Goal: Task Accomplishment & Management: Complete application form

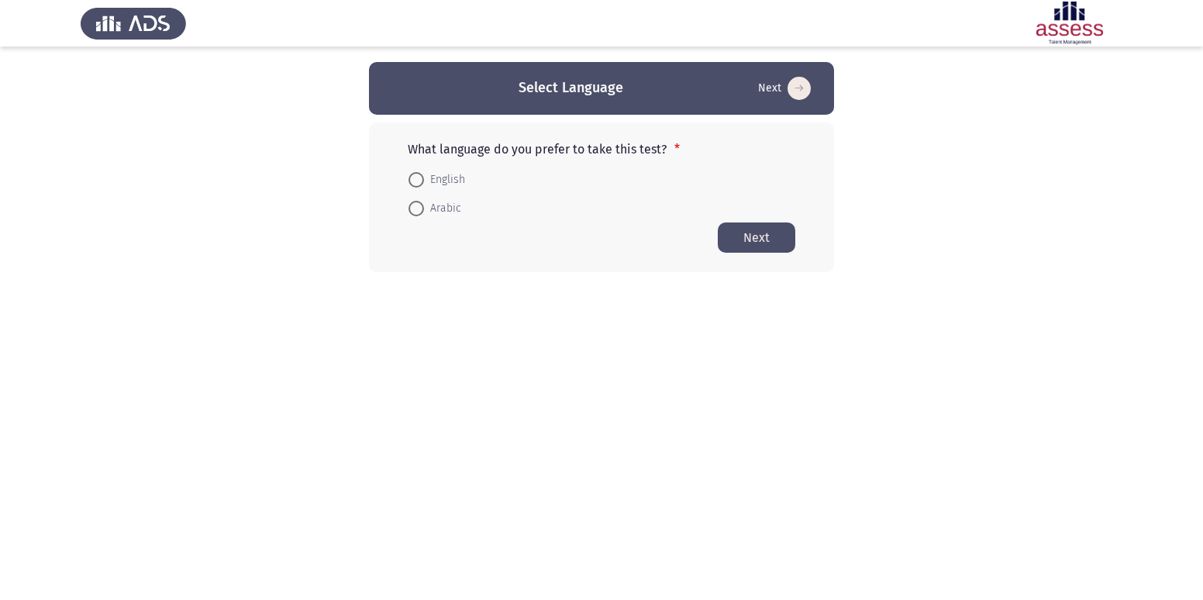
click at [420, 175] on span at bounding box center [416, 180] width 16 height 16
click at [420, 175] on input "English" at bounding box center [416, 180] width 16 height 16
radio input "true"
click at [738, 234] on button "Next" at bounding box center [757, 237] width 78 height 30
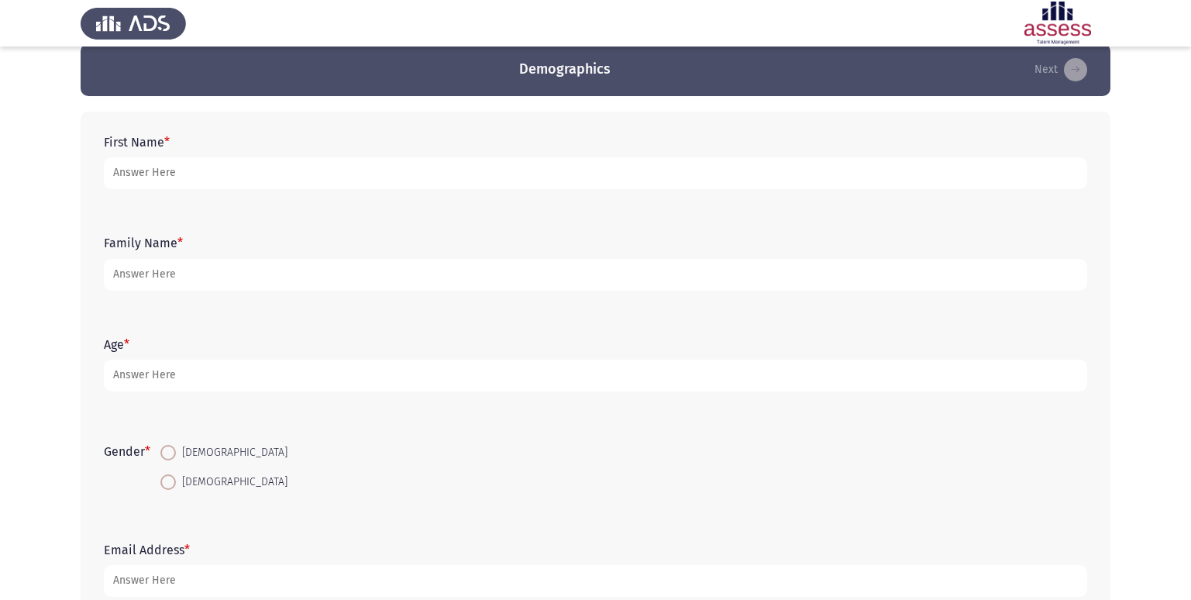
scroll to position [116, 0]
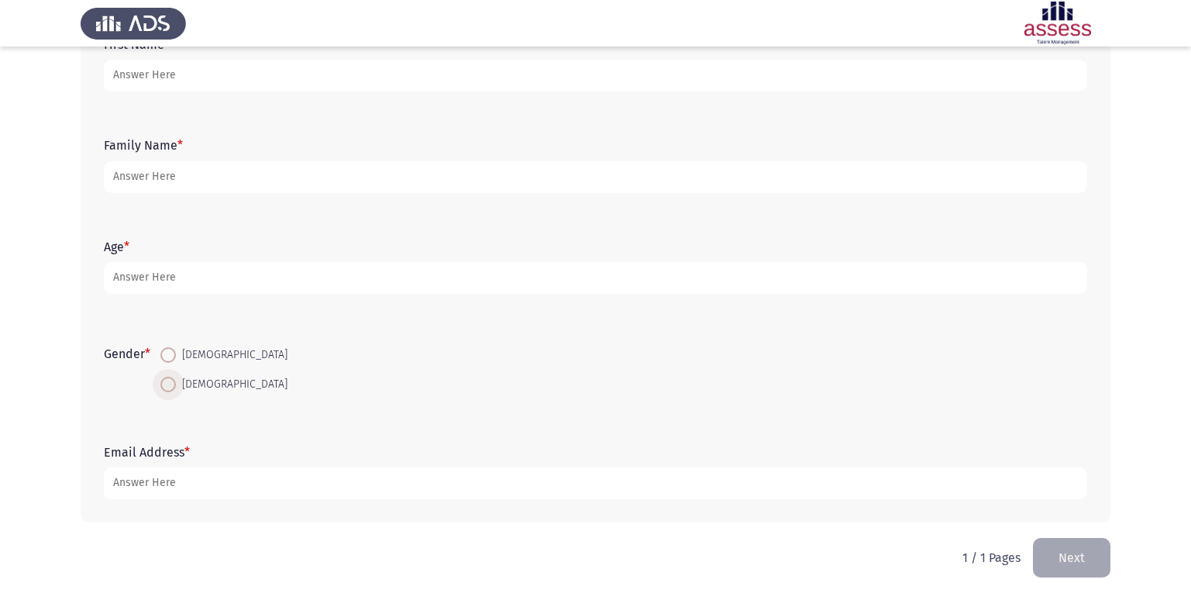
click at [175, 377] on span at bounding box center [168, 385] width 16 height 16
click at [175, 377] on input "[DEMOGRAPHIC_DATA]" at bounding box center [168, 385] width 16 height 16
radio input "true"
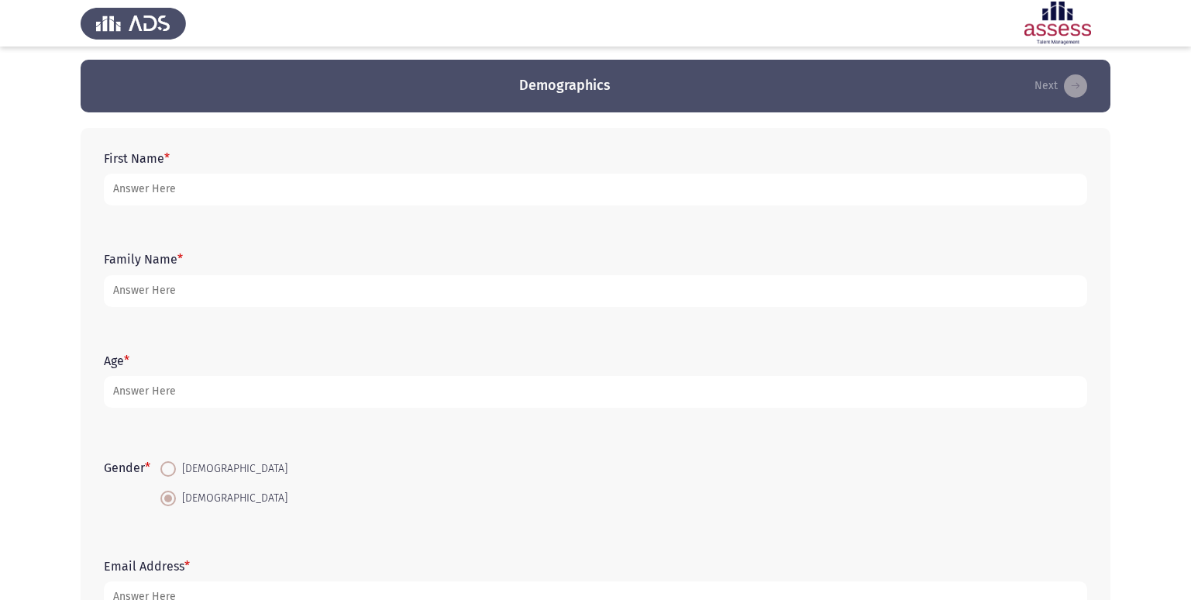
scroll to position [0, 0]
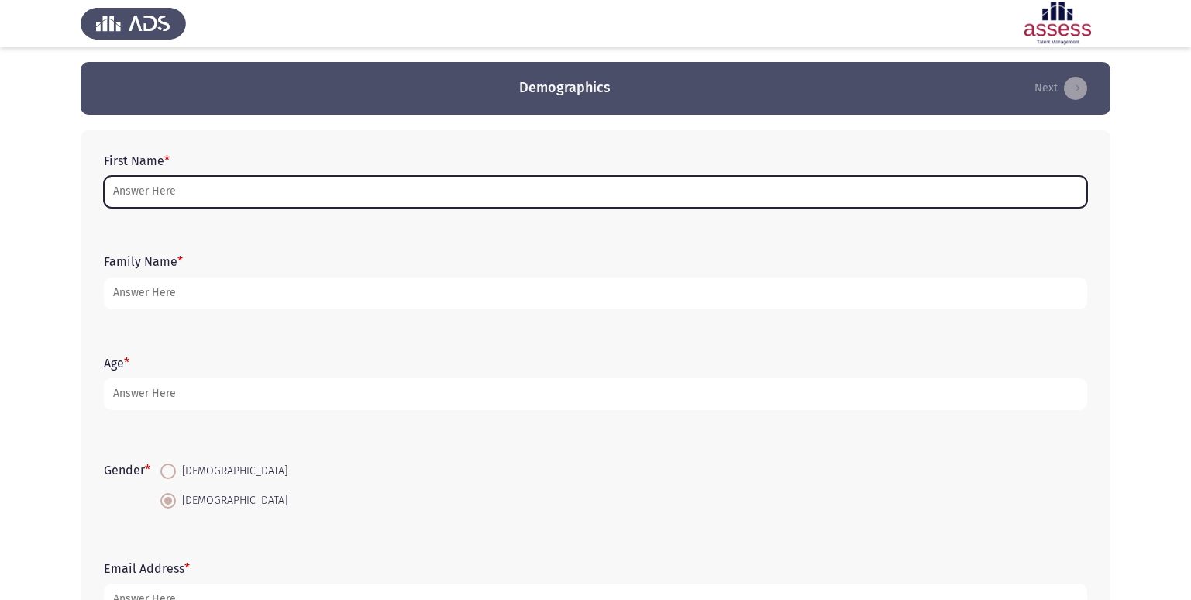
click at [374, 197] on input "First Name *" at bounding box center [595, 192] width 983 height 32
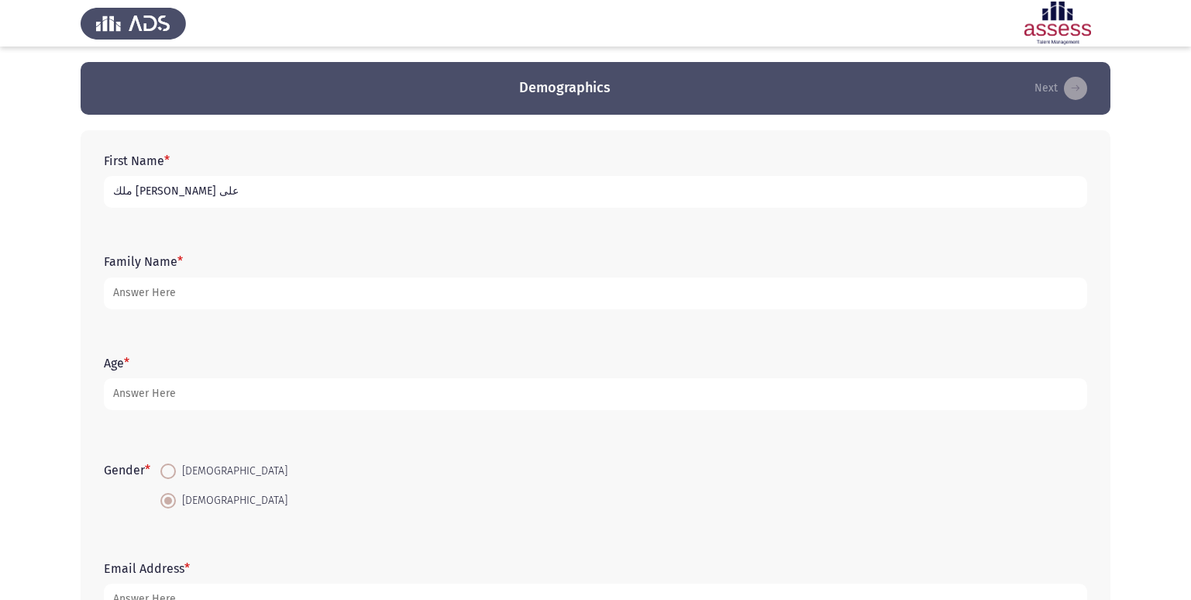
type input "ملك [PERSON_NAME] على"
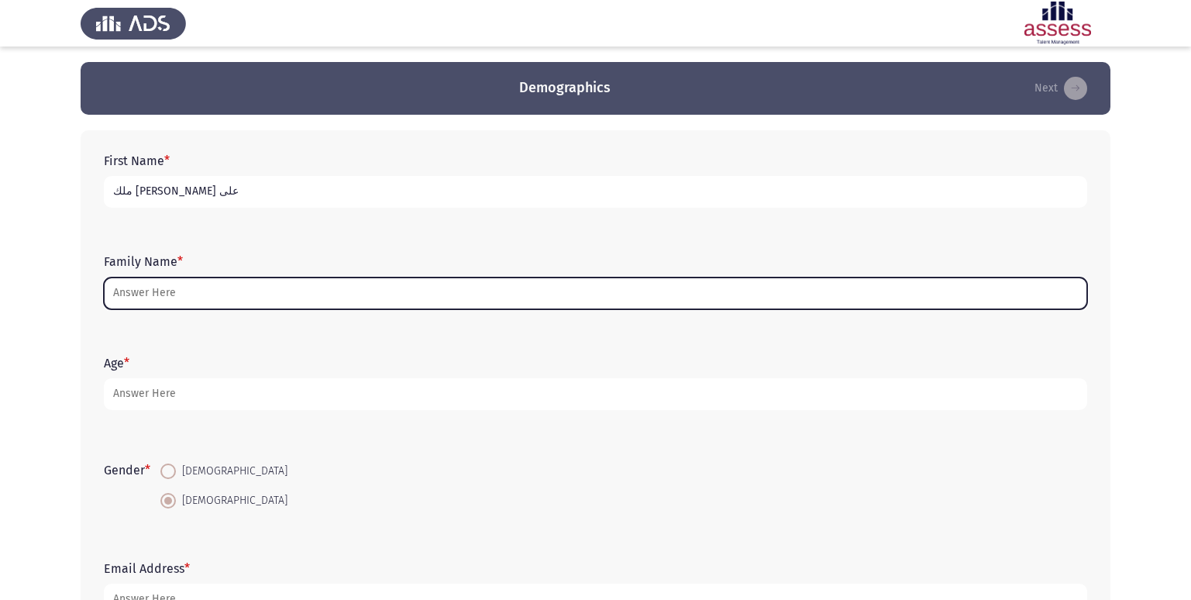
click at [350, 290] on input "Family Name *" at bounding box center [595, 293] width 983 height 32
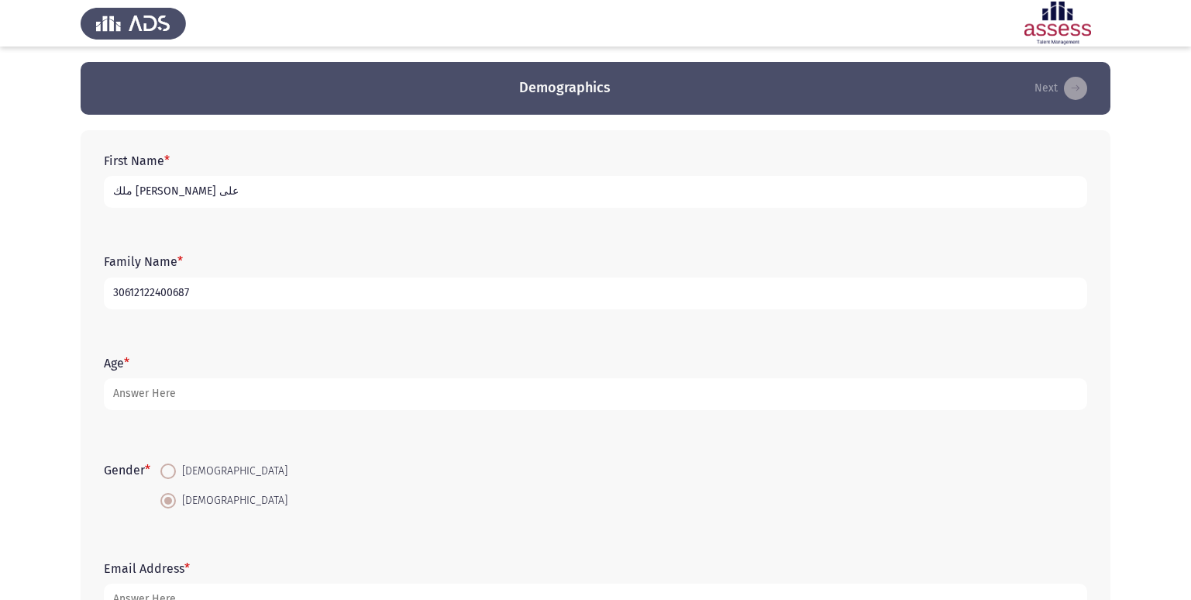
click at [143, 295] on input "30612122400687" at bounding box center [595, 293] width 983 height 32
type input "30612132400687"
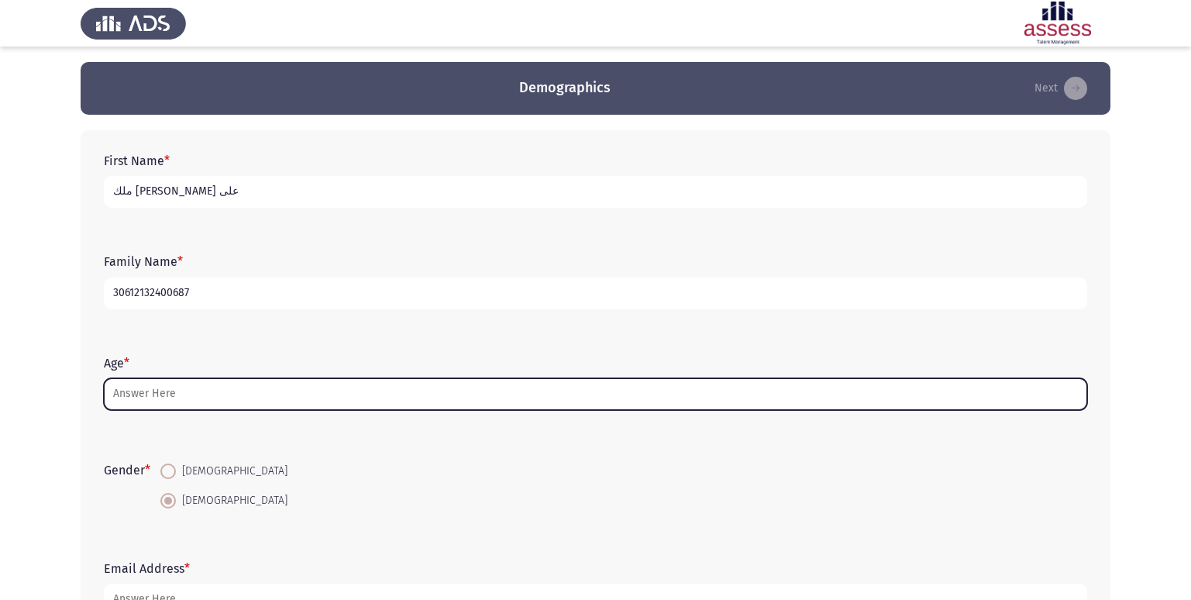
click at [174, 404] on input "Age *" at bounding box center [595, 394] width 983 height 32
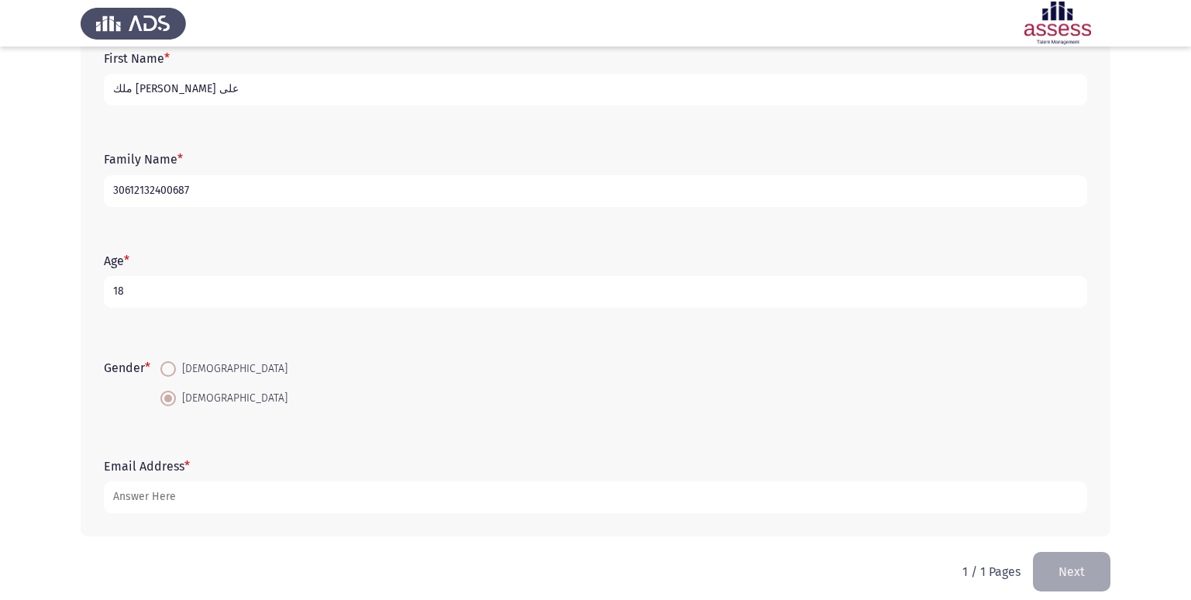
scroll to position [116, 0]
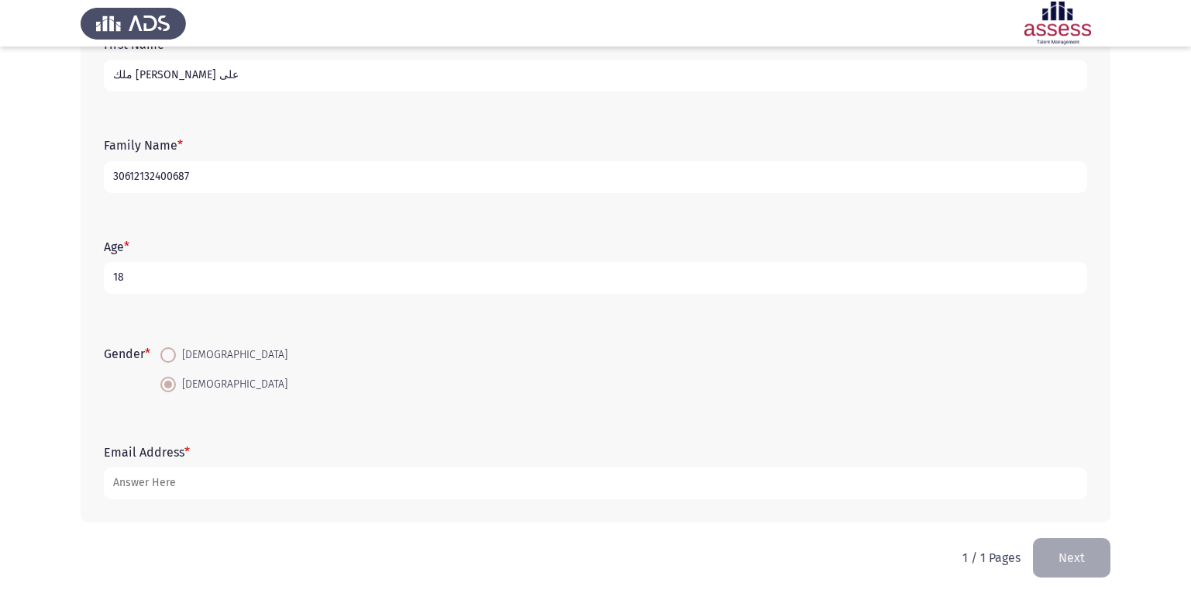
type input "18"
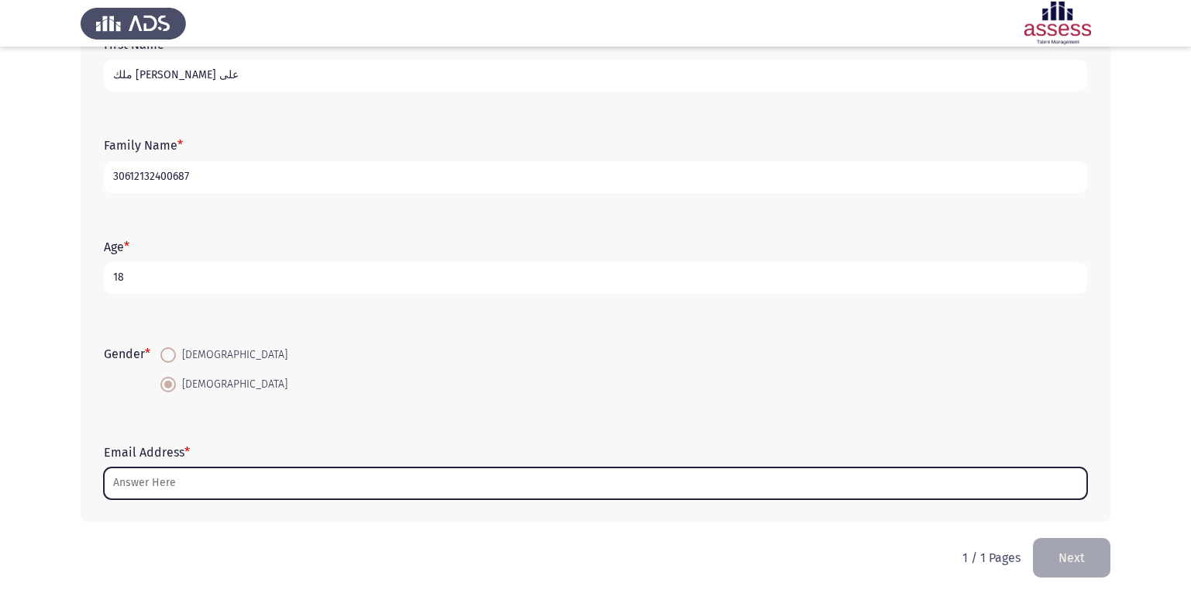
click at [215, 494] on input "Email Address *" at bounding box center [595, 483] width 983 height 32
type input "ة"
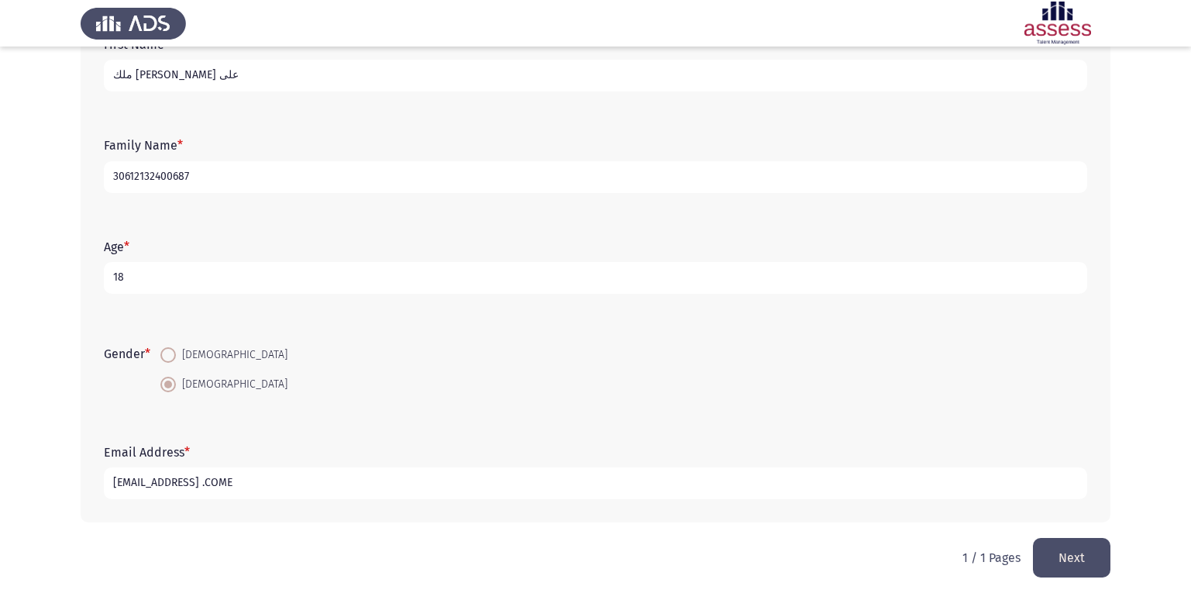
type input "[EMAIL_ADDRESS] .COME"
click at [1074, 556] on button "Next" at bounding box center [1072, 558] width 78 height 40
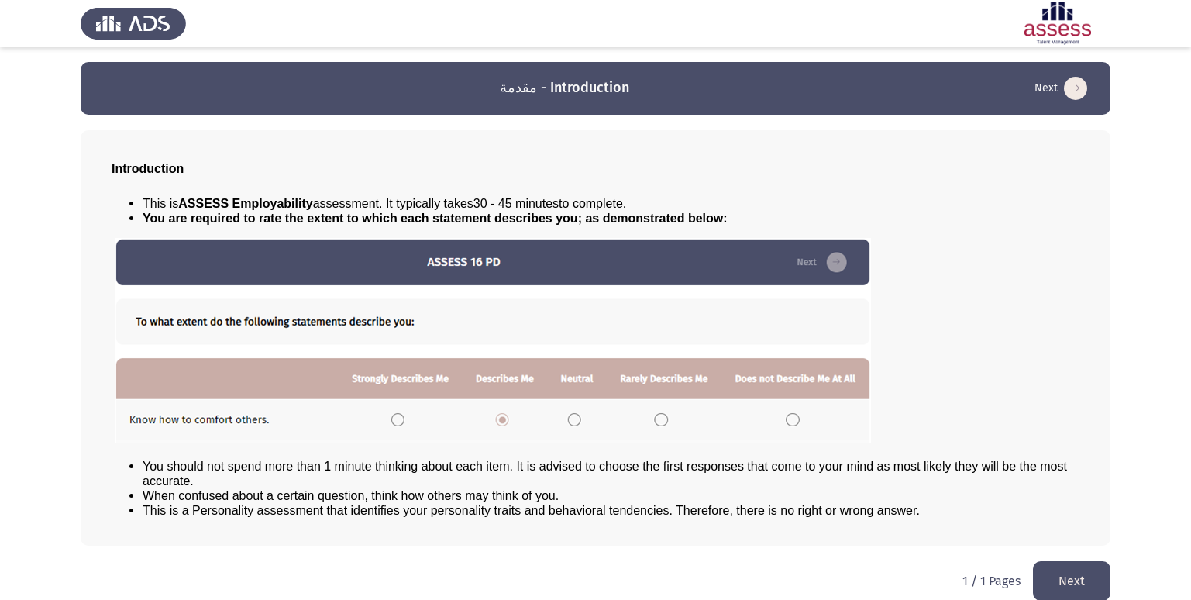
scroll to position [16, 0]
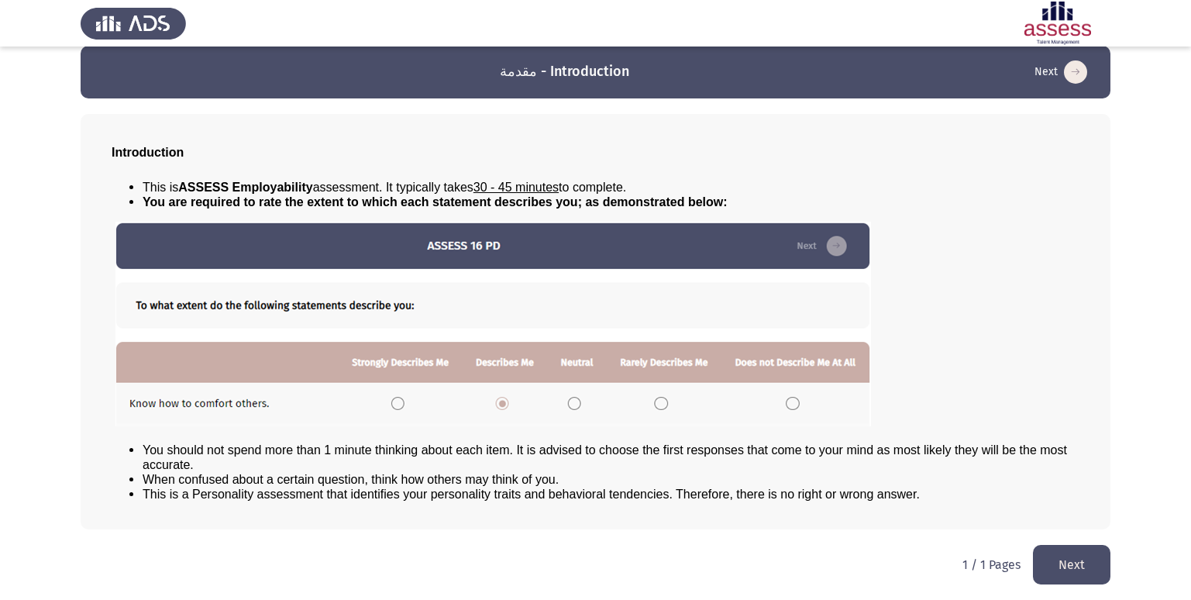
click at [1078, 558] on button "Next" at bounding box center [1072, 565] width 78 height 40
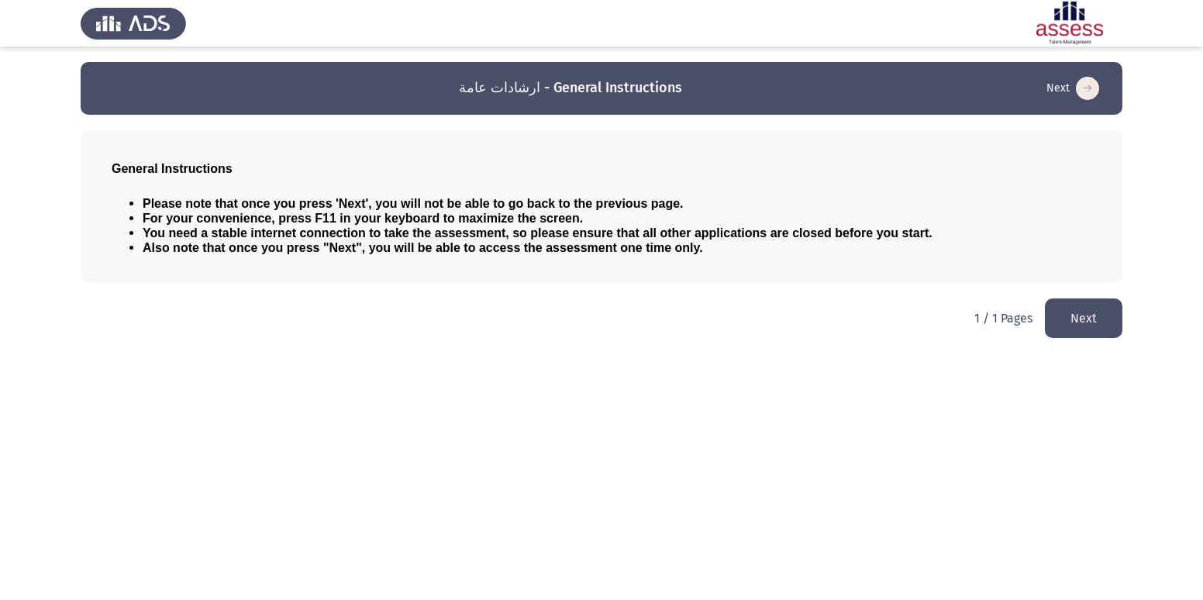
click at [1066, 321] on button "Next" at bounding box center [1084, 318] width 78 height 40
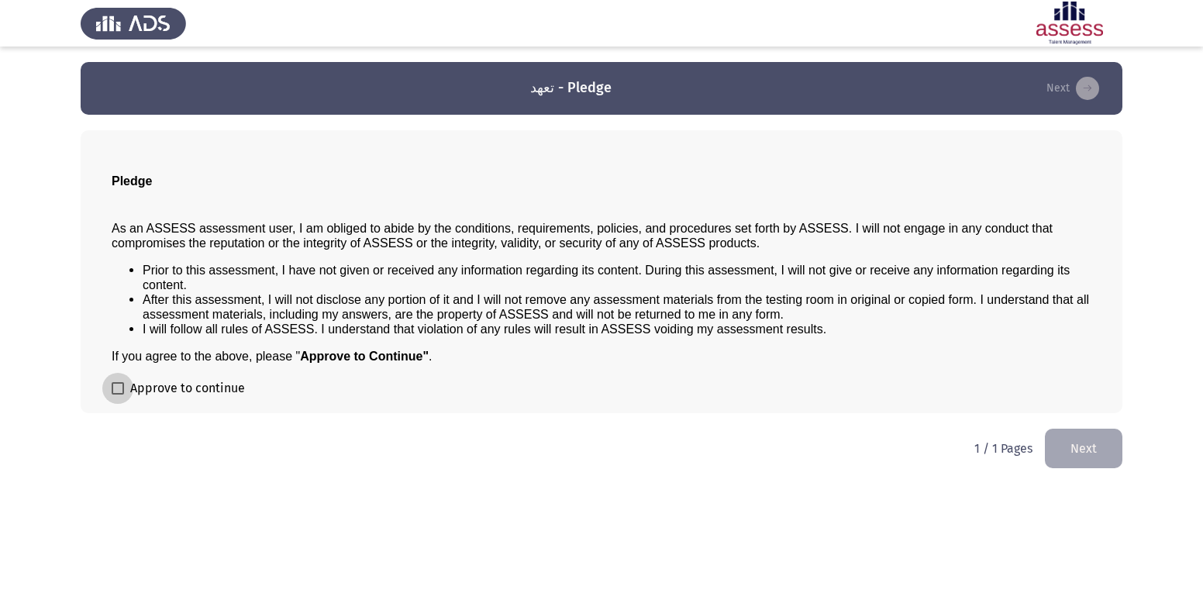
click at [112, 389] on span at bounding box center [118, 388] width 12 height 12
click at [117, 394] on input "Approve to continue" at bounding box center [117, 394] width 1 height 1
checkbox input "true"
click at [1080, 450] on button "Next" at bounding box center [1084, 449] width 78 height 40
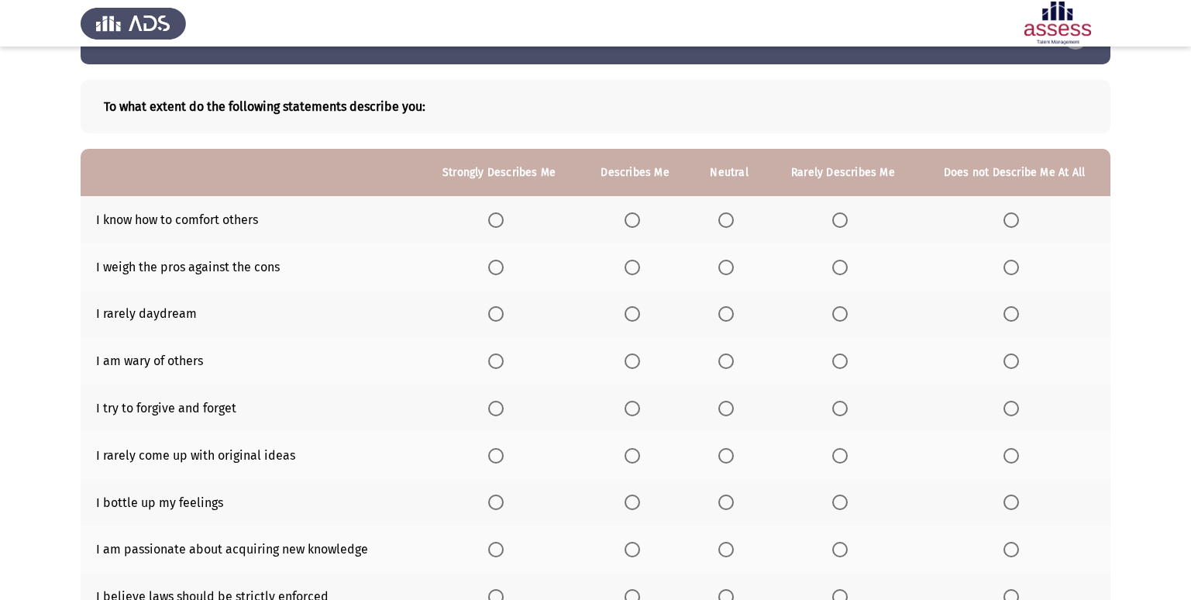
scroll to position [78, 0]
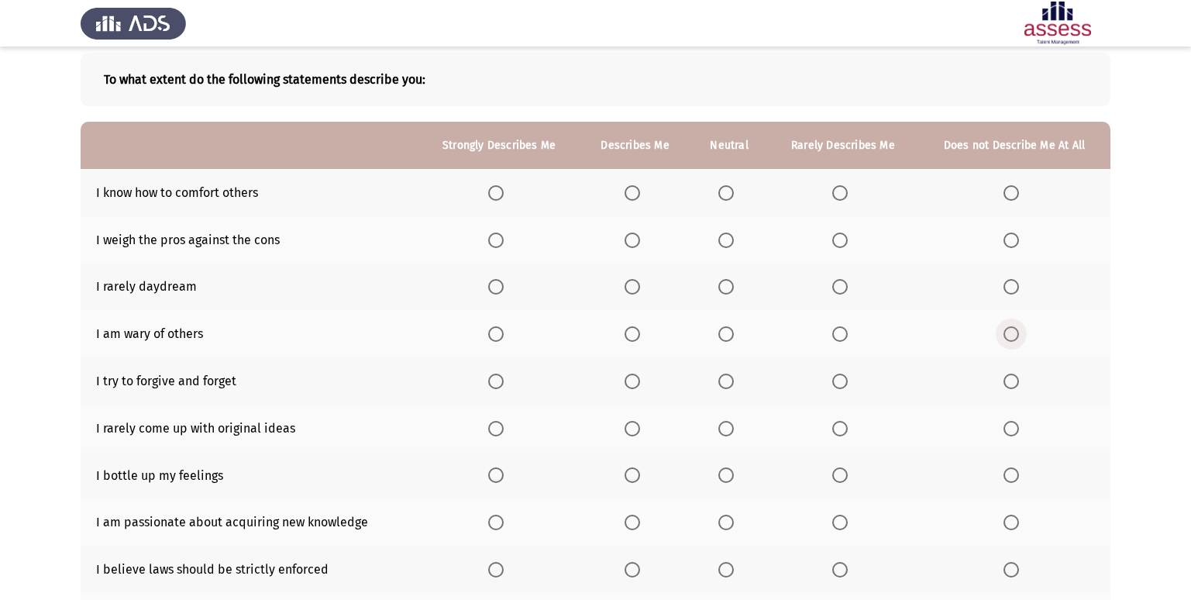
click at [1014, 336] on span "Select an option" at bounding box center [1012, 334] width 16 height 16
click at [1014, 336] on input "Select an option" at bounding box center [1012, 334] width 16 height 16
click at [840, 378] on span "Select an option" at bounding box center [840, 382] width 16 height 16
click at [840, 378] on input "Select an option" at bounding box center [840, 382] width 16 height 16
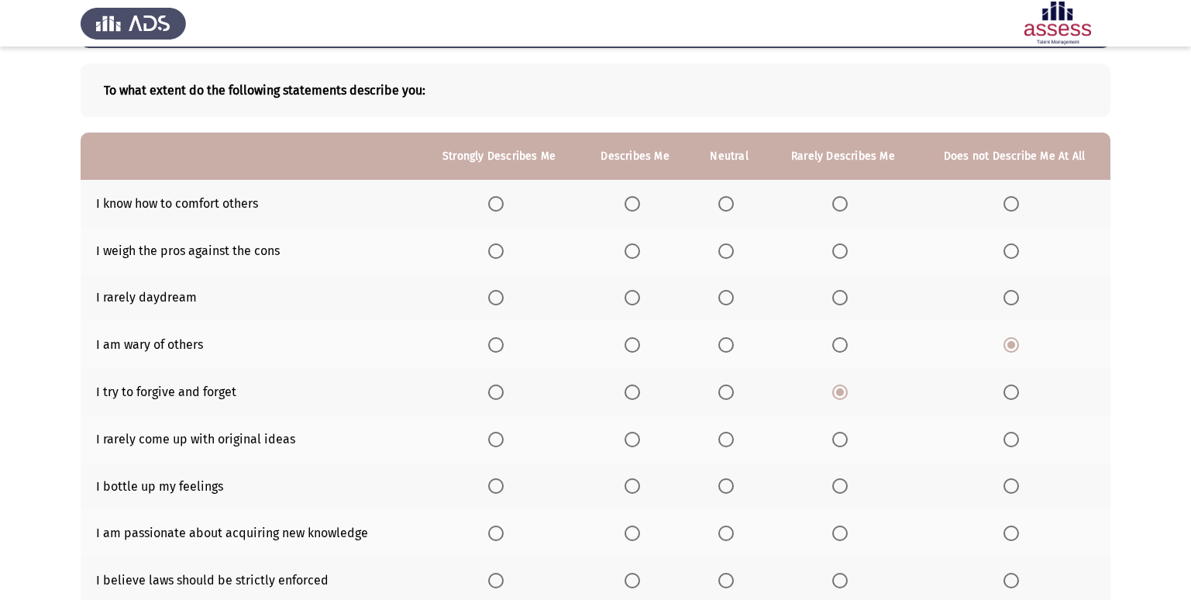
scroll to position [0, 0]
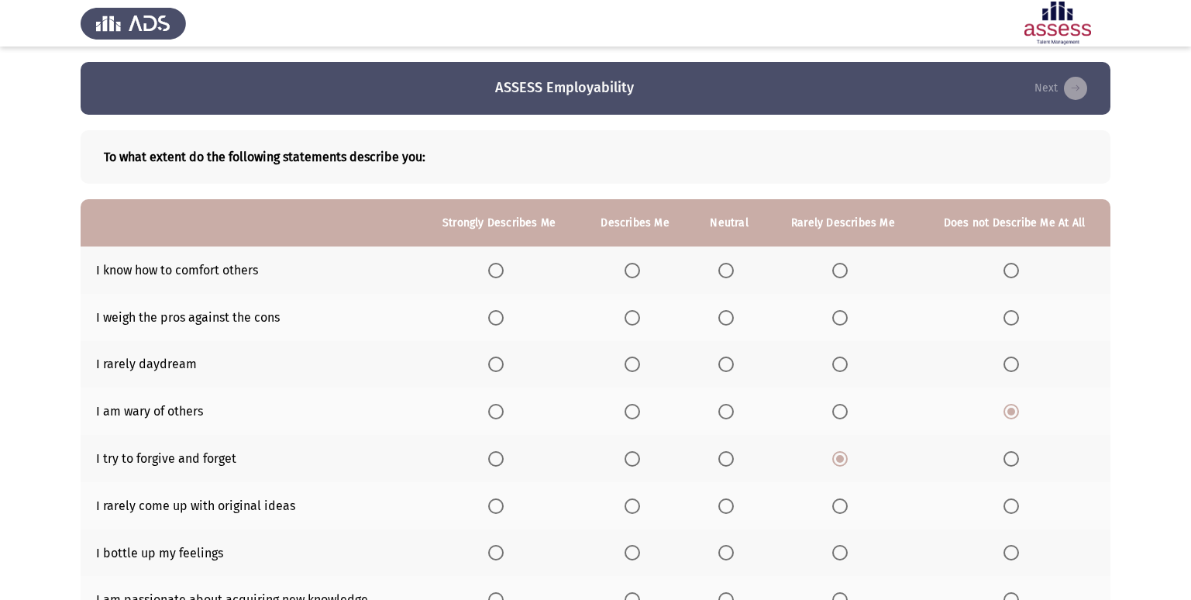
click at [504, 267] on span "Select an option" at bounding box center [496, 271] width 16 height 16
click at [504, 267] on input "Select an option" at bounding box center [496, 271] width 16 height 16
click at [631, 325] on span "Select an option" at bounding box center [633, 318] width 16 height 16
click at [631, 325] on input "Select an option" at bounding box center [633, 318] width 16 height 16
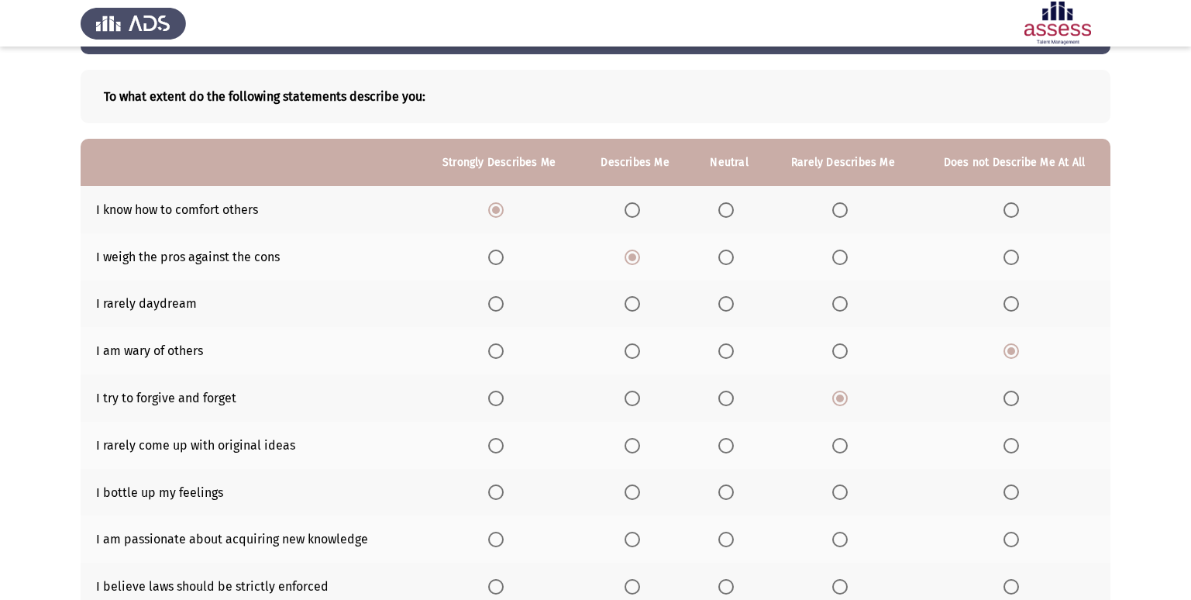
scroll to position [78, 0]
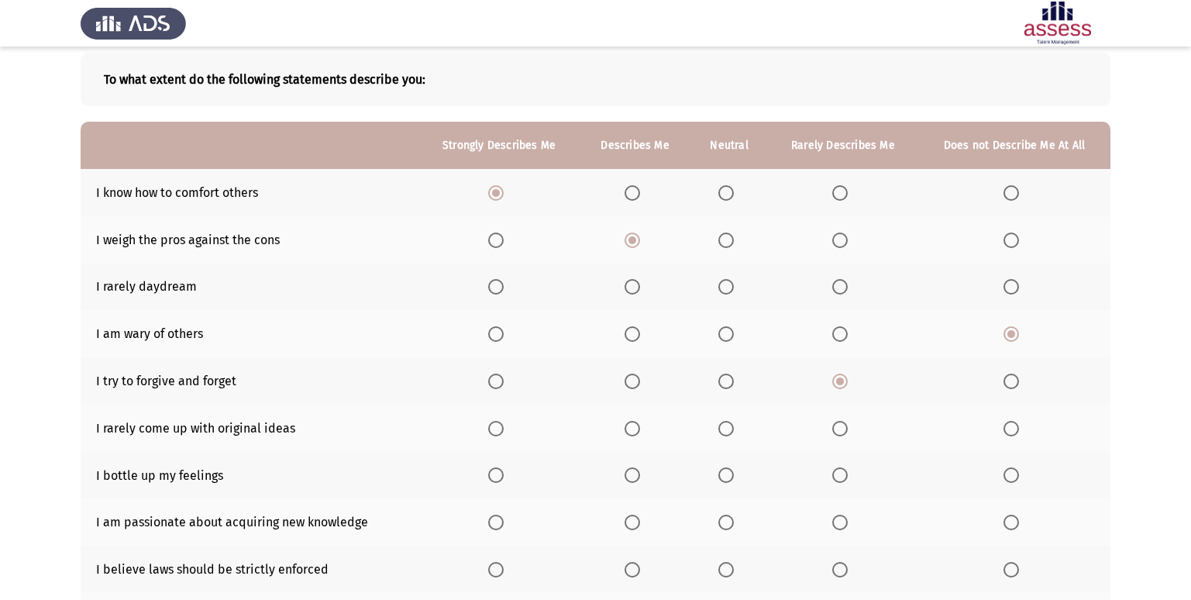
click at [844, 431] on span "Select an option" at bounding box center [840, 429] width 16 height 16
click at [844, 431] on input "Select an option" at bounding box center [840, 429] width 16 height 16
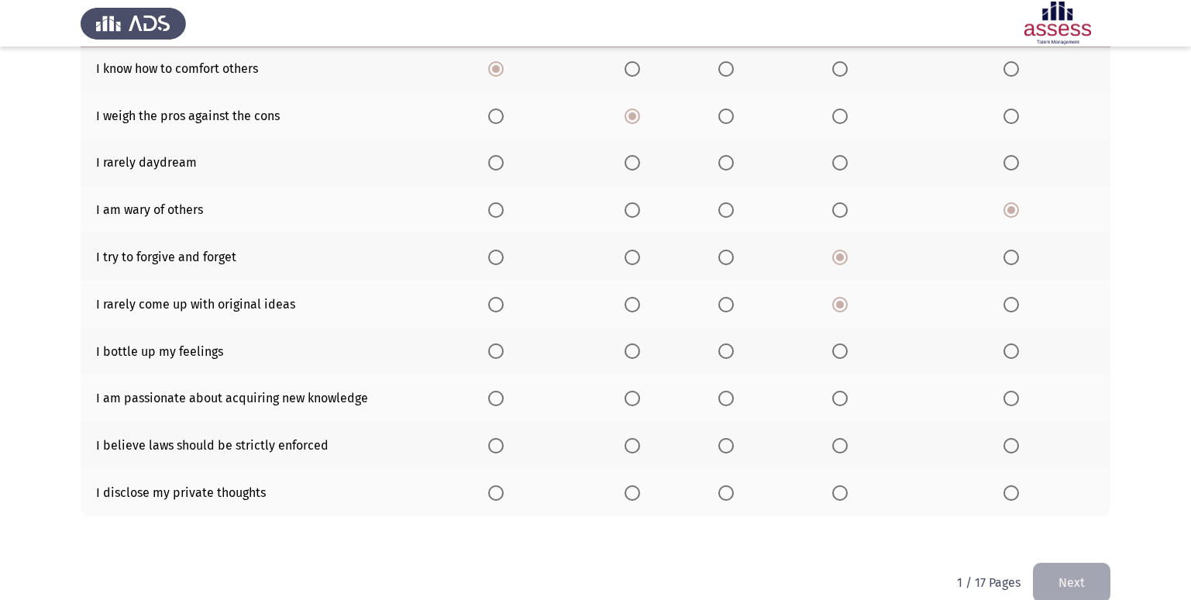
scroll to position [226, 0]
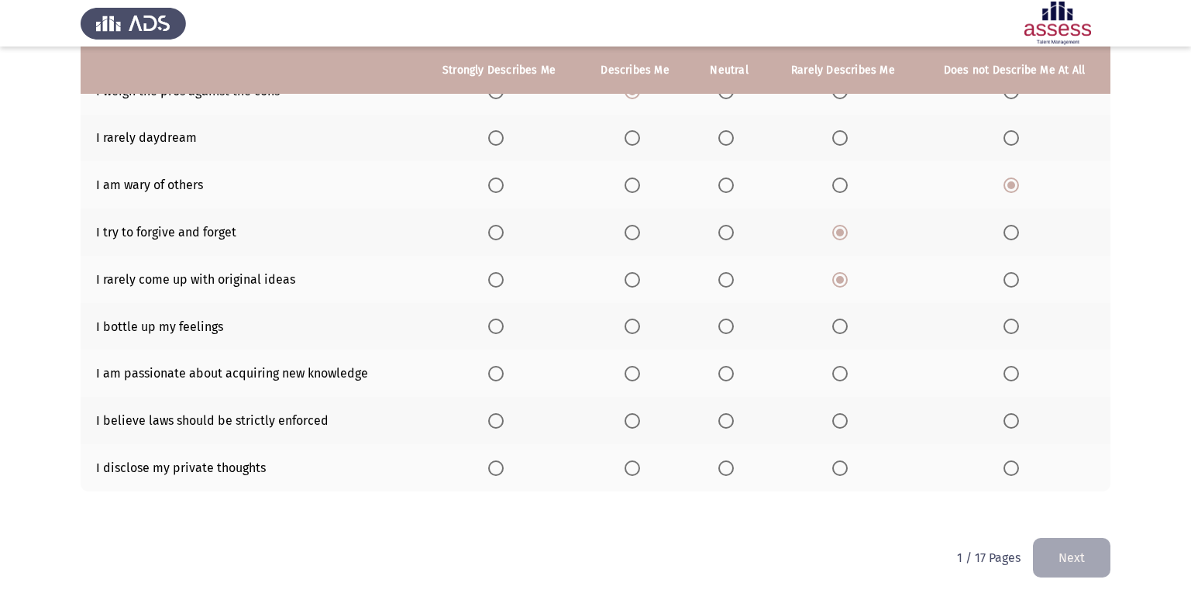
click at [629, 371] on span "Select an option" at bounding box center [633, 374] width 16 height 16
click at [629, 371] on input "Select an option" at bounding box center [633, 374] width 16 height 16
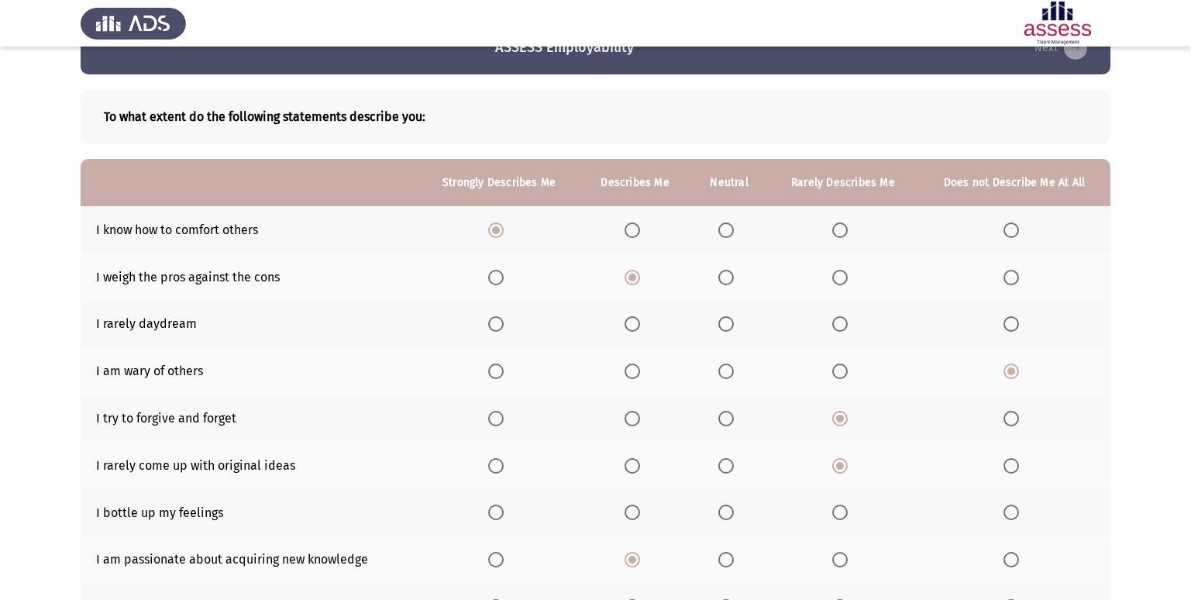
scroll to position [78, 0]
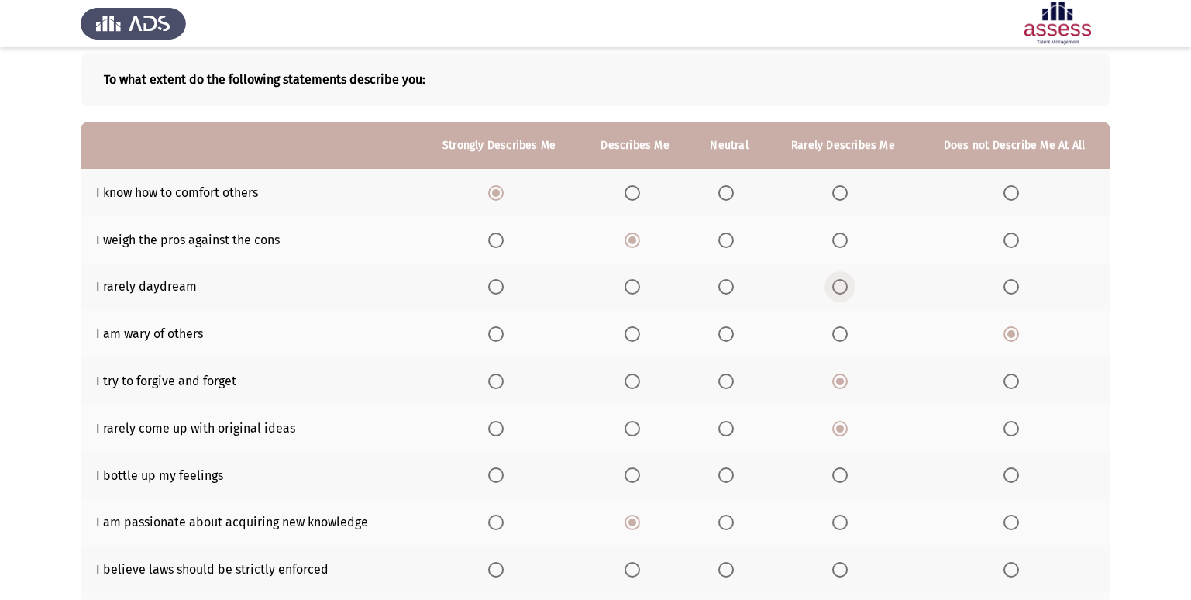
click at [838, 287] on span "Select an option" at bounding box center [840, 287] width 16 height 16
click at [838, 287] on input "Select an option" at bounding box center [840, 287] width 16 height 16
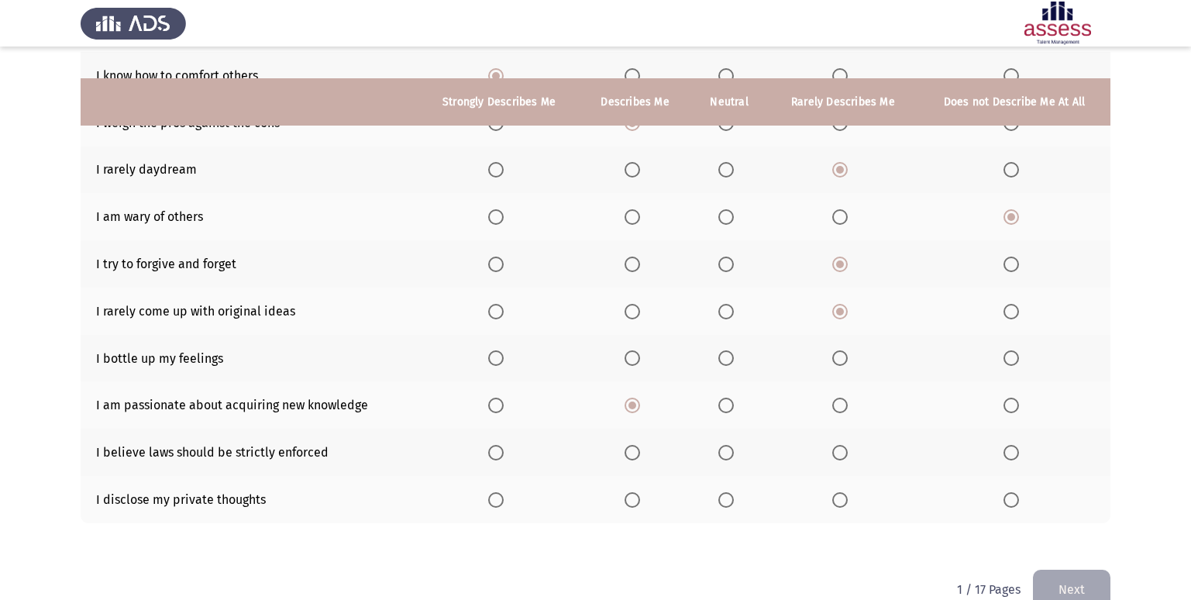
scroll to position [226, 0]
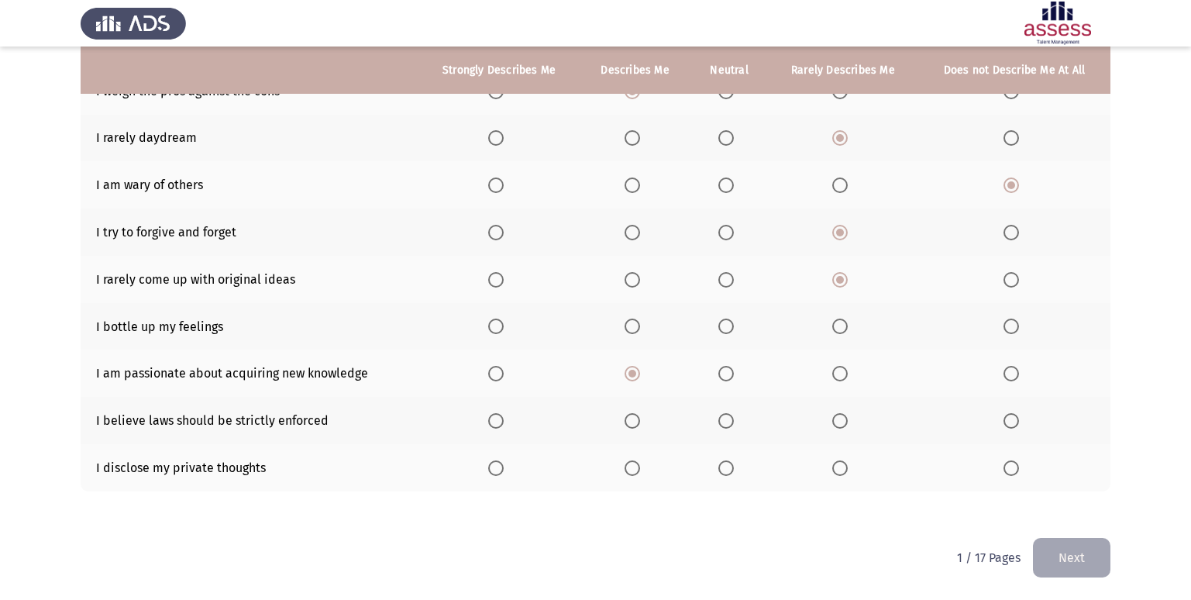
click at [636, 329] on span "Select an option" at bounding box center [633, 327] width 16 height 16
click at [636, 329] on input "Select an option" at bounding box center [633, 327] width 16 height 16
click at [725, 319] on span "Select an option" at bounding box center [726, 327] width 16 height 16
click at [725, 319] on input "Select an option" at bounding box center [726, 327] width 16 height 16
click at [636, 425] on span "Select an option" at bounding box center [633, 421] width 16 height 16
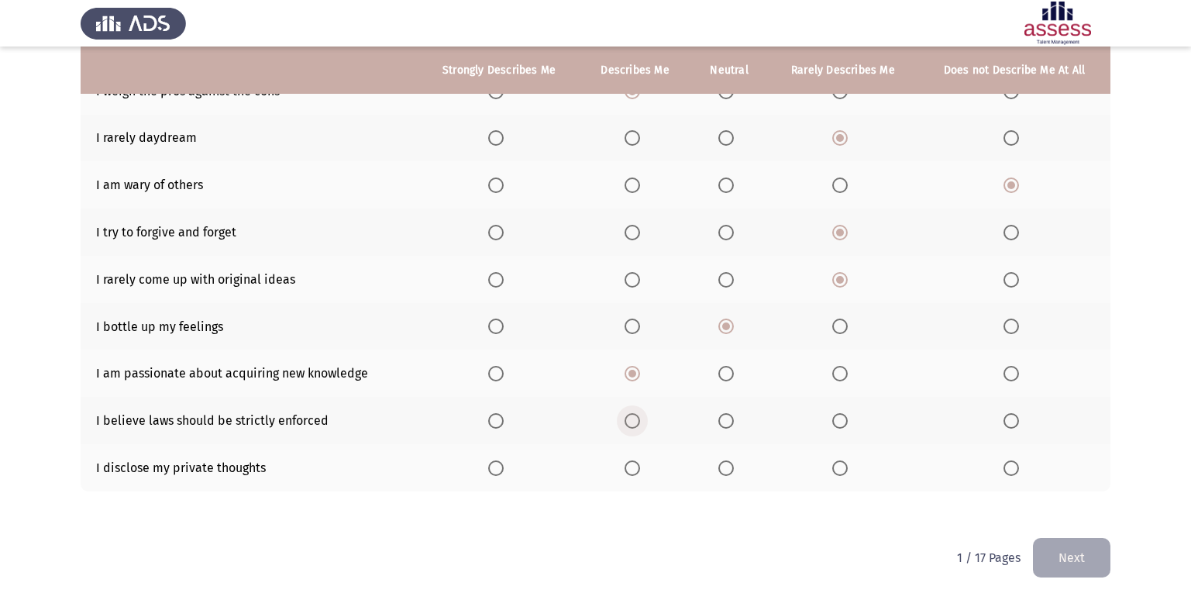
click at [636, 425] on input "Select an option" at bounding box center [633, 421] width 16 height 16
click at [731, 473] on span "Select an option" at bounding box center [726, 468] width 16 height 16
click at [731, 473] on input "Select an option" at bounding box center [726, 468] width 16 height 16
click at [1055, 556] on button "Next" at bounding box center [1072, 558] width 78 height 40
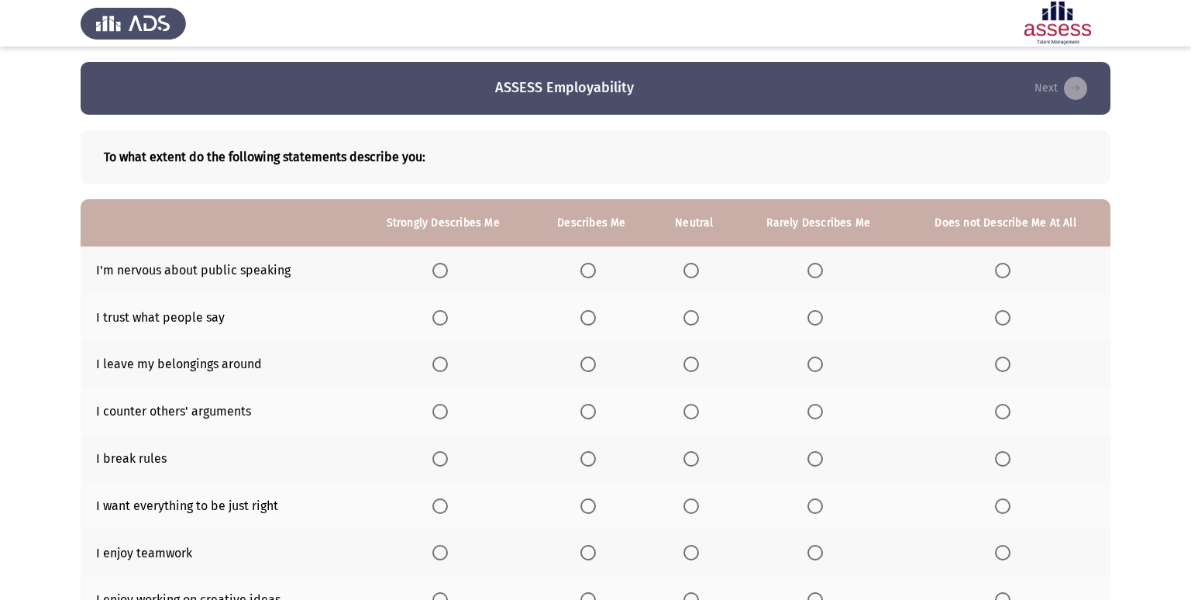
scroll to position [78, 0]
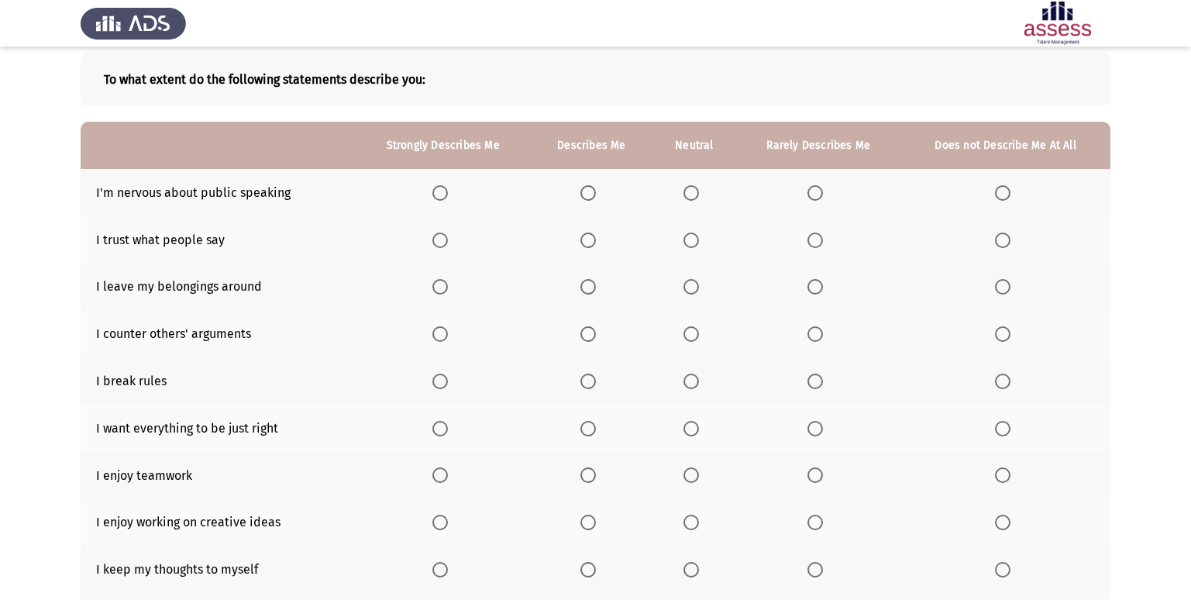
click at [587, 244] on span "Select an option" at bounding box center [588, 241] width 16 height 16
click at [587, 244] on input "Select an option" at bounding box center [588, 241] width 16 height 16
click at [997, 341] on span "Select an option" at bounding box center [1003, 334] width 16 height 16
click at [997, 341] on input "Select an option" at bounding box center [1003, 334] width 16 height 16
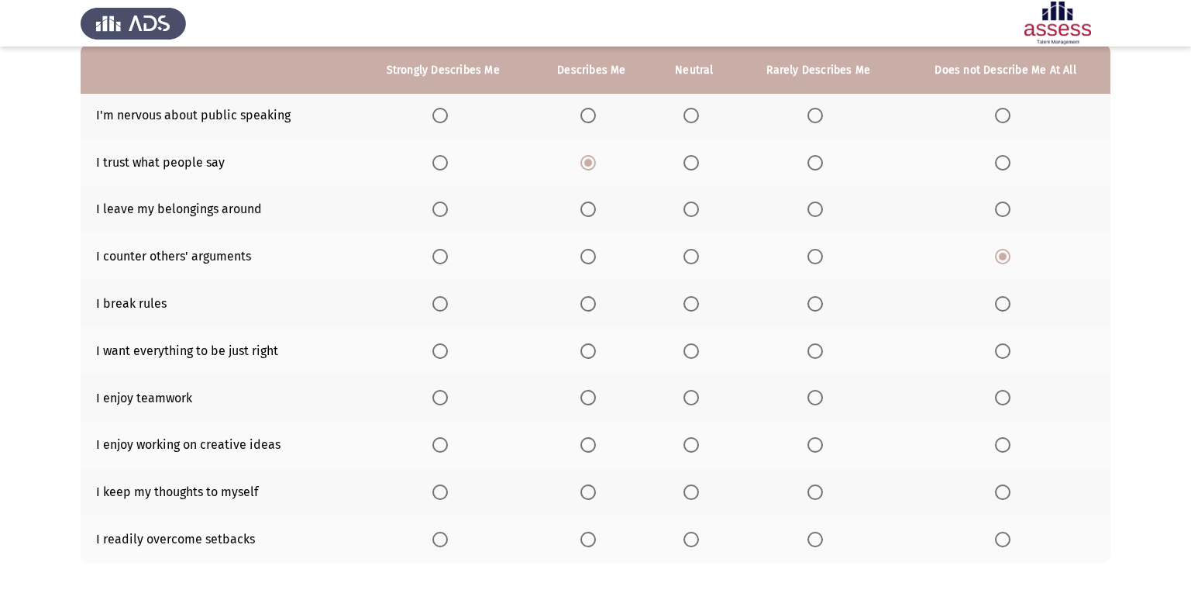
click at [695, 353] on span "Select an option" at bounding box center [692, 351] width 16 height 16
click at [695, 353] on input "Select an option" at bounding box center [692, 351] width 16 height 16
click at [694, 401] on span "Select an option" at bounding box center [692, 398] width 16 height 16
click at [694, 401] on input "Select an option" at bounding box center [692, 398] width 16 height 16
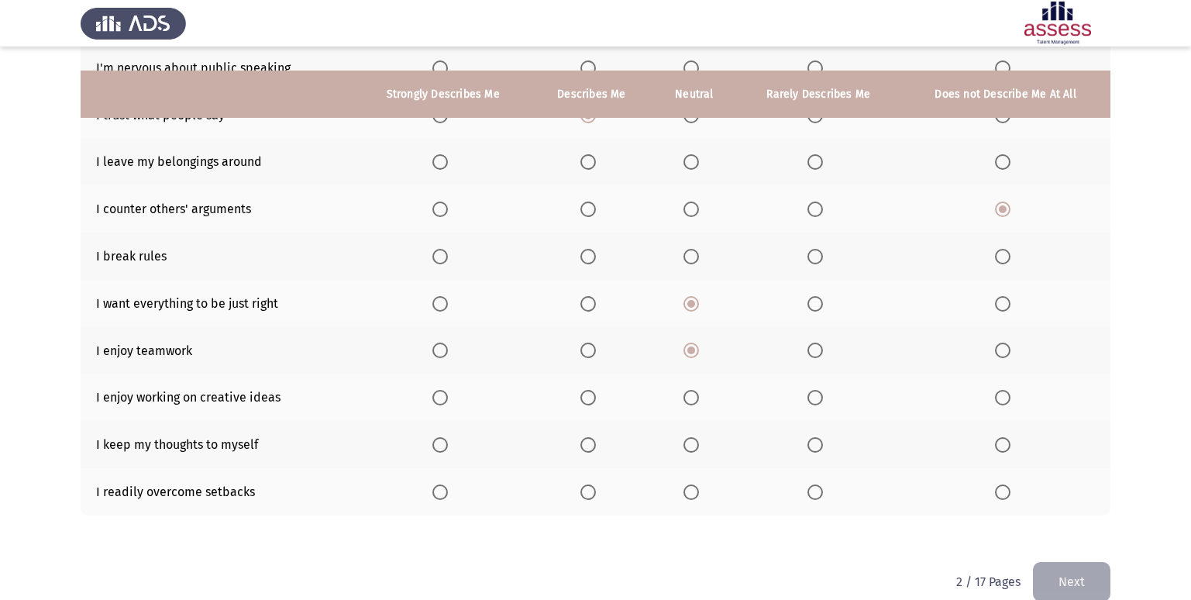
scroll to position [226, 0]
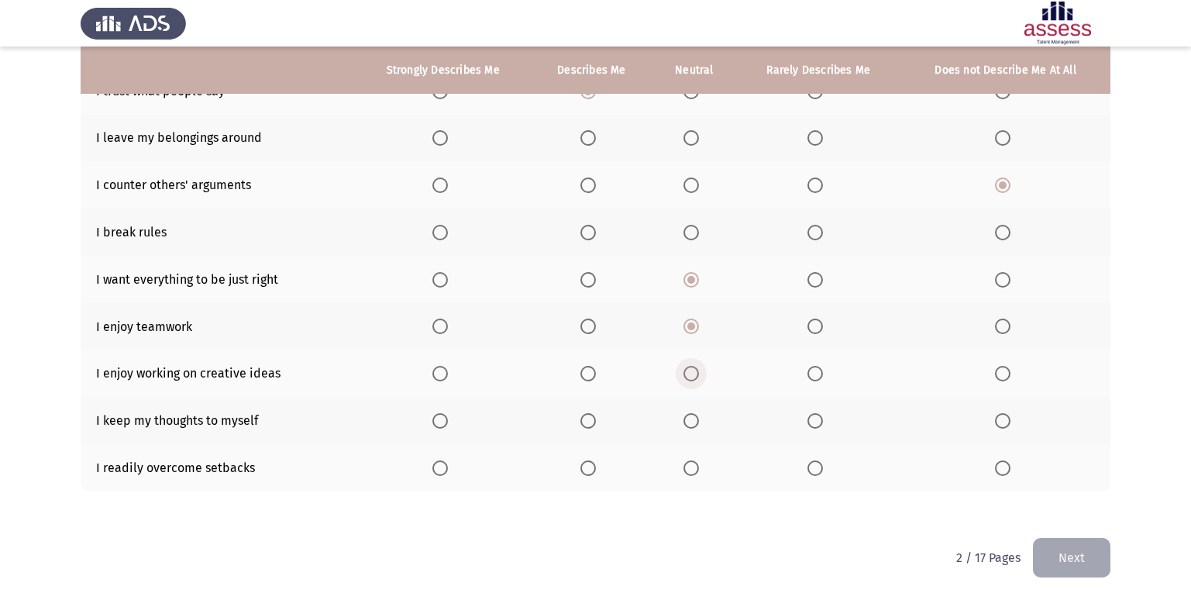
click at [686, 381] on span "Select an option" at bounding box center [692, 374] width 16 height 16
click at [686, 381] on input "Select an option" at bounding box center [692, 374] width 16 height 16
click at [688, 419] on span "Select an option" at bounding box center [692, 421] width 16 height 16
click at [688, 419] on input "Select an option" at bounding box center [692, 421] width 16 height 16
click at [588, 422] on span "Select an option" at bounding box center [588, 421] width 16 height 16
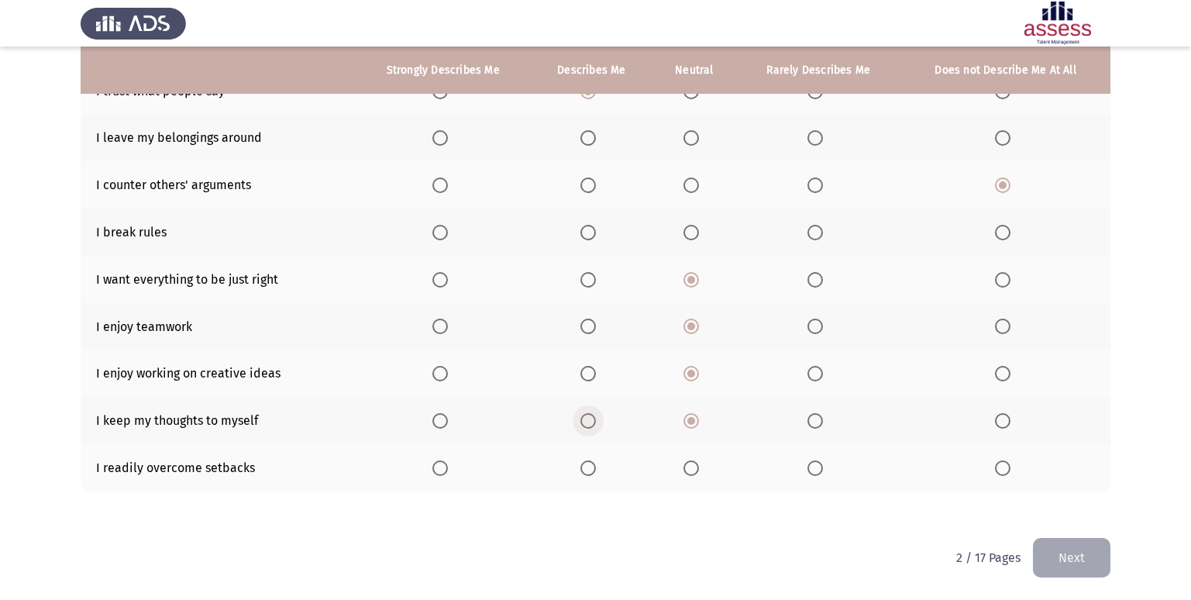
click at [588, 422] on input "Select an option" at bounding box center [588, 421] width 16 height 16
click at [698, 476] on th at bounding box center [695, 467] width 84 height 47
click at [587, 369] on span "Select an option" at bounding box center [588, 374] width 16 height 16
click at [587, 369] on input "Select an option" at bounding box center [588, 374] width 16 height 16
click at [596, 326] on span "Select an option" at bounding box center [588, 327] width 16 height 16
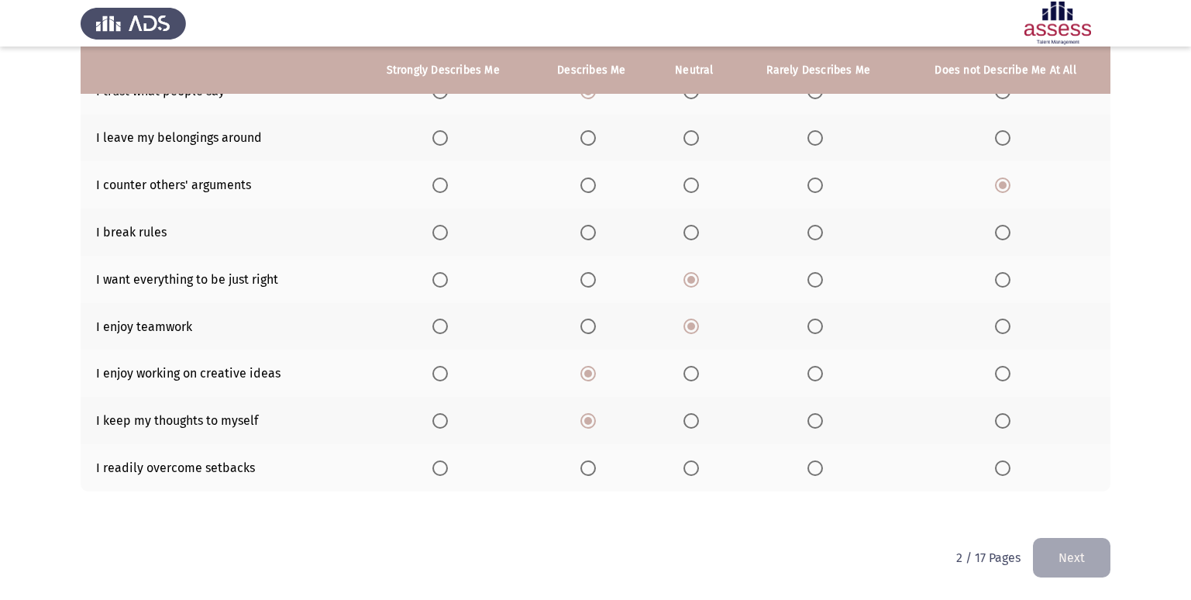
click at [596, 326] on input "Select an option" at bounding box center [588, 327] width 16 height 16
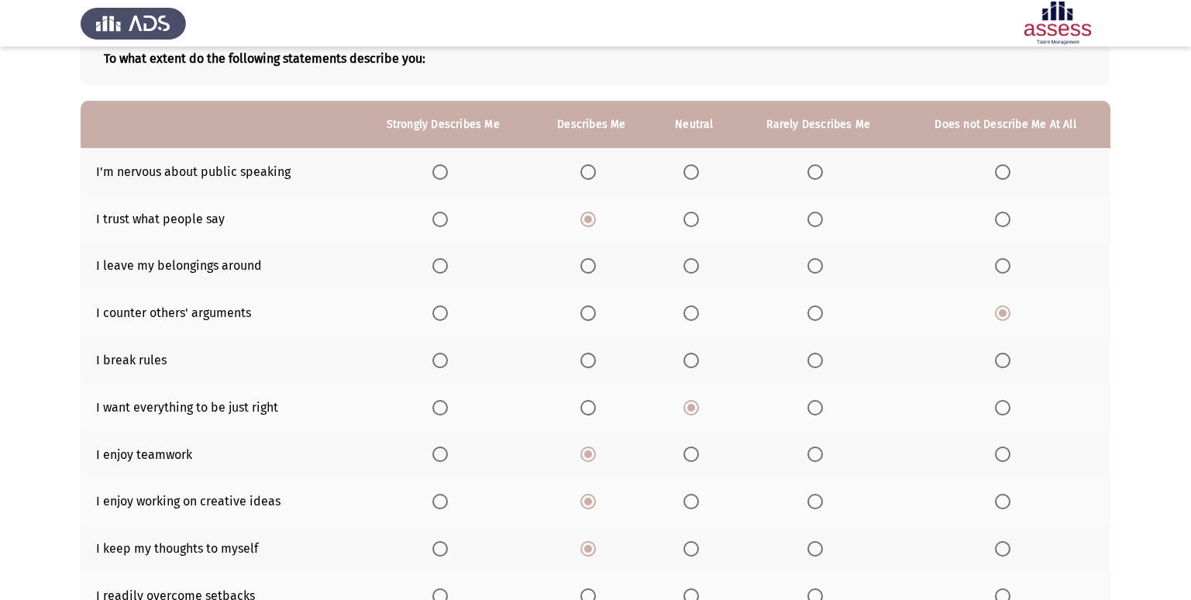
scroll to position [71, 0]
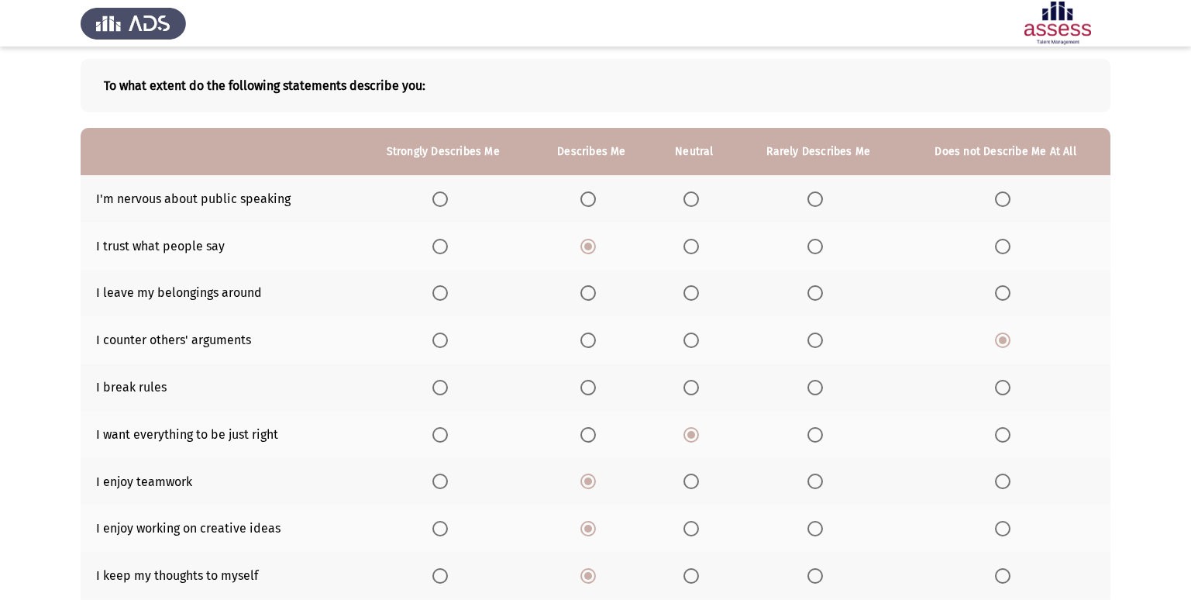
click at [693, 296] on span "Select an option" at bounding box center [692, 293] width 16 height 16
click at [693, 296] on input "Select an option" at bounding box center [692, 293] width 16 height 16
click at [1002, 391] on span "Select an option" at bounding box center [1003, 388] width 16 height 16
click at [1002, 391] on input "Select an option" at bounding box center [1003, 388] width 16 height 16
click at [691, 342] on span "Select an option" at bounding box center [692, 340] width 16 height 16
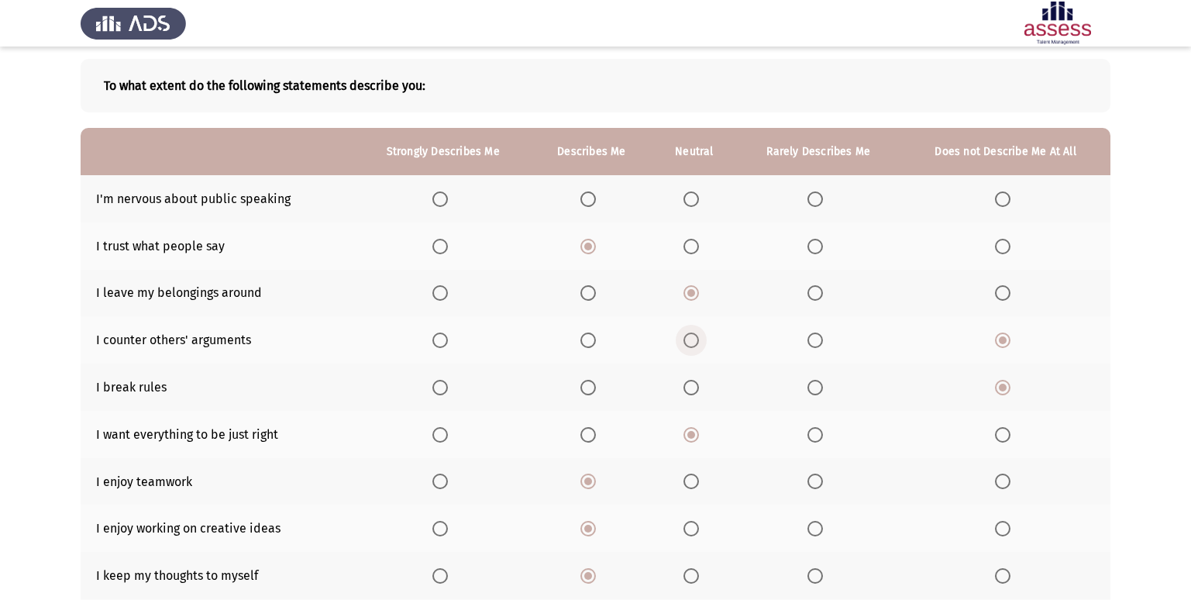
click at [691, 342] on input "Select an option" at bounding box center [692, 340] width 16 height 16
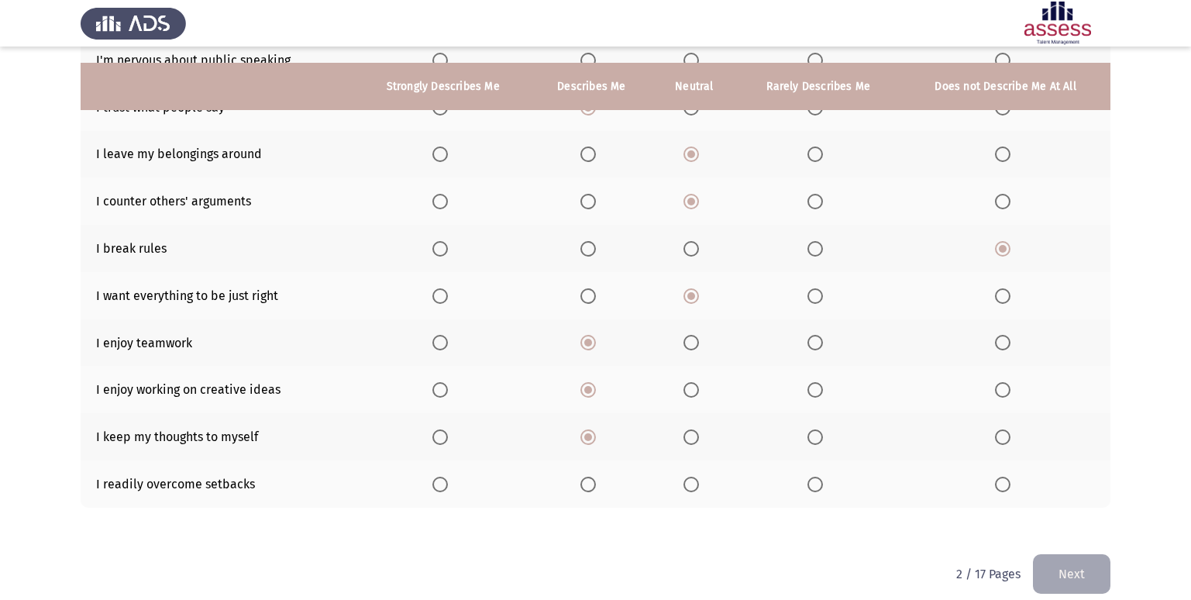
scroll to position [226, 0]
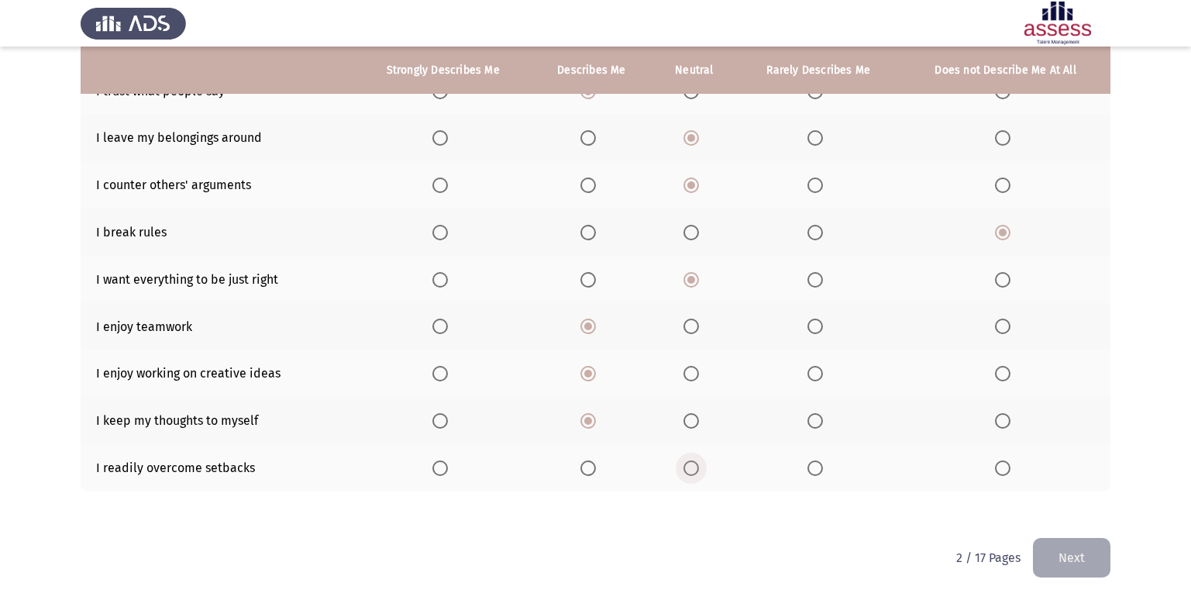
click at [691, 466] on span "Select an option" at bounding box center [692, 468] width 16 height 16
click at [691, 466] on input "Select an option" at bounding box center [692, 468] width 16 height 16
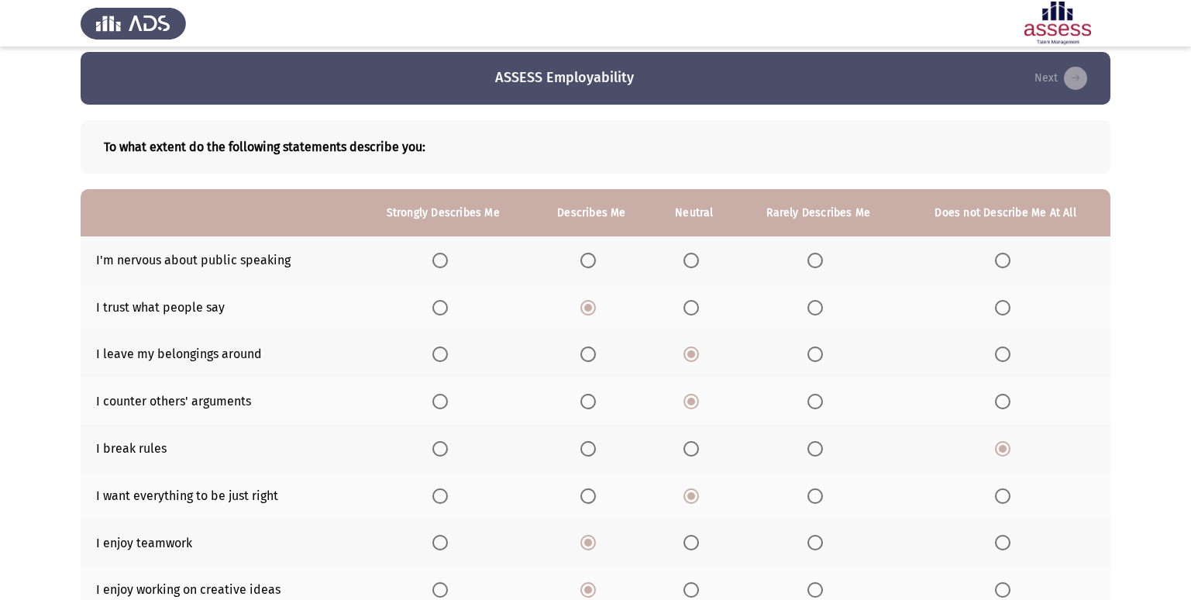
scroll to position [0, 0]
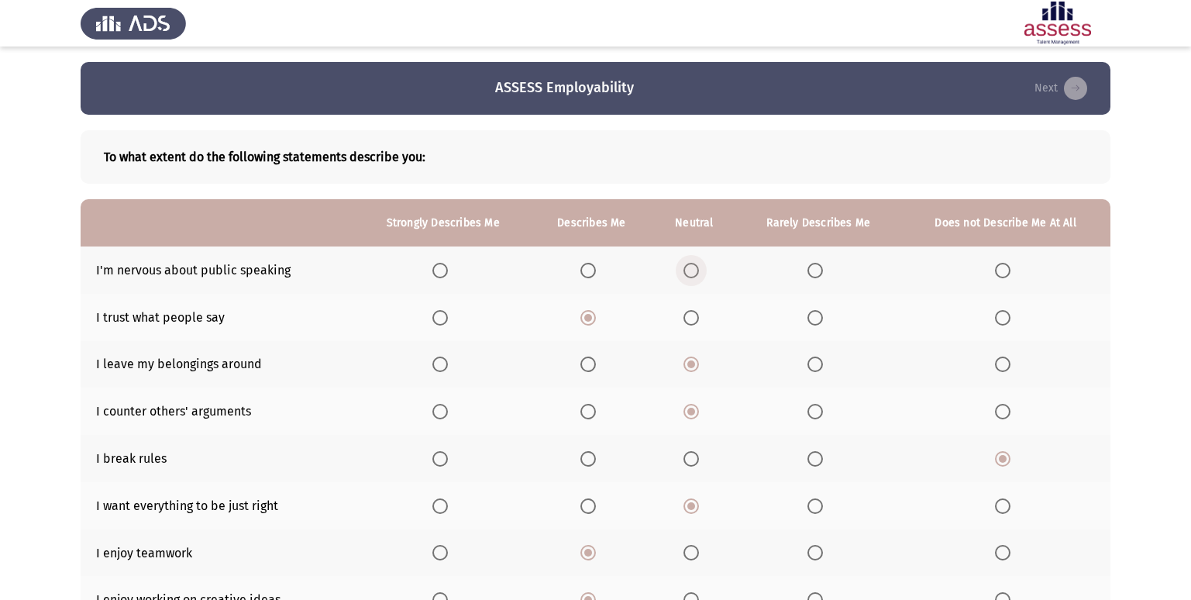
click at [694, 270] on span "Select an option" at bounding box center [692, 271] width 16 height 16
click at [694, 270] on input "Select an option" at bounding box center [692, 271] width 16 height 16
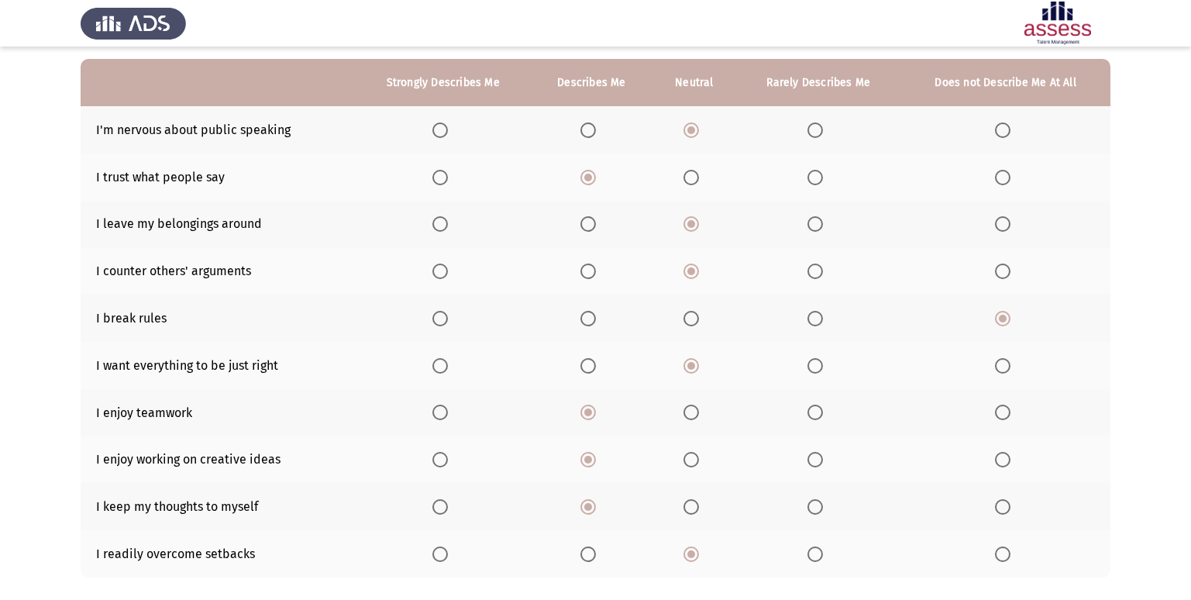
scroll to position [226, 0]
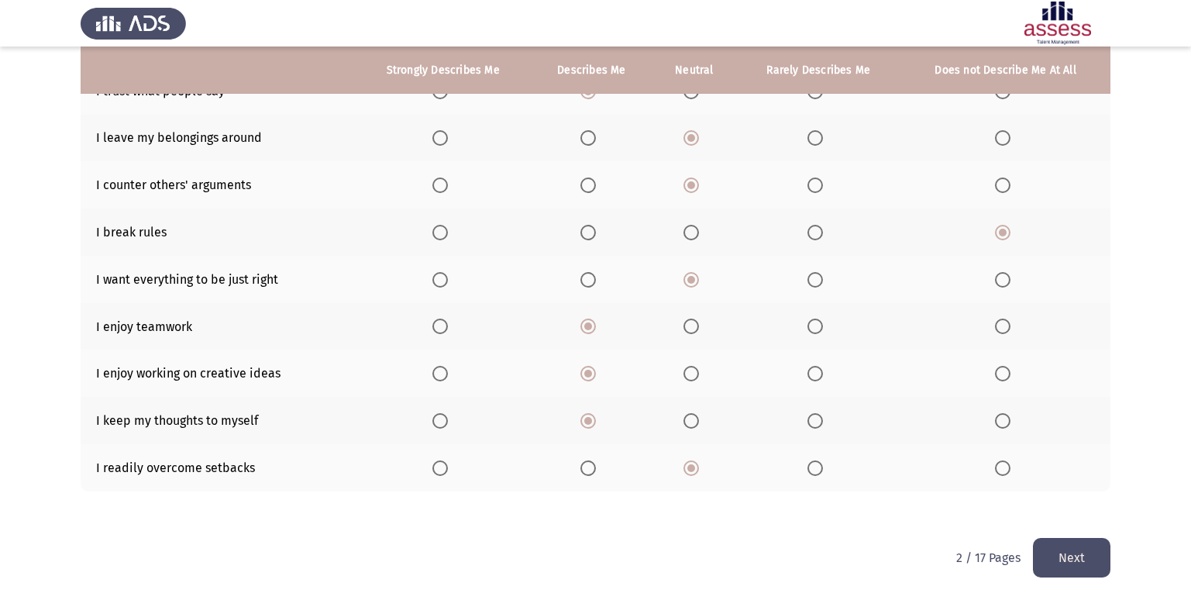
click at [1082, 550] on button "Next" at bounding box center [1072, 558] width 78 height 40
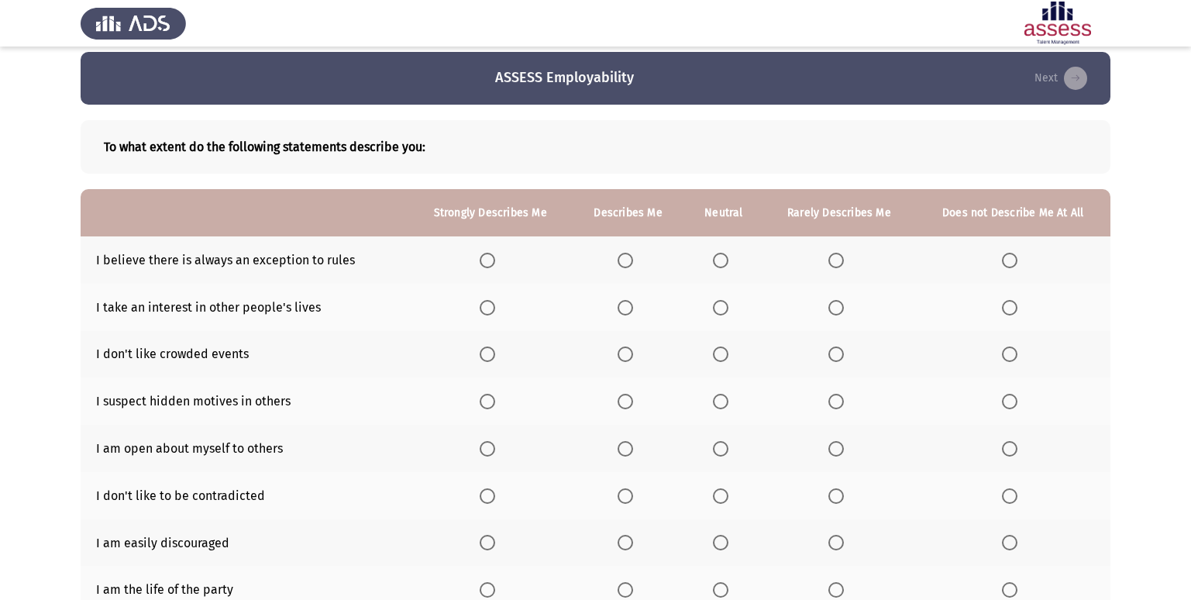
scroll to position [78, 0]
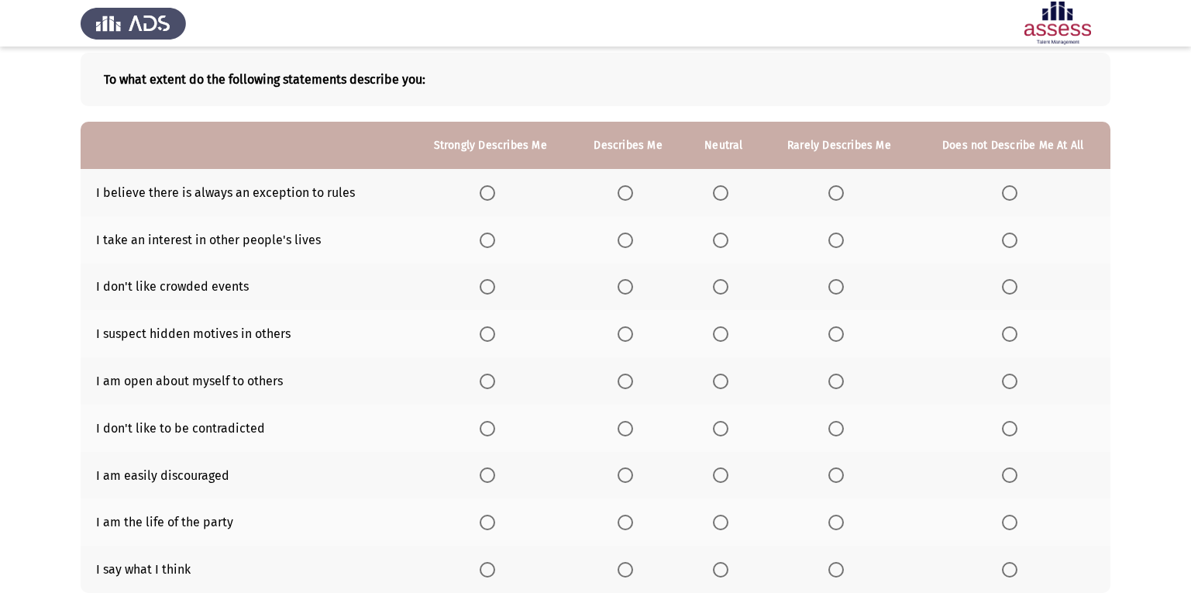
click at [624, 203] on th at bounding box center [628, 192] width 112 height 47
click at [626, 191] on span "Select an option" at bounding box center [626, 193] width 16 height 16
click at [626, 191] on input "Select an option" at bounding box center [626, 193] width 16 height 16
click at [722, 242] on span "Select an option" at bounding box center [721, 241] width 16 height 16
click at [722, 242] on input "Select an option" at bounding box center [721, 241] width 16 height 16
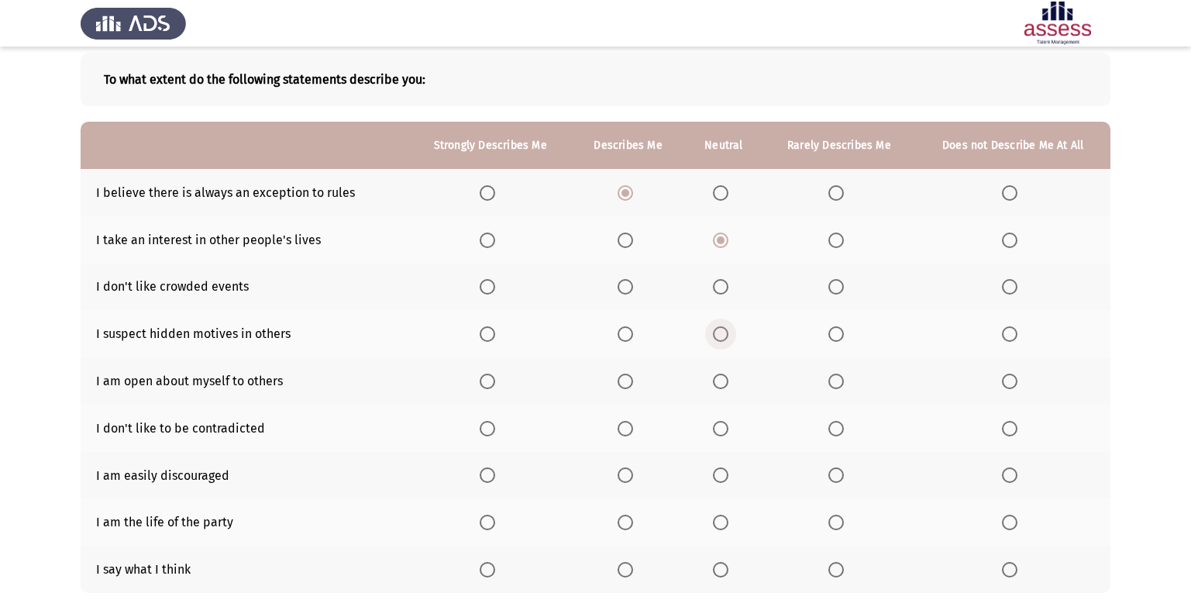
click at [716, 336] on span "Select an option" at bounding box center [721, 334] width 16 height 16
click at [716, 336] on input "Select an option" at bounding box center [721, 334] width 16 height 16
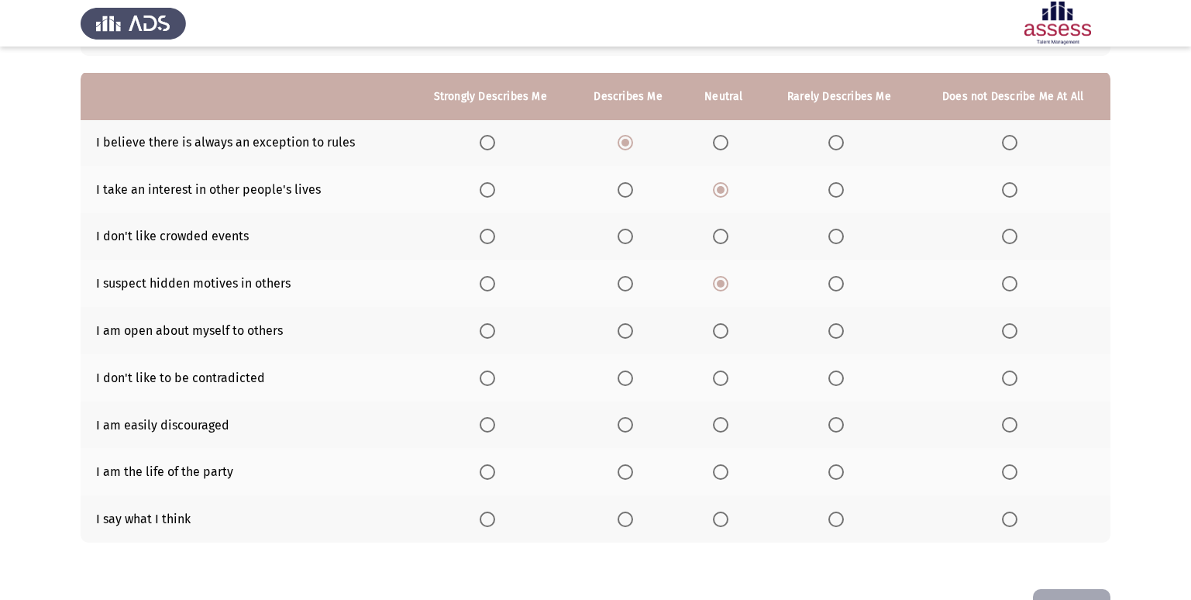
scroll to position [155, 0]
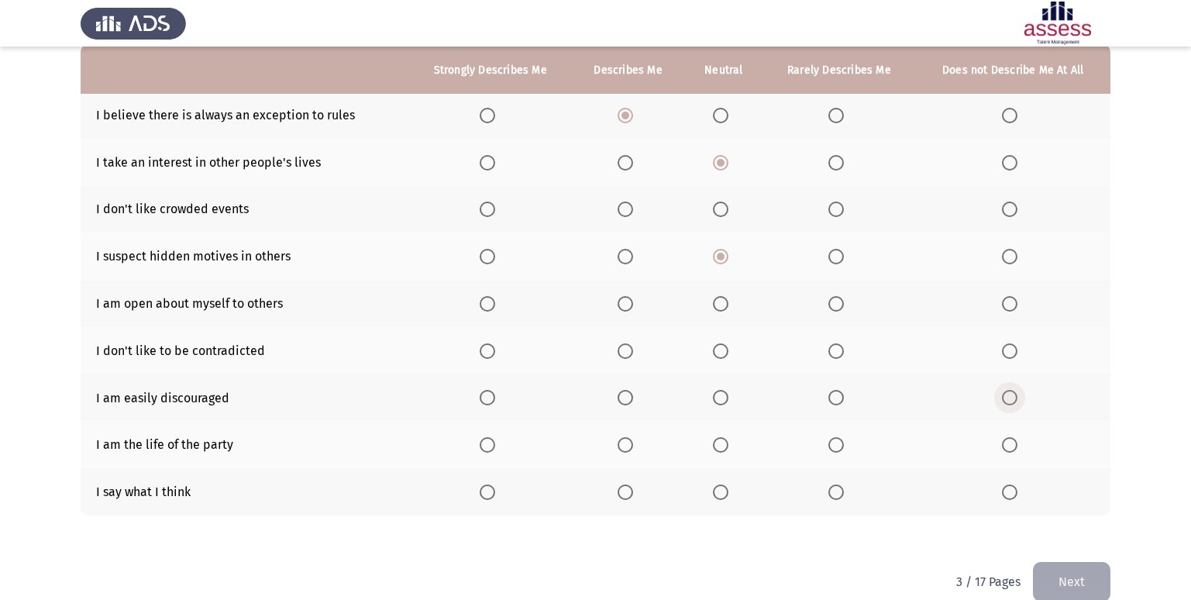
click at [1007, 401] on span "Select an option" at bounding box center [1010, 398] width 16 height 16
click at [1007, 401] on input "Select an option" at bounding box center [1010, 398] width 16 height 16
click at [831, 402] on span "Select an option" at bounding box center [836, 398] width 16 height 16
click at [831, 402] on input "Select an option" at bounding box center [836, 398] width 16 height 16
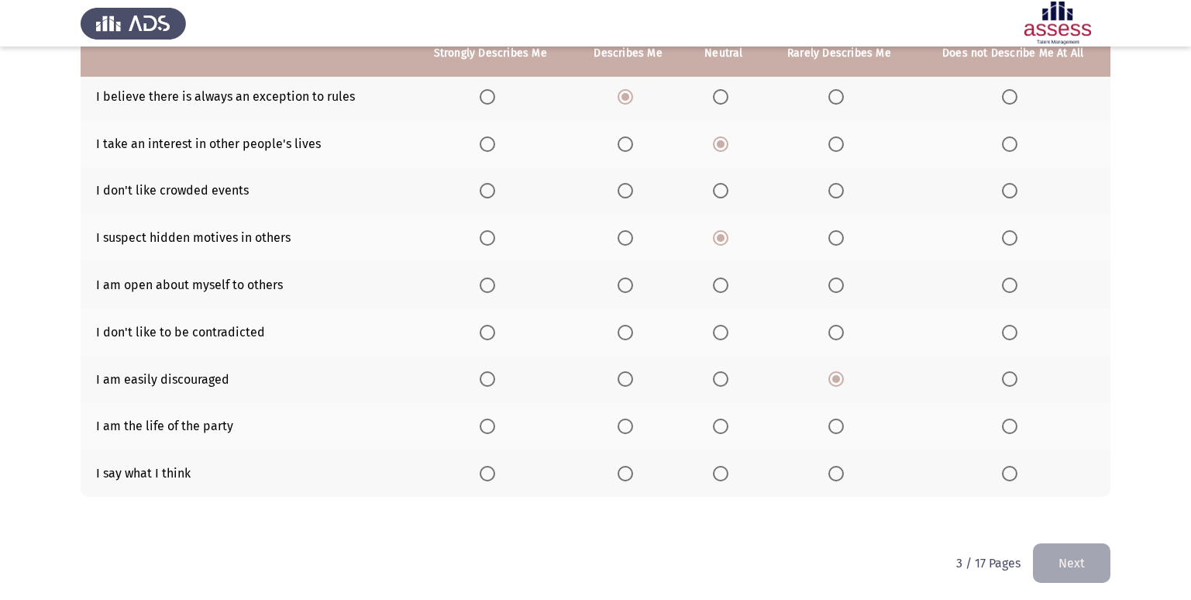
scroll to position [179, 0]
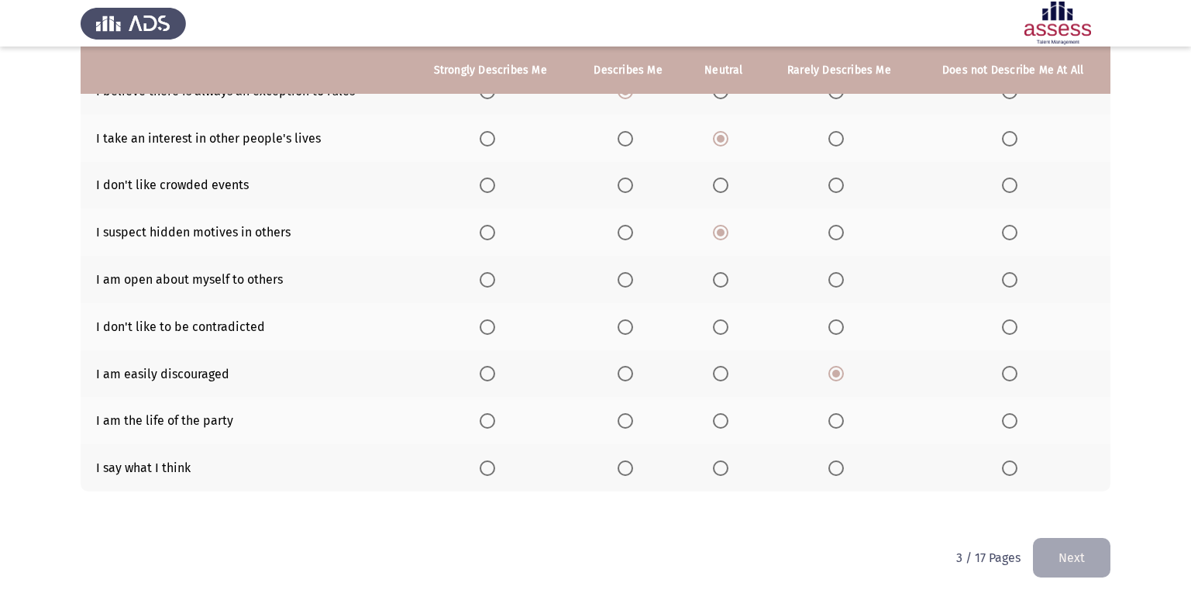
click at [1011, 429] on span "Select an option" at bounding box center [1010, 421] width 16 height 16
click at [1011, 429] on input "Select an option" at bounding box center [1010, 421] width 16 height 16
click at [842, 462] on span "Select an option" at bounding box center [836, 468] width 16 height 16
click at [842, 462] on input "Select an option" at bounding box center [836, 468] width 16 height 16
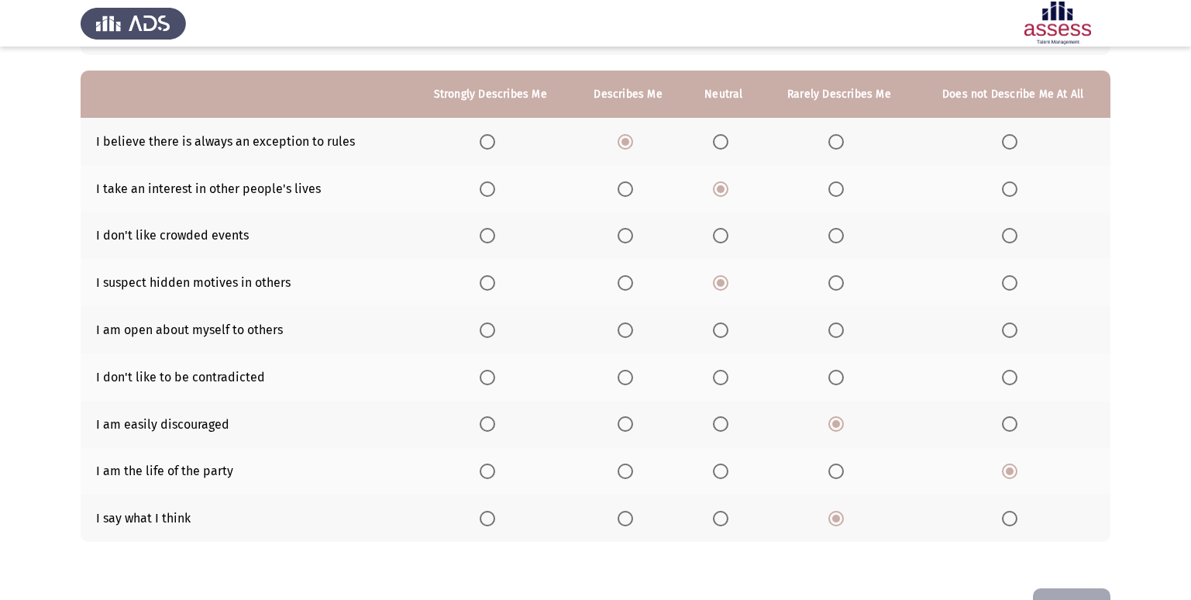
scroll to position [102, 0]
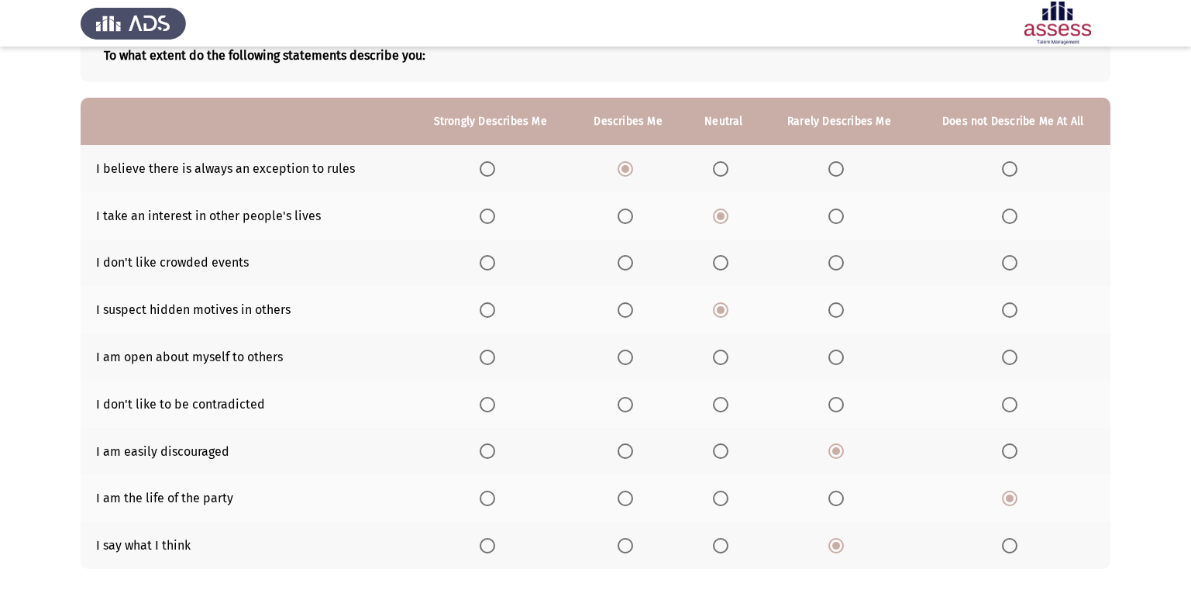
click at [722, 398] on span "Select an option" at bounding box center [721, 405] width 16 height 16
click at [722, 398] on input "Select an option" at bounding box center [721, 405] width 16 height 16
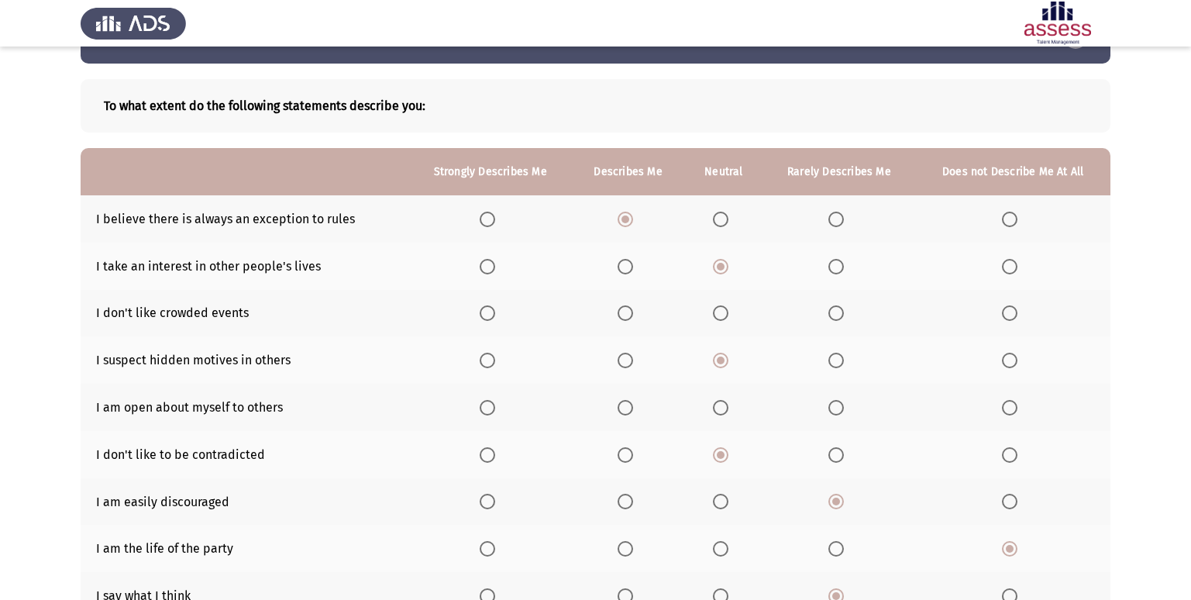
scroll to position [24, 0]
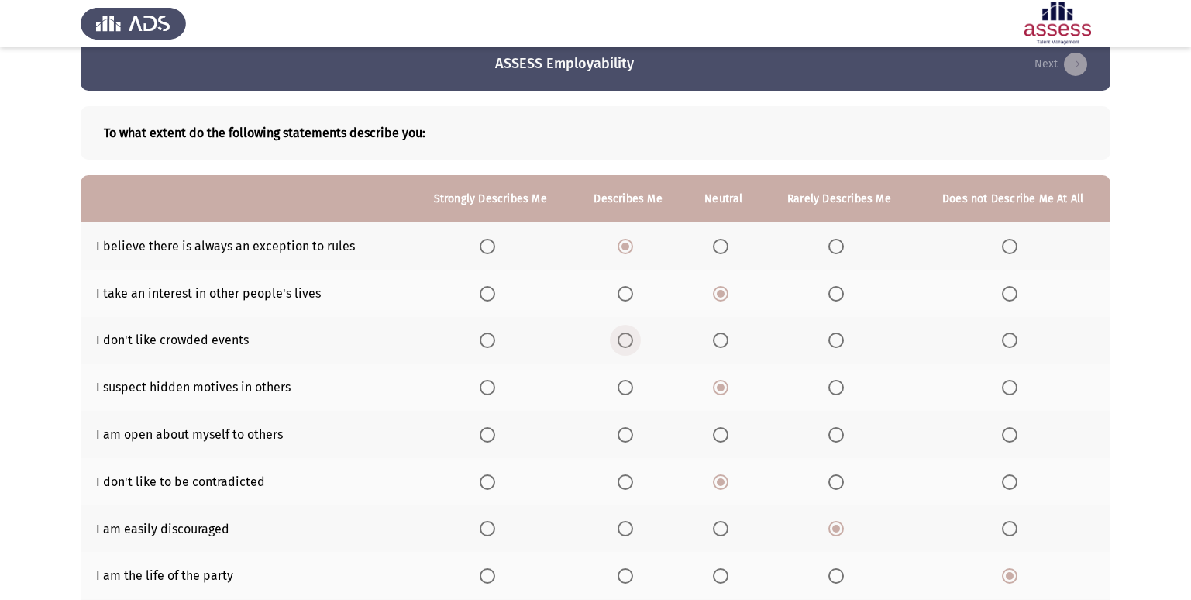
click at [618, 339] on span "Select an option" at bounding box center [626, 340] width 16 height 16
click at [618, 339] on input "Select an option" at bounding box center [626, 340] width 16 height 16
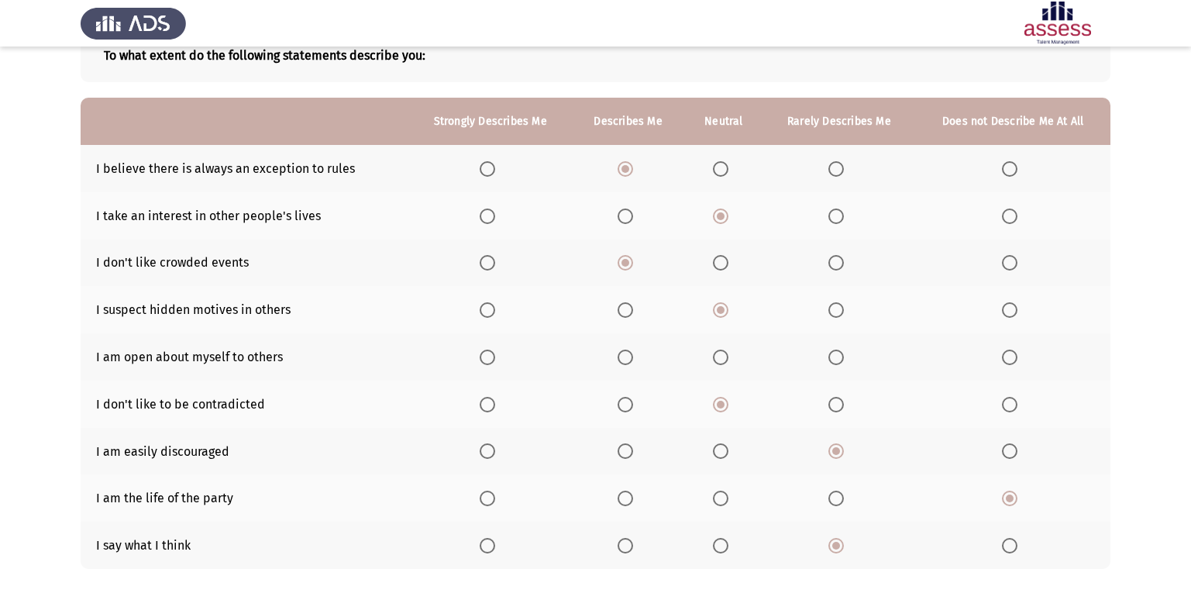
scroll to position [179, 0]
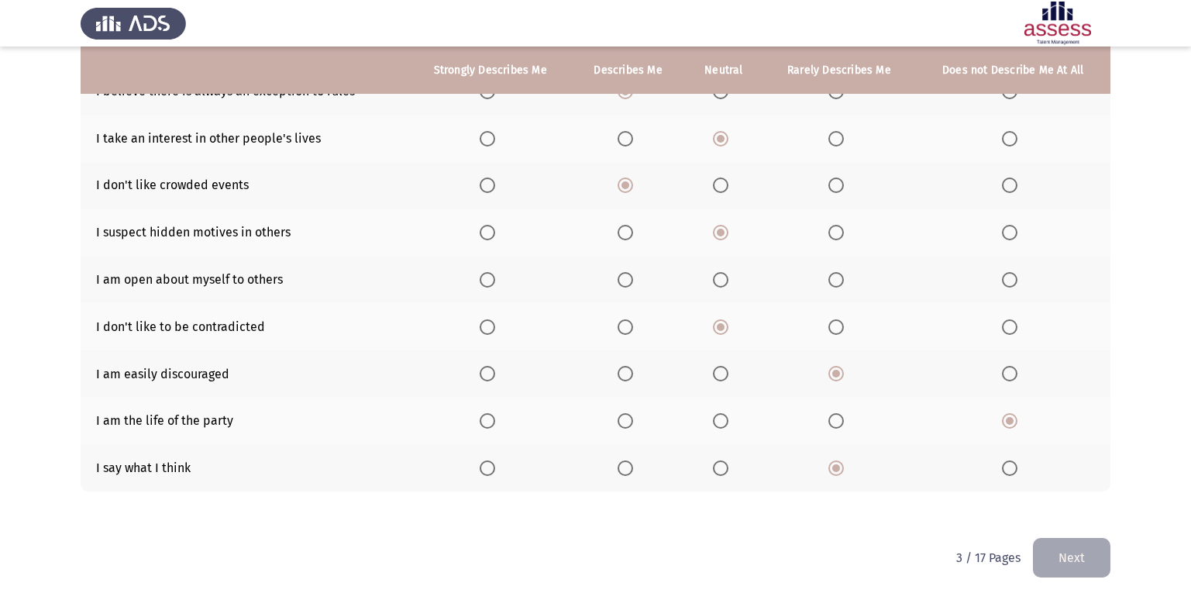
click at [715, 281] on span "Select an option" at bounding box center [721, 280] width 16 height 16
click at [715, 281] on input "Select an option" at bounding box center [721, 280] width 16 height 16
click at [1063, 560] on button "Next" at bounding box center [1072, 558] width 78 height 40
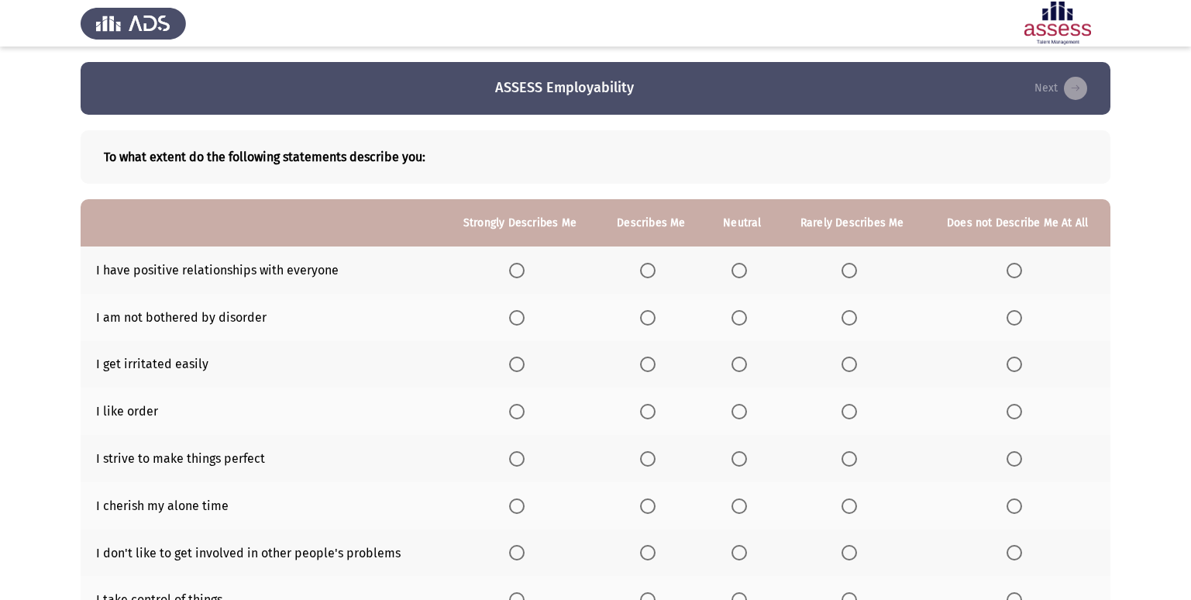
click at [521, 266] on span "Select an option" at bounding box center [517, 271] width 16 height 16
click at [521, 266] on input "Select an option" at bounding box center [517, 271] width 16 height 16
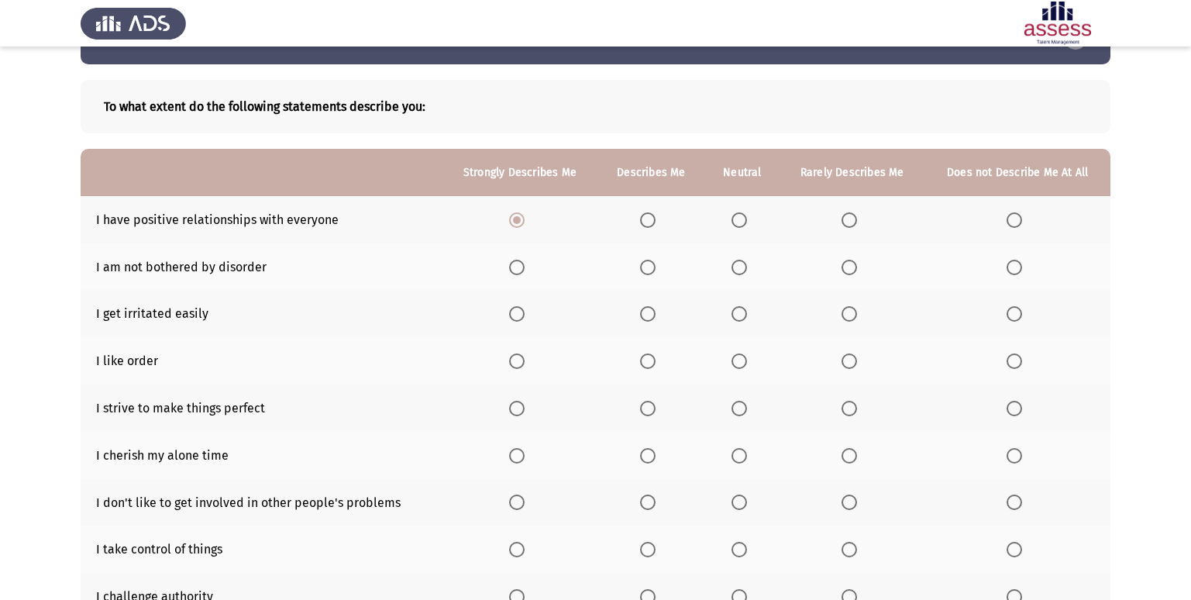
scroll to position [78, 0]
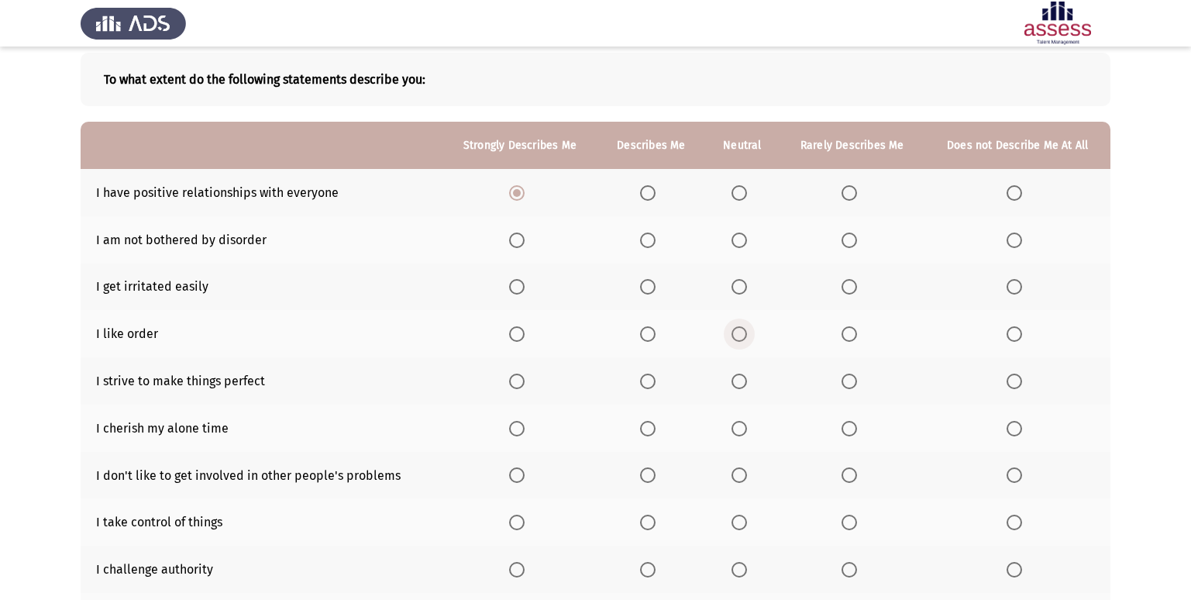
click at [745, 333] on span "Select an option" at bounding box center [740, 334] width 16 height 16
click at [745, 333] on input "Select an option" at bounding box center [740, 334] width 16 height 16
click at [652, 338] on span "Select an option" at bounding box center [648, 334] width 16 height 16
click at [652, 338] on input "Select an option" at bounding box center [648, 334] width 16 height 16
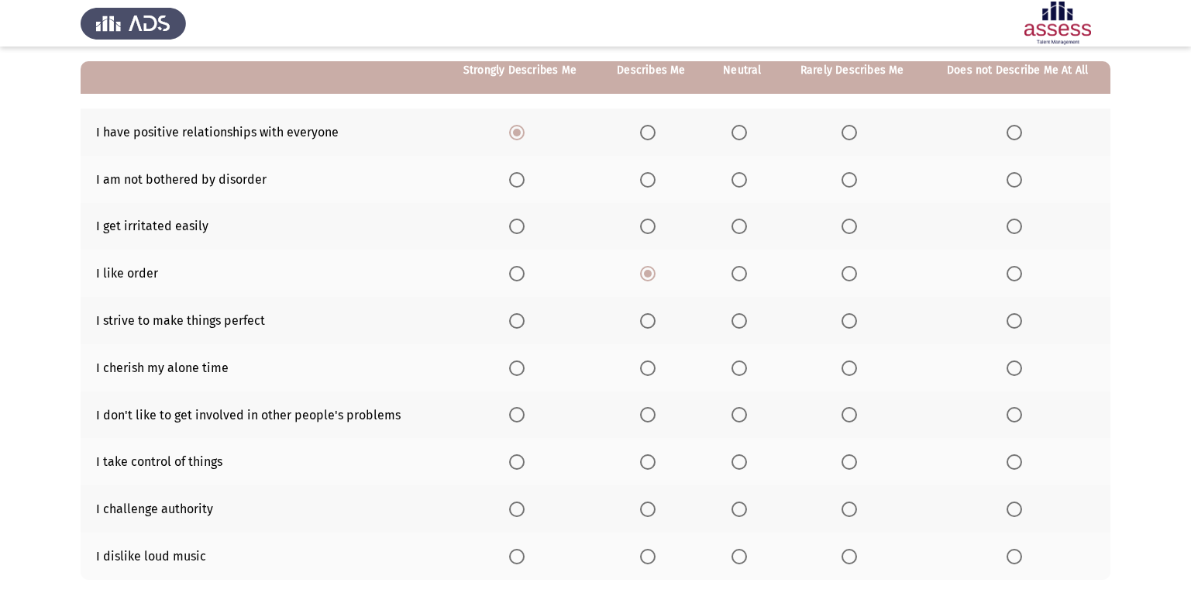
scroll to position [155, 0]
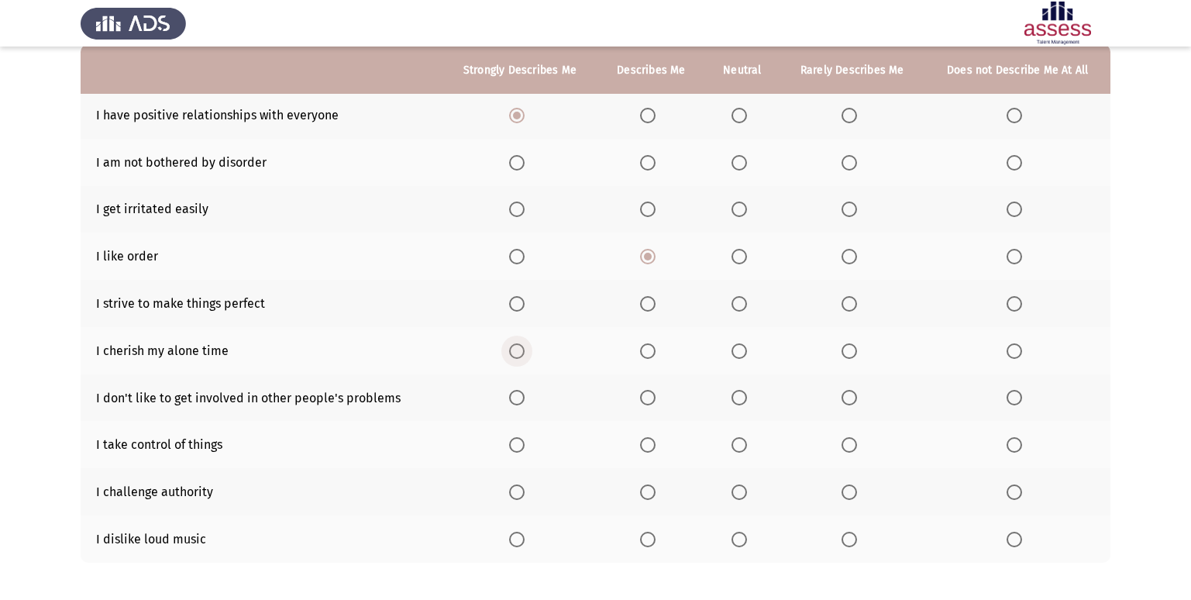
click at [517, 351] on span "Select an option" at bounding box center [517, 351] width 0 height 0
click at [518, 351] on input "Select an option" at bounding box center [517, 351] width 16 height 16
click at [650, 306] on span "Select an option" at bounding box center [648, 304] width 16 height 16
click at [650, 306] on input "Select an option" at bounding box center [648, 304] width 16 height 16
click at [746, 404] on span "Select an option" at bounding box center [740, 398] width 16 height 16
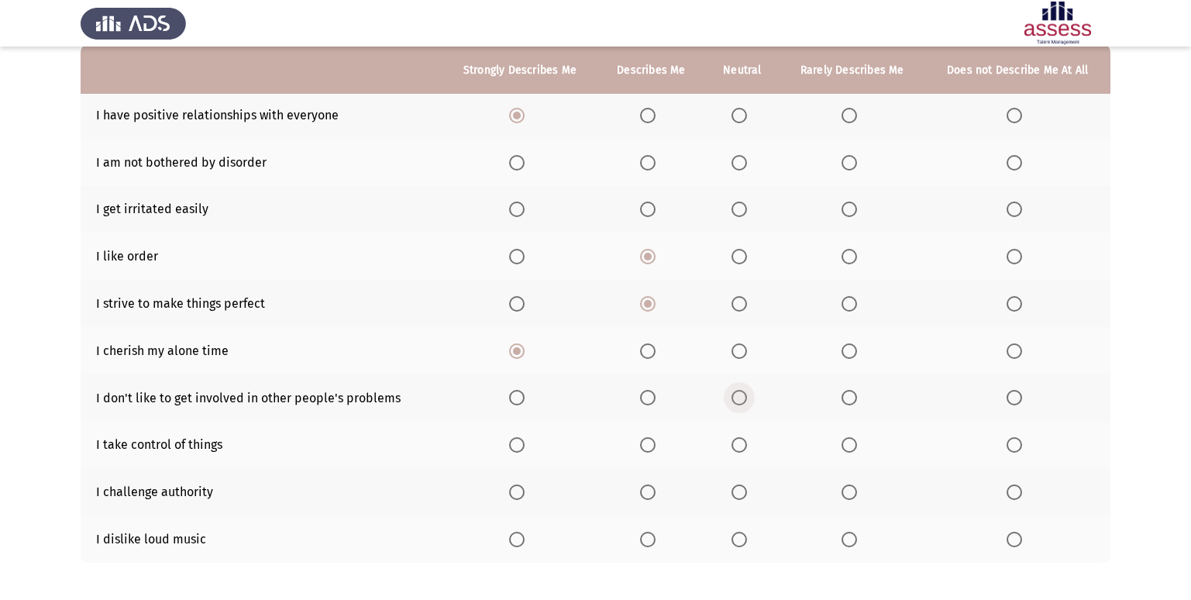
click at [746, 404] on input "Select an option" at bounding box center [740, 398] width 16 height 16
click at [850, 451] on span "Select an option" at bounding box center [850, 445] width 16 height 16
click at [850, 451] on input "Select an option" at bounding box center [850, 445] width 16 height 16
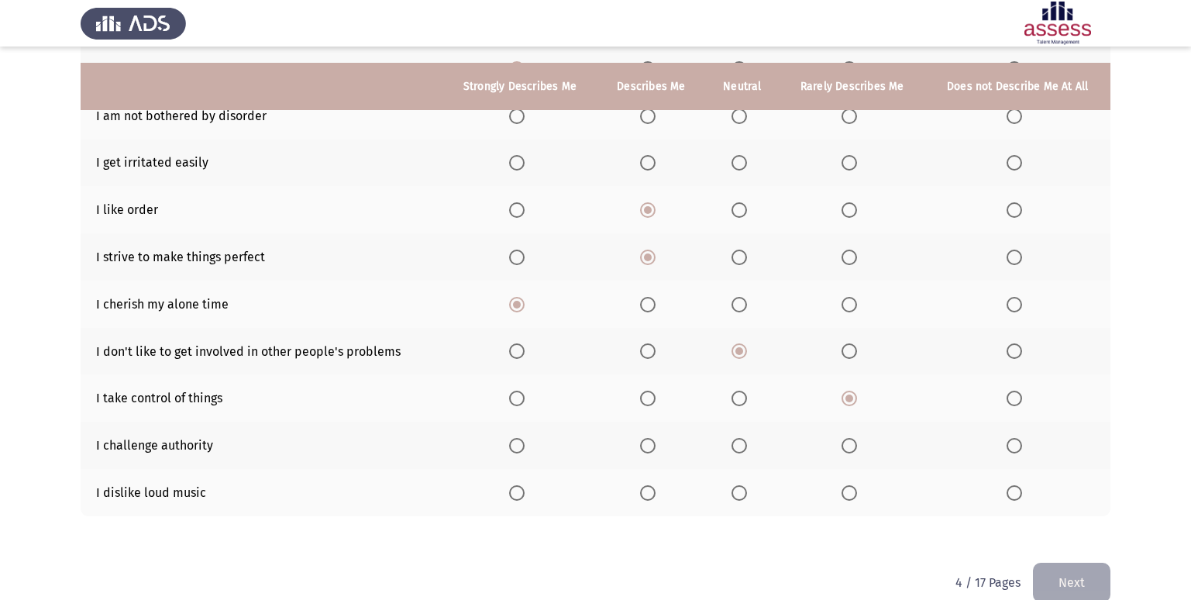
scroll to position [226, 0]
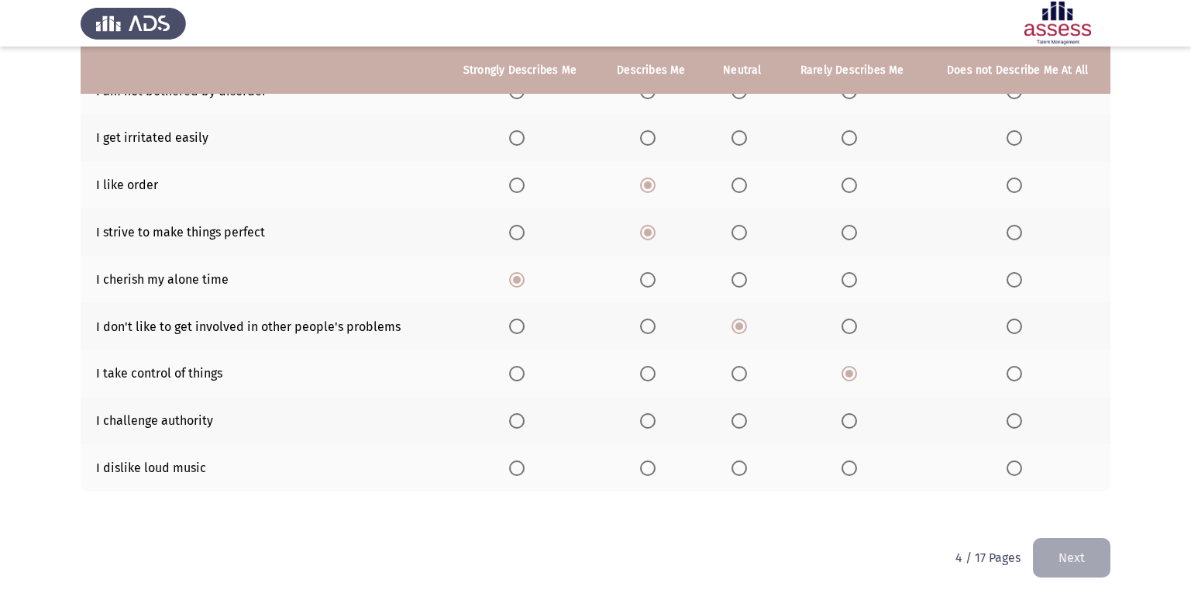
click at [849, 425] on span "Select an option" at bounding box center [850, 421] width 16 height 16
click at [849, 425] on input "Select an option" at bounding box center [850, 421] width 16 height 16
click at [1016, 477] on th at bounding box center [1018, 467] width 186 height 47
click at [1017, 465] on span "Select an option" at bounding box center [1015, 468] width 16 height 16
click at [1017, 465] on input "Select an option" at bounding box center [1015, 468] width 16 height 16
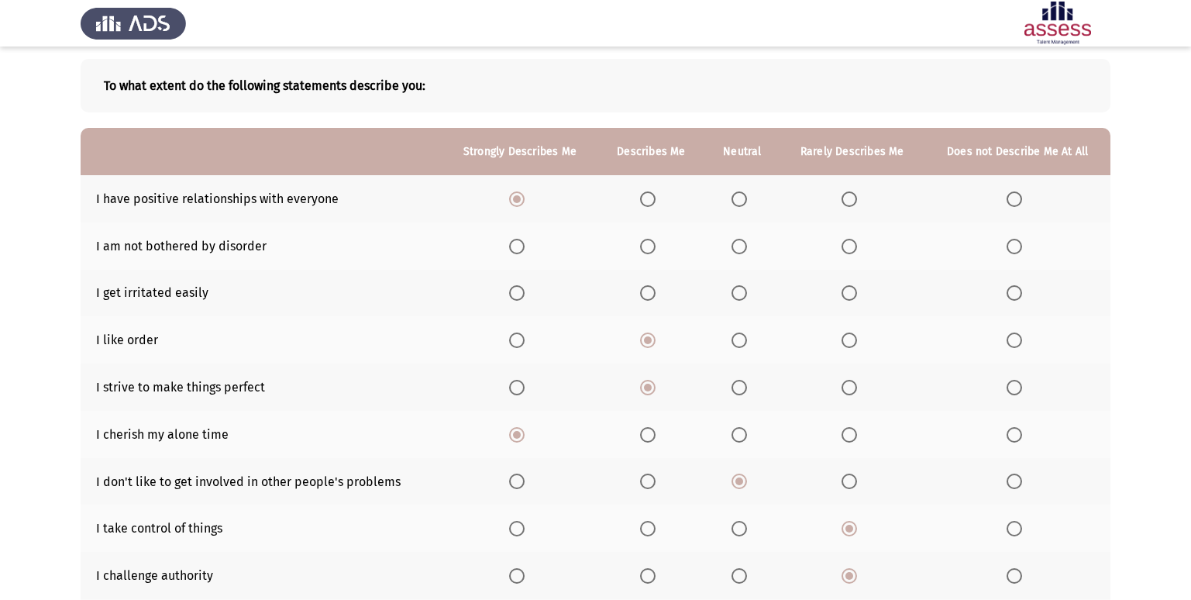
scroll to position [0, 0]
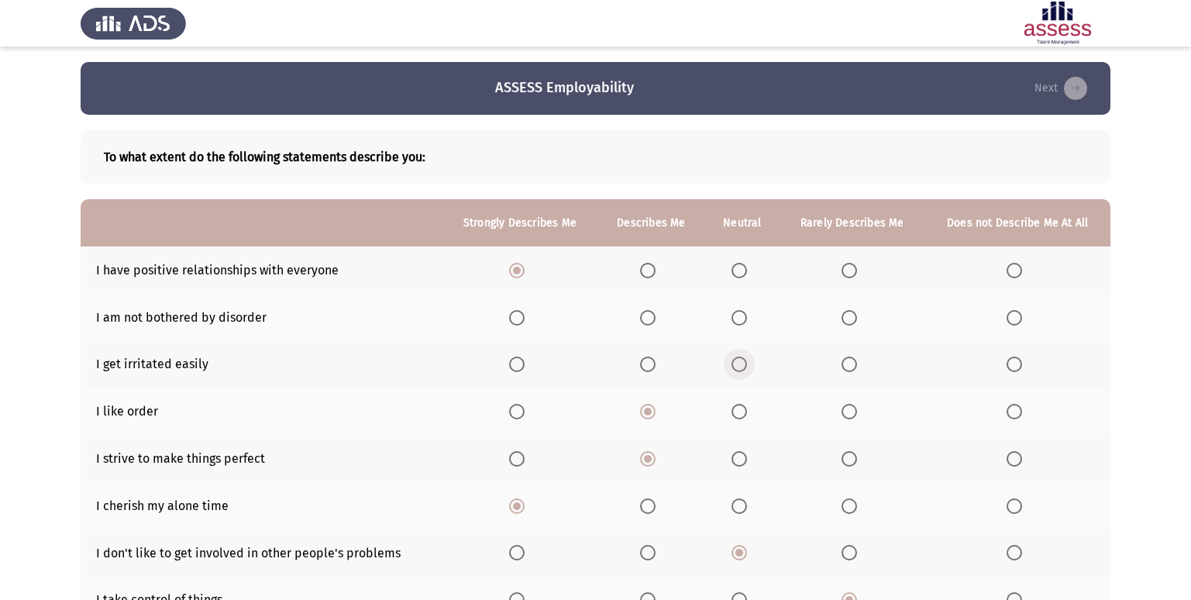
click at [737, 370] on span "Select an option" at bounding box center [740, 365] width 16 height 16
click at [737, 370] on input "Select an option" at bounding box center [740, 365] width 16 height 16
click at [853, 320] on span "Select an option" at bounding box center [850, 318] width 16 height 16
click at [853, 320] on input "Select an option" at bounding box center [850, 318] width 16 height 16
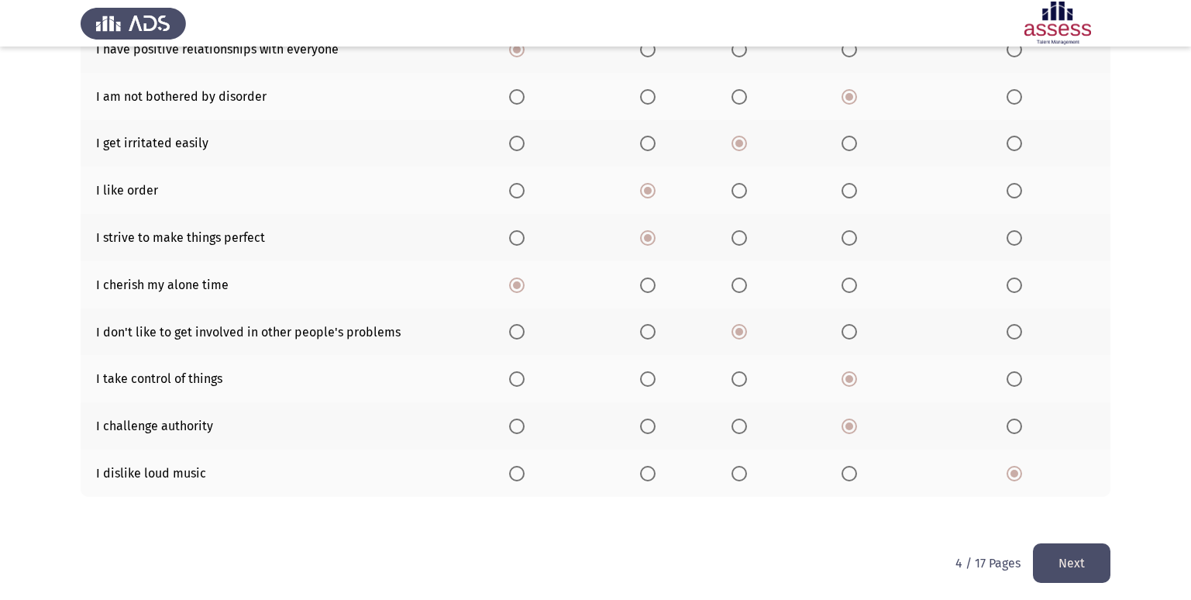
scroll to position [226, 0]
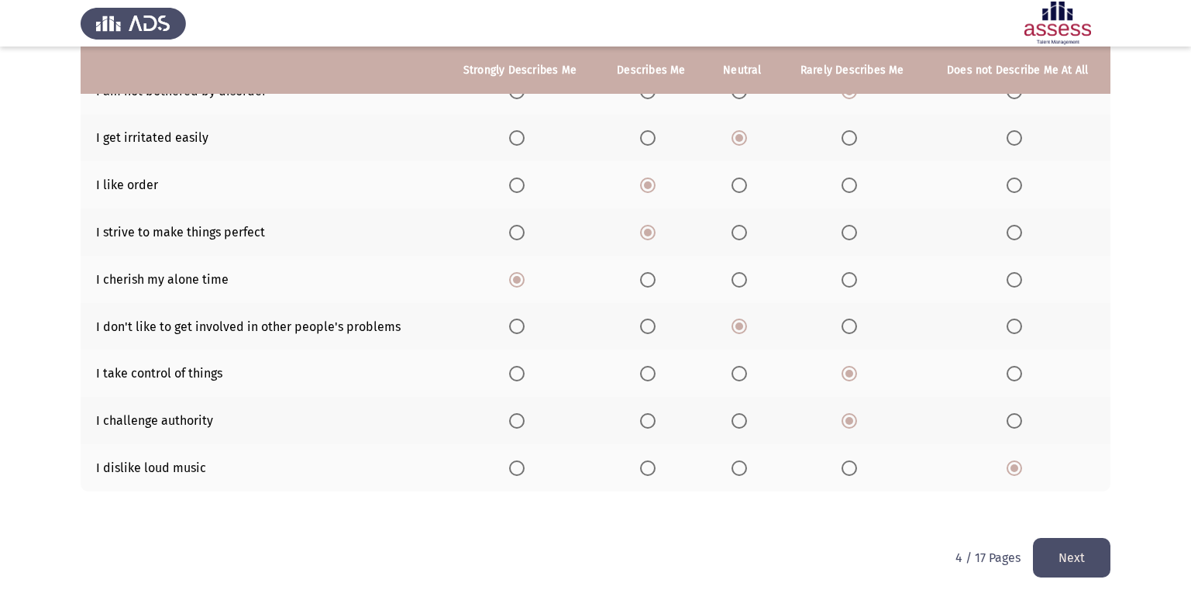
click at [1077, 563] on button "Next" at bounding box center [1072, 558] width 78 height 40
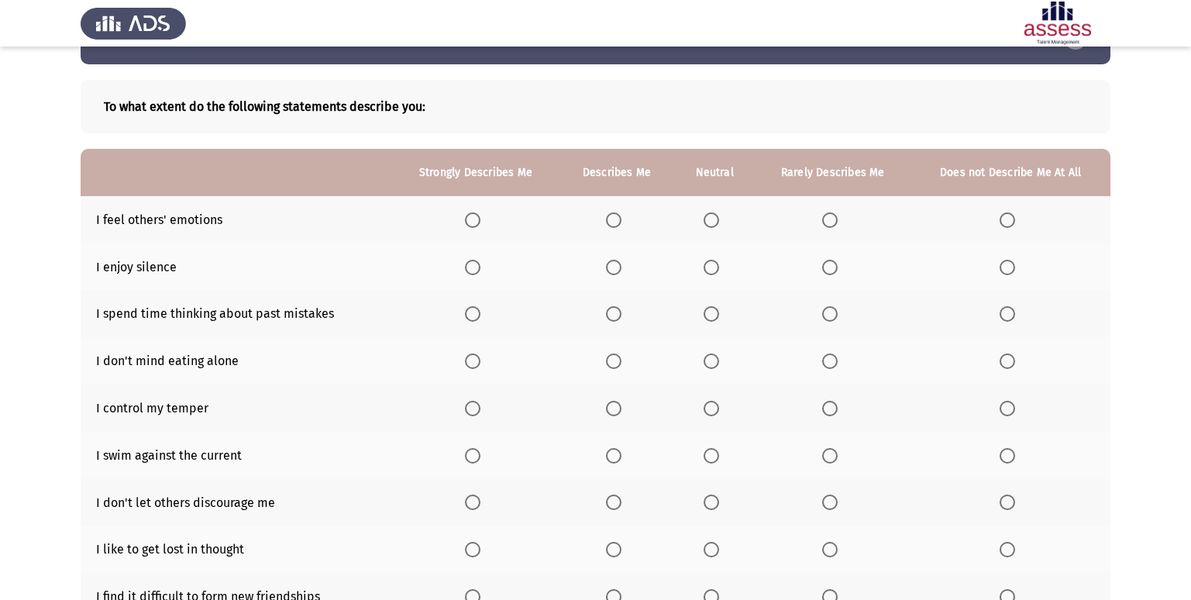
scroll to position [78, 0]
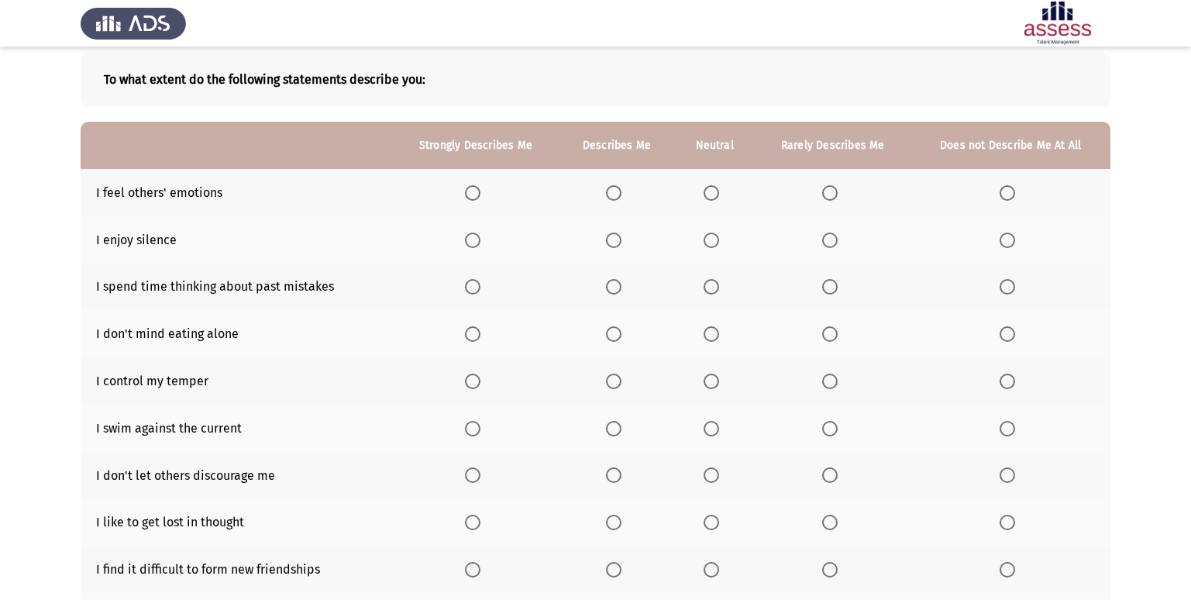
click at [475, 200] on span "Select an option" at bounding box center [473, 193] width 16 height 16
click at [475, 200] on input "Select an option" at bounding box center [473, 193] width 16 height 16
click at [481, 246] on span "Select an option" at bounding box center [473, 241] width 16 height 16
click at [481, 246] on input "Select an option" at bounding box center [473, 241] width 16 height 16
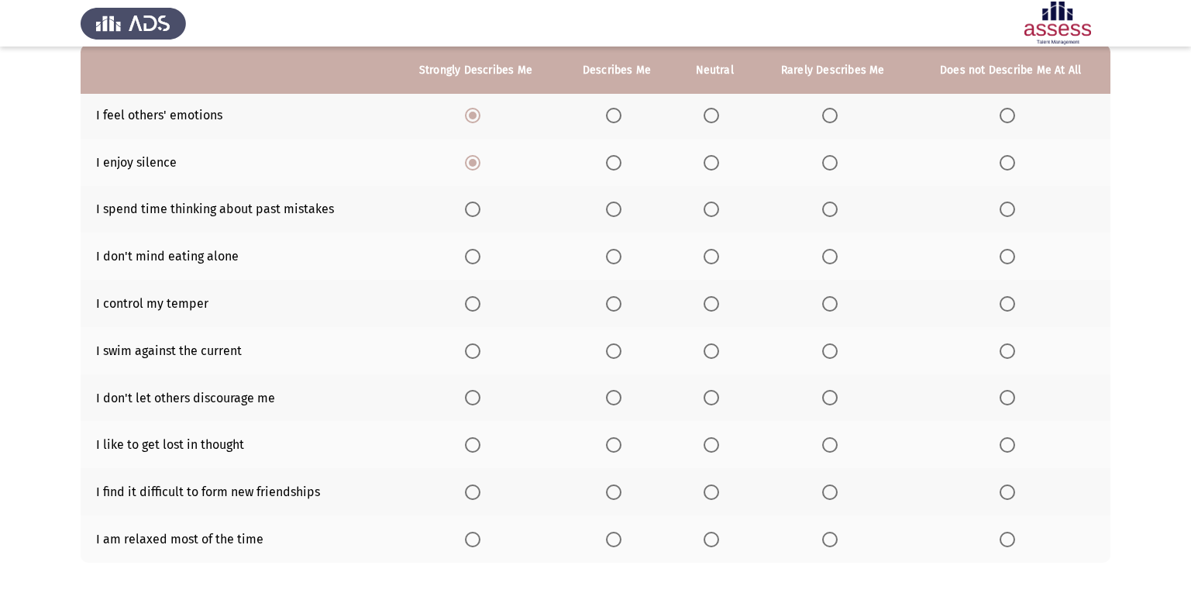
click at [614, 217] on span "Select an option" at bounding box center [614, 210] width 16 height 16
click at [614, 217] on input "Select an option" at bounding box center [614, 210] width 16 height 16
click at [474, 305] on span "Select an option" at bounding box center [473, 304] width 16 height 16
click at [474, 305] on input "Select an option" at bounding box center [473, 304] width 16 height 16
click at [712, 354] on span "Select an option" at bounding box center [712, 351] width 16 height 16
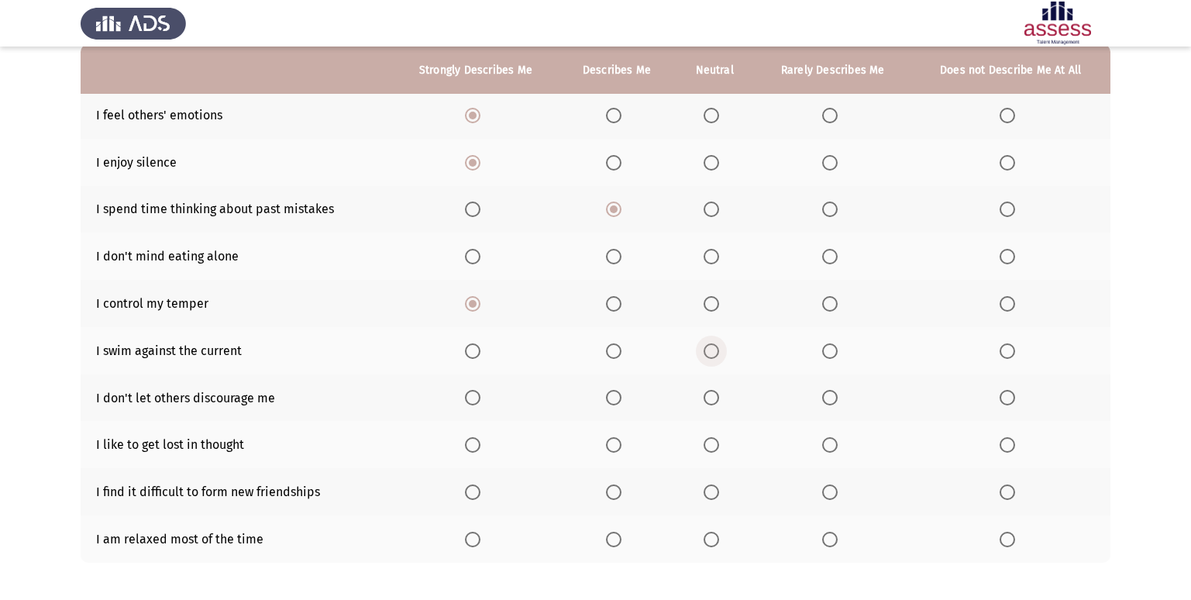
click at [712, 354] on input "Select an option" at bounding box center [712, 351] width 16 height 16
click at [711, 400] on span "Select an option" at bounding box center [712, 398] width 16 height 16
click at [711, 400] on input "Select an option" at bounding box center [712, 398] width 16 height 16
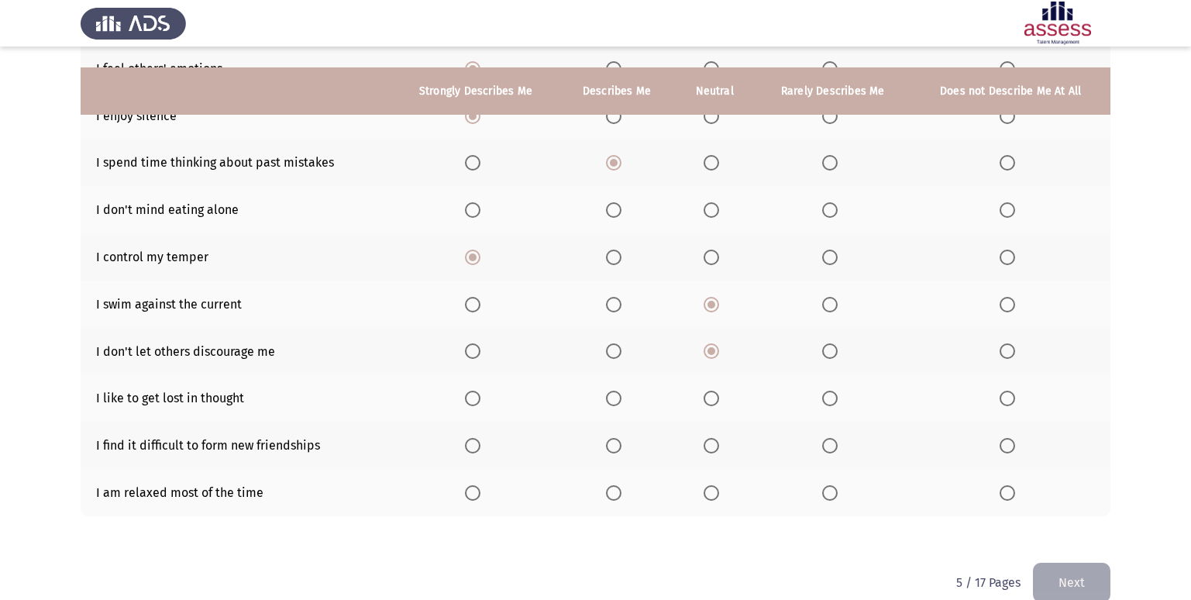
scroll to position [226, 0]
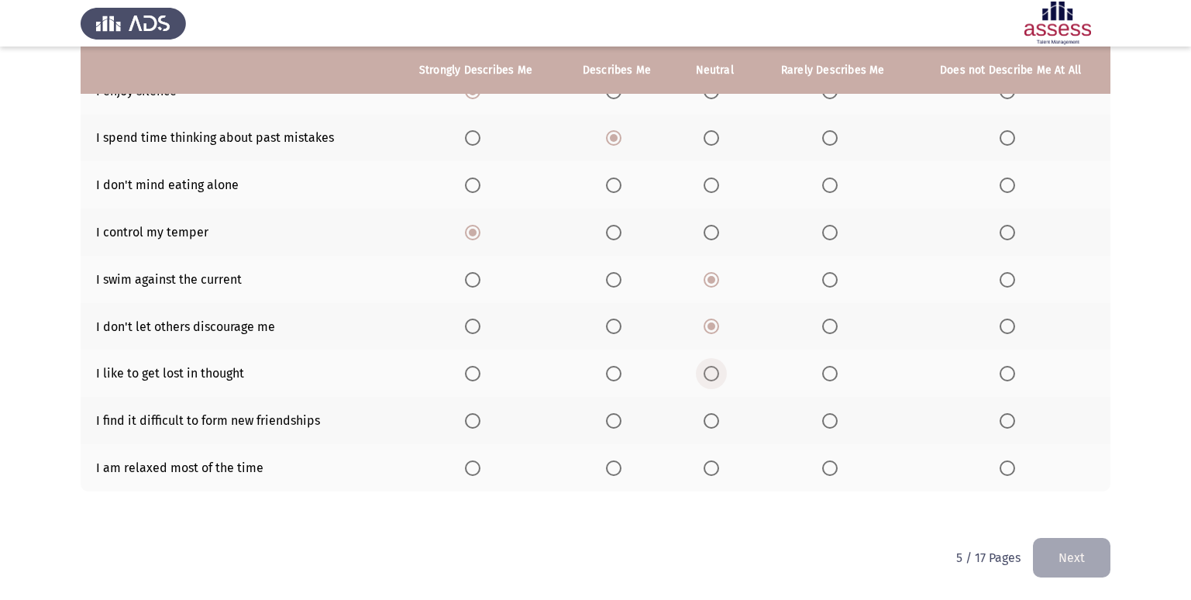
click at [714, 369] on span "Select an option" at bounding box center [712, 374] width 16 height 16
click at [714, 369] on input "Select an option" at bounding box center [712, 374] width 16 height 16
click at [828, 429] on th at bounding box center [833, 420] width 156 height 47
click at [829, 415] on span "Select an option" at bounding box center [830, 421] width 16 height 16
click at [829, 415] on input "Select an option" at bounding box center [830, 421] width 16 height 16
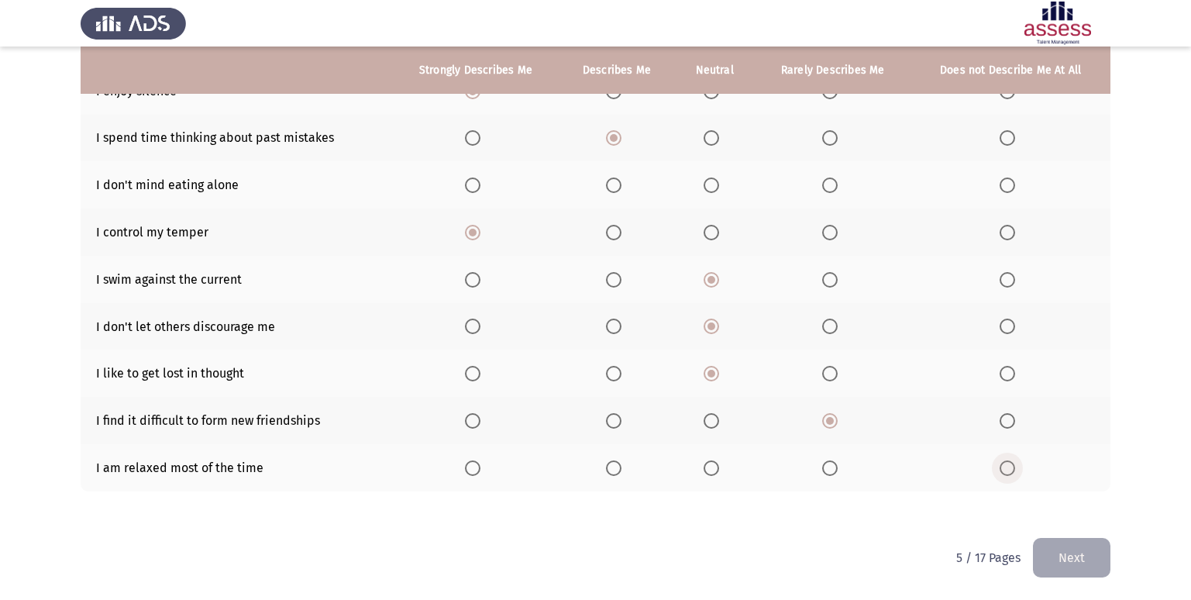
click at [1002, 471] on span "Select an option" at bounding box center [1008, 468] width 16 height 16
click at [1002, 471] on input "Select an option" at bounding box center [1008, 468] width 16 height 16
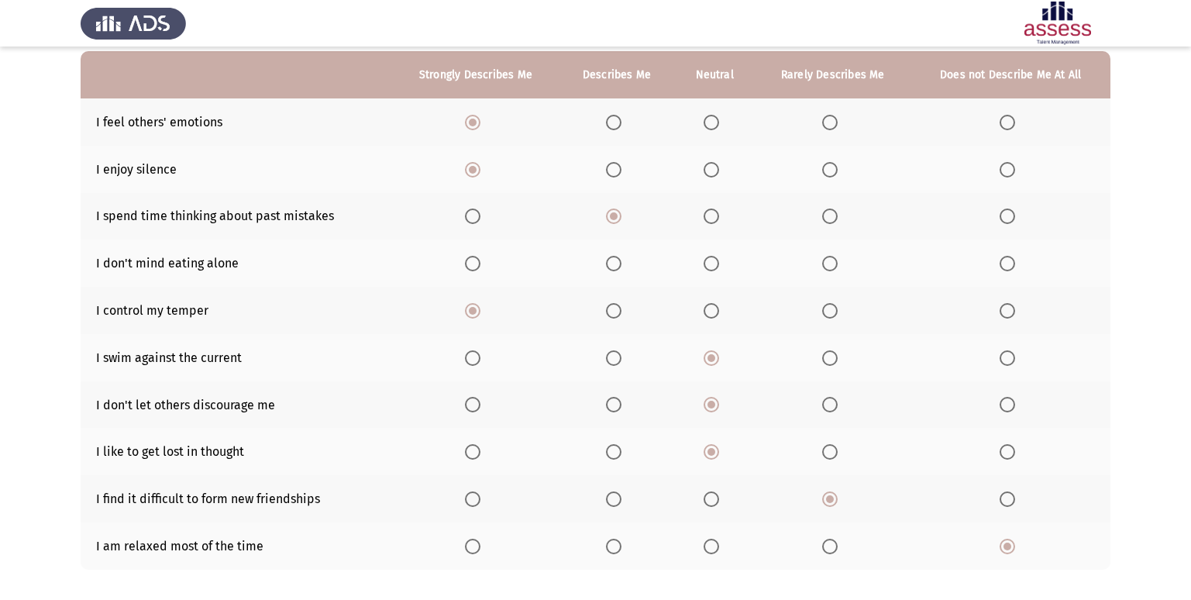
scroll to position [71, 0]
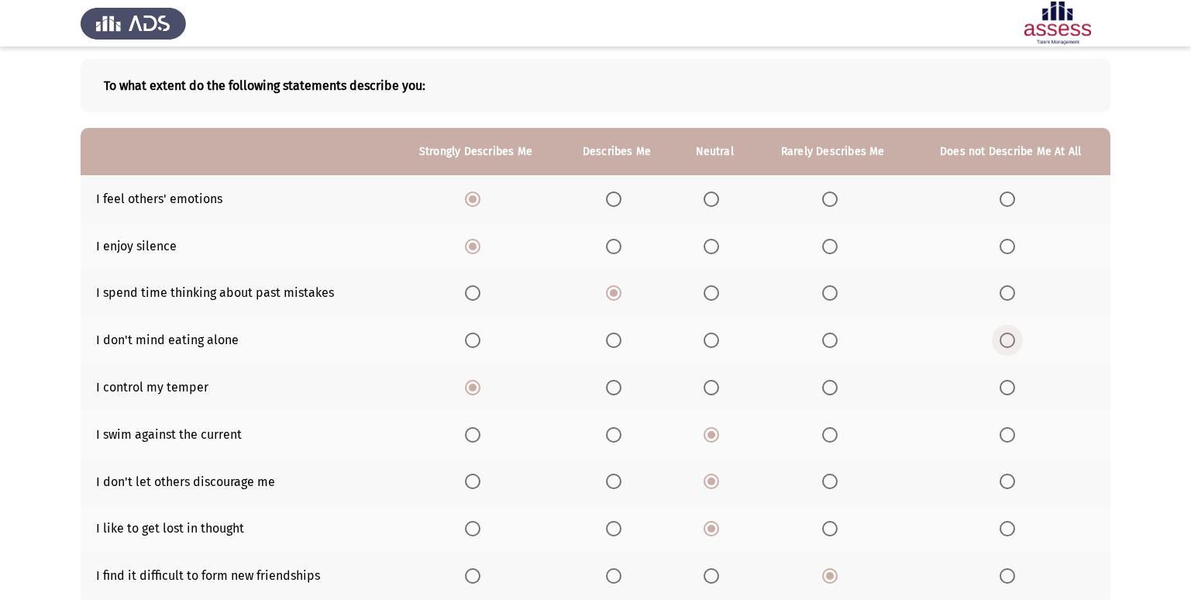
click at [1008, 336] on span "Select an option" at bounding box center [1008, 340] width 16 height 16
click at [1008, 336] on input "Select an option" at bounding box center [1008, 340] width 16 height 16
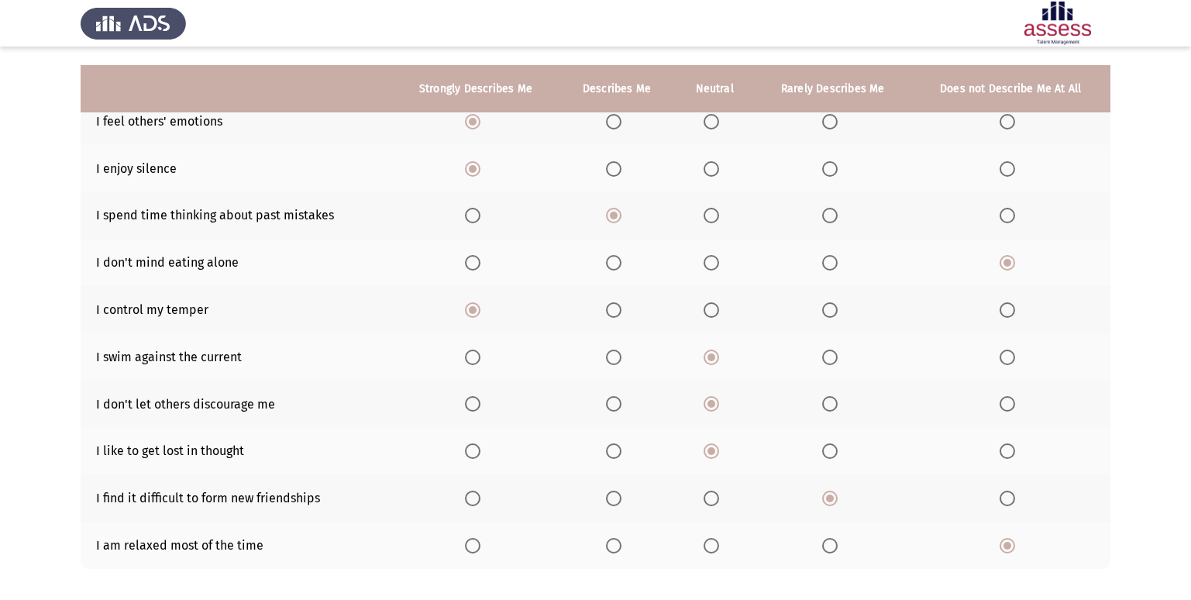
scroll to position [226, 0]
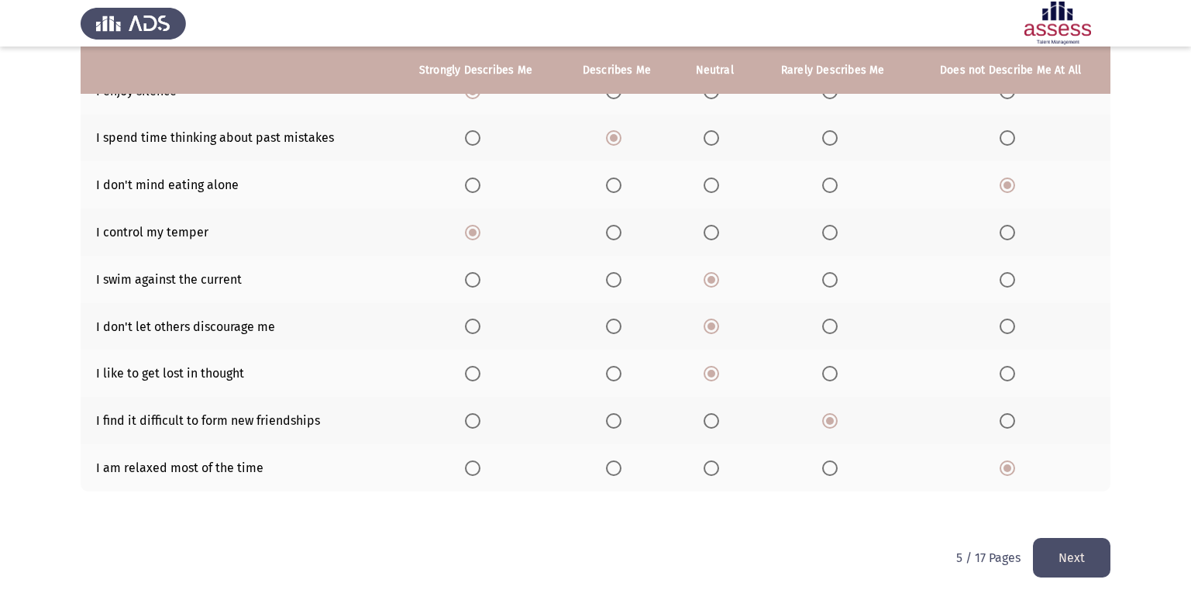
click at [1074, 561] on button "Next" at bounding box center [1072, 558] width 78 height 40
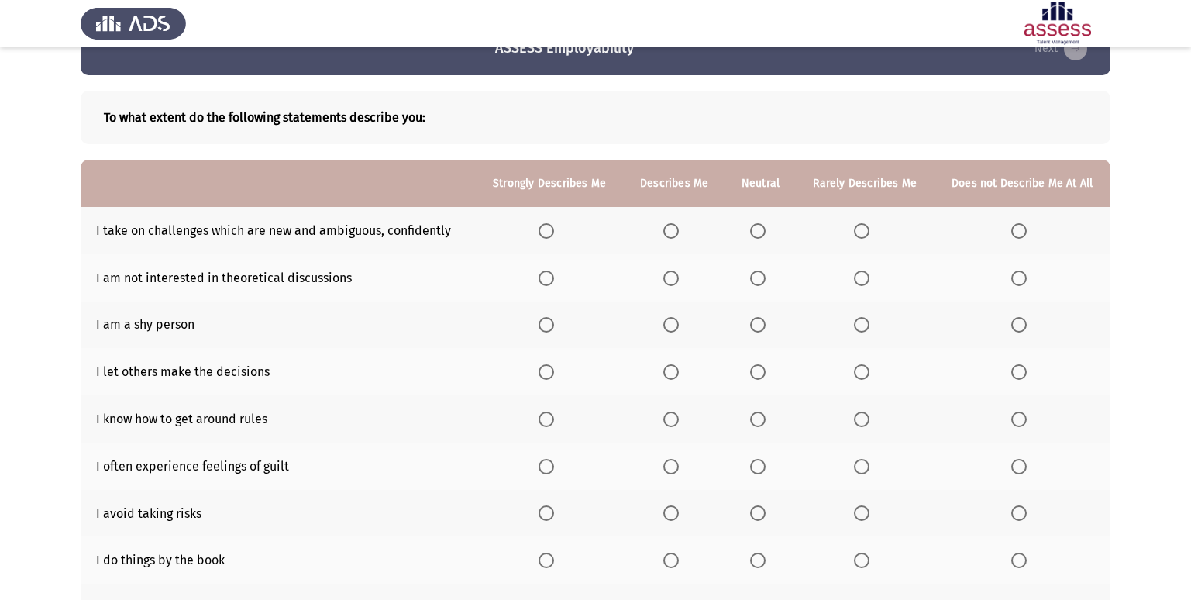
scroll to position [78, 0]
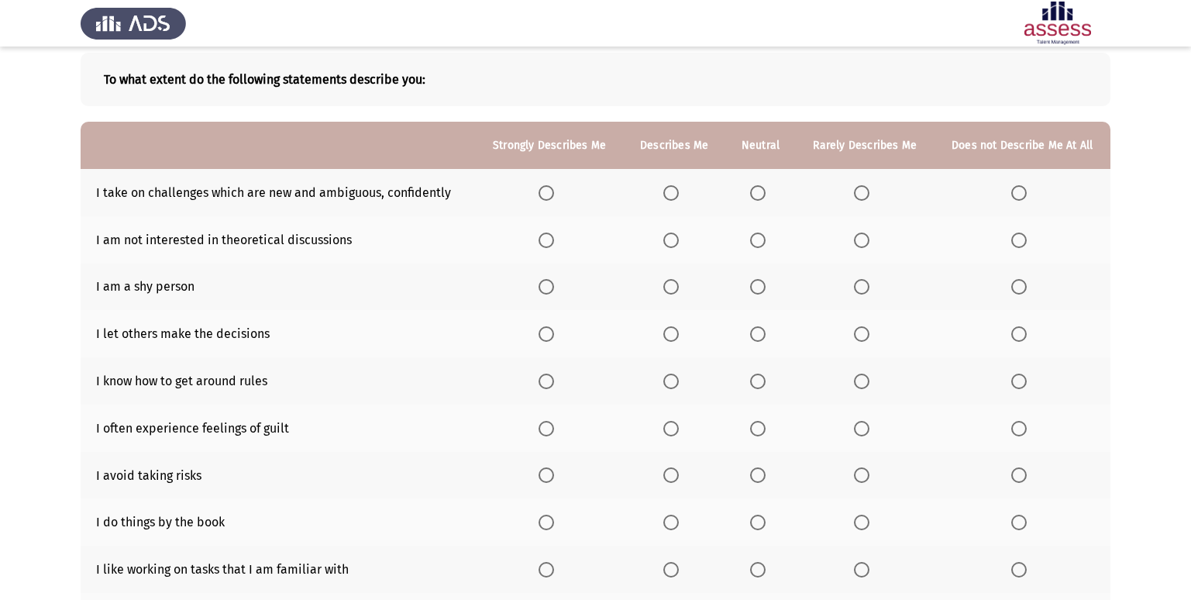
click at [1026, 238] on span "Select an option" at bounding box center [1019, 241] width 16 height 16
click at [1026, 238] on input "Select an option" at bounding box center [1019, 241] width 16 height 16
click at [554, 285] on span "Select an option" at bounding box center [547, 287] width 16 height 16
click at [554, 285] on input "Select an option" at bounding box center [547, 287] width 16 height 16
click at [678, 291] on span "Select an option" at bounding box center [671, 287] width 16 height 16
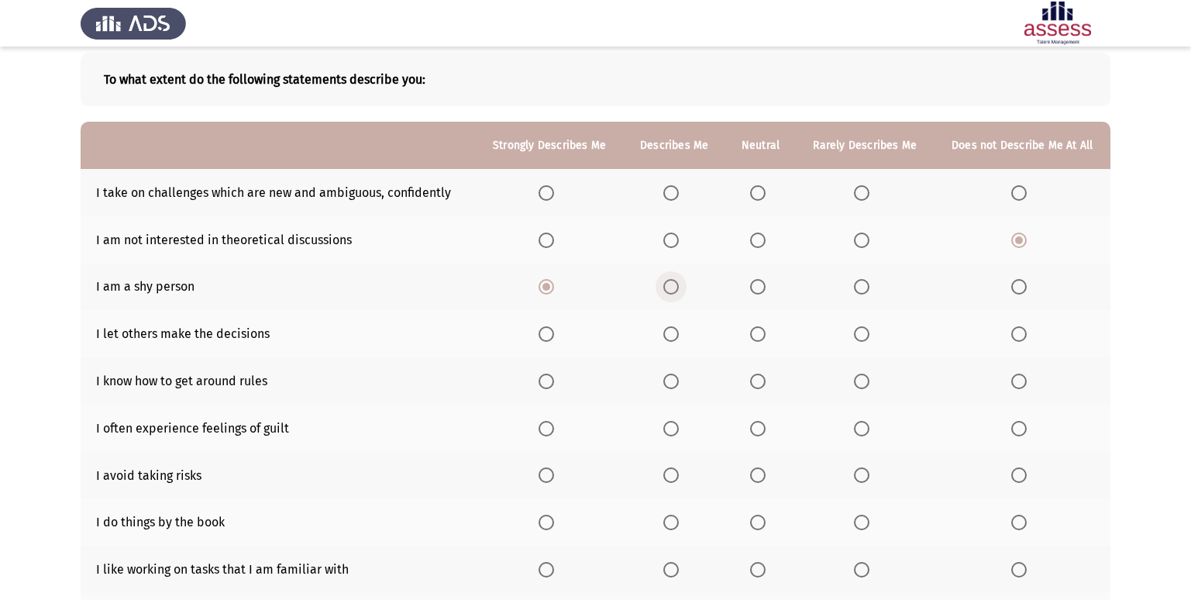
click at [678, 291] on input "Select an option" at bounding box center [671, 287] width 16 height 16
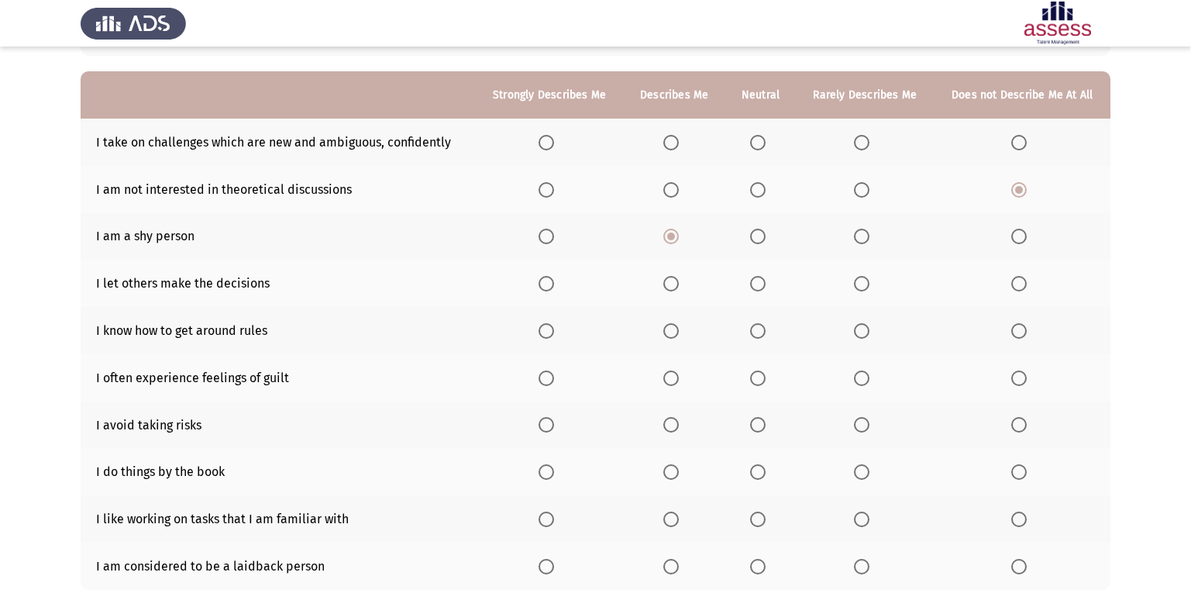
scroll to position [155, 0]
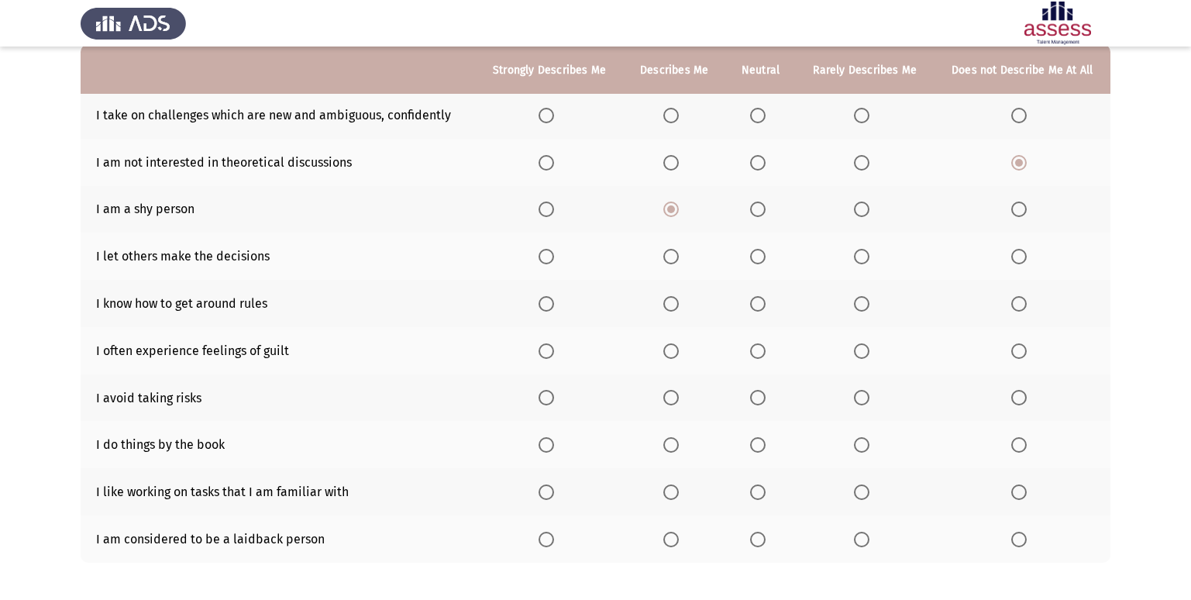
click at [553, 304] on span "Select an option" at bounding box center [547, 304] width 16 height 16
click at [553, 304] on input "Select an option" at bounding box center [547, 304] width 16 height 16
click at [547, 349] on span "Select an option" at bounding box center [547, 351] width 16 height 16
click at [547, 349] on input "Select an option" at bounding box center [547, 351] width 16 height 16
click at [546, 395] on span "Select an option" at bounding box center [547, 398] width 16 height 16
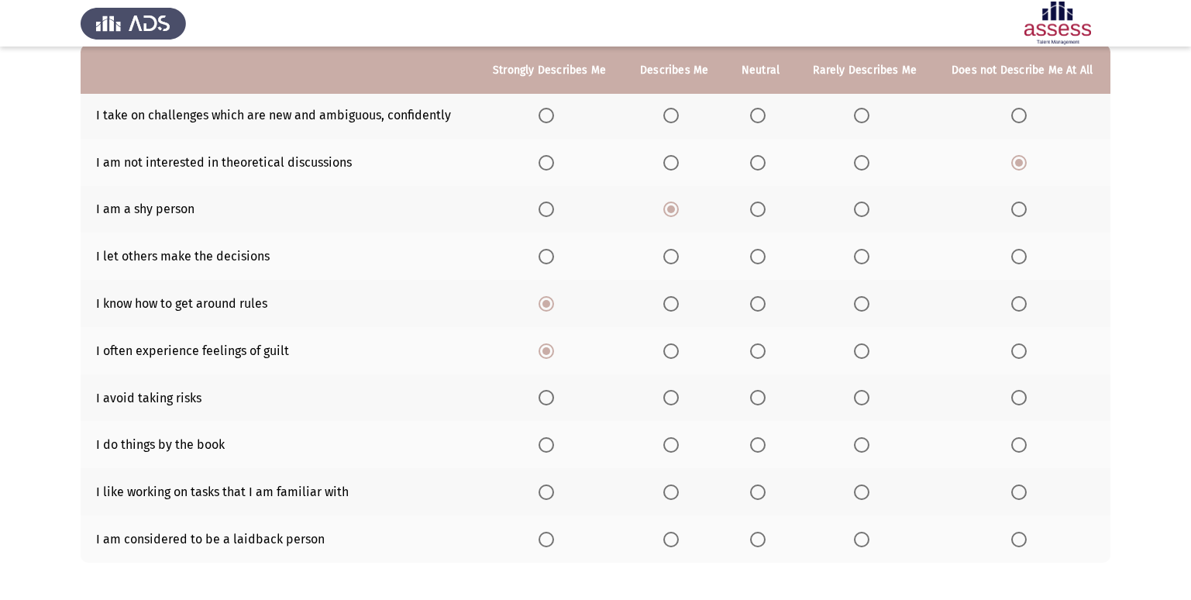
click at [546, 395] on input "Select an option" at bounding box center [547, 398] width 16 height 16
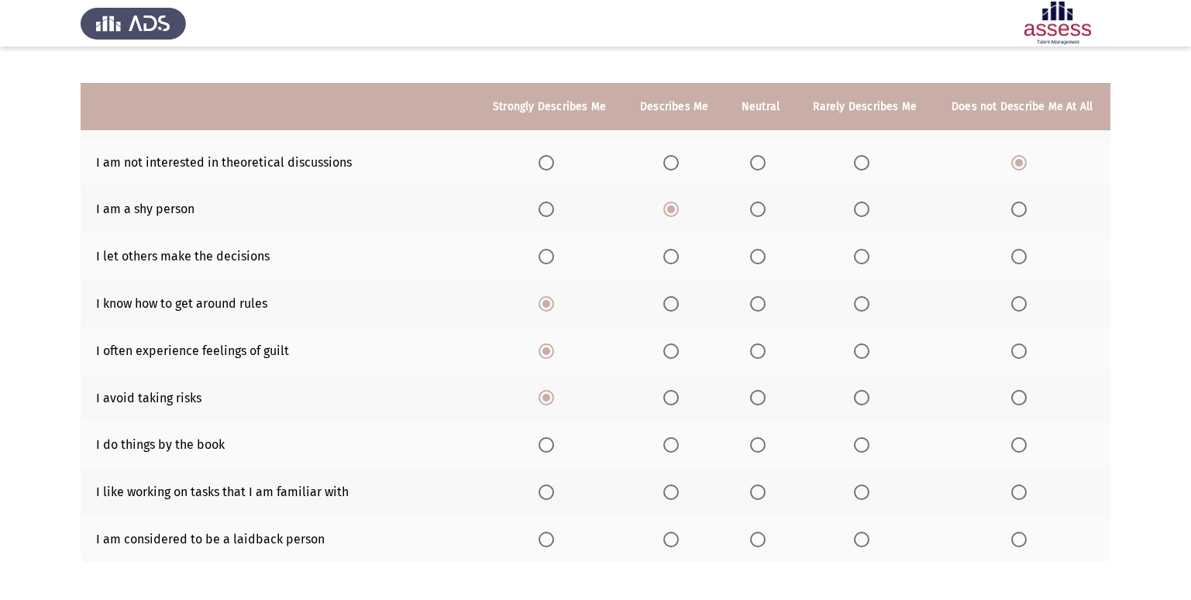
scroll to position [226, 0]
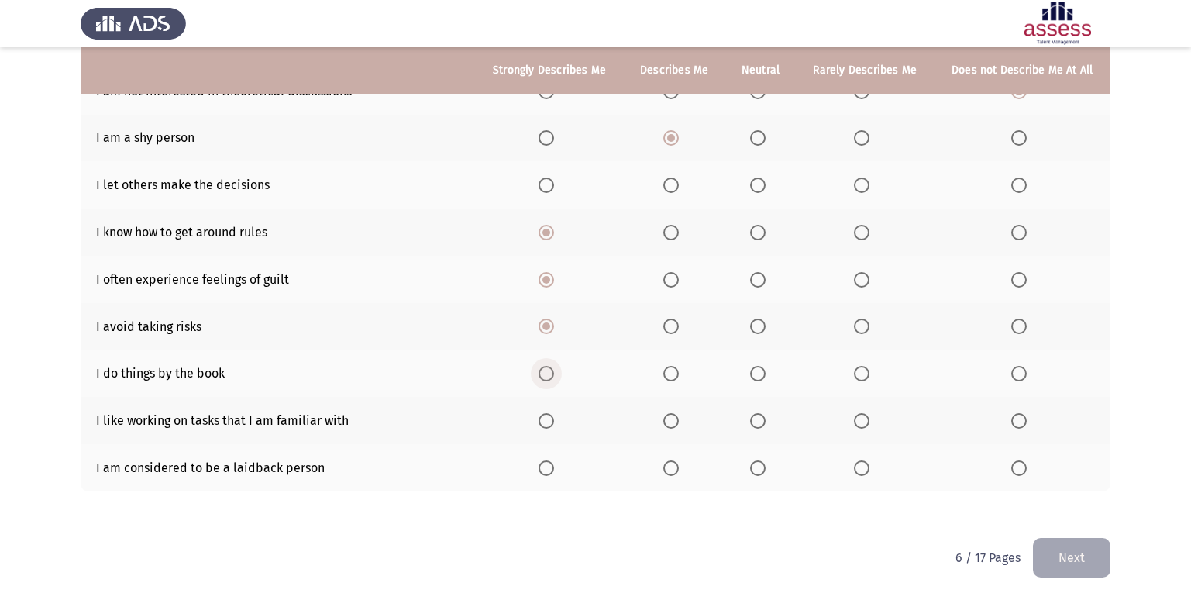
click at [546, 370] on span "Select an option" at bounding box center [547, 374] width 16 height 16
click at [546, 370] on input "Select an option" at bounding box center [547, 374] width 16 height 16
click at [678, 421] on span "Select an option" at bounding box center [671, 421] width 16 height 16
click at [678, 421] on input "Select an option" at bounding box center [671, 421] width 16 height 16
click at [761, 471] on span "Select an option" at bounding box center [758, 468] width 16 height 16
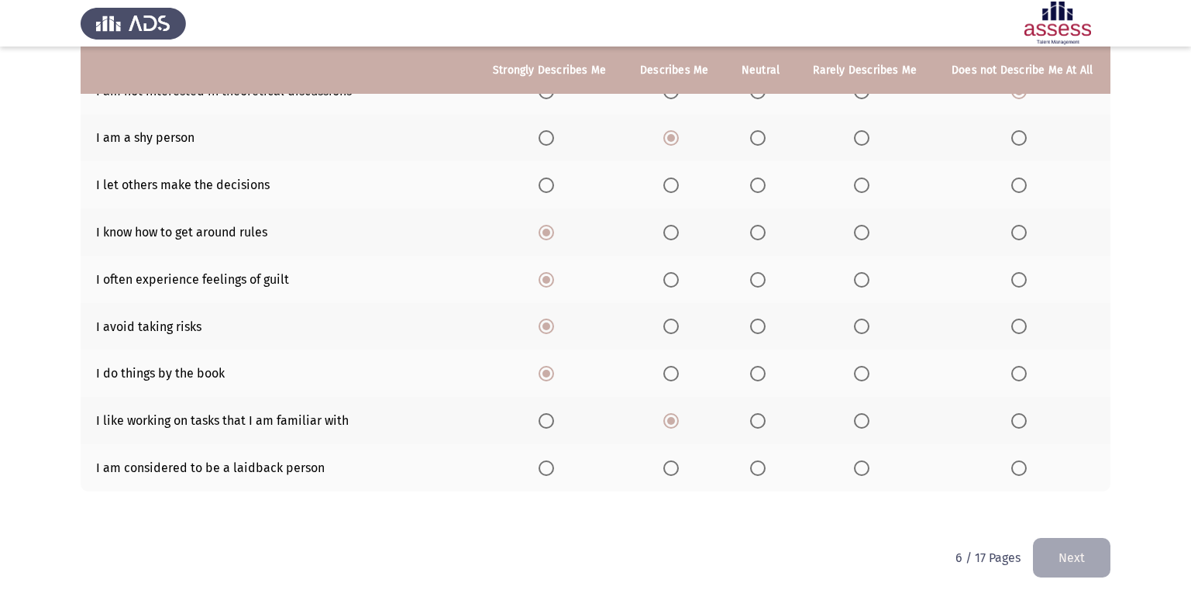
click at [761, 471] on input "Select an option" at bounding box center [758, 468] width 16 height 16
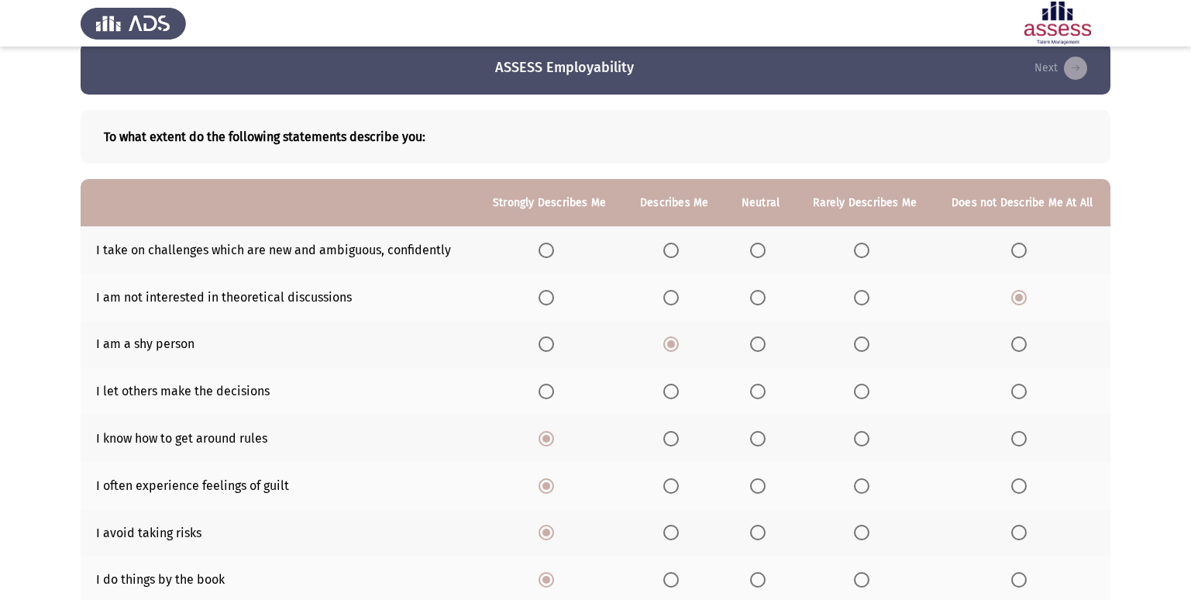
scroll to position [0, 0]
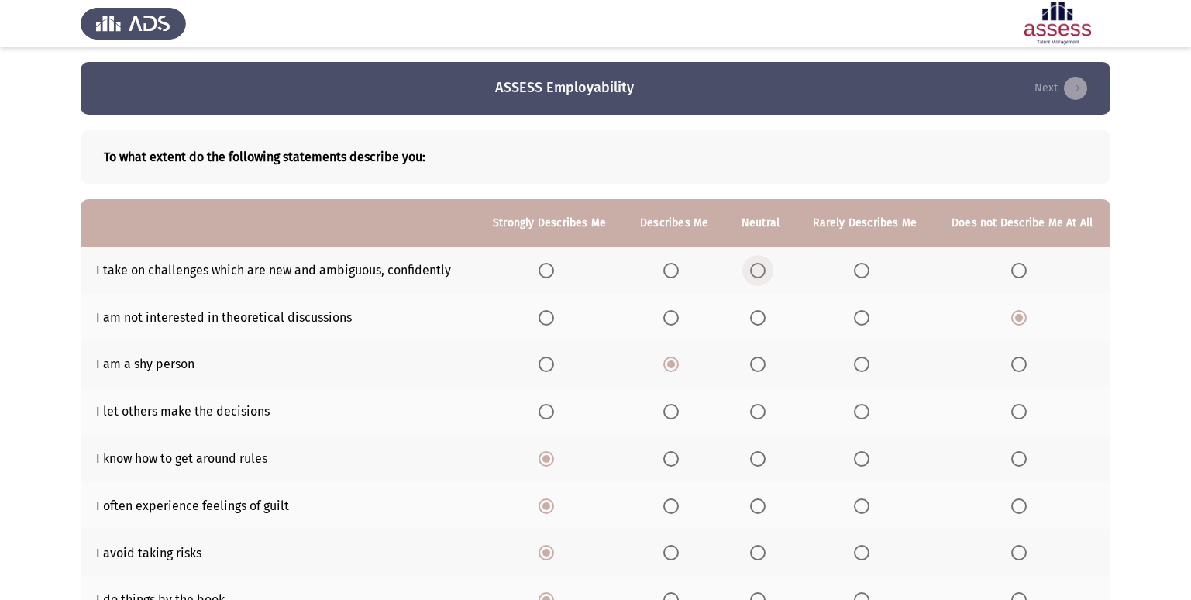
click at [760, 268] on span "Select an option" at bounding box center [758, 271] width 16 height 16
click at [760, 268] on input "Select an option" at bounding box center [758, 271] width 16 height 16
click at [863, 269] on span "Select an option" at bounding box center [862, 271] width 16 height 16
click at [863, 269] on input "Select an option" at bounding box center [862, 271] width 16 height 16
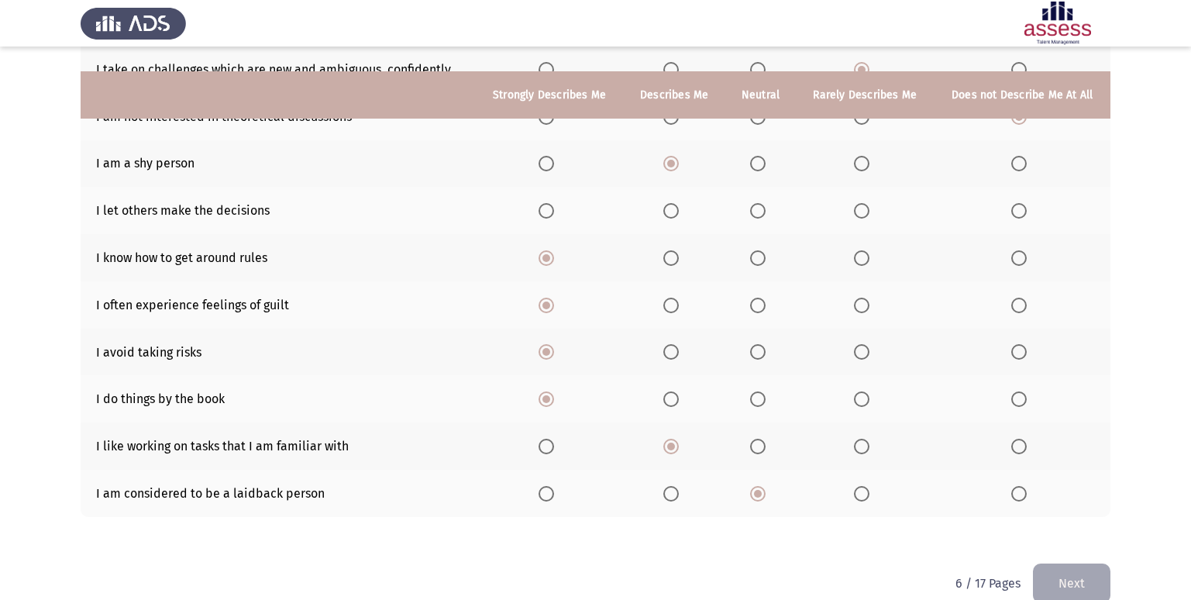
scroll to position [226, 0]
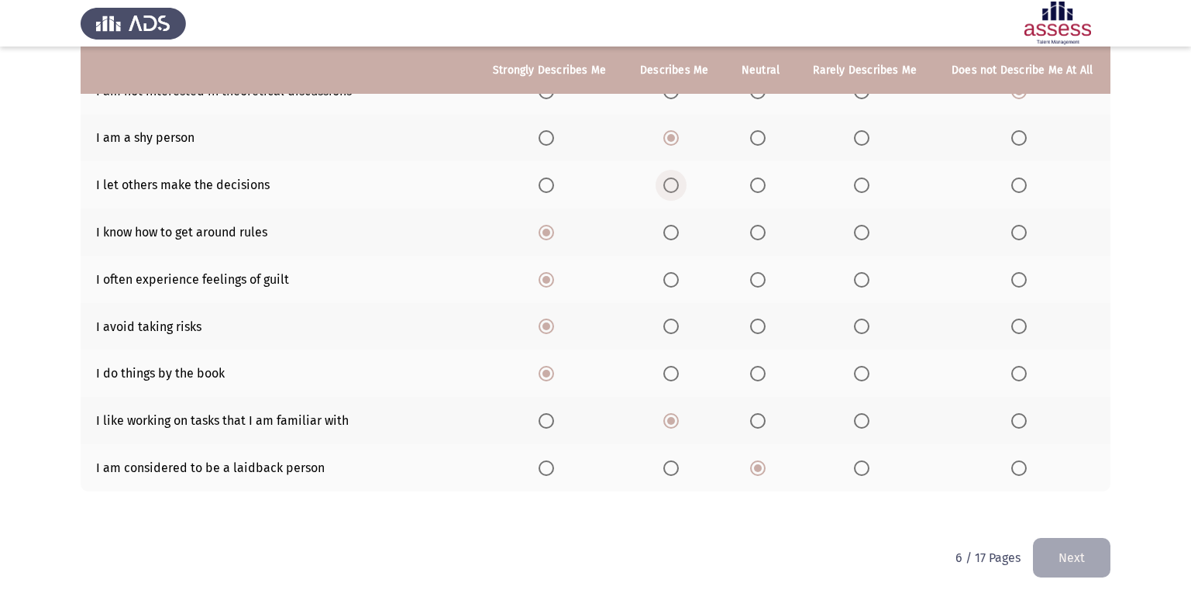
click at [667, 181] on span "Select an option" at bounding box center [671, 185] width 16 height 16
click at [667, 181] on input "Select an option" at bounding box center [671, 185] width 16 height 16
click at [1076, 543] on button "Next" at bounding box center [1072, 558] width 78 height 40
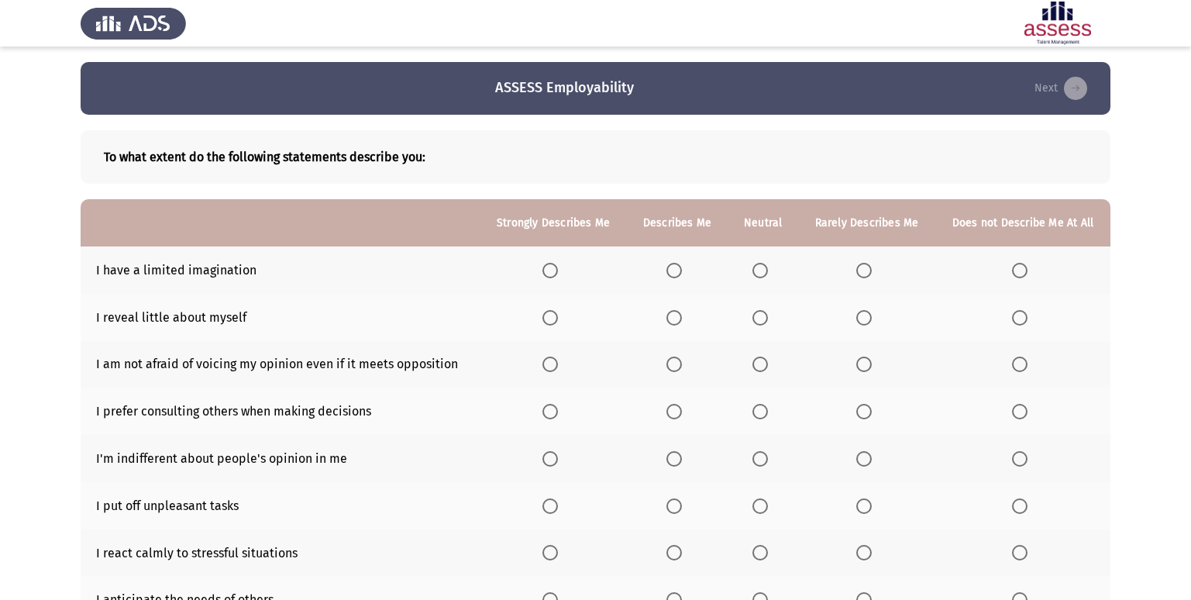
scroll to position [78, 0]
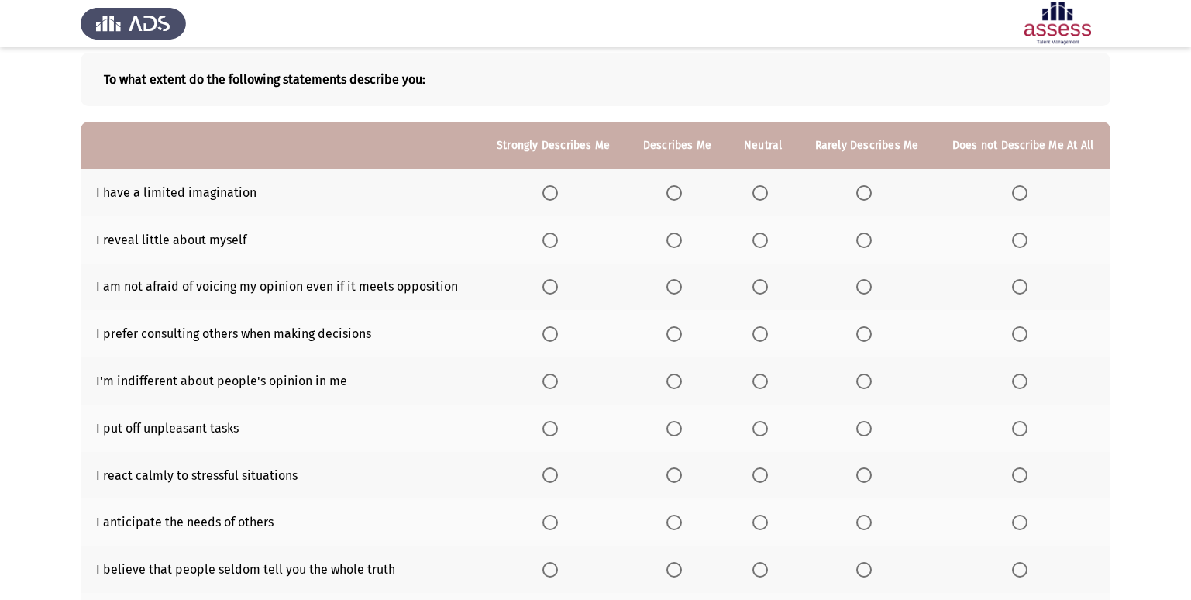
click at [863, 185] on span "Select an option" at bounding box center [864, 193] width 16 height 16
click at [863, 185] on input "Select an option" at bounding box center [864, 193] width 16 height 16
click at [554, 241] on span "Select an option" at bounding box center [551, 241] width 16 height 16
click at [554, 241] on input "Select an option" at bounding box center [551, 241] width 16 height 16
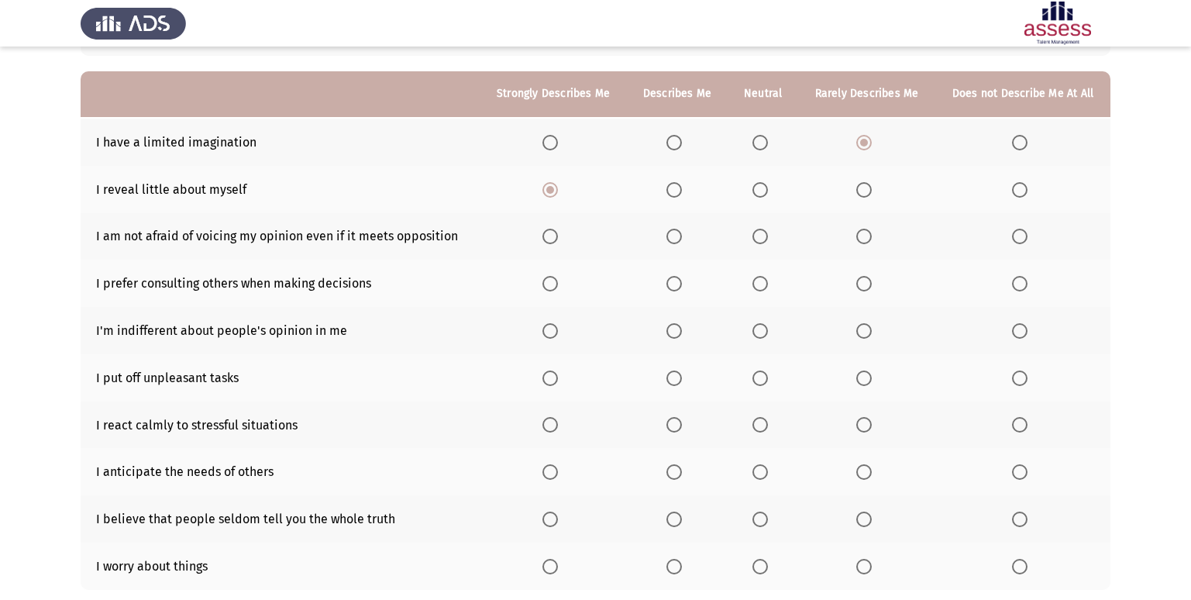
scroll to position [155, 0]
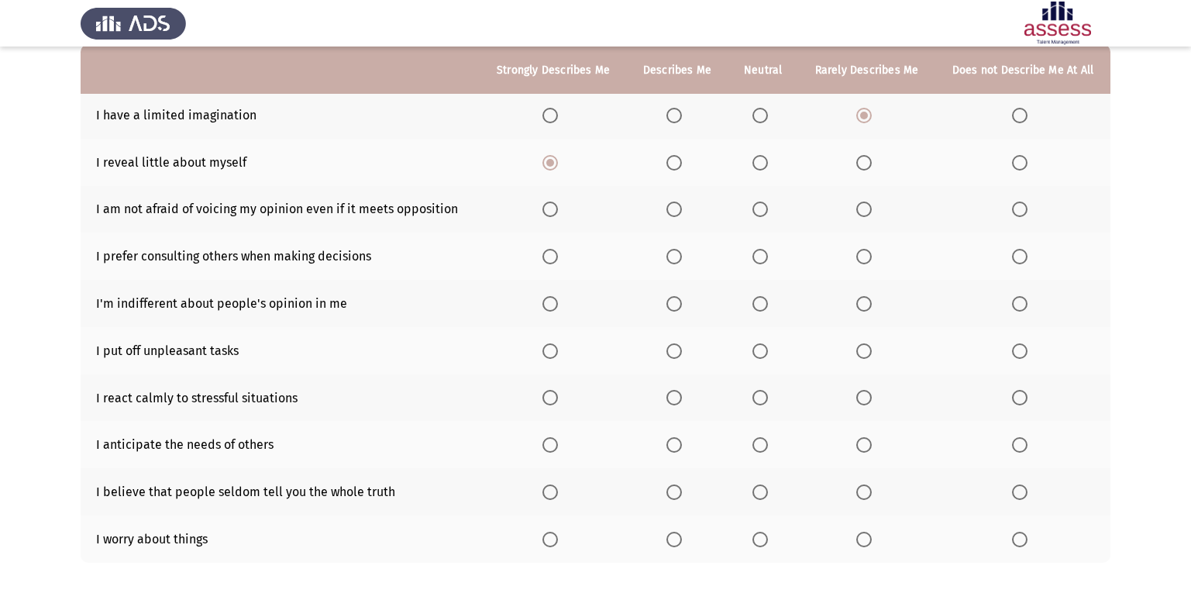
click at [681, 209] on span "Select an option" at bounding box center [675, 210] width 16 height 16
click at [681, 209] on input "Select an option" at bounding box center [675, 210] width 16 height 16
click at [864, 217] on span "Select an option" at bounding box center [864, 210] width 16 height 16
click at [864, 217] on input "Select an option" at bounding box center [864, 210] width 16 height 16
click at [1022, 250] on span "Select an option" at bounding box center [1020, 257] width 16 height 16
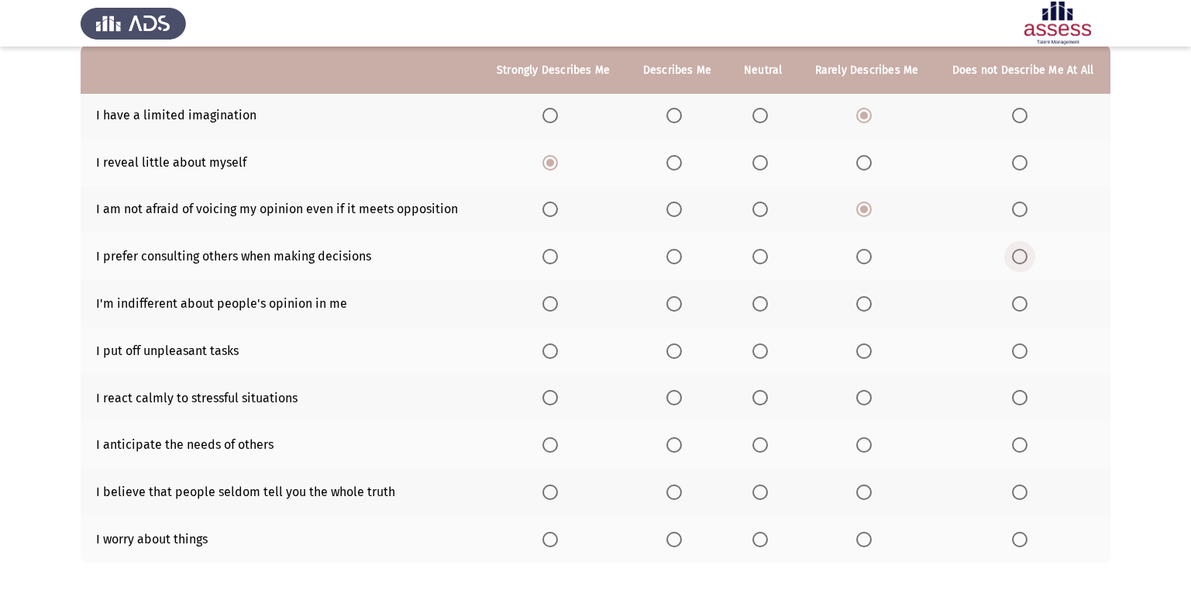
click at [1022, 250] on input "Select an option" at bounding box center [1020, 257] width 16 height 16
click at [870, 306] on span "Select an option" at bounding box center [864, 304] width 16 height 16
click at [870, 306] on input "Select an option" at bounding box center [864, 304] width 16 height 16
click at [864, 357] on span "Select an option" at bounding box center [864, 351] width 16 height 16
click at [864, 357] on input "Select an option" at bounding box center [864, 351] width 16 height 16
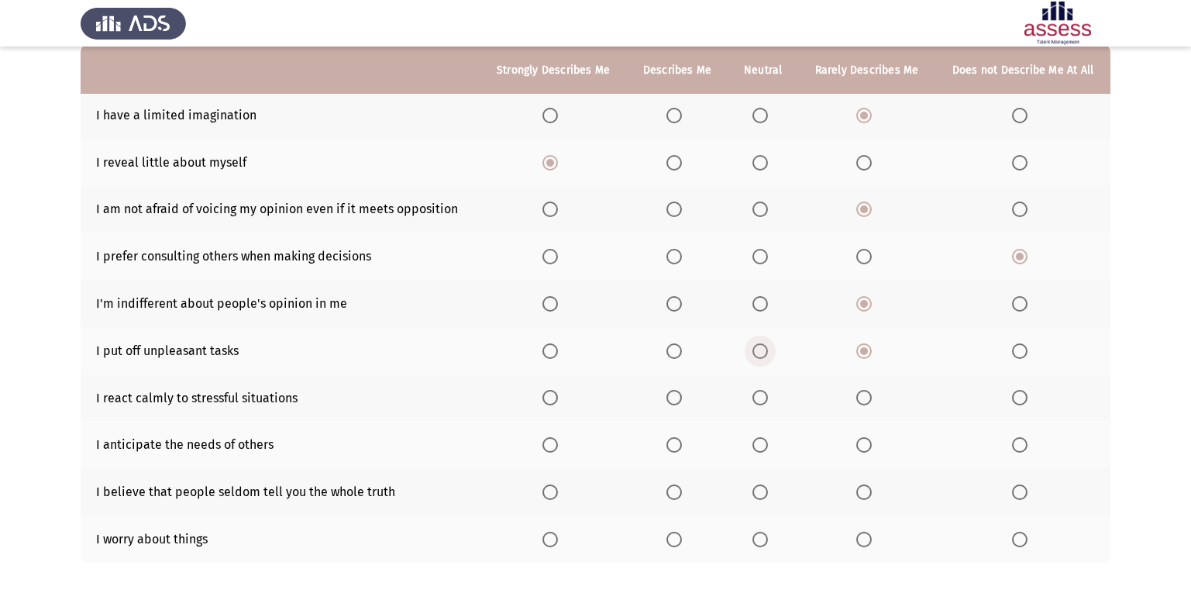
click at [757, 348] on span "Select an option" at bounding box center [761, 351] width 16 height 16
click at [757, 348] on input "Select an option" at bounding box center [761, 351] width 16 height 16
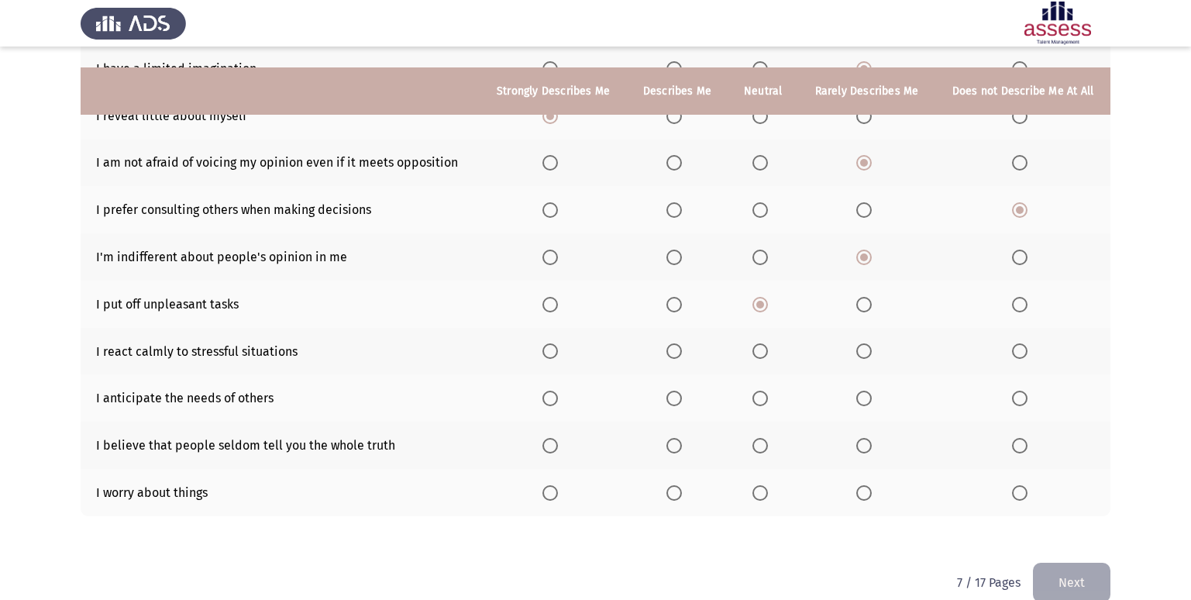
scroll to position [226, 0]
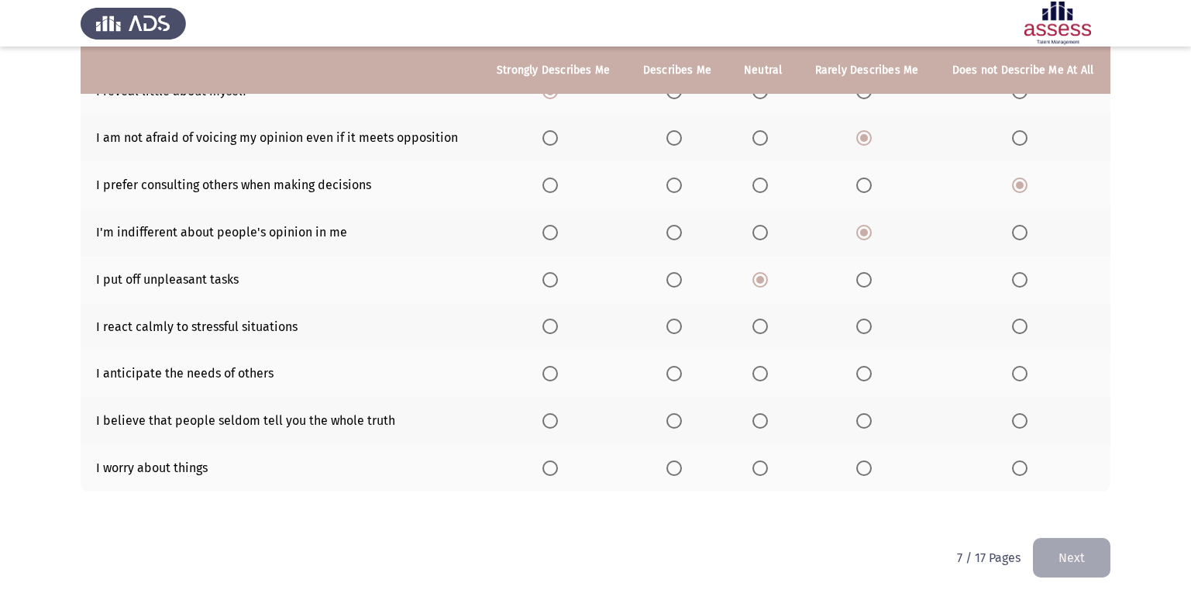
click at [553, 471] on span "Select an option" at bounding box center [551, 468] width 16 height 16
click at [553, 471] on input "Select an option" at bounding box center [551, 468] width 16 height 16
click at [1027, 425] on span "Select an option" at bounding box center [1020, 421] width 16 height 16
click at [1027, 425] on input "Select an option" at bounding box center [1020, 421] width 16 height 16
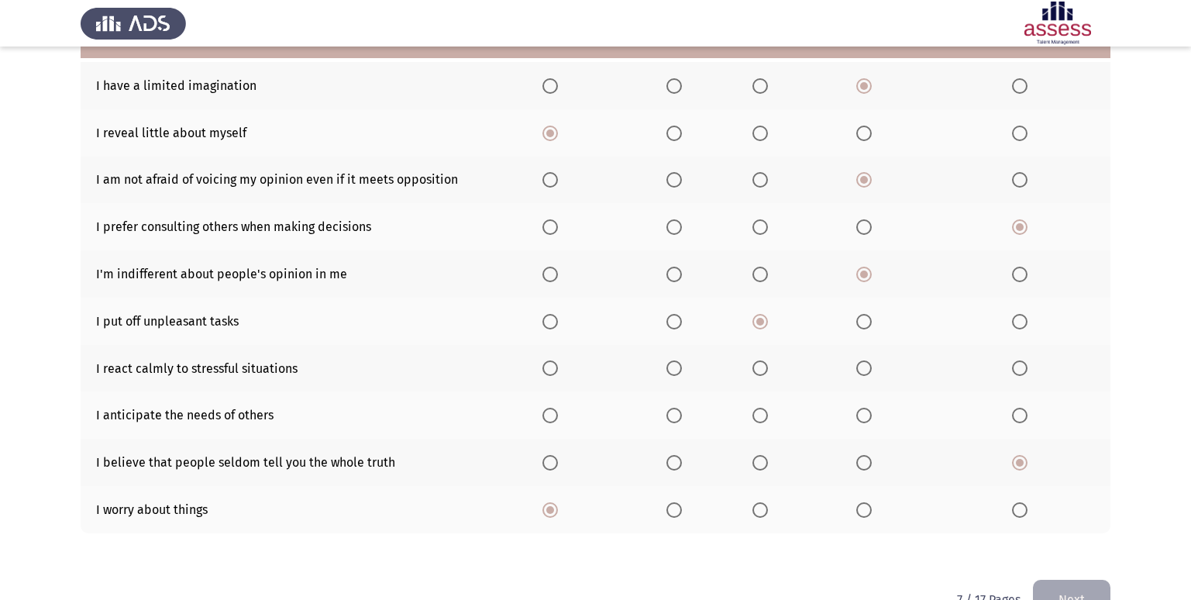
scroll to position [149, 0]
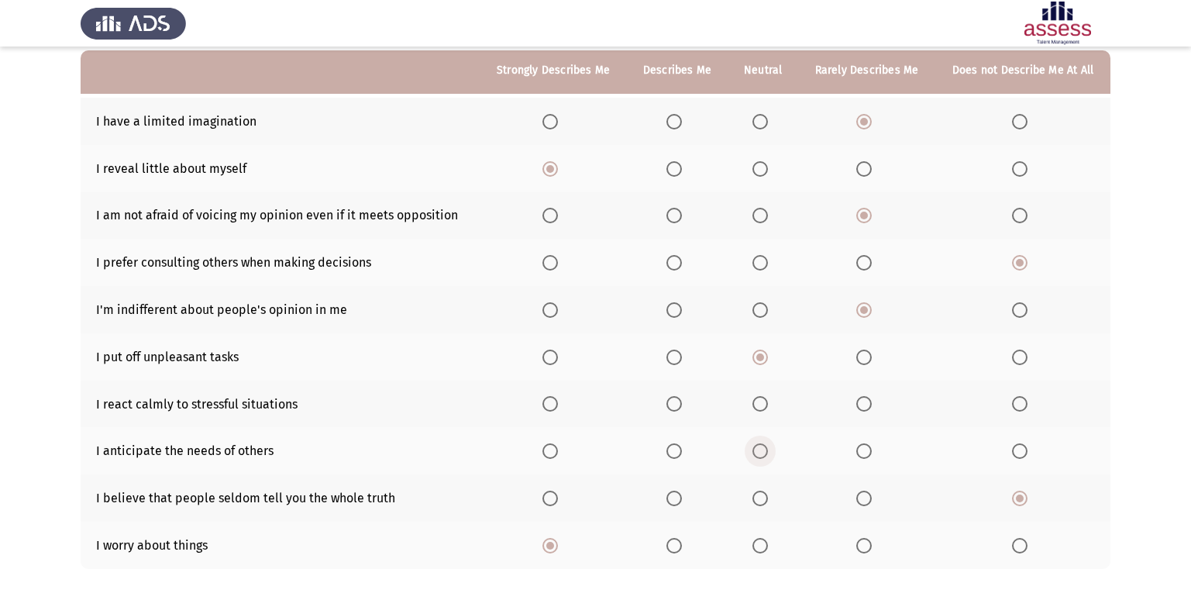
click at [759, 446] on span "Select an option" at bounding box center [761, 451] width 16 height 16
click at [759, 446] on input "Select an option" at bounding box center [761, 451] width 16 height 16
click at [763, 399] on span "Select an option" at bounding box center [761, 404] width 16 height 16
click at [763, 399] on input "Select an option" at bounding box center [761, 404] width 16 height 16
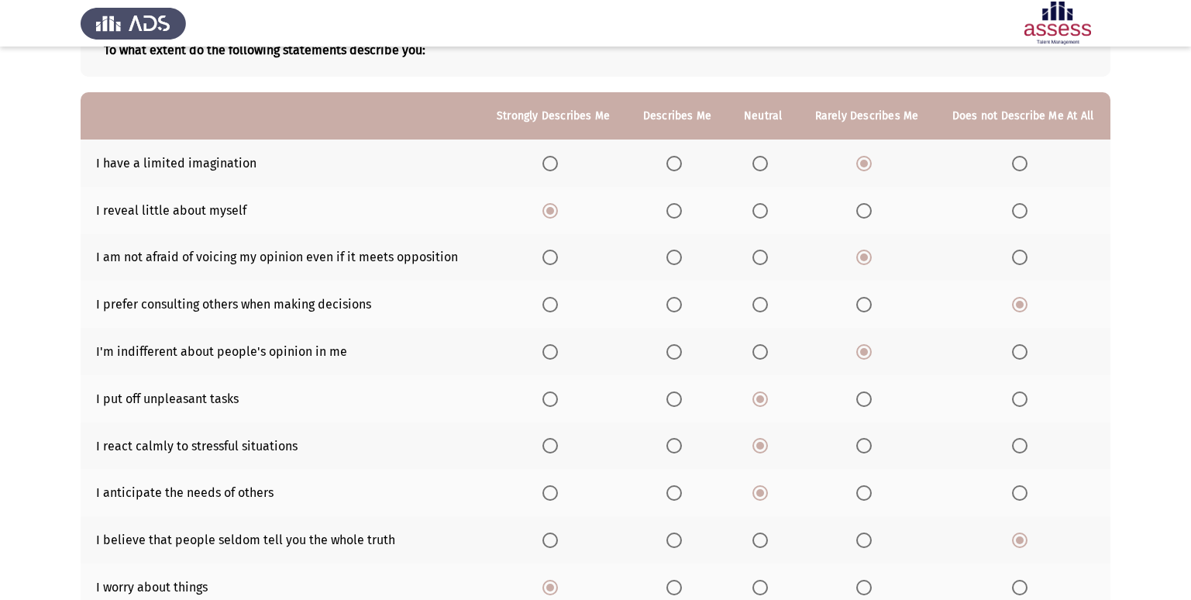
scroll to position [71, 0]
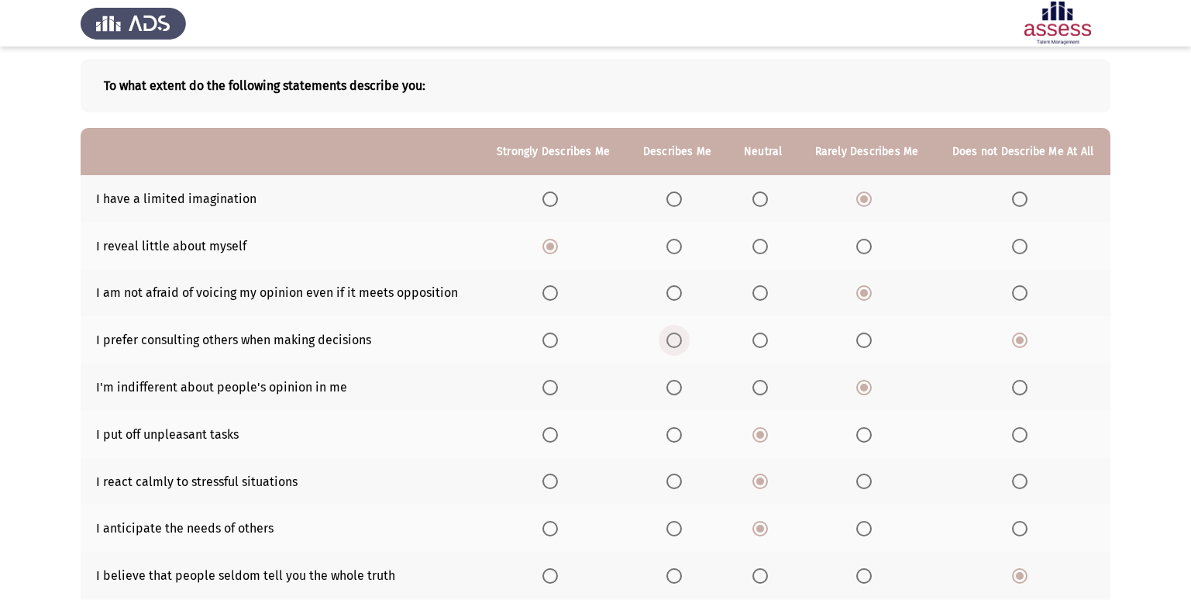
click at [674, 338] on span "Select an option" at bounding box center [675, 340] width 16 height 16
click at [674, 338] on input "Select an option" at bounding box center [675, 340] width 16 height 16
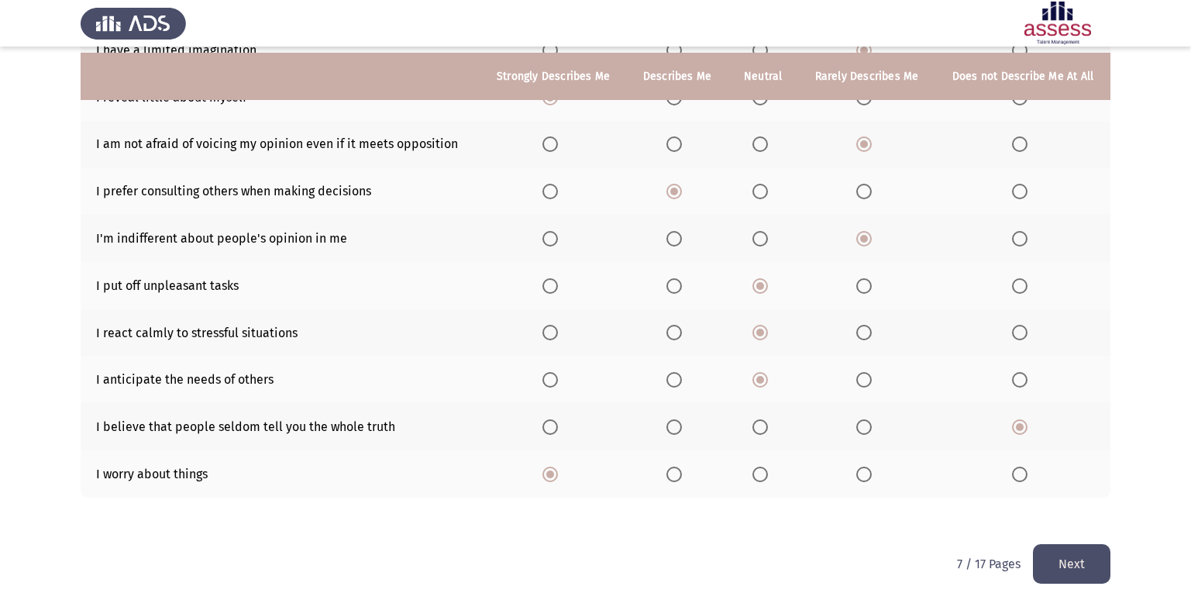
scroll to position [226, 0]
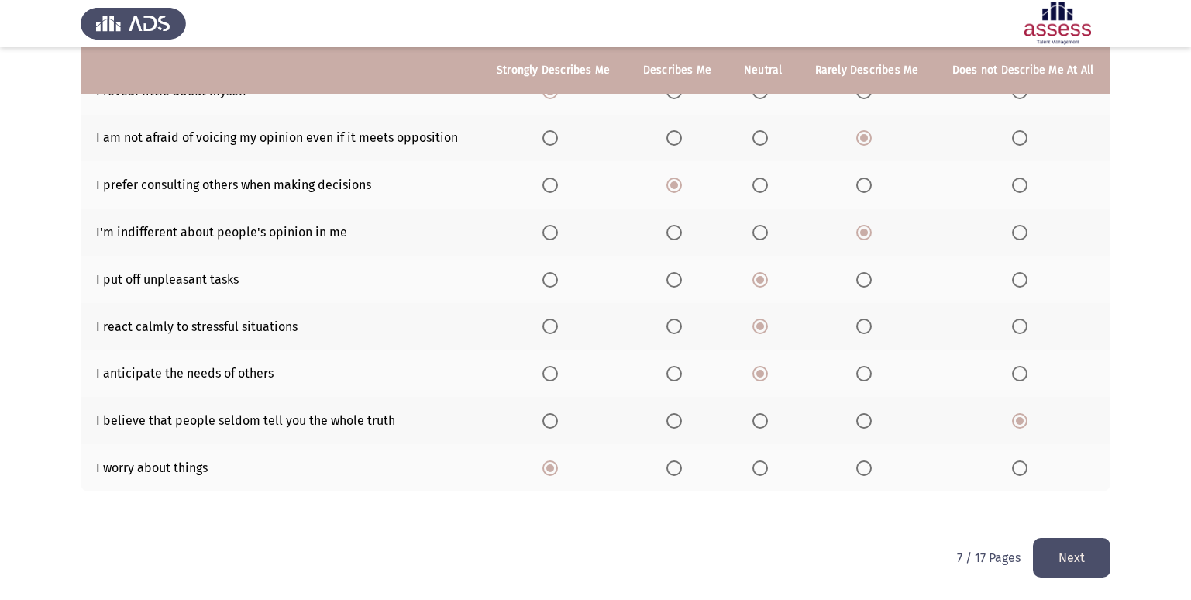
click at [1058, 544] on button "Next" at bounding box center [1072, 558] width 78 height 40
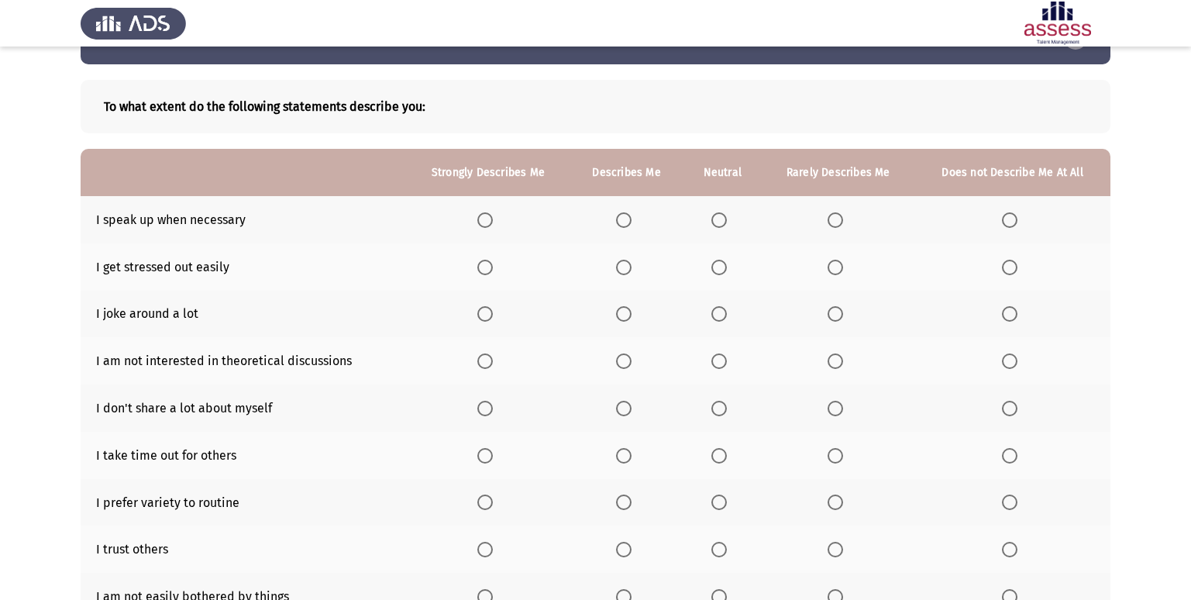
scroll to position [78, 0]
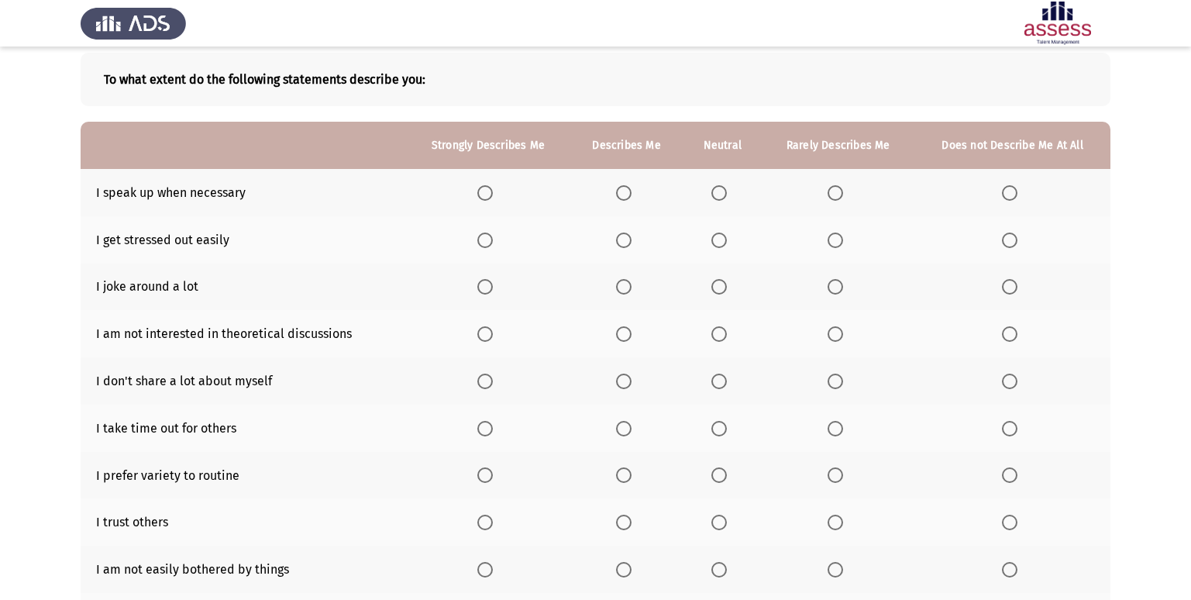
click at [839, 189] on span "Select an option" at bounding box center [836, 193] width 16 height 16
click at [839, 189] on input "Select an option" at bounding box center [836, 193] width 16 height 16
click at [725, 238] on span "Select an option" at bounding box center [719, 241] width 16 height 16
click at [725, 238] on input "Select an option" at bounding box center [719, 241] width 16 height 16
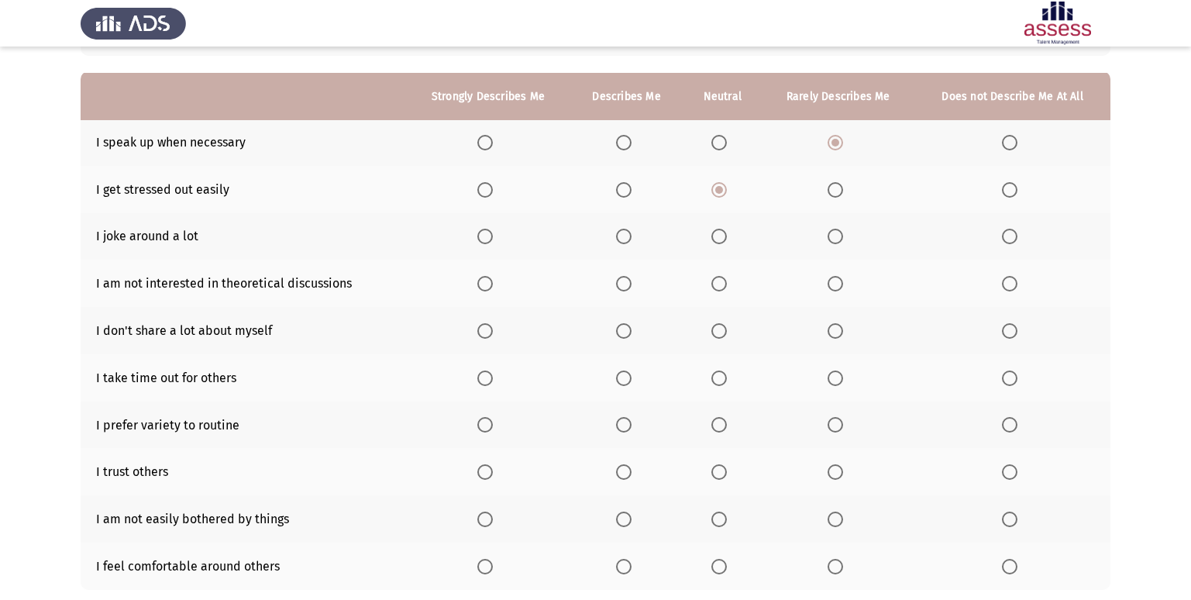
scroll to position [155, 0]
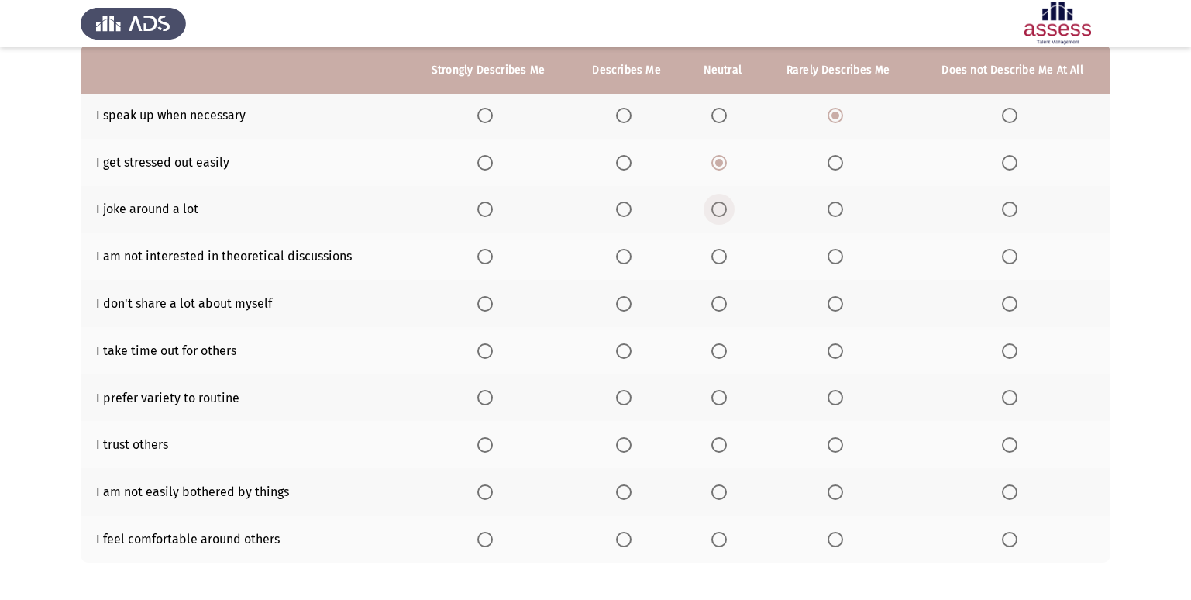
click at [717, 204] on span "Select an option" at bounding box center [719, 210] width 16 height 16
click at [717, 204] on input "Select an option" at bounding box center [719, 210] width 16 height 16
click at [724, 260] on span "Select an option" at bounding box center [719, 257] width 16 height 16
click at [724, 260] on input "Select an option" at bounding box center [719, 257] width 16 height 16
click at [623, 305] on span "Select an option" at bounding box center [624, 304] width 16 height 16
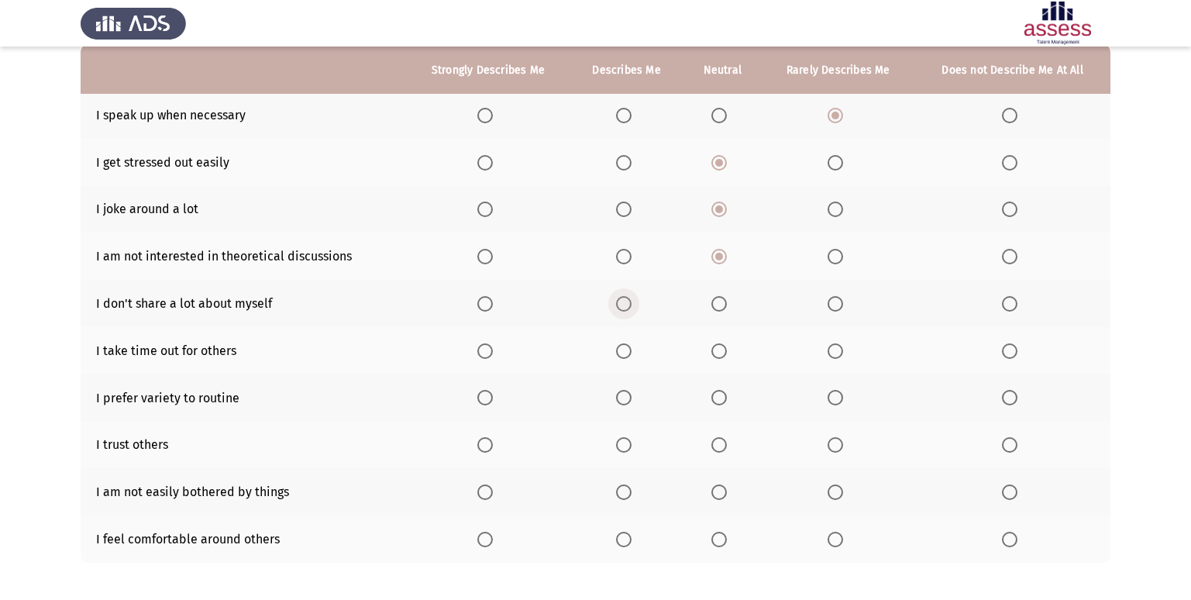
click at [623, 305] on input "Select an option" at bounding box center [624, 304] width 16 height 16
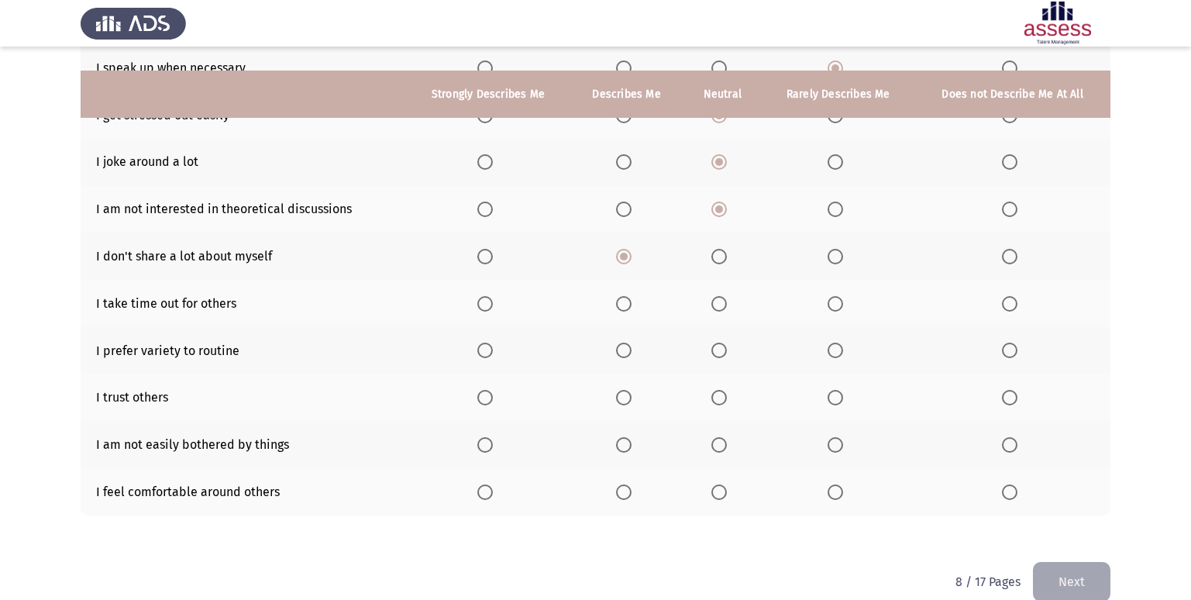
scroll to position [226, 0]
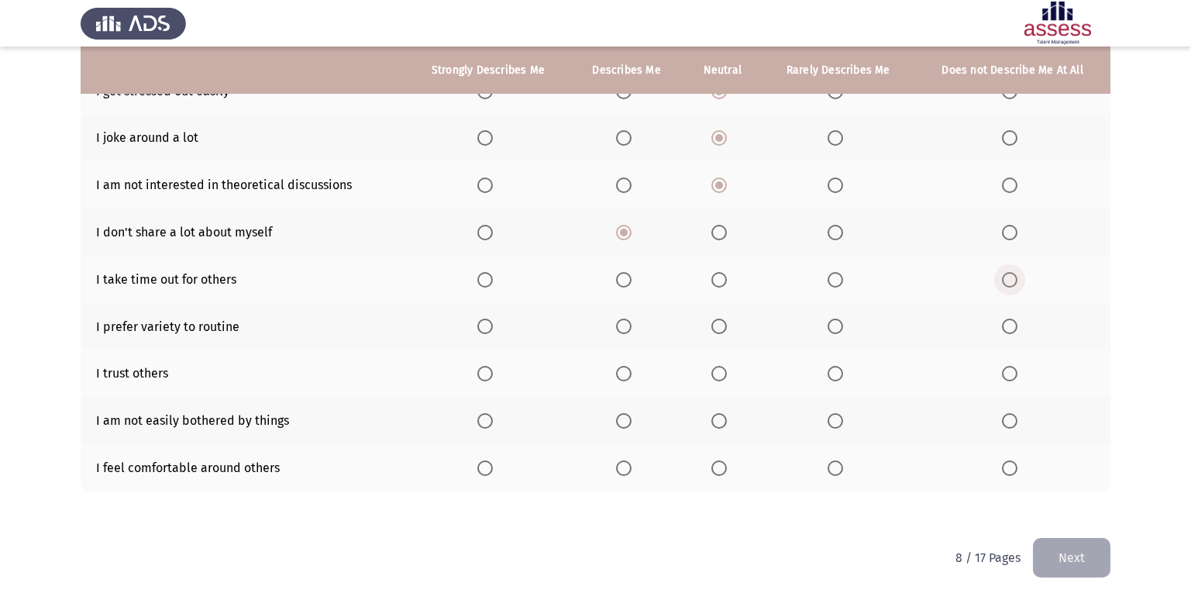
click at [1016, 272] on span "Select an option" at bounding box center [1010, 280] width 16 height 16
click at [1016, 272] on input "Select an option" at bounding box center [1010, 280] width 16 height 16
click at [724, 329] on span "Select an option" at bounding box center [719, 327] width 16 height 16
click at [724, 329] on input "Select an option" at bounding box center [719, 327] width 16 height 16
click at [484, 376] on span "Select an option" at bounding box center [485, 374] width 16 height 16
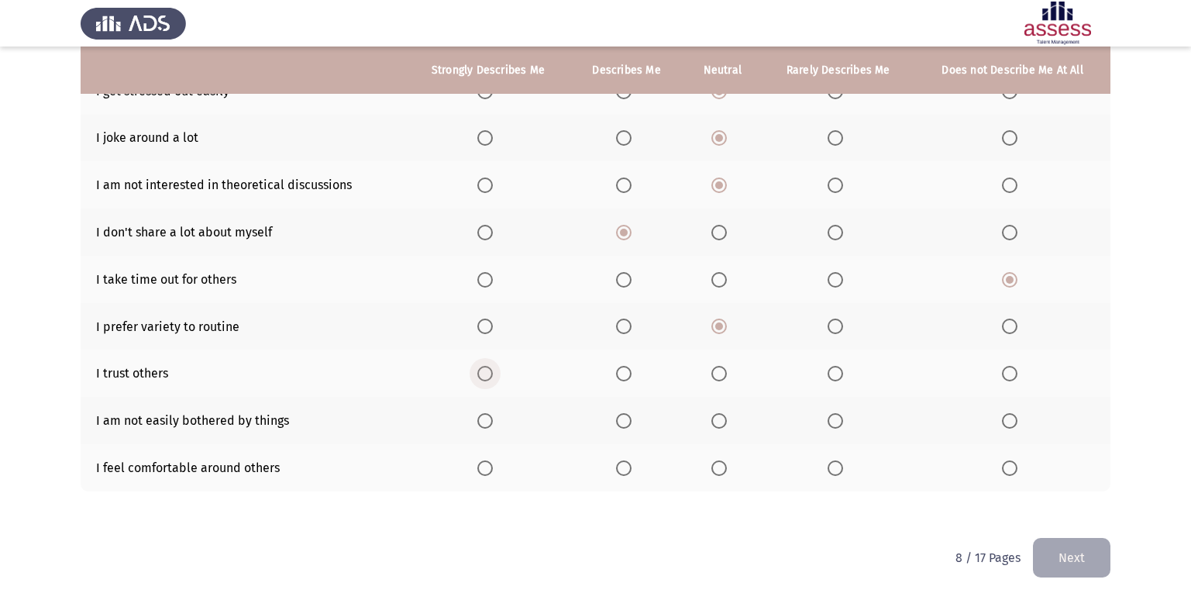
click at [484, 376] on input "Select an option" at bounding box center [485, 374] width 16 height 16
click at [624, 421] on span "Select an option" at bounding box center [624, 421] width 0 height 0
click at [625, 420] on input "Select an option" at bounding box center [624, 421] width 16 height 16
click at [1019, 470] on label "Select an option" at bounding box center [1013, 468] width 22 height 16
click at [1018, 470] on input "Select an option" at bounding box center [1010, 468] width 16 height 16
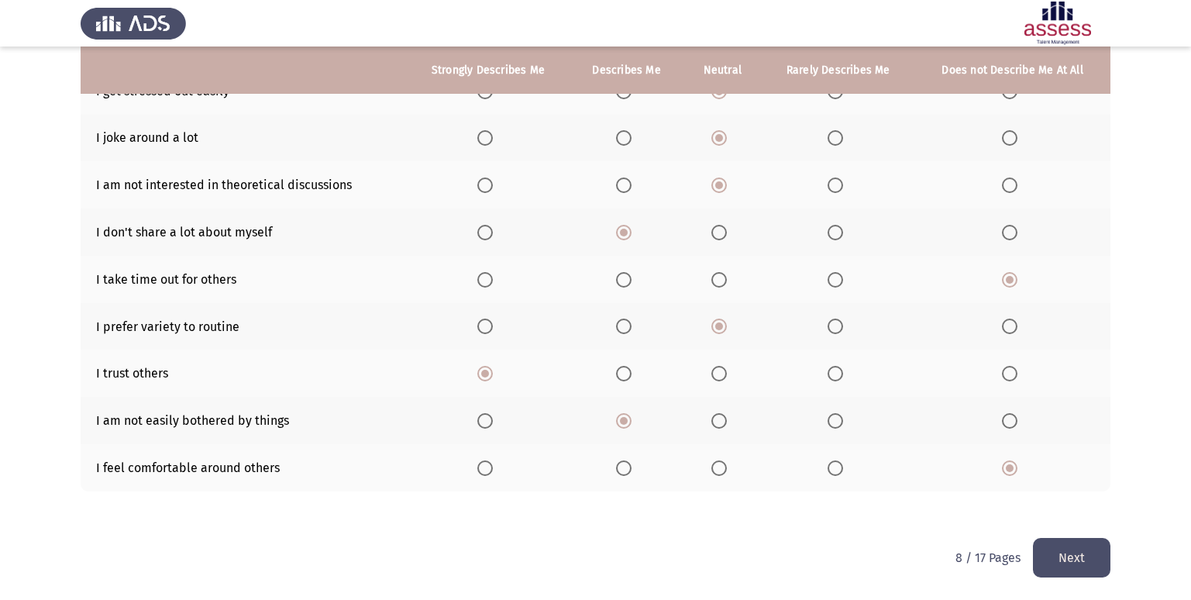
click at [1066, 555] on button "Next" at bounding box center [1072, 558] width 78 height 40
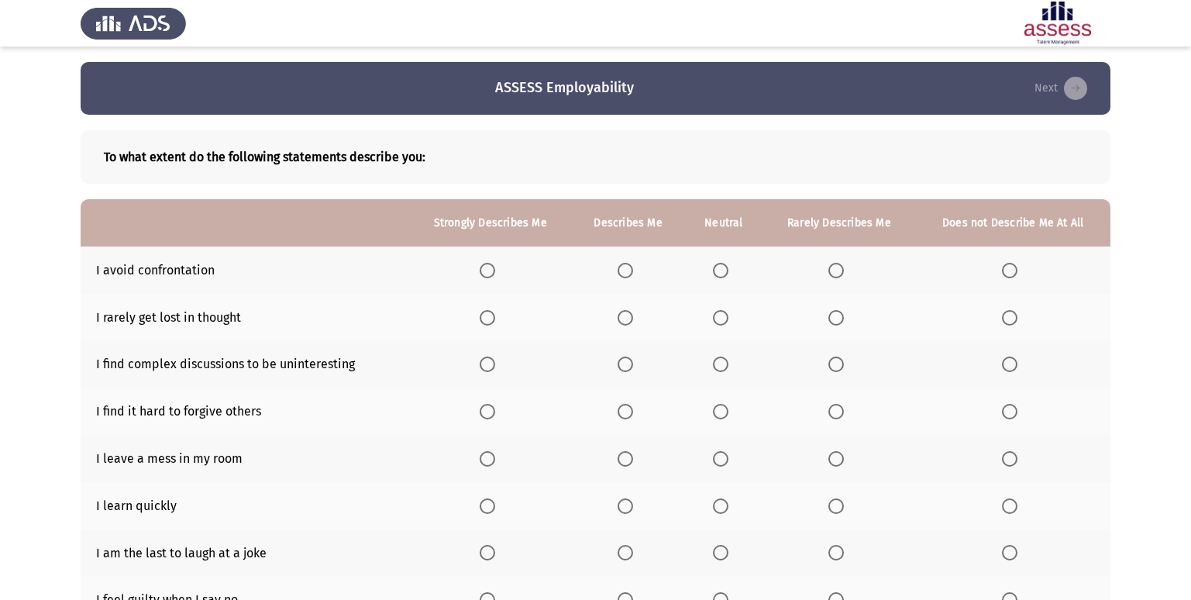
scroll to position [78, 0]
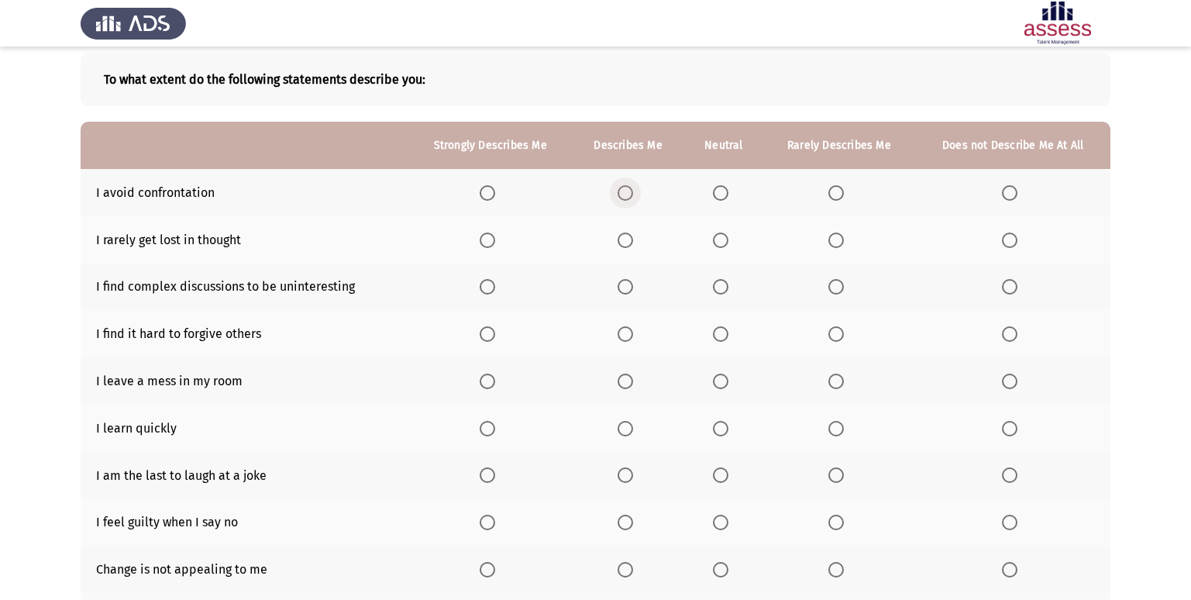
click at [629, 197] on span "Select an option" at bounding box center [626, 193] width 16 height 16
click at [629, 197] on input "Select an option" at bounding box center [626, 193] width 16 height 16
click at [624, 243] on span "Select an option" at bounding box center [626, 241] width 16 height 16
click at [624, 243] on input "Select an option" at bounding box center [626, 241] width 16 height 16
click at [725, 285] on span "Select an option" at bounding box center [721, 287] width 16 height 16
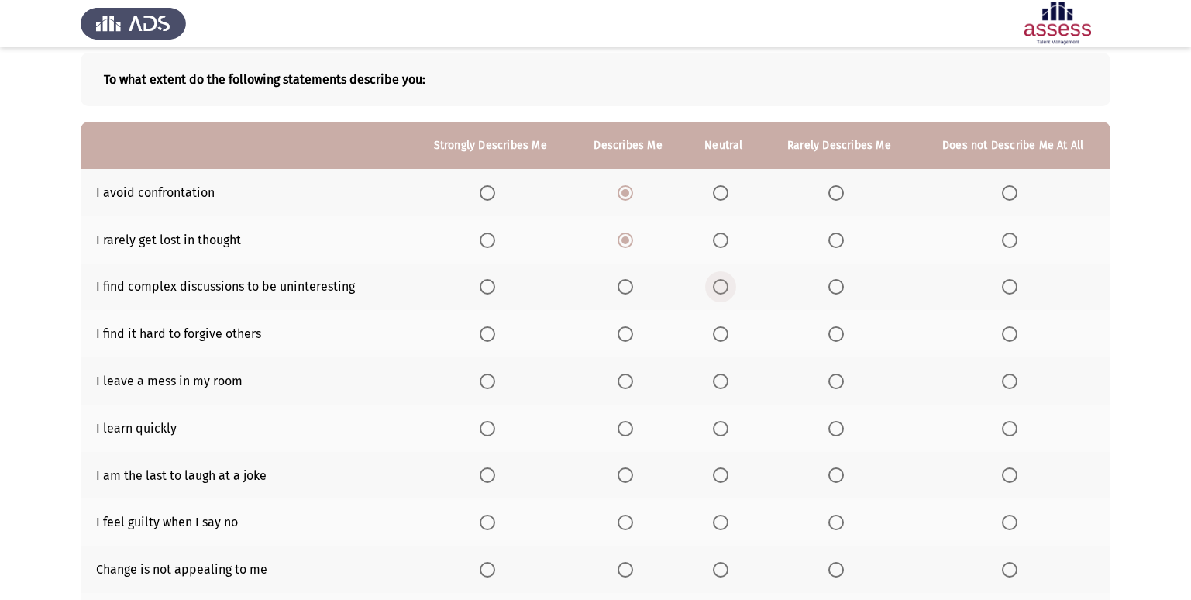
click at [725, 285] on input "Select an option" at bounding box center [721, 287] width 16 height 16
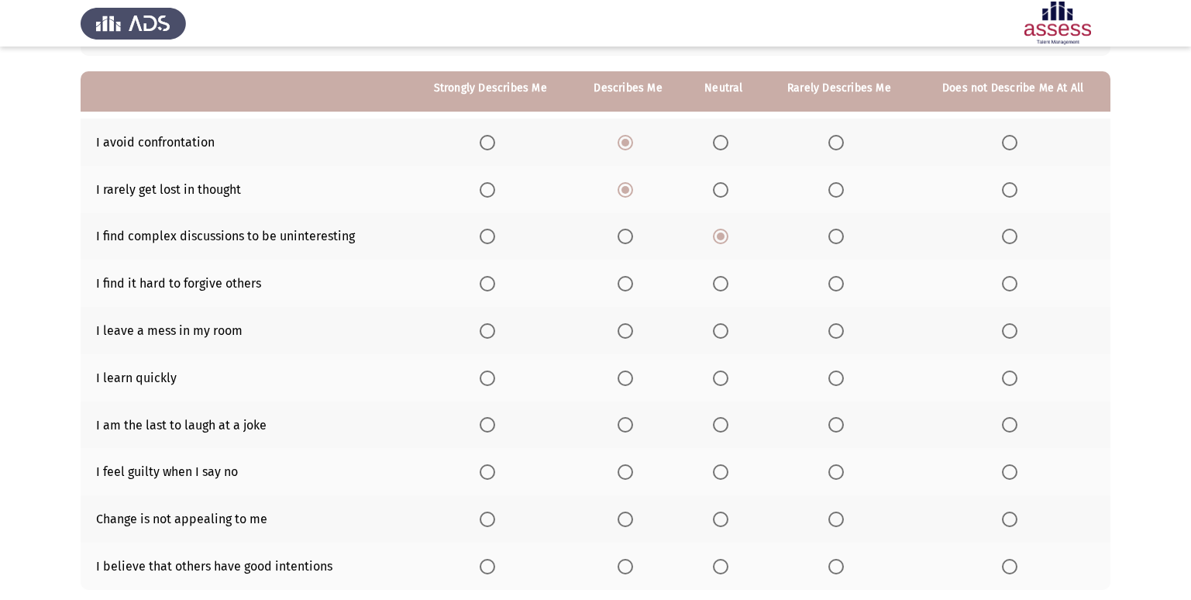
scroll to position [155, 0]
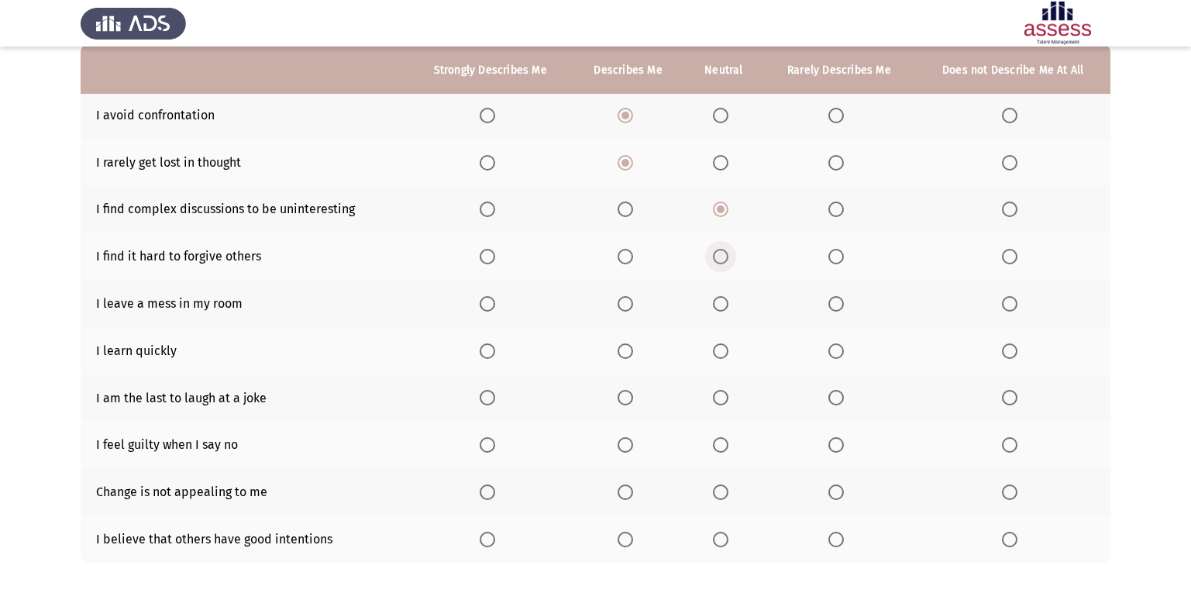
click at [722, 260] on span "Select an option" at bounding box center [721, 257] width 16 height 16
click at [722, 260] on input "Select an option" at bounding box center [721, 257] width 16 height 16
click at [1002, 302] on span "Select an option" at bounding box center [1010, 304] width 16 height 16
click at [1002, 302] on input "Select an option" at bounding box center [1010, 304] width 16 height 16
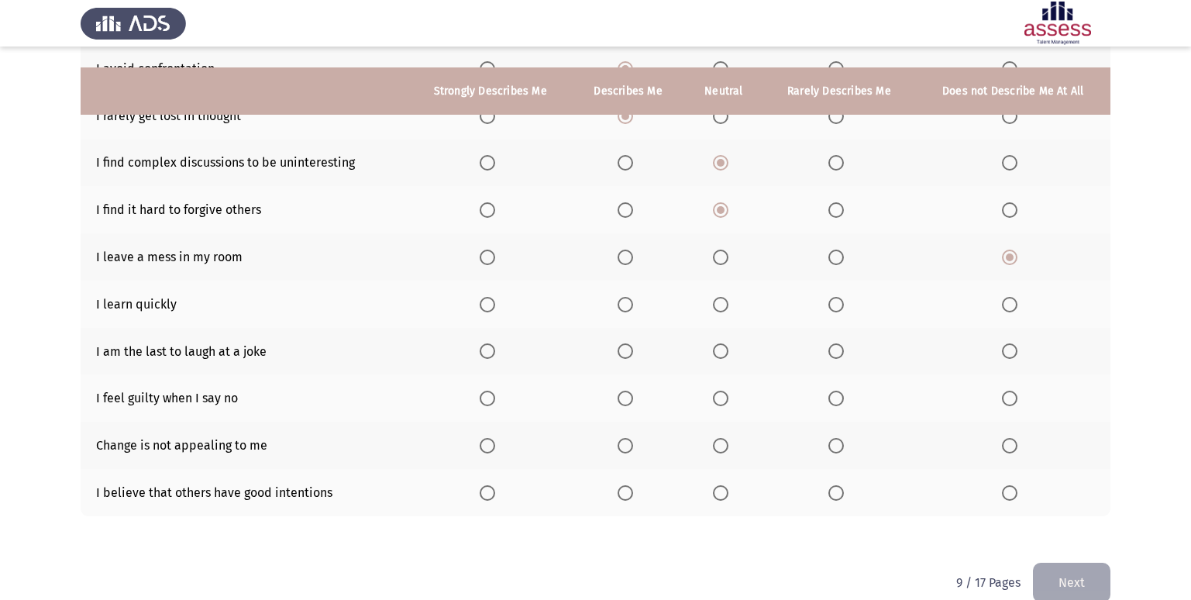
scroll to position [226, 0]
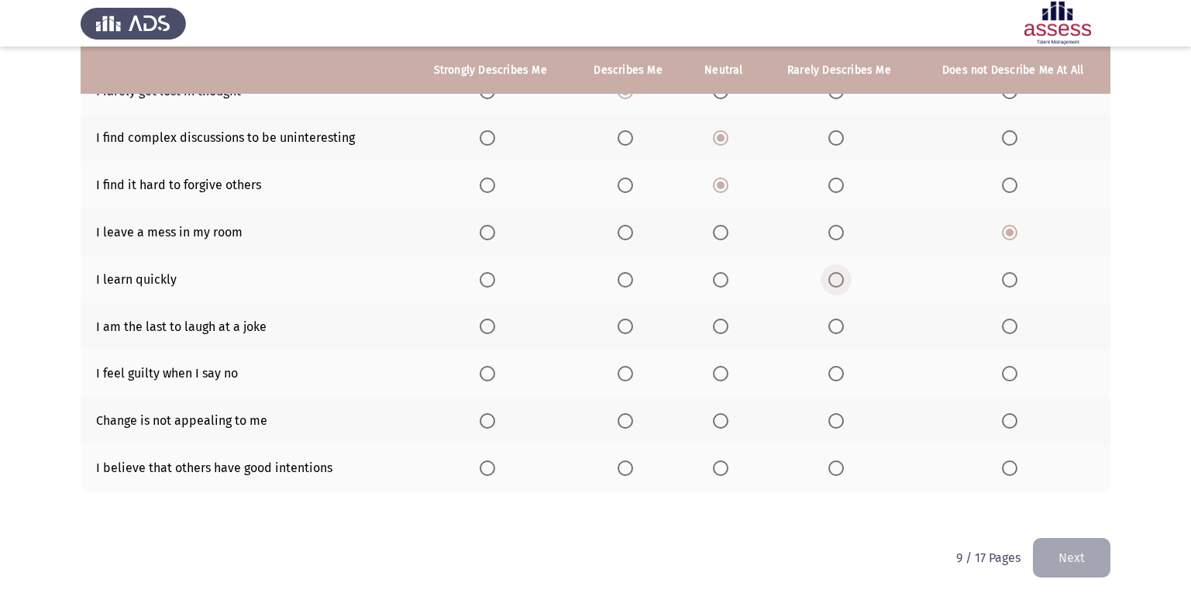
click at [838, 281] on span "Select an option" at bounding box center [836, 280] width 16 height 16
click at [838, 281] on input "Select an option" at bounding box center [836, 280] width 16 height 16
click at [1004, 323] on span "Select an option" at bounding box center [1010, 327] width 16 height 16
click at [1004, 323] on input "Select an option" at bounding box center [1010, 327] width 16 height 16
click at [1016, 381] on span "Select an option" at bounding box center [1010, 374] width 16 height 16
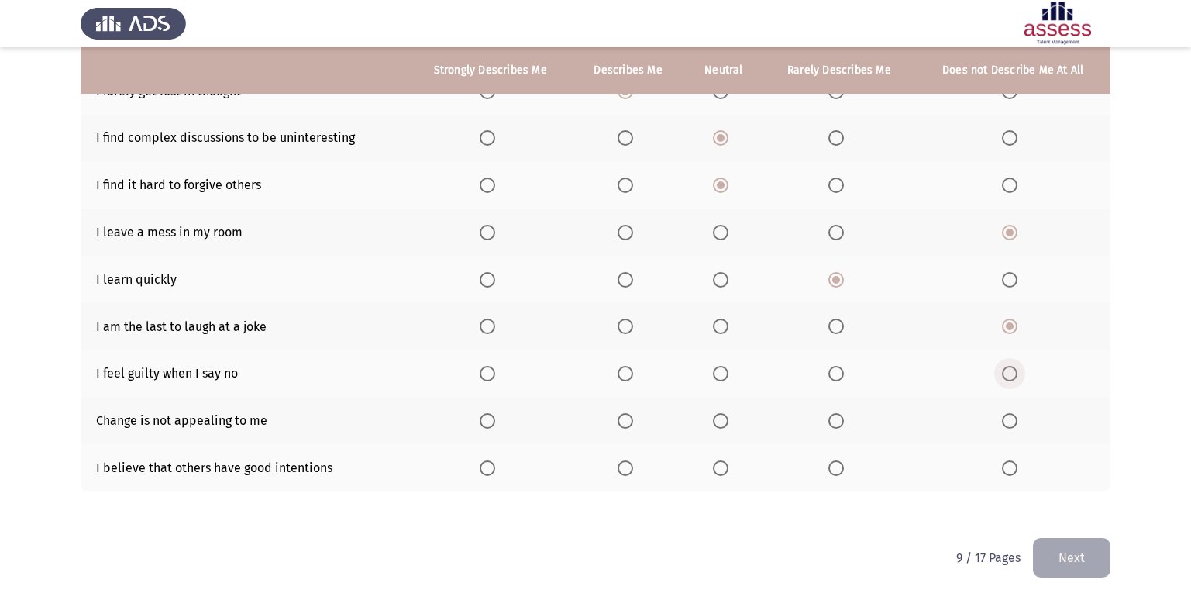
click at [1016, 381] on input "Select an option" at bounding box center [1010, 374] width 16 height 16
click at [1013, 422] on span "Select an option" at bounding box center [1010, 421] width 16 height 16
click at [1013, 422] on input "Select an option" at bounding box center [1010, 421] width 16 height 16
click at [632, 474] on span "Select an option" at bounding box center [626, 468] width 16 height 16
click at [632, 474] on input "Select an option" at bounding box center [626, 468] width 16 height 16
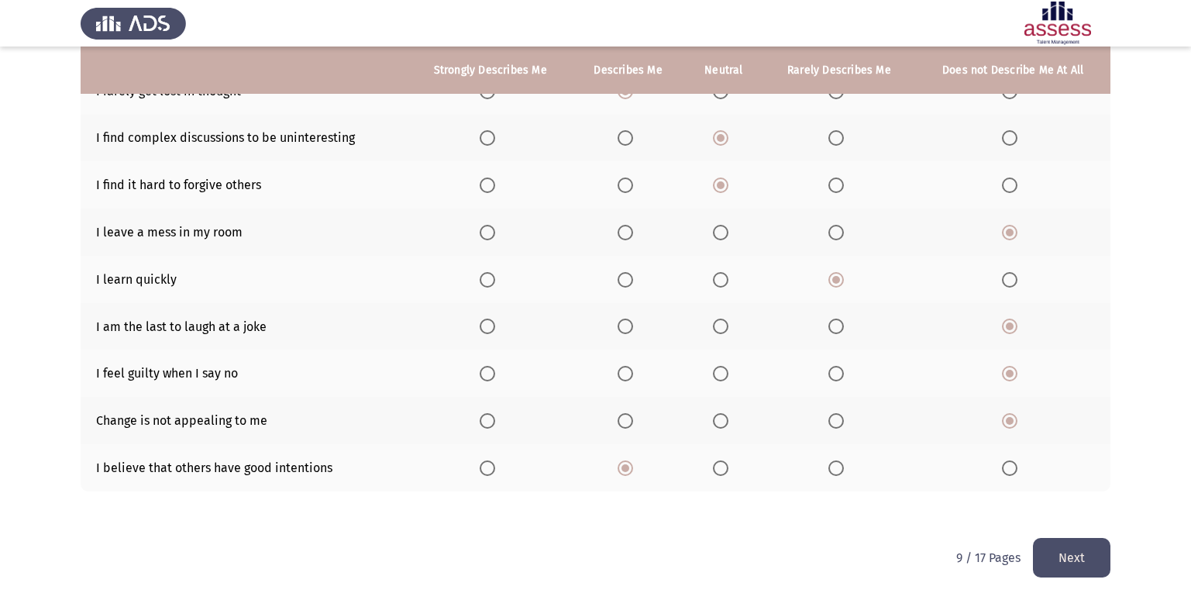
click at [1074, 556] on button "Next" at bounding box center [1072, 558] width 78 height 40
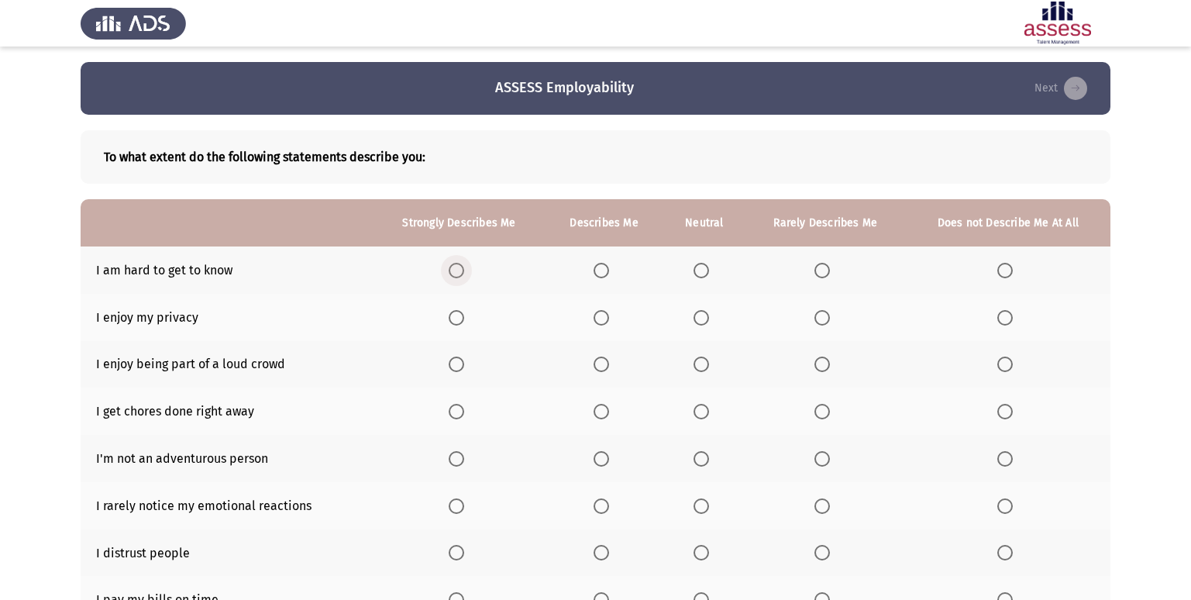
click at [457, 272] on span "Select an option" at bounding box center [457, 271] width 16 height 16
click at [457, 272] on input "Select an option" at bounding box center [457, 271] width 16 height 16
click at [457, 312] on span "Select an option" at bounding box center [457, 318] width 16 height 16
click at [457, 312] on input "Select an option" at bounding box center [457, 318] width 16 height 16
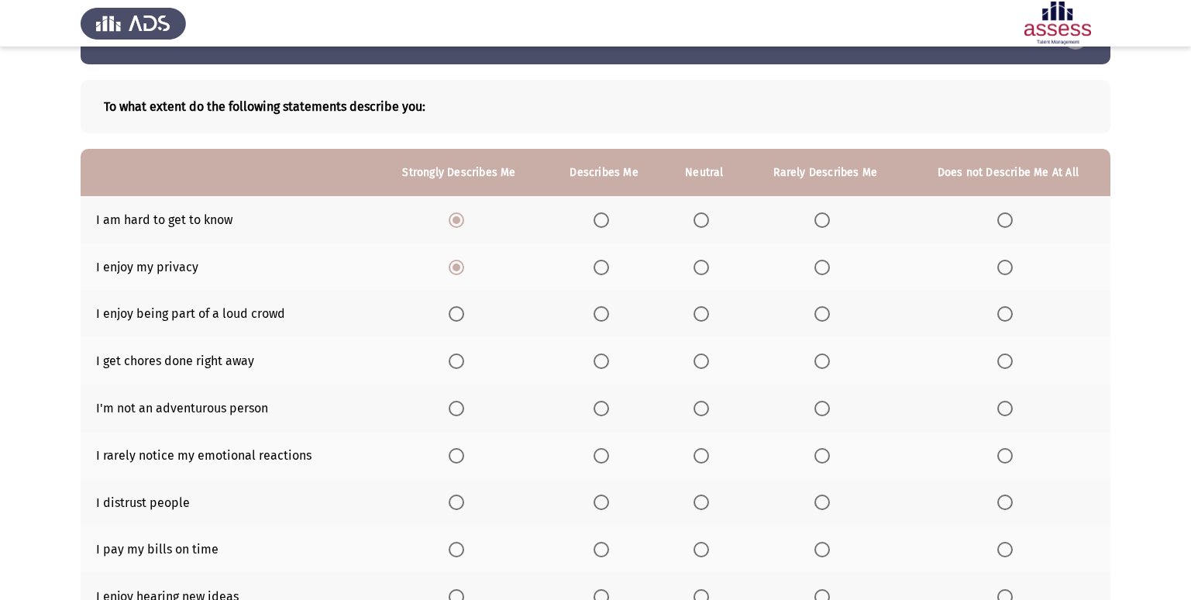
scroll to position [78, 0]
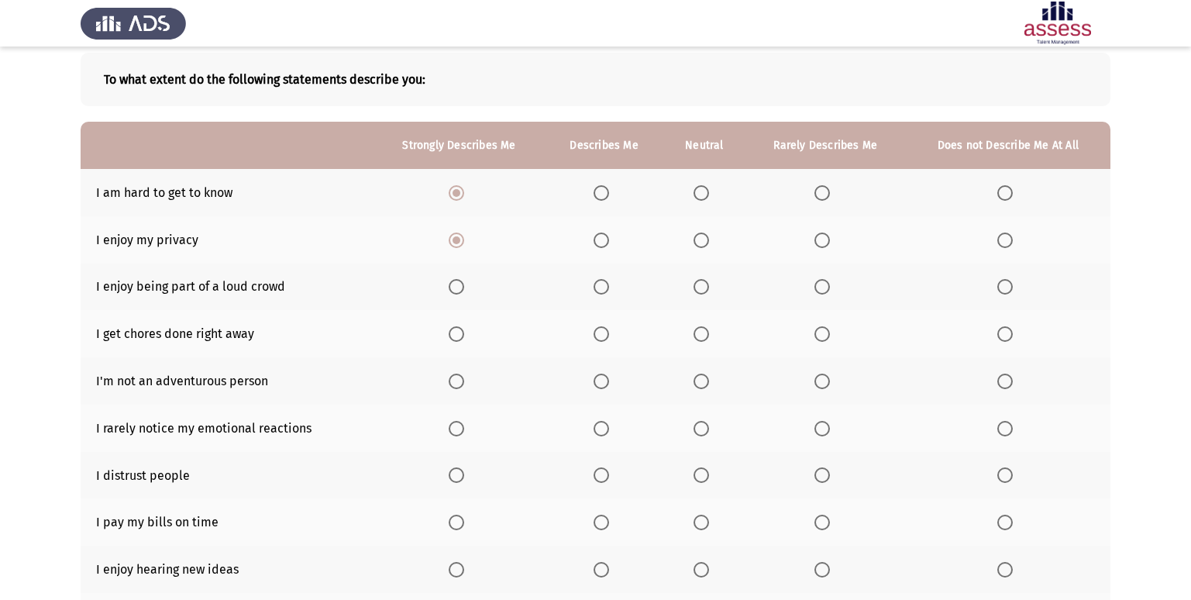
click at [463, 293] on span "Select an option" at bounding box center [457, 287] width 16 height 16
click at [463, 293] on input "Select an option" at bounding box center [457, 287] width 16 height 16
click at [704, 342] on span "Select an option" at bounding box center [702, 334] width 16 height 16
click at [704, 342] on input "Select an option" at bounding box center [702, 334] width 16 height 16
click at [1008, 384] on span "Select an option" at bounding box center [1005, 382] width 16 height 16
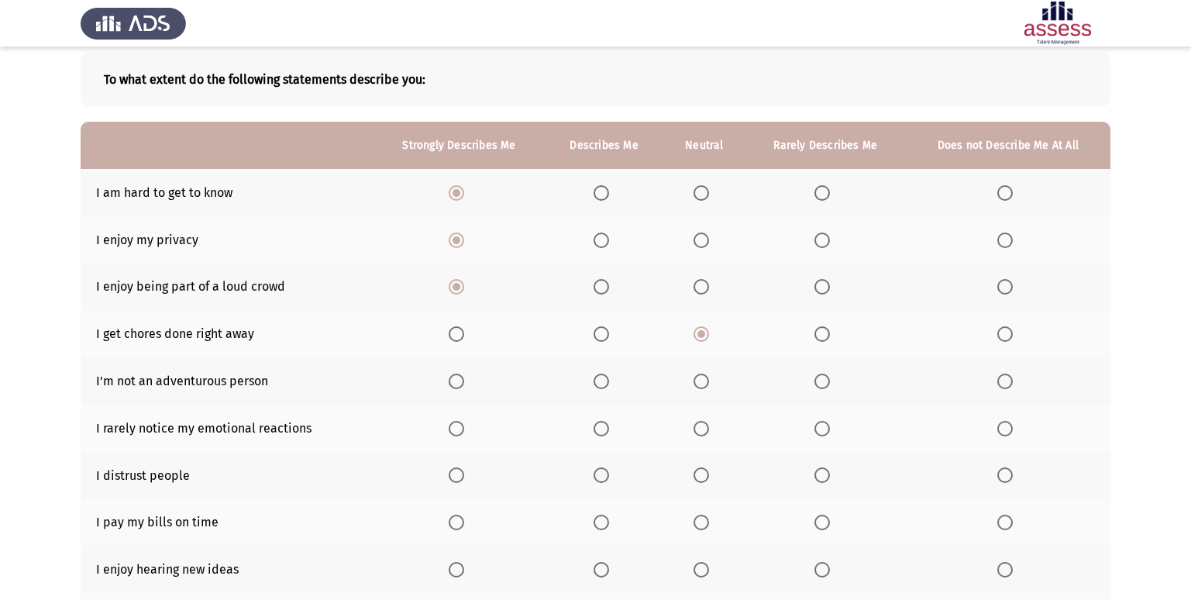
click at [1008, 384] on input "Select an option" at bounding box center [1005, 382] width 16 height 16
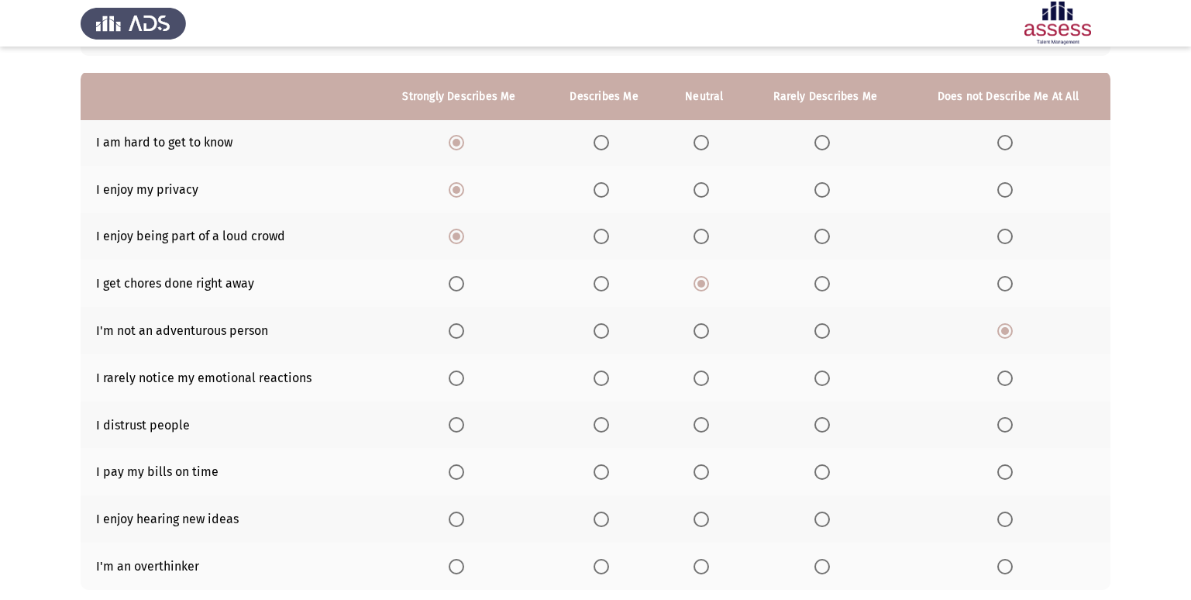
scroll to position [155, 0]
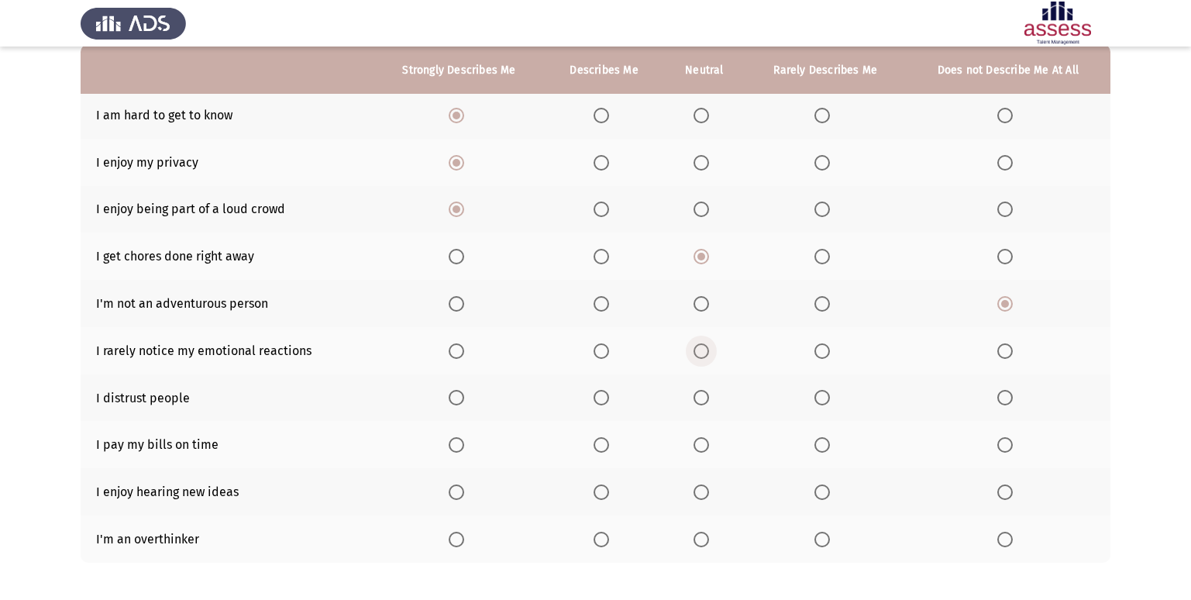
click at [704, 354] on span "Select an option" at bounding box center [702, 351] width 16 height 16
click at [704, 354] on input "Select an option" at bounding box center [702, 351] width 16 height 16
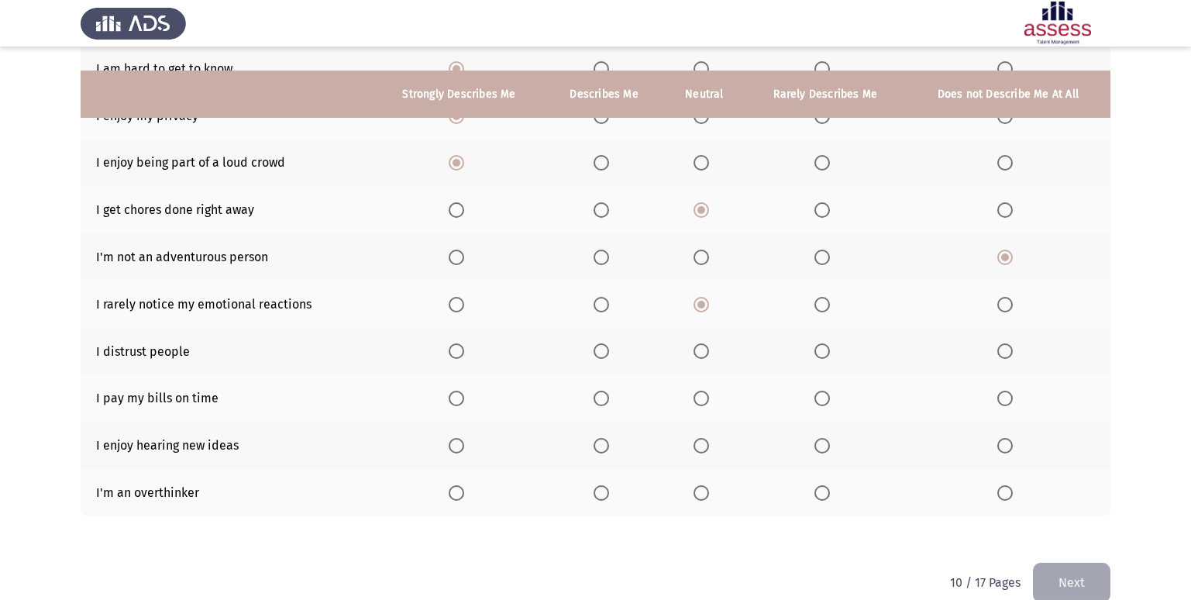
scroll to position [226, 0]
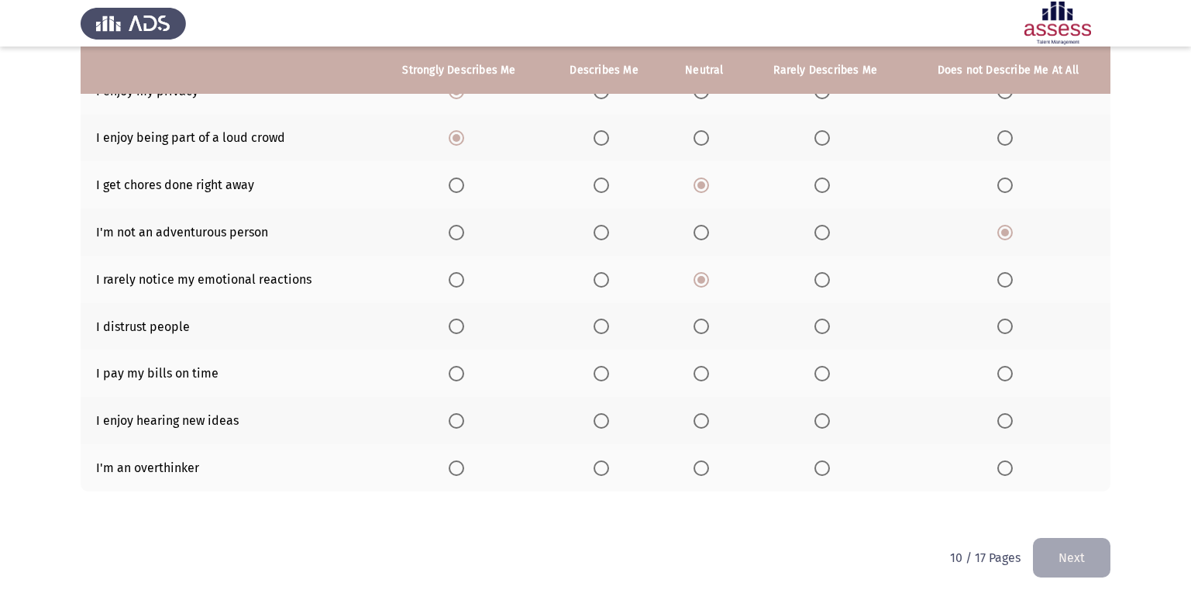
click at [701, 372] on span "Select an option" at bounding box center [702, 374] width 16 height 16
click at [701, 372] on input "Select an option" at bounding box center [702, 374] width 16 height 16
click at [703, 426] on span "Select an option" at bounding box center [702, 421] width 16 height 16
click at [703, 426] on input "Select an option" at bounding box center [702, 421] width 16 height 16
click at [702, 469] on span "Select an option" at bounding box center [702, 468] width 16 height 16
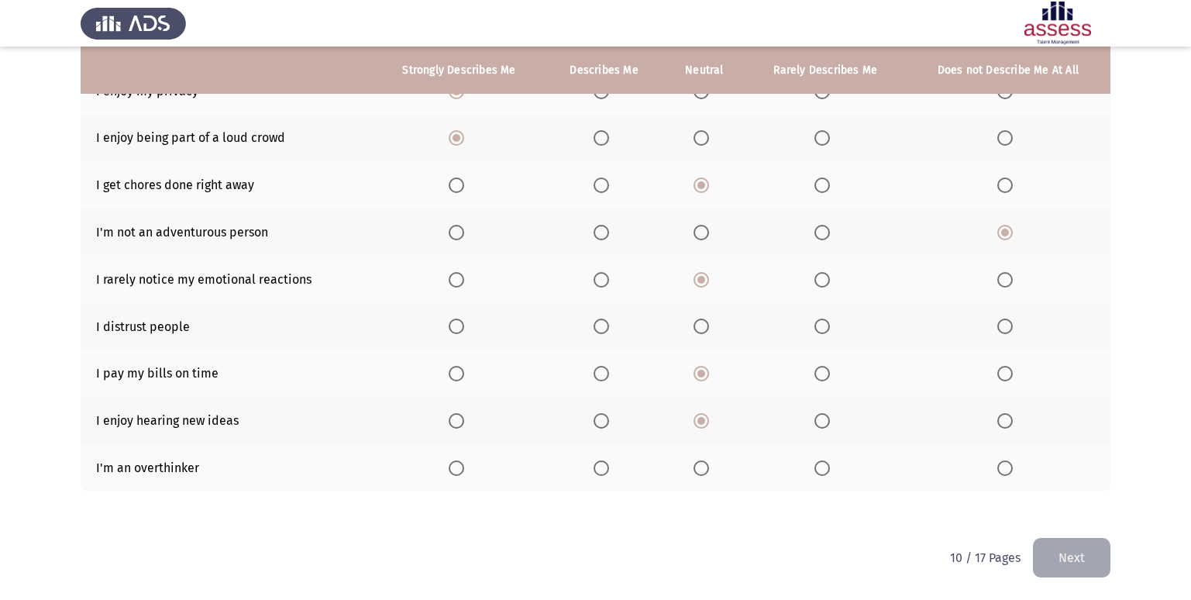
click at [702, 469] on input "Select an option" at bounding box center [702, 468] width 16 height 16
click at [699, 331] on span "Select an option" at bounding box center [702, 327] width 16 height 16
click at [699, 331] on input "Select an option" at bounding box center [702, 327] width 16 height 16
click at [1090, 544] on button "Next" at bounding box center [1072, 558] width 78 height 40
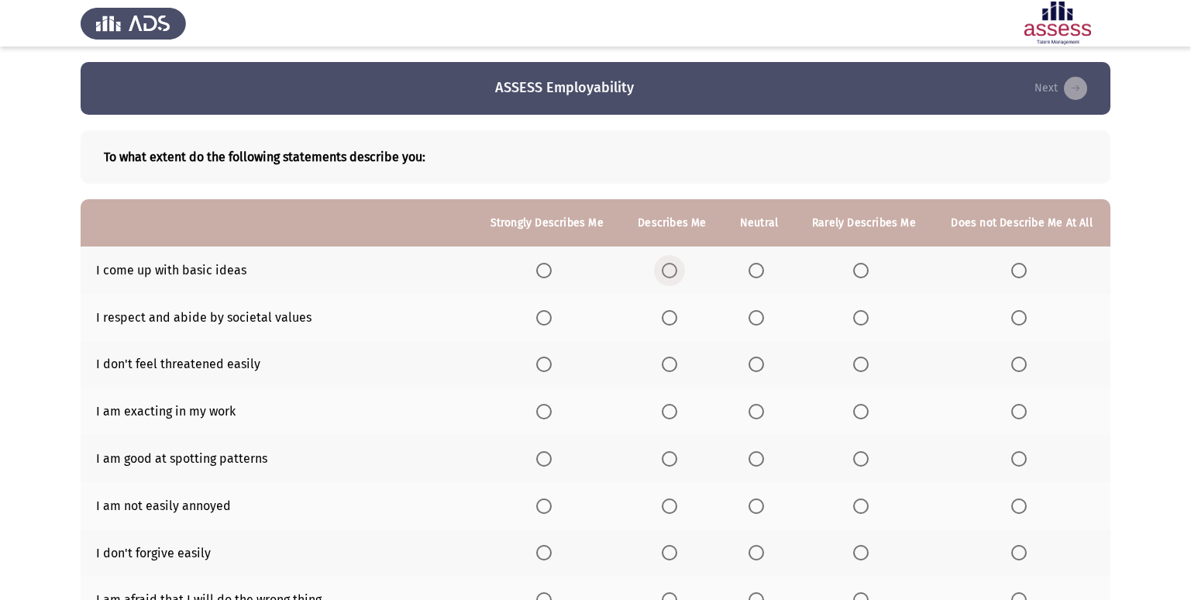
click at [666, 270] on span "Select an option" at bounding box center [670, 271] width 16 height 16
click at [666, 270] on input "Select an option" at bounding box center [670, 271] width 16 height 16
click at [760, 322] on span "Select an option" at bounding box center [757, 318] width 16 height 16
click at [760, 322] on input "Select an option" at bounding box center [757, 318] width 16 height 16
click at [1018, 365] on span "Select an option" at bounding box center [1019, 365] width 16 height 16
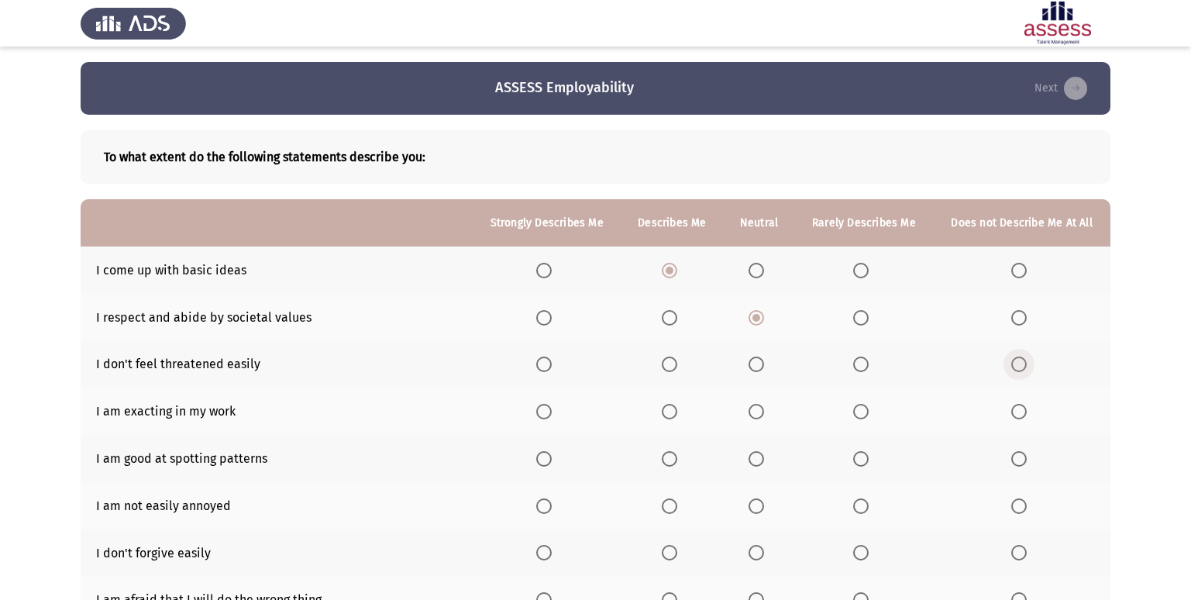
click at [1018, 365] on input "Select an option" at bounding box center [1019, 365] width 16 height 16
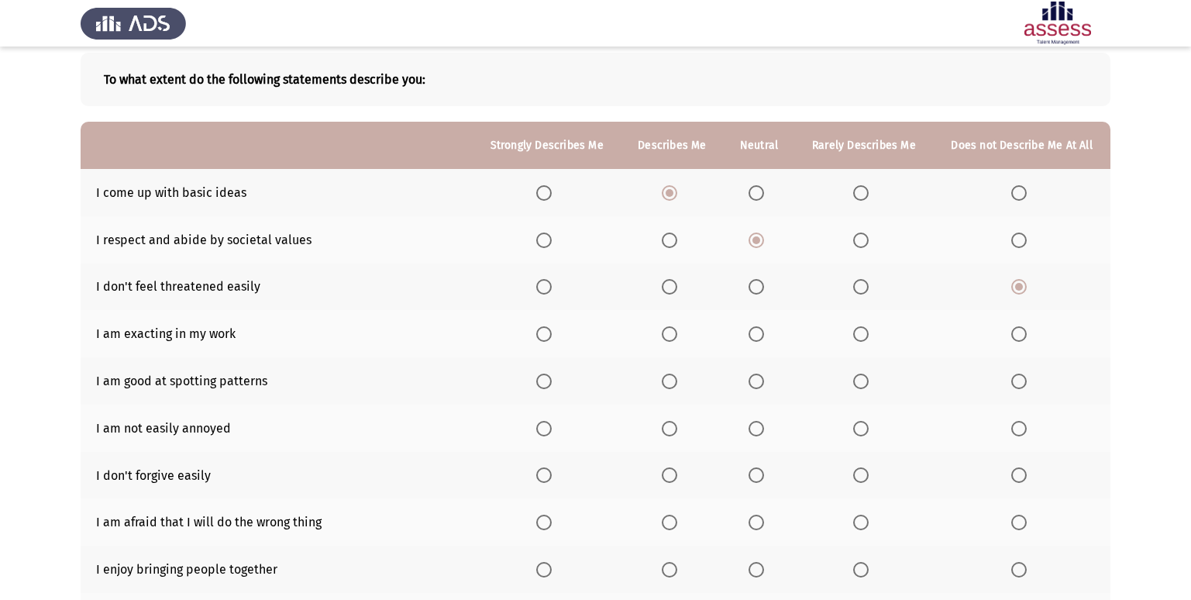
click at [673, 285] on span "Select an option" at bounding box center [670, 287] width 16 height 16
click at [673, 285] on input "Select an option" at bounding box center [670, 287] width 16 height 16
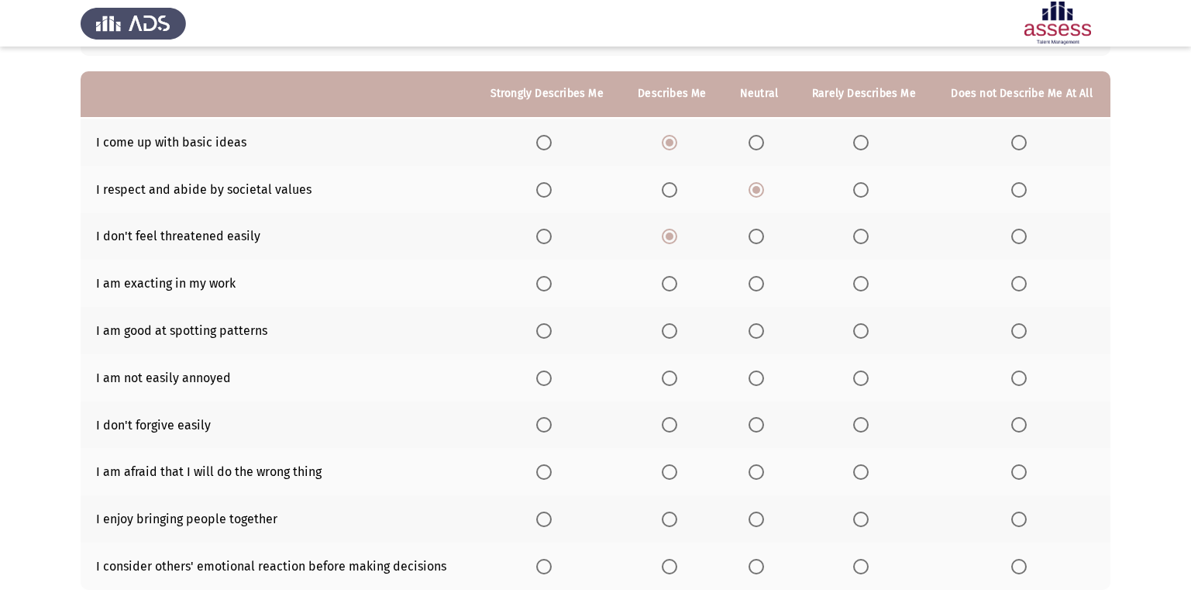
scroll to position [155, 0]
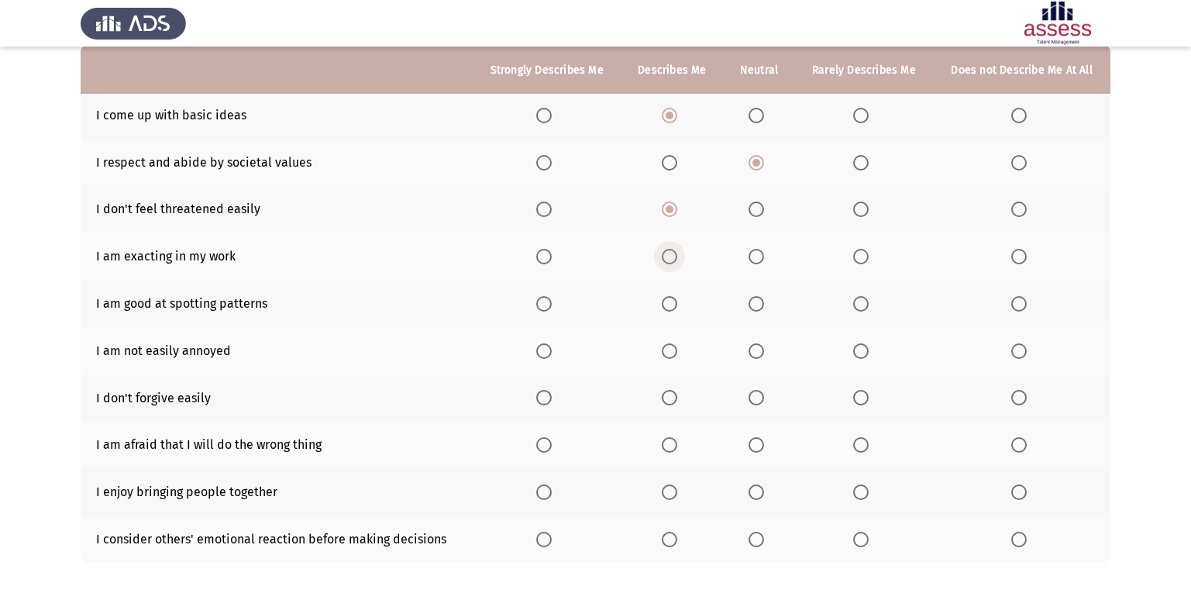
click at [672, 253] on span "Select an option" at bounding box center [670, 257] width 16 height 16
click at [672, 253] on input "Select an option" at bounding box center [670, 257] width 16 height 16
click at [1023, 356] on span "Select an option" at bounding box center [1019, 351] width 16 height 16
click at [1023, 356] on input "Select an option" at bounding box center [1019, 351] width 16 height 16
click at [867, 306] on span "Select an option" at bounding box center [861, 304] width 16 height 16
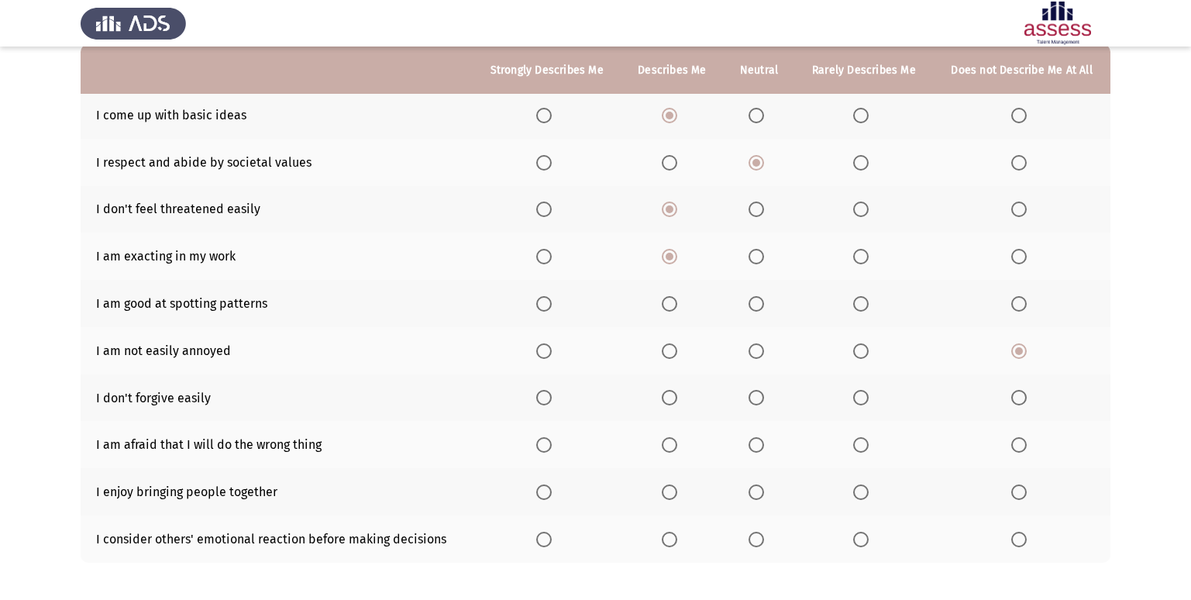
click at [867, 306] on input "Select an option" at bounding box center [861, 304] width 16 height 16
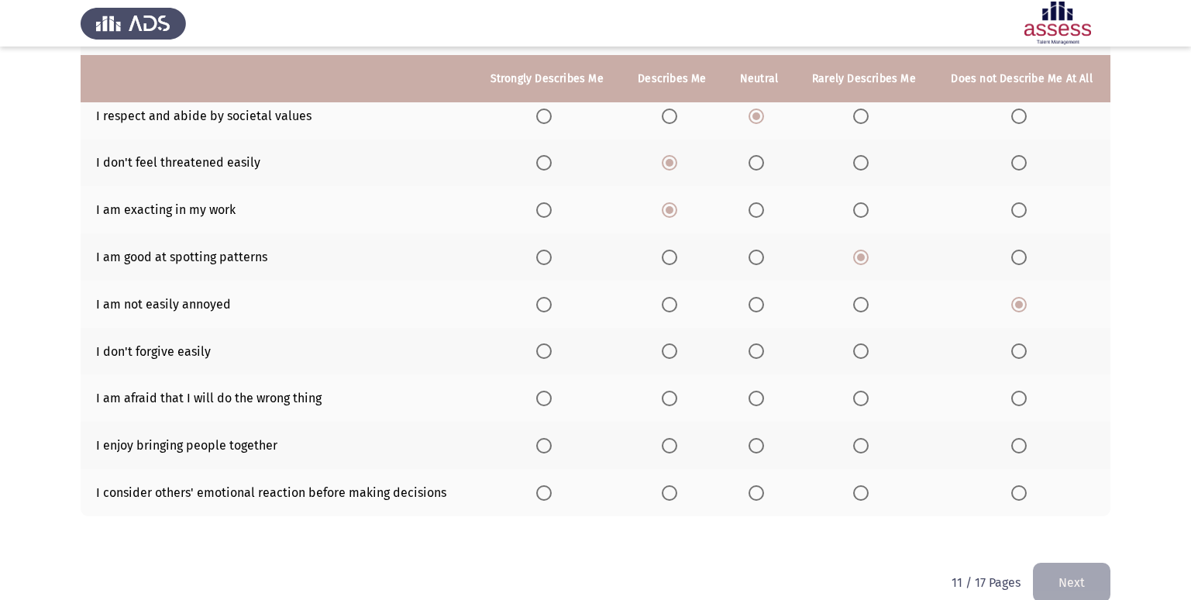
scroll to position [226, 0]
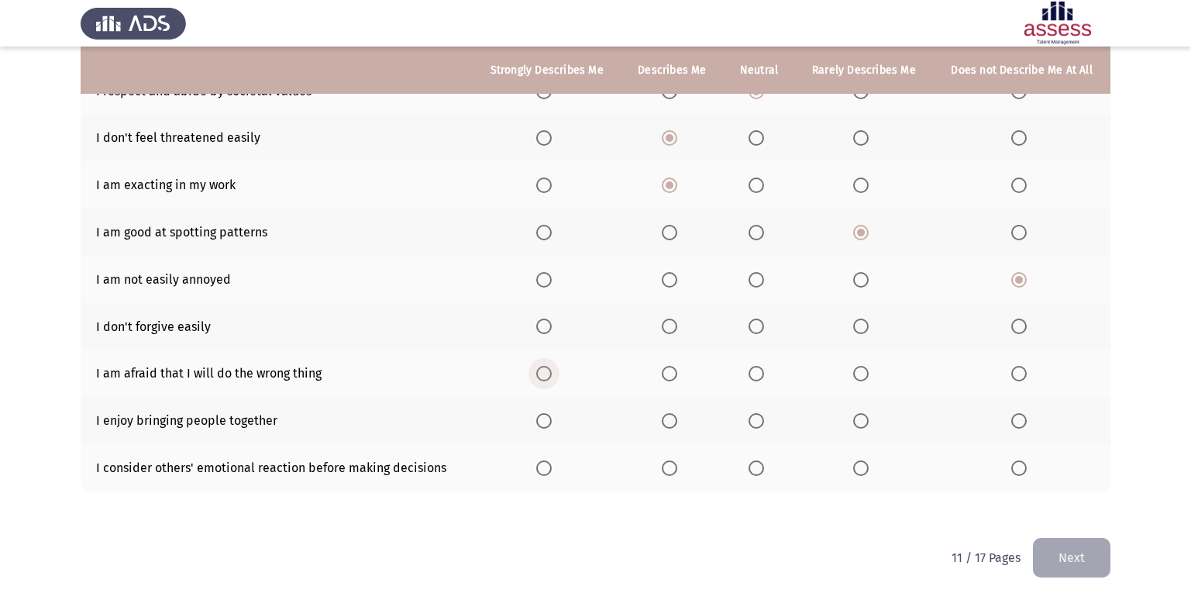
click at [555, 372] on label "Select an option" at bounding box center [547, 374] width 22 height 16
click at [552, 372] on input "Select an option" at bounding box center [544, 374] width 16 height 16
click at [543, 418] on span "Select an option" at bounding box center [544, 421] width 16 height 16
click at [543, 418] on input "Select an option" at bounding box center [544, 421] width 16 height 16
click at [669, 468] on span "Select an option" at bounding box center [669, 468] width 0 height 0
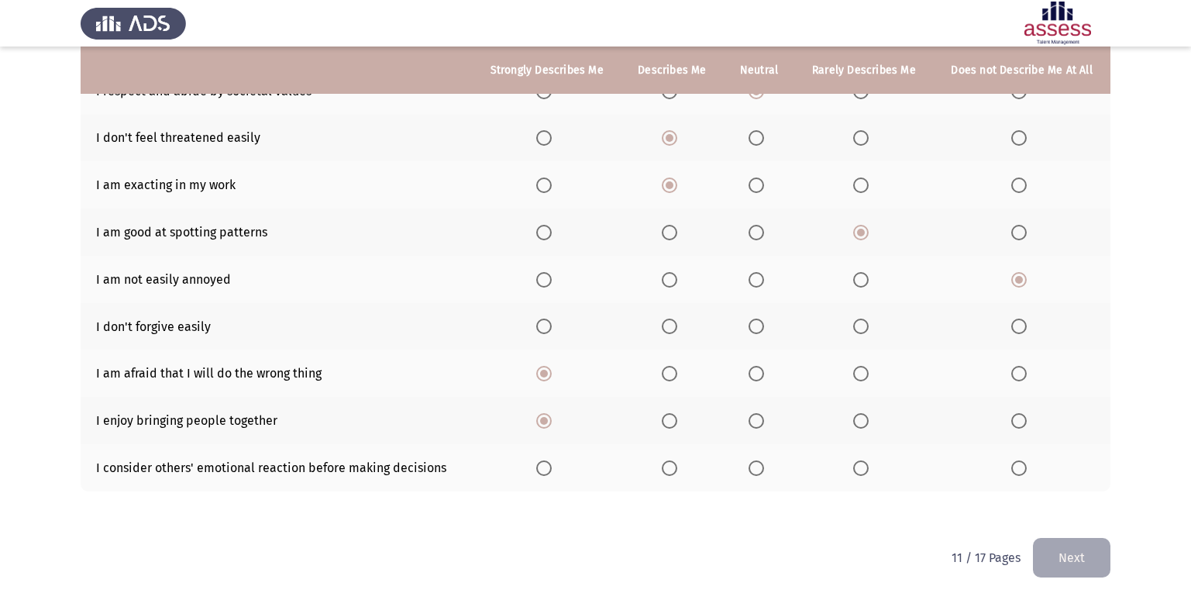
click at [670, 467] on input "Select an option" at bounding box center [670, 468] width 16 height 16
click at [550, 328] on span "Select an option" at bounding box center [544, 327] width 16 height 16
click at [550, 328] on input "Select an option" at bounding box center [544, 327] width 16 height 16
click at [1058, 543] on button "Next" at bounding box center [1072, 558] width 78 height 40
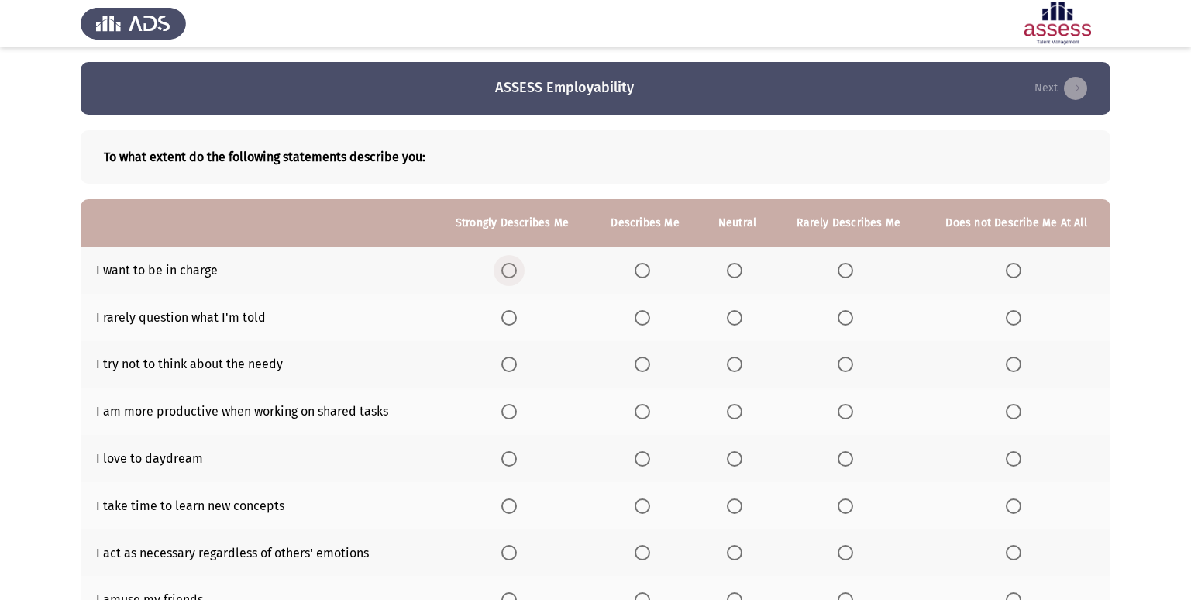
click at [517, 267] on span "Select an option" at bounding box center [509, 271] width 16 height 16
click at [517, 267] on input "Select an option" at bounding box center [509, 271] width 16 height 16
click at [517, 315] on span "Select an option" at bounding box center [509, 318] width 16 height 16
click at [517, 315] on input "Select an option" at bounding box center [509, 318] width 16 height 16
click at [509, 370] on span "Select an option" at bounding box center [509, 365] width 16 height 16
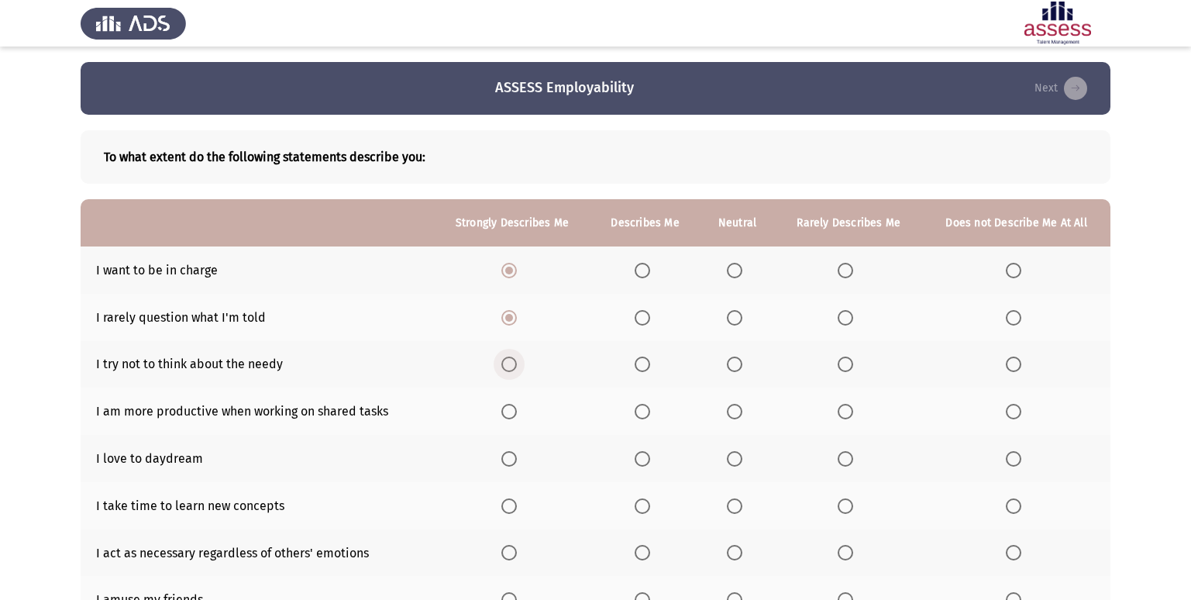
click at [509, 370] on input "Select an option" at bounding box center [509, 365] width 16 height 16
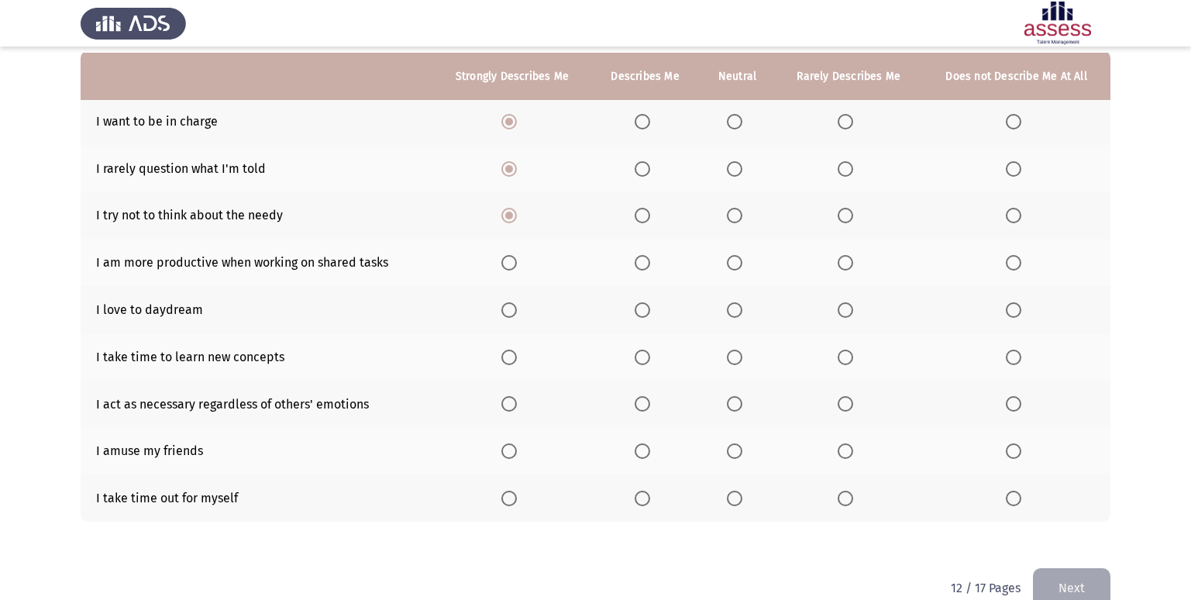
scroll to position [155, 0]
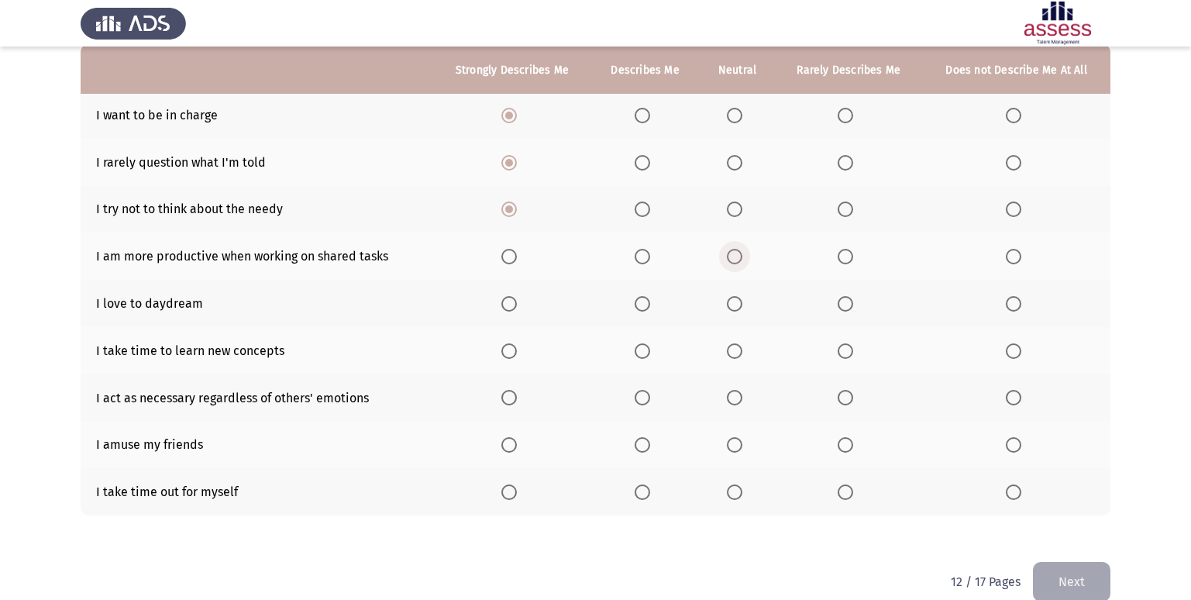
click at [737, 262] on span "Select an option" at bounding box center [735, 257] width 16 height 16
click at [737, 262] on input "Select an option" at bounding box center [735, 257] width 16 height 16
click at [853, 302] on span "Select an option" at bounding box center [846, 304] width 16 height 16
click at [853, 302] on input "Select an option" at bounding box center [846, 304] width 16 height 16
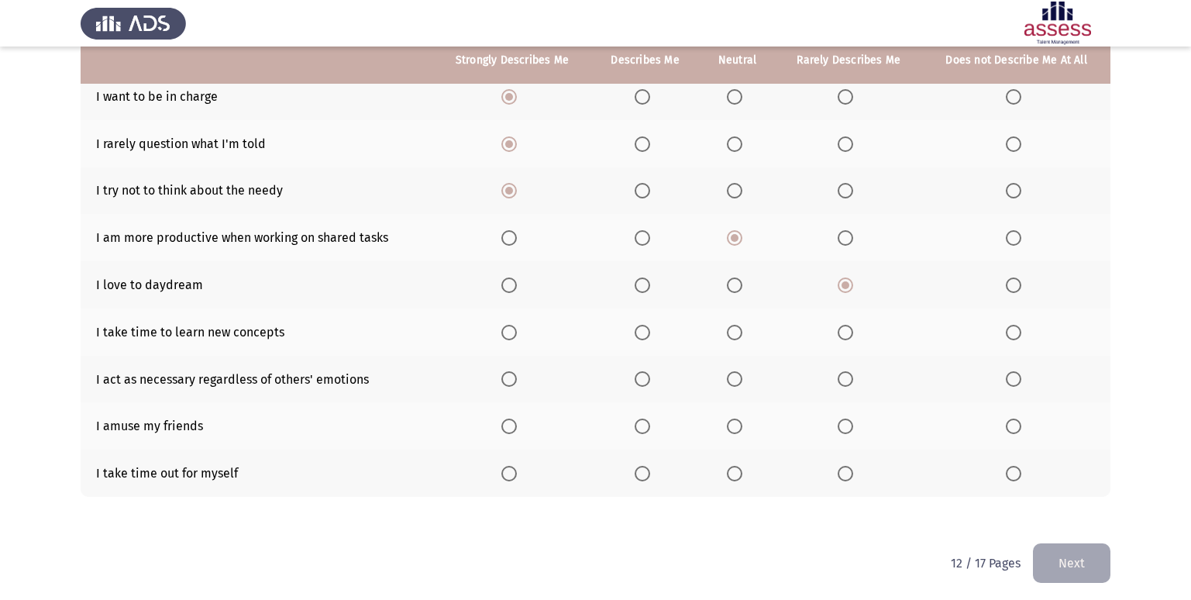
scroll to position [179, 0]
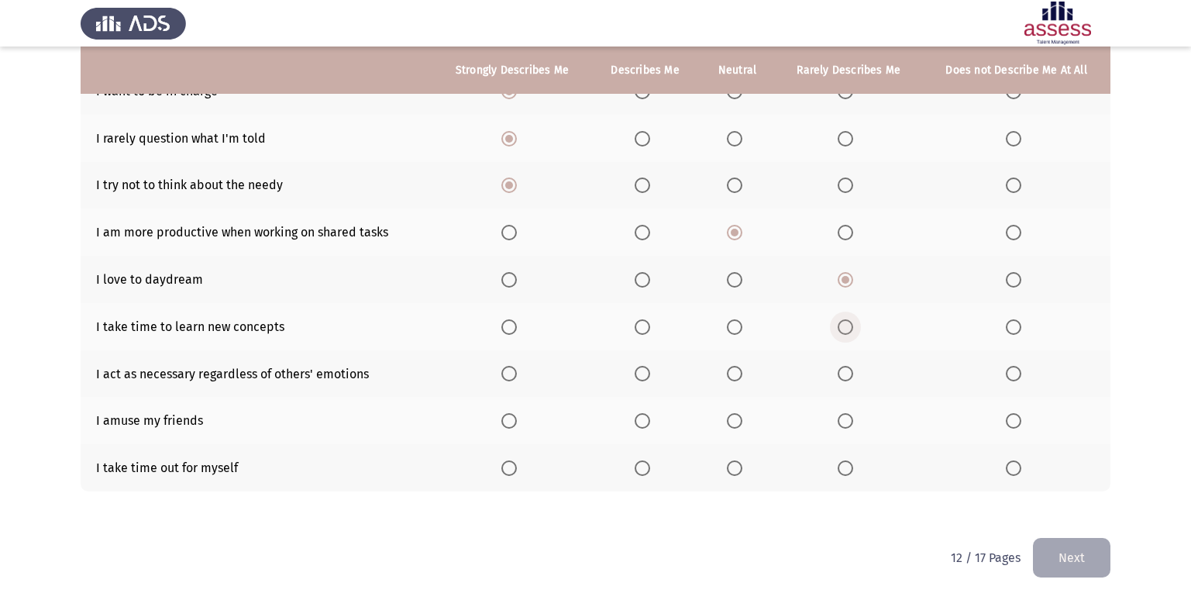
click at [848, 327] on span "Select an option" at bounding box center [846, 327] width 16 height 16
click at [848, 327] on input "Select an option" at bounding box center [846, 327] width 16 height 16
click at [732, 324] on span "Select an option" at bounding box center [735, 327] width 16 height 16
click at [732, 324] on input "Select an option" at bounding box center [735, 327] width 16 height 16
click at [1011, 427] on span "Select an option" at bounding box center [1014, 421] width 16 height 16
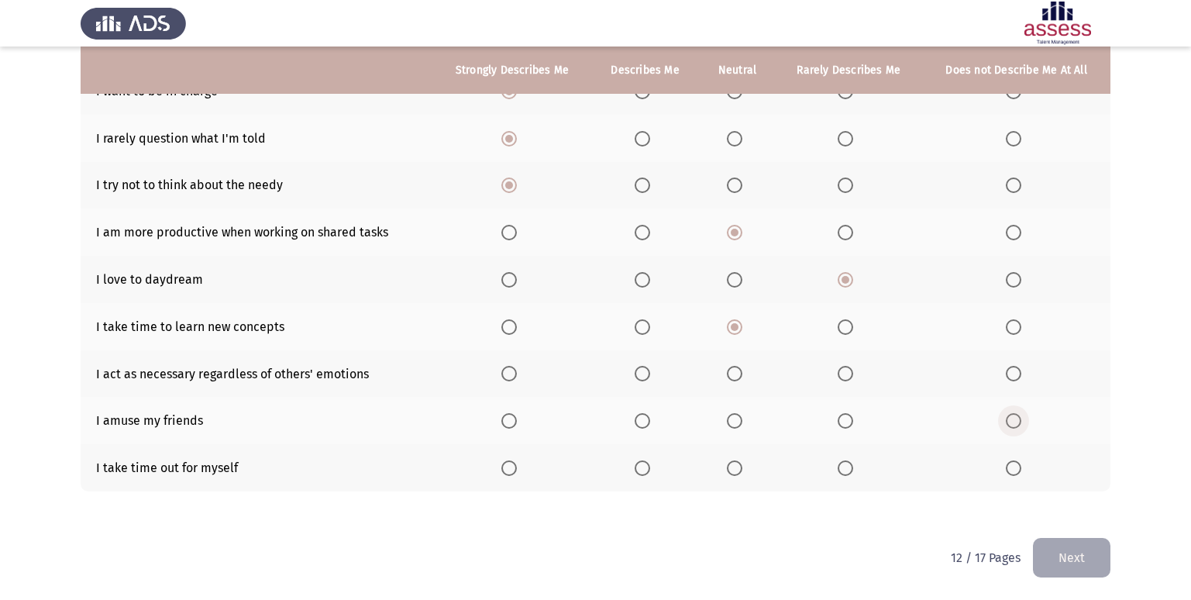
click at [1011, 427] on input "Select an option" at bounding box center [1014, 421] width 16 height 16
click at [511, 474] on span "Select an option" at bounding box center [509, 468] width 16 height 16
click at [511, 474] on input "Select an option" at bounding box center [509, 468] width 16 height 16
click at [850, 371] on span "Select an option" at bounding box center [846, 374] width 16 height 16
click at [850, 371] on input "Select an option" at bounding box center [846, 374] width 16 height 16
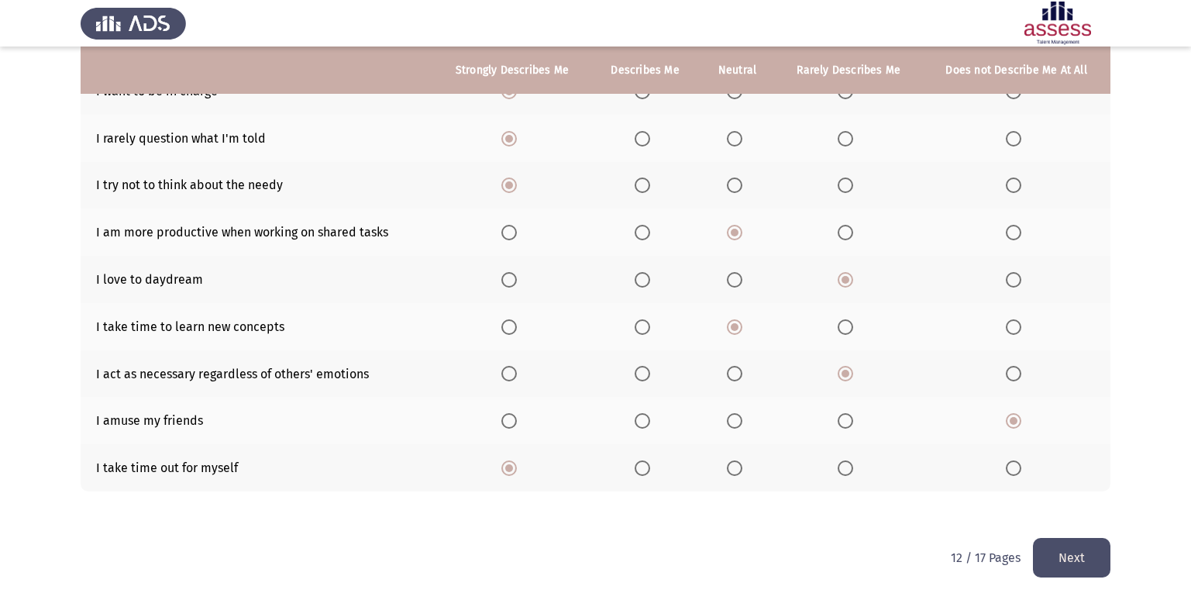
click at [1063, 553] on button "Next" at bounding box center [1072, 558] width 78 height 40
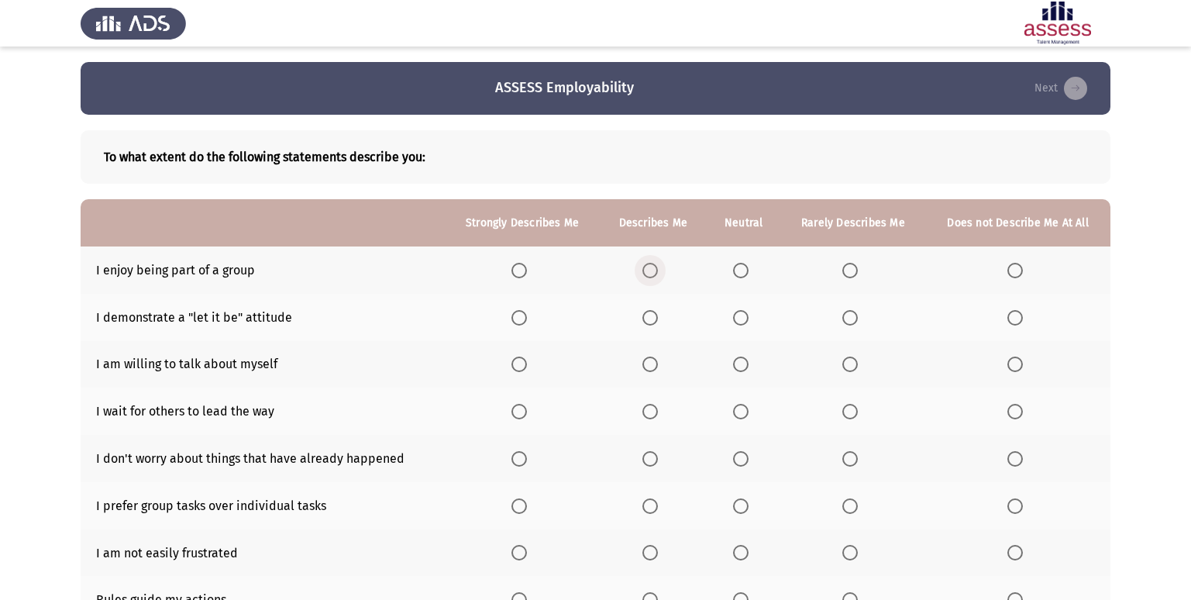
click at [652, 269] on span "Select an option" at bounding box center [650, 271] width 16 height 16
click at [652, 269] on input "Select an option" at bounding box center [650, 271] width 16 height 16
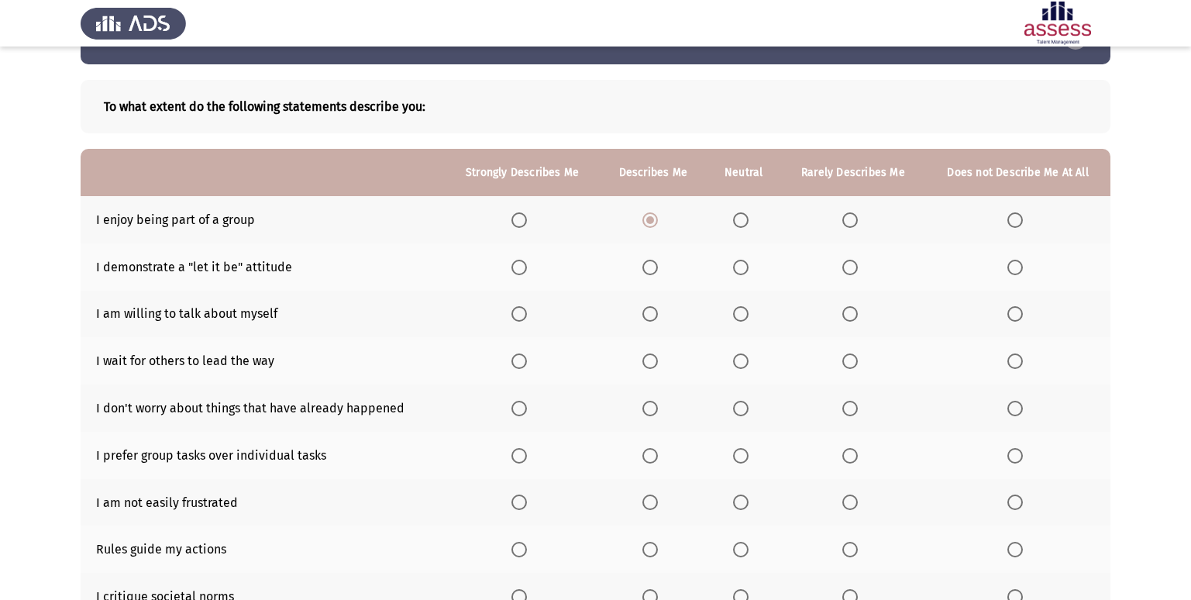
scroll to position [78, 0]
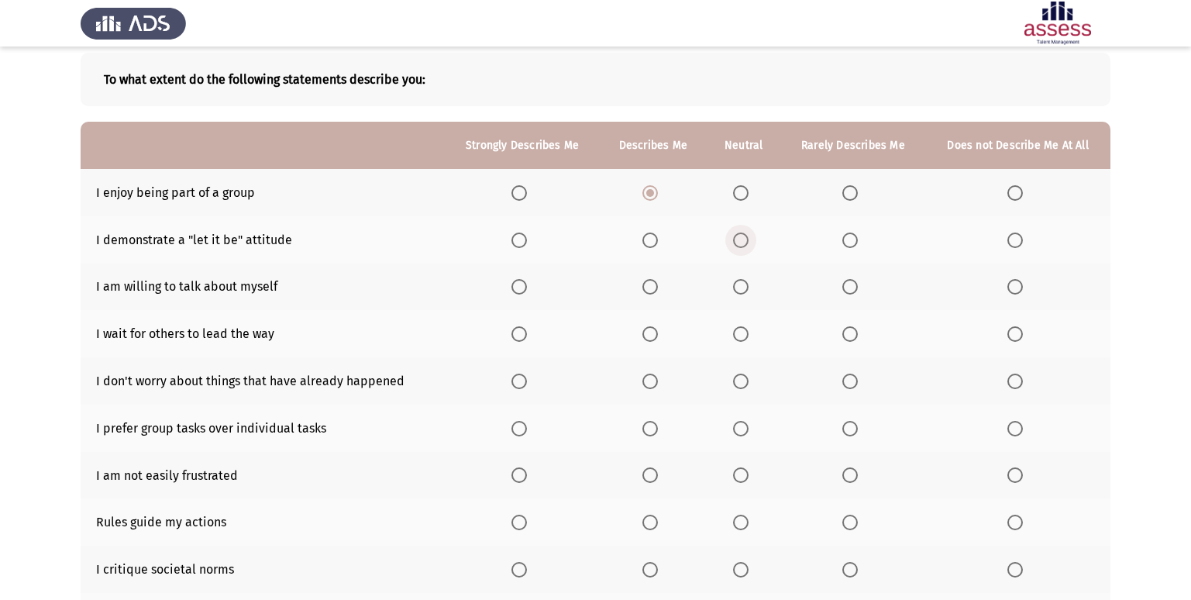
click at [742, 242] on span "Select an option" at bounding box center [741, 241] width 16 height 16
click at [742, 242] on input "Select an option" at bounding box center [741, 241] width 16 height 16
click at [519, 290] on span "Select an option" at bounding box center [520, 287] width 16 height 16
click at [519, 290] on input "Select an option" at bounding box center [520, 287] width 16 height 16
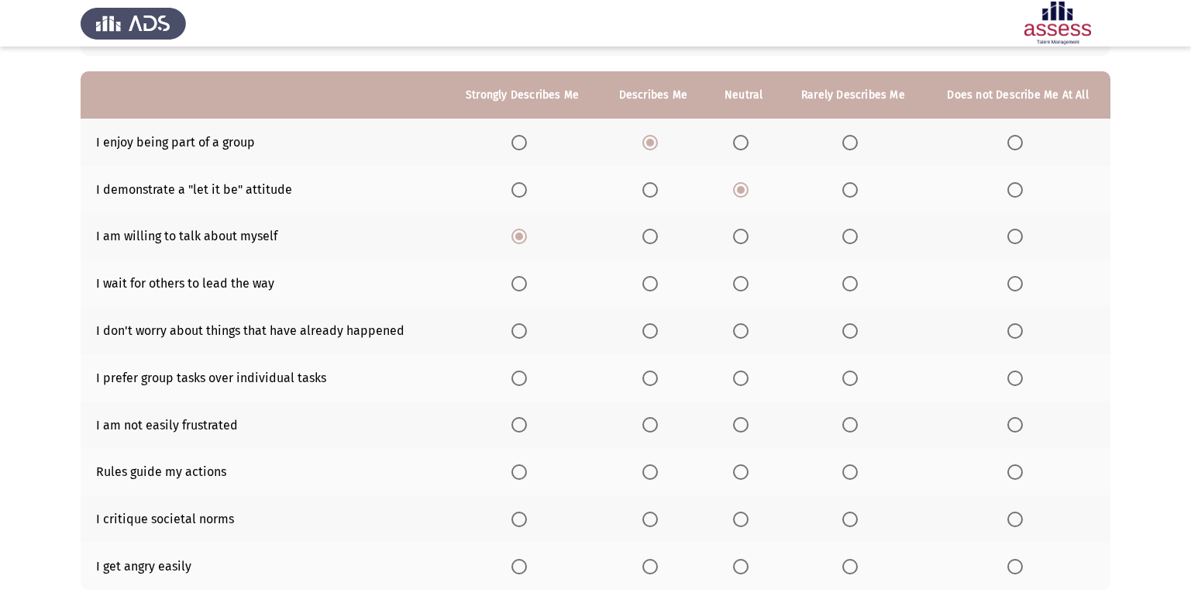
scroll to position [155, 0]
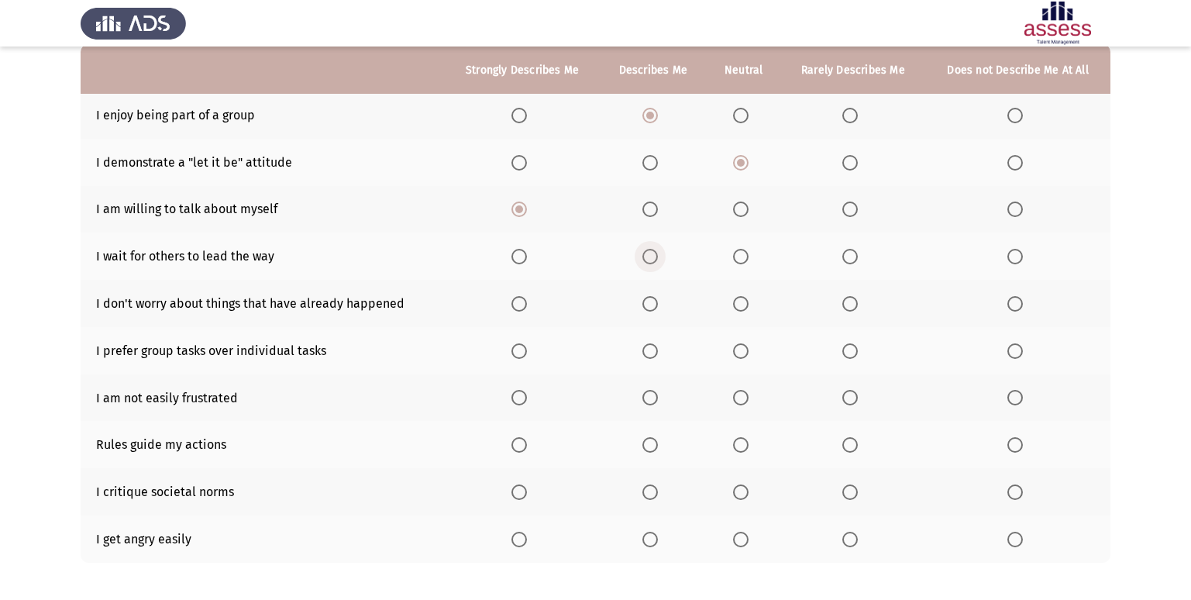
click at [653, 261] on span "Select an option" at bounding box center [650, 257] width 16 height 16
click at [653, 261] on input "Select an option" at bounding box center [650, 257] width 16 height 16
click at [856, 307] on span "Select an option" at bounding box center [850, 304] width 16 height 16
click at [856, 307] on input "Select an option" at bounding box center [850, 304] width 16 height 16
click at [856, 350] on span "Select an option" at bounding box center [850, 351] width 16 height 16
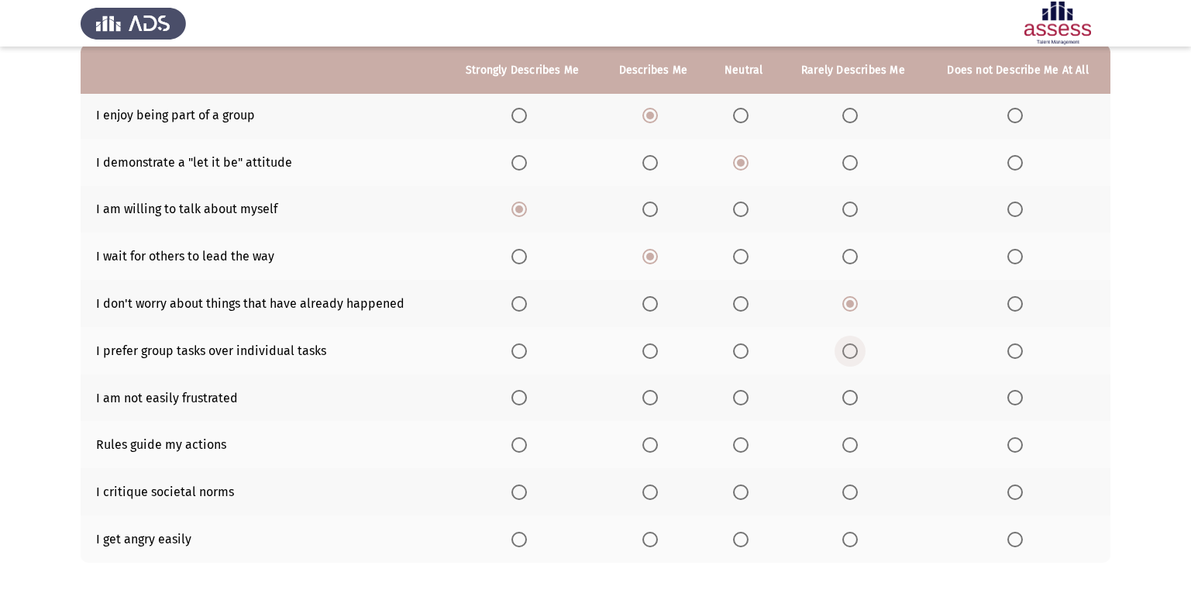
click at [856, 350] on input "Select an option" at bounding box center [850, 351] width 16 height 16
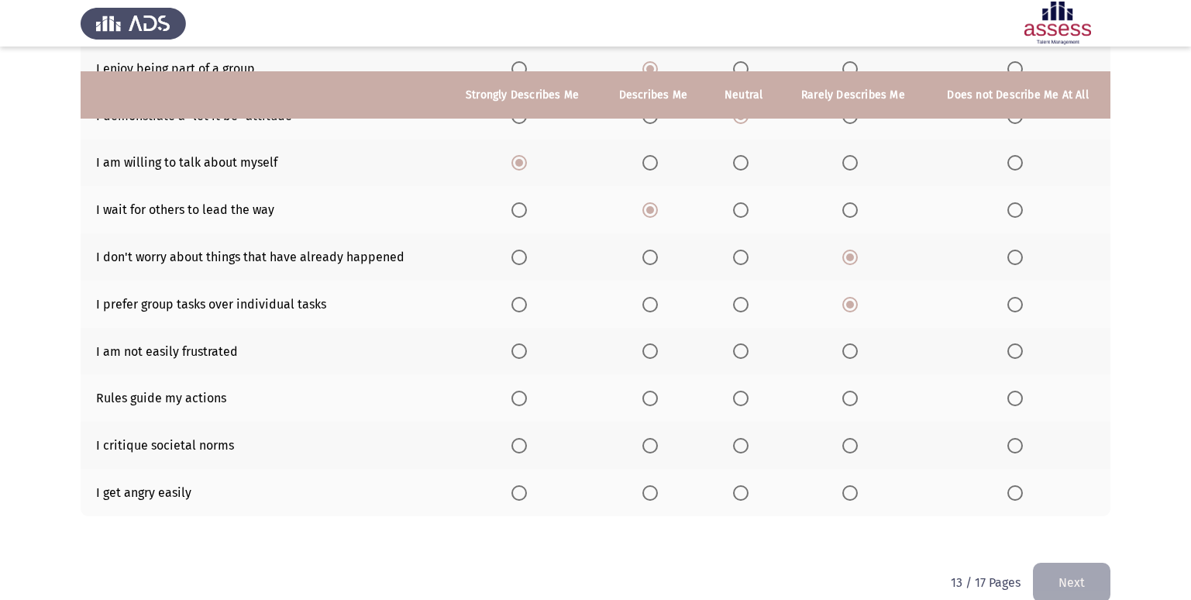
scroll to position [226, 0]
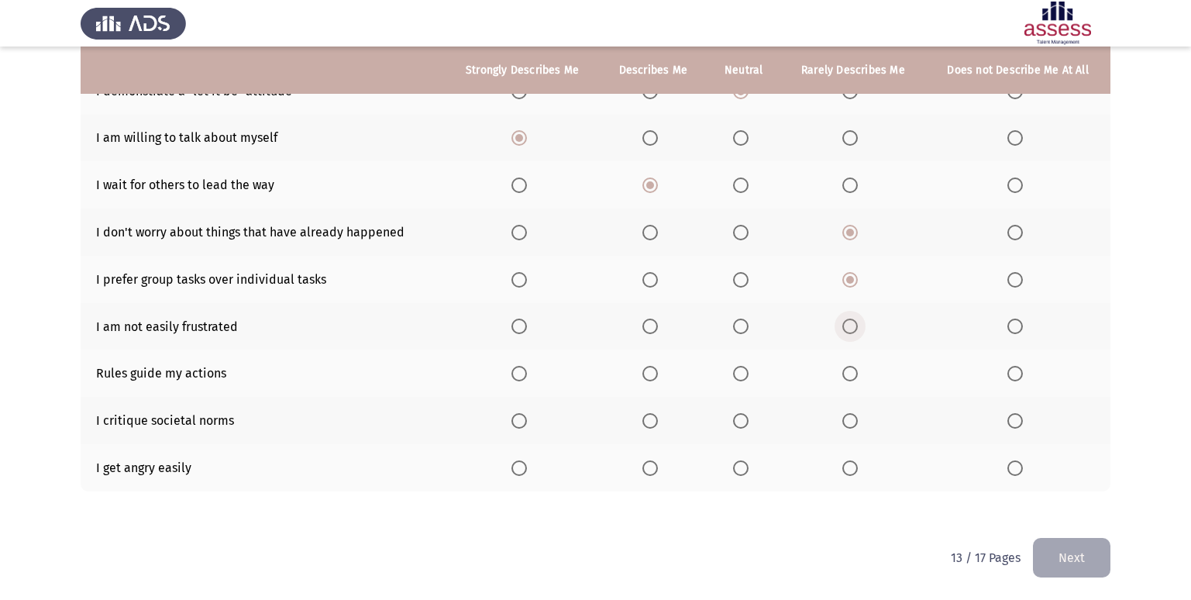
click at [846, 329] on span "Select an option" at bounding box center [850, 327] width 16 height 16
click at [846, 329] on input "Select an option" at bounding box center [850, 327] width 16 height 16
click at [742, 376] on span "Select an option" at bounding box center [741, 374] width 16 height 16
click at [742, 376] on input "Select an option" at bounding box center [741, 374] width 16 height 16
click at [524, 370] on span "Select an option" at bounding box center [520, 374] width 16 height 16
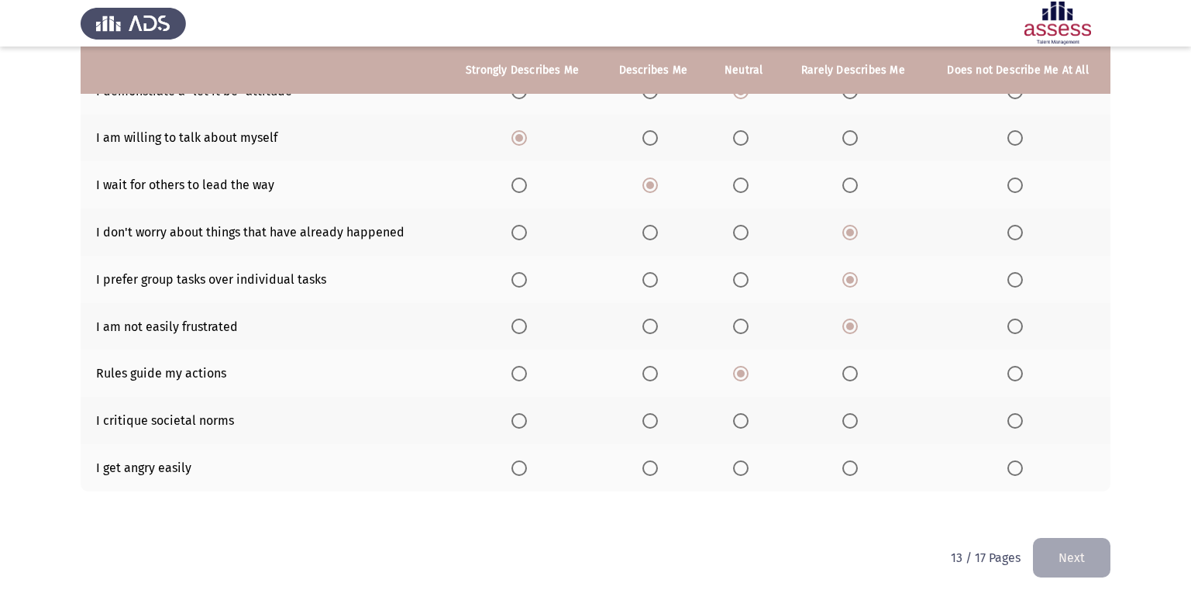
click at [524, 370] on input "Select an option" at bounding box center [520, 374] width 16 height 16
click at [651, 416] on span "Select an option" at bounding box center [650, 421] width 16 height 16
click at [651, 416] on input "Select an option" at bounding box center [650, 421] width 16 height 16
click at [1014, 473] on span "Select an option" at bounding box center [1016, 468] width 16 height 16
click at [1014, 473] on input "Select an option" at bounding box center [1016, 468] width 16 height 16
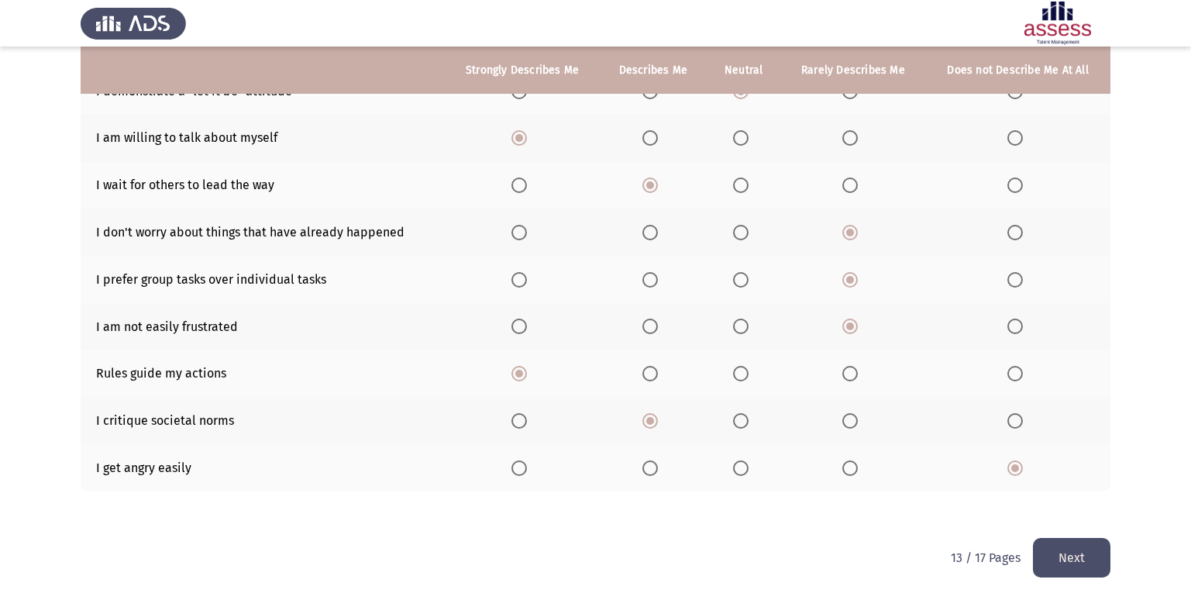
click at [1059, 557] on button "Next" at bounding box center [1072, 558] width 78 height 40
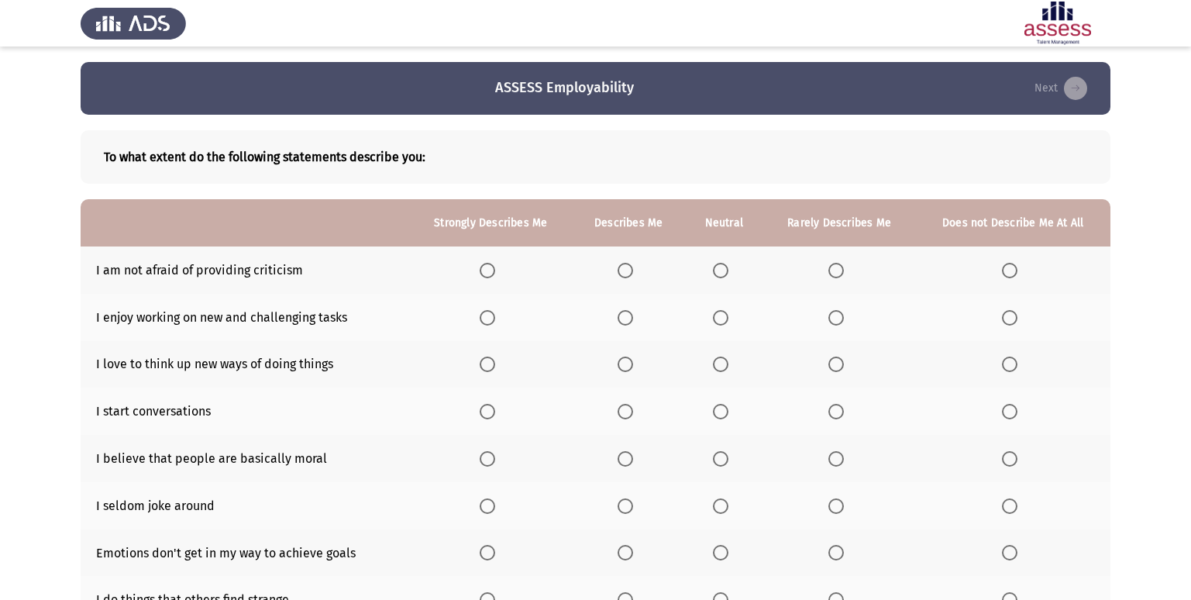
click at [484, 272] on span "Select an option" at bounding box center [488, 271] width 16 height 16
click at [484, 272] on input "Select an option" at bounding box center [488, 271] width 16 height 16
click at [625, 276] on span "Select an option" at bounding box center [626, 271] width 16 height 16
click at [625, 276] on input "Select an option" at bounding box center [626, 271] width 16 height 16
click at [485, 314] on span "Select an option" at bounding box center [488, 318] width 16 height 16
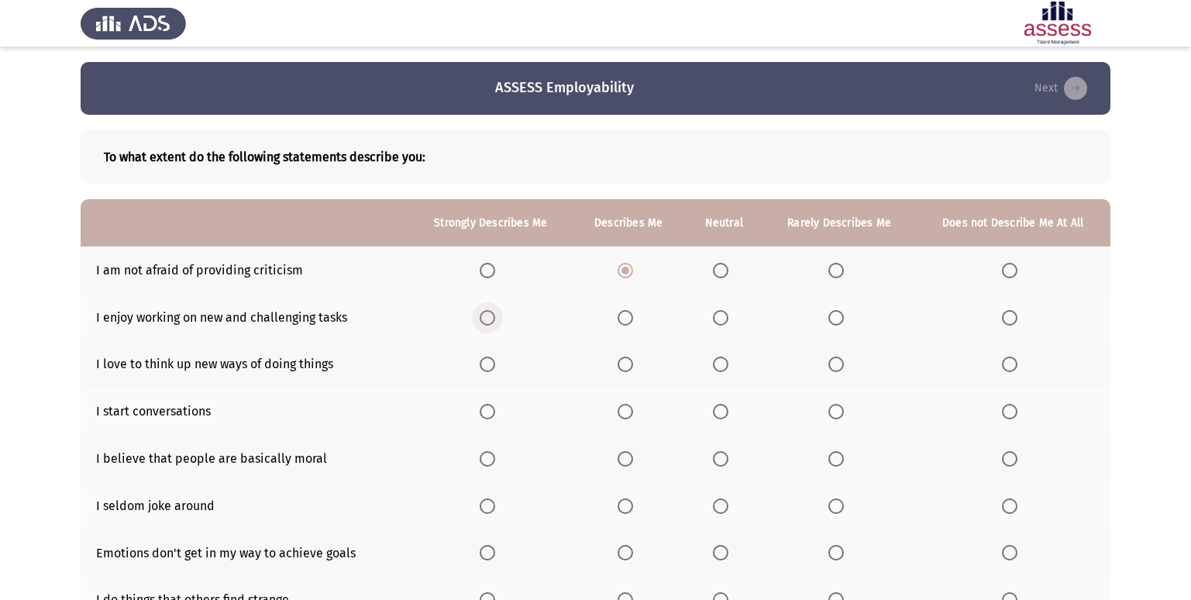
click at [485, 314] on input "Select an option" at bounding box center [488, 318] width 16 height 16
click at [485, 360] on span "Select an option" at bounding box center [488, 365] width 16 height 16
click at [485, 360] on input "Select an option" at bounding box center [488, 365] width 16 height 16
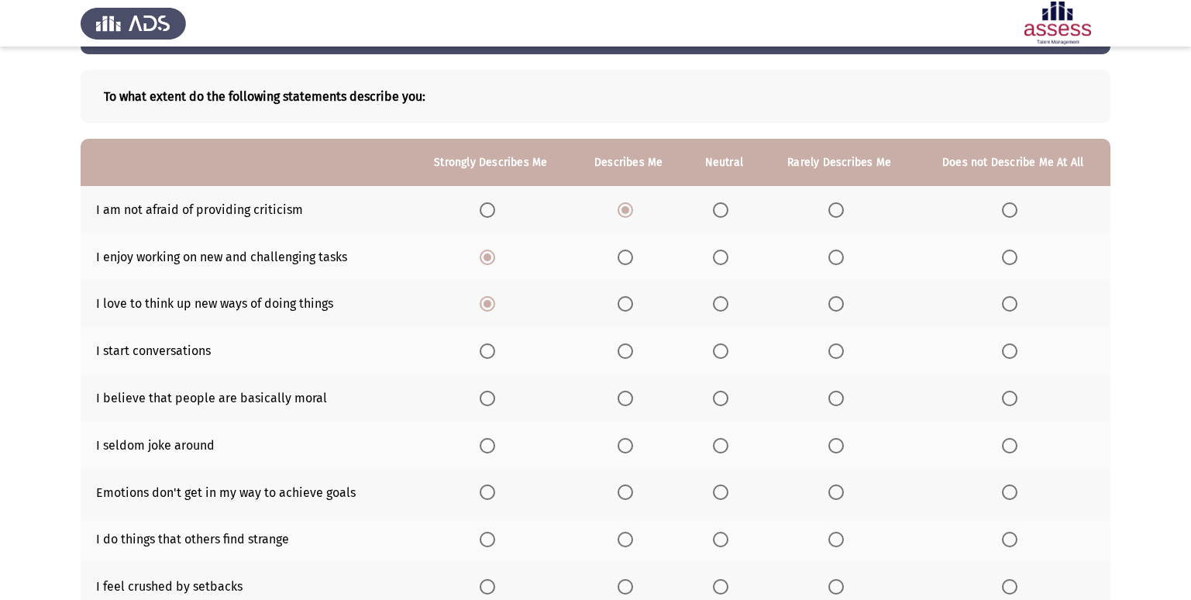
scroll to position [78, 0]
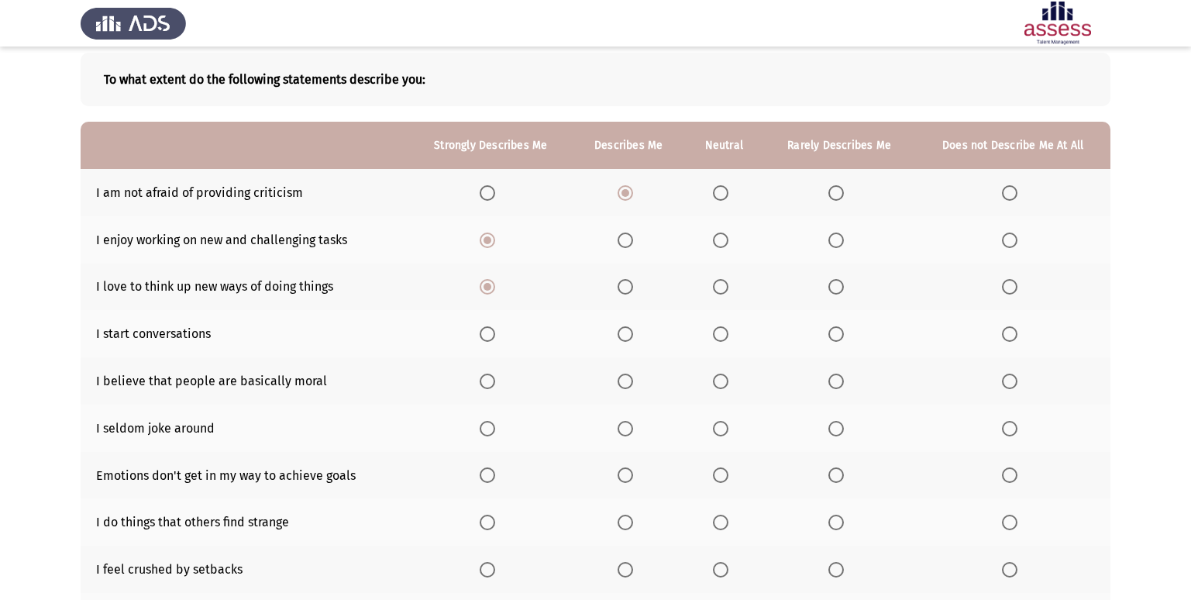
click at [492, 329] on span "Select an option" at bounding box center [488, 334] width 16 height 16
click at [492, 329] on input "Select an option" at bounding box center [488, 334] width 16 height 16
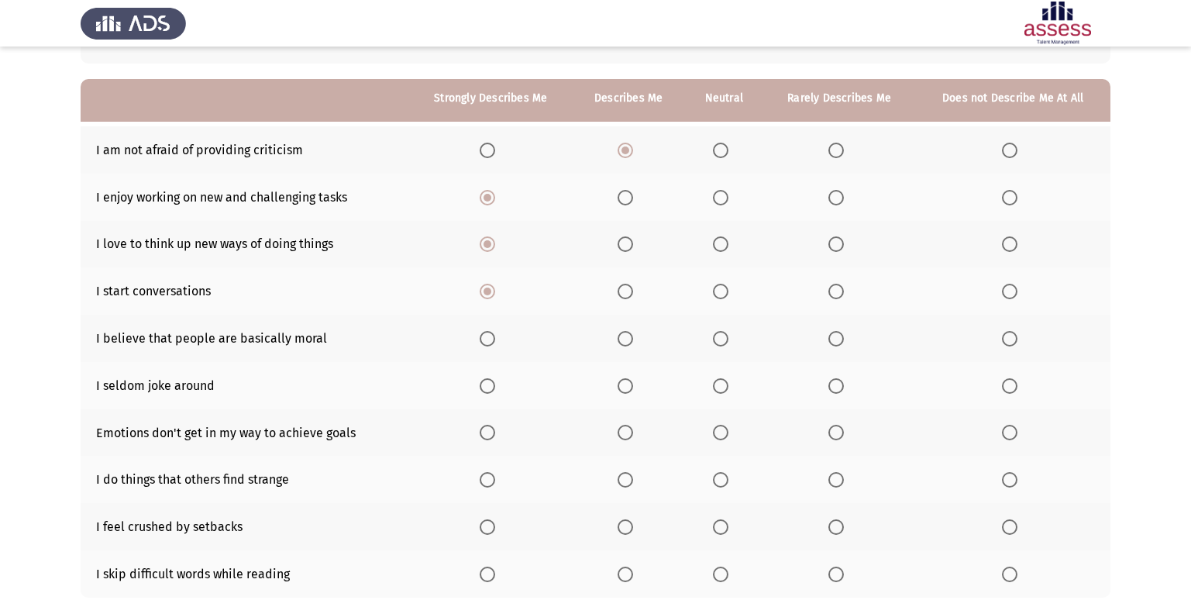
scroll to position [155, 0]
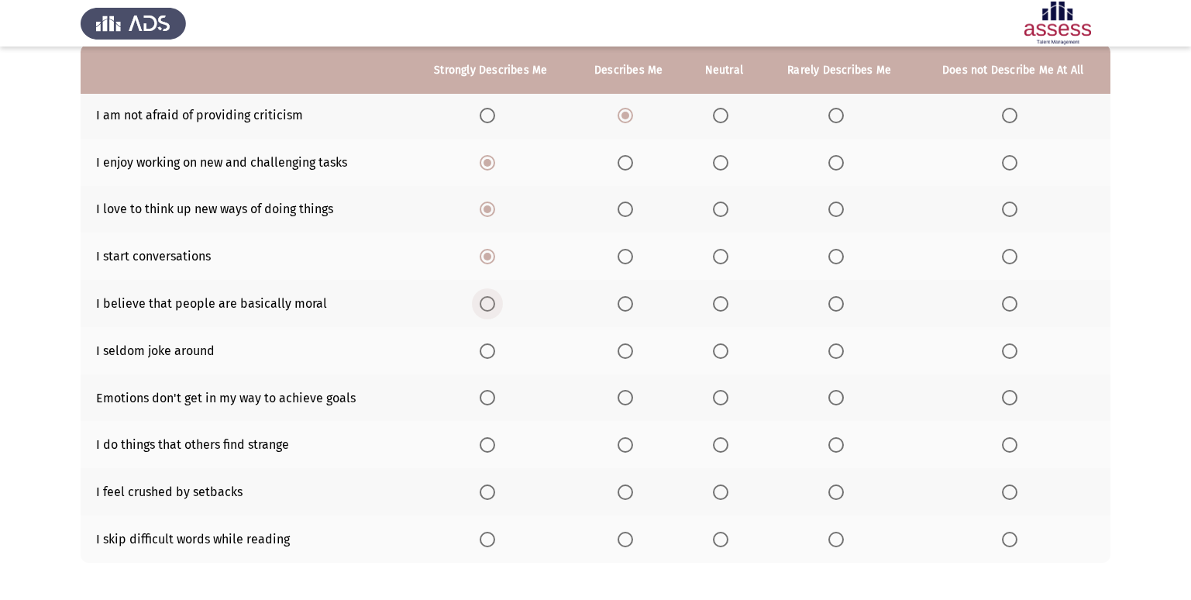
click at [493, 301] on span "Select an option" at bounding box center [488, 304] width 16 height 16
click at [493, 301] on input "Select an option" at bounding box center [488, 304] width 16 height 16
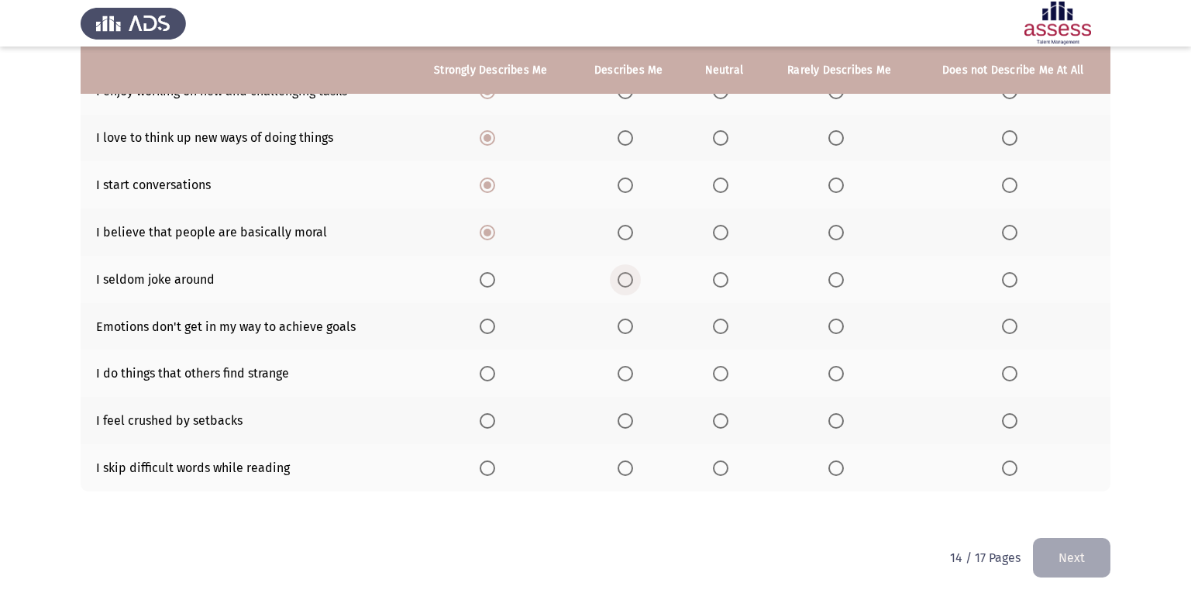
click at [625, 281] on span "Select an option" at bounding box center [626, 280] width 16 height 16
click at [625, 281] on input "Select an option" at bounding box center [626, 280] width 16 height 16
click at [492, 333] on span "Select an option" at bounding box center [488, 327] width 16 height 16
click at [492, 333] on input "Select an option" at bounding box center [488, 327] width 16 height 16
click at [493, 374] on span "Select an option" at bounding box center [488, 374] width 16 height 16
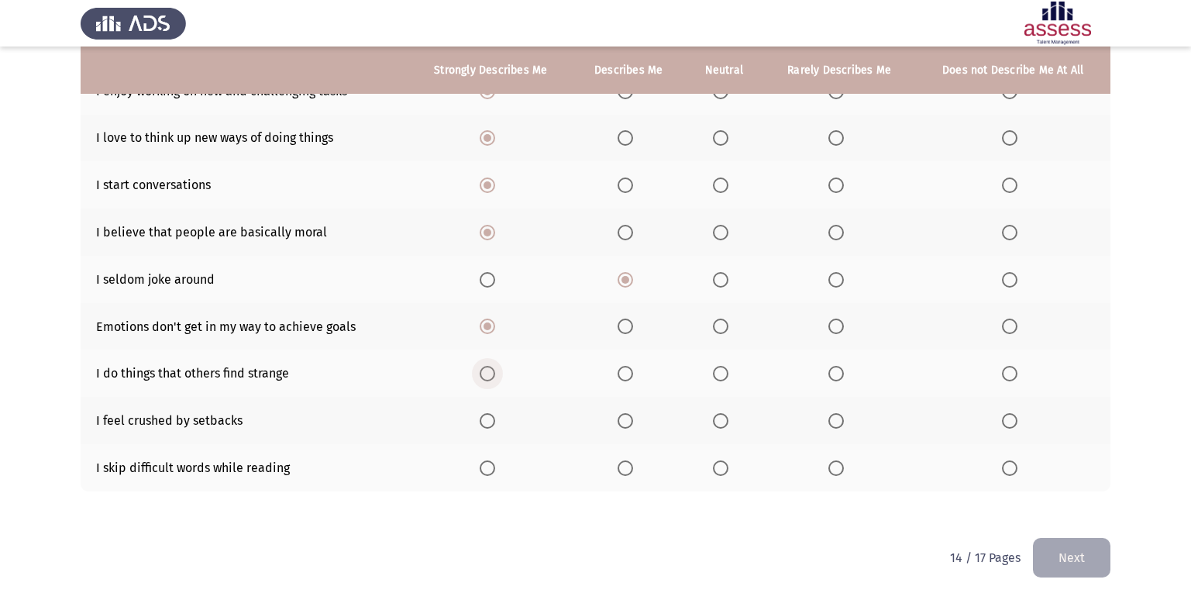
click at [493, 374] on input "Select an option" at bounding box center [488, 374] width 16 height 16
click at [630, 419] on span "Select an option" at bounding box center [626, 421] width 16 height 16
click at [630, 419] on input "Select an option" at bounding box center [626, 421] width 16 height 16
click at [835, 468] on span "Select an option" at bounding box center [836, 468] width 16 height 16
click at [835, 468] on input "Select an option" at bounding box center [836, 468] width 16 height 16
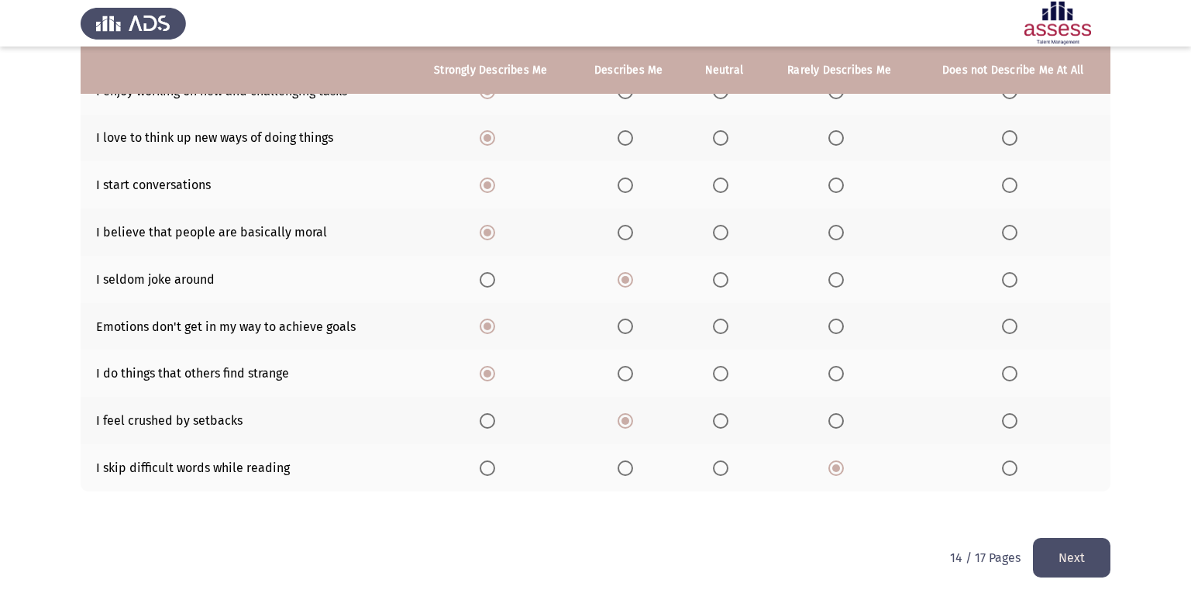
click at [1072, 557] on button "Next" at bounding box center [1072, 558] width 78 height 40
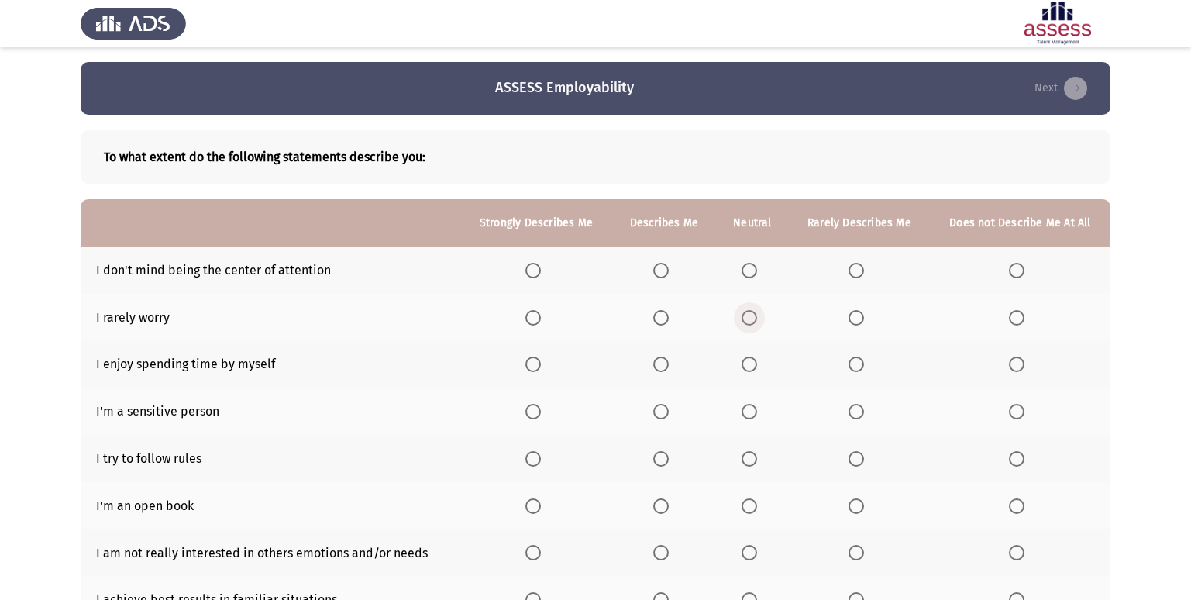
click at [749, 325] on span "Select an option" at bounding box center [750, 318] width 16 height 16
click at [749, 325] on input "Select an option" at bounding box center [750, 318] width 16 height 16
click at [852, 270] on span "Select an option" at bounding box center [857, 271] width 16 height 16
click at [852, 270] on input "Select an option" at bounding box center [857, 271] width 16 height 16
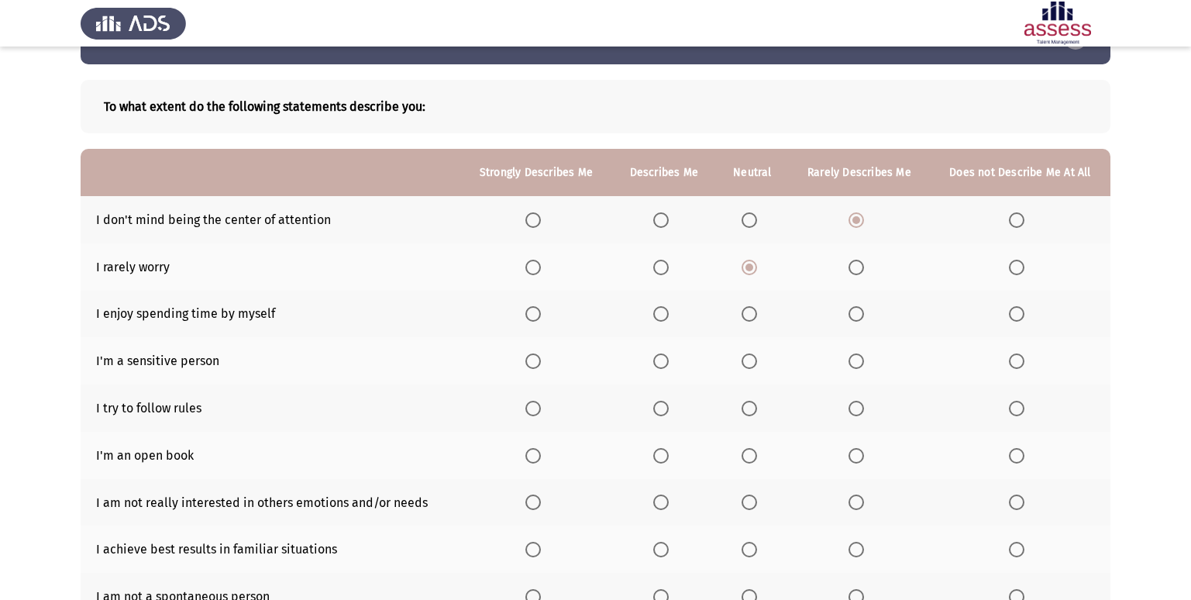
scroll to position [78, 0]
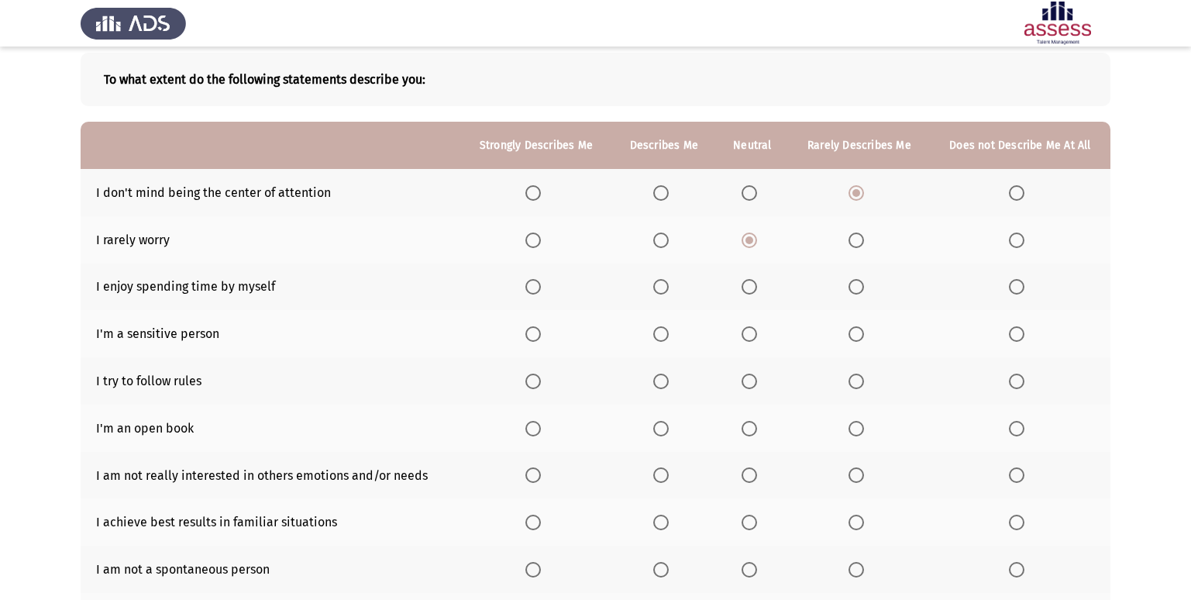
click at [849, 337] on th at bounding box center [859, 333] width 141 height 47
click at [536, 292] on span "Select an option" at bounding box center [533, 287] width 16 height 16
click at [536, 292] on input "Select an option" at bounding box center [533, 287] width 16 height 16
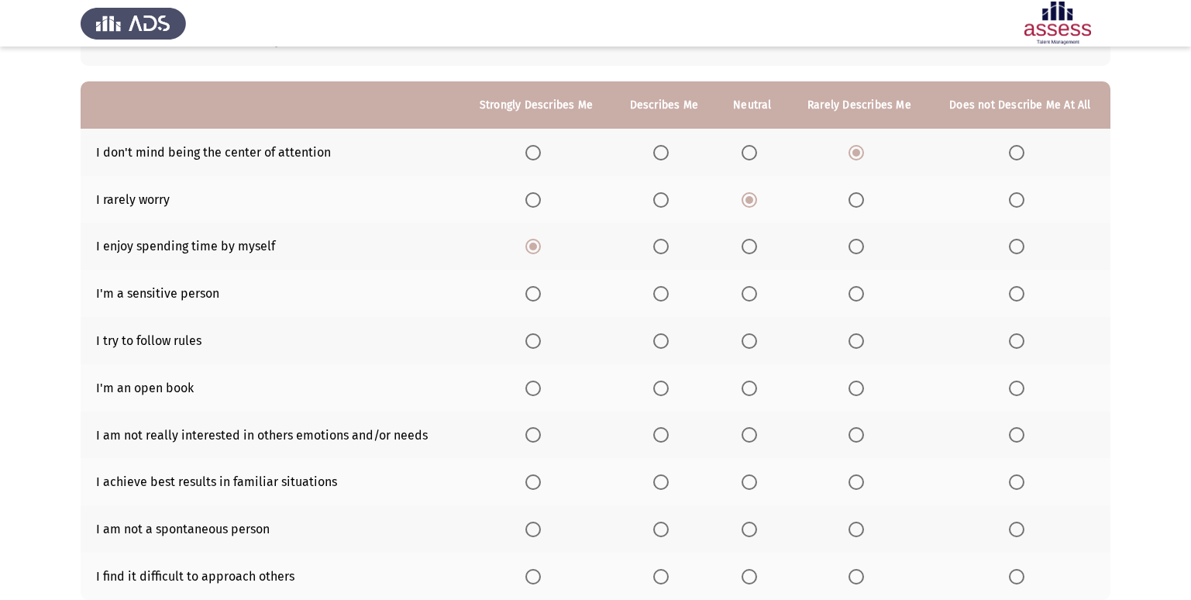
scroll to position [155, 0]
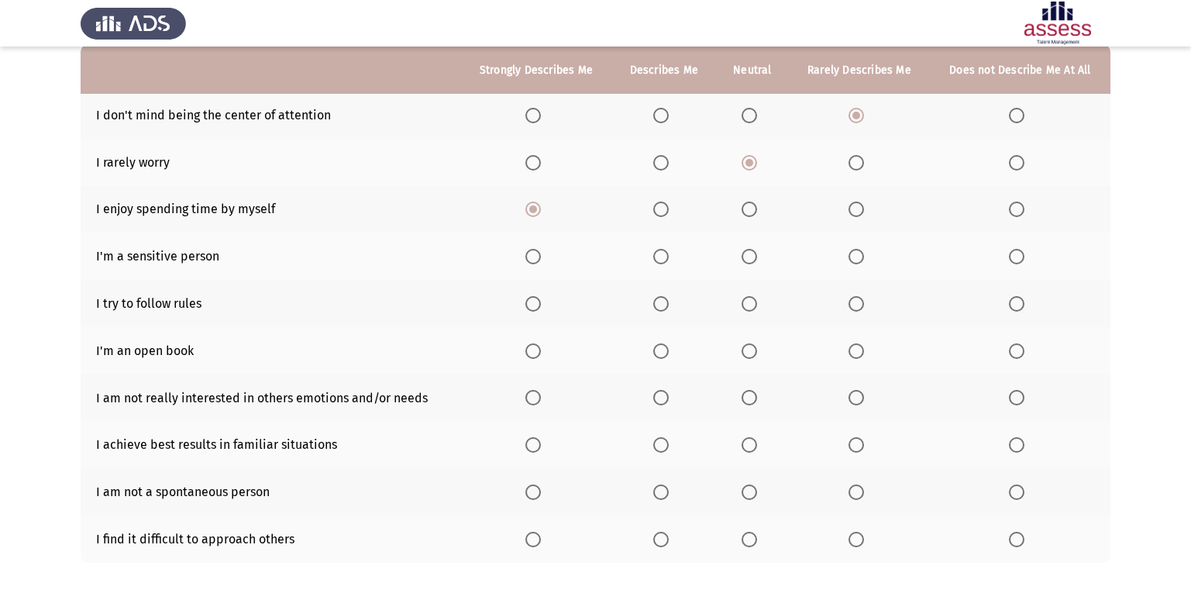
click at [535, 306] on span "Select an option" at bounding box center [533, 304] width 16 height 16
click at [535, 306] on input "Select an option" at bounding box center [533, 304] width 16 height 16
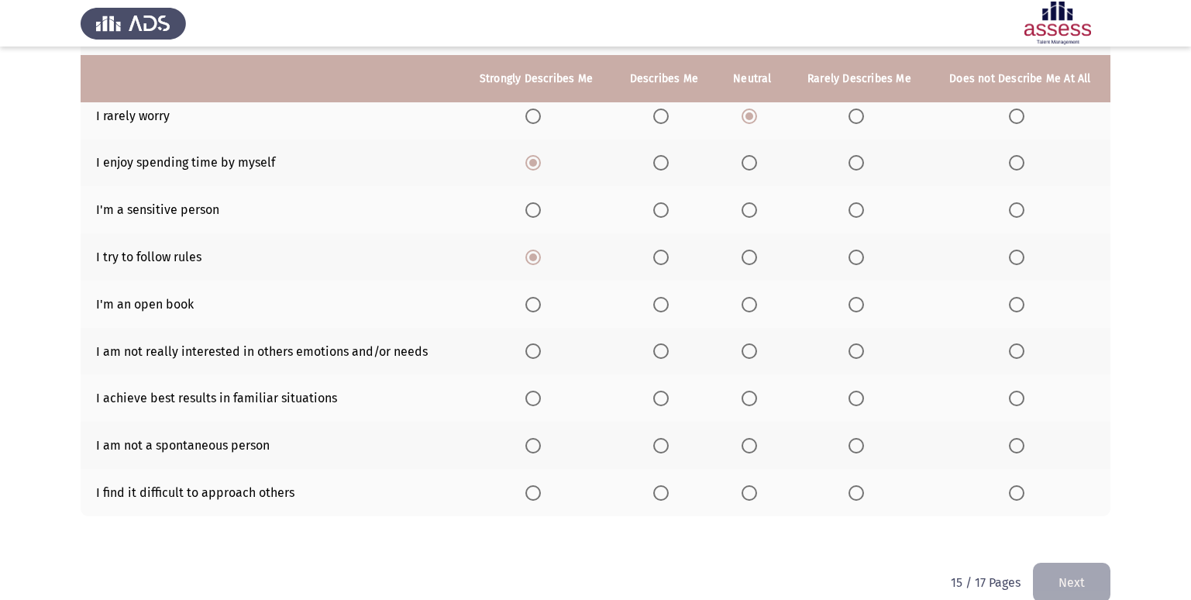
scroll to position [226, 0]
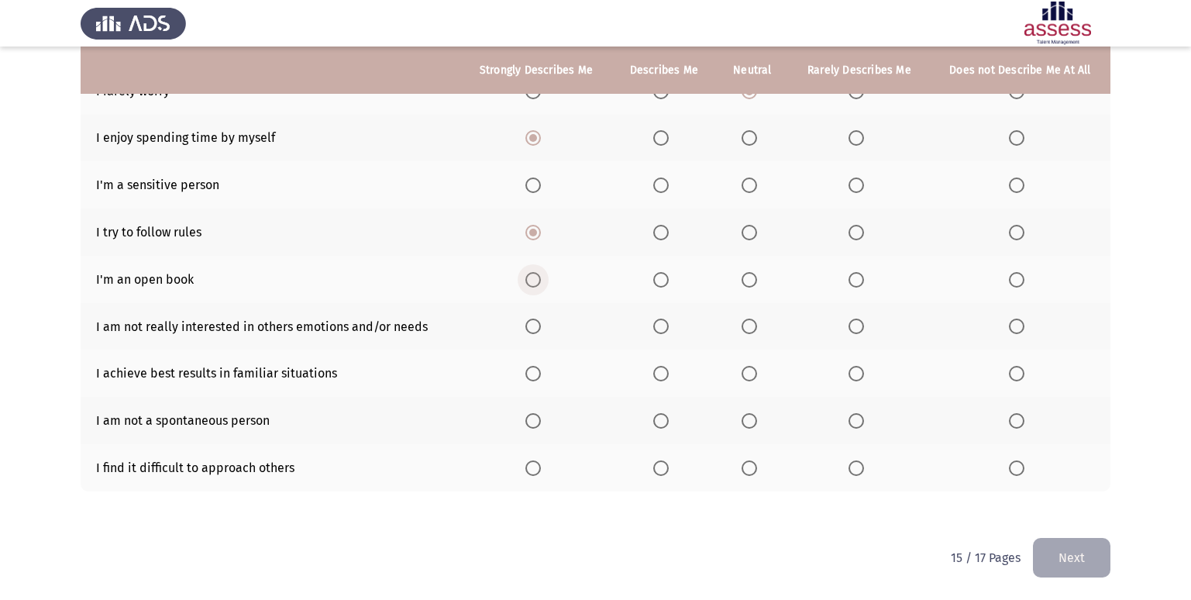
click at [532, 285] on span "Select an option" at bounding box center [533, 280] width 16 height 16
click at [532, 285] on input "Select an option" at bounding box center [533, 280] width 16 height 16
click at [661, 326] on span "Select an option" at bounding box center [661, 327] width 16 height 16
click at [661, 326] on input "Select an option" at bounding box center [661, 327] width 16 height 16
click at [746, 334] on span "Select an option" at bounding box center [750, 327] width 16 height 16
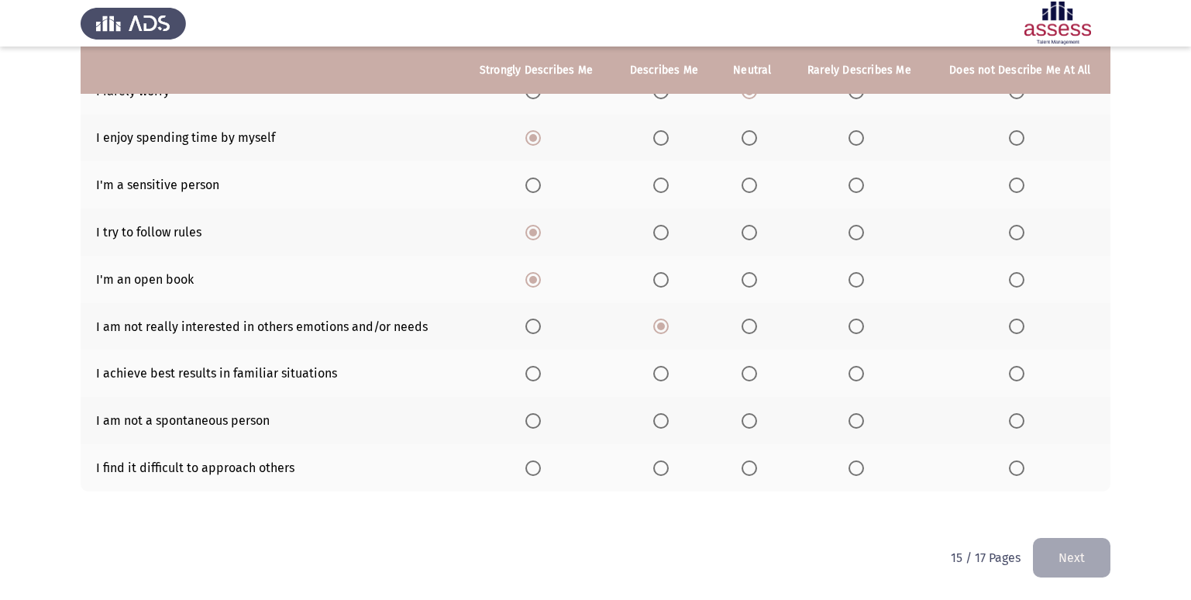
click at [746, 334] on input "Select an option" at bounding box center [750, 327] width 16 height 16
click at [751, 374] on span "Select an option" at bounding box center [750, 374] width 16 height 16
click at [751, 374] on input "Select an option" at bounding box center [750, 374] width 16 height 16
click at [752, 467] on span "Select an option" at bounding box center [750, 468] width 16 height 16
click at [752, 467] on input "Select an option" at bounding box center [750, 468] width 16 height 16
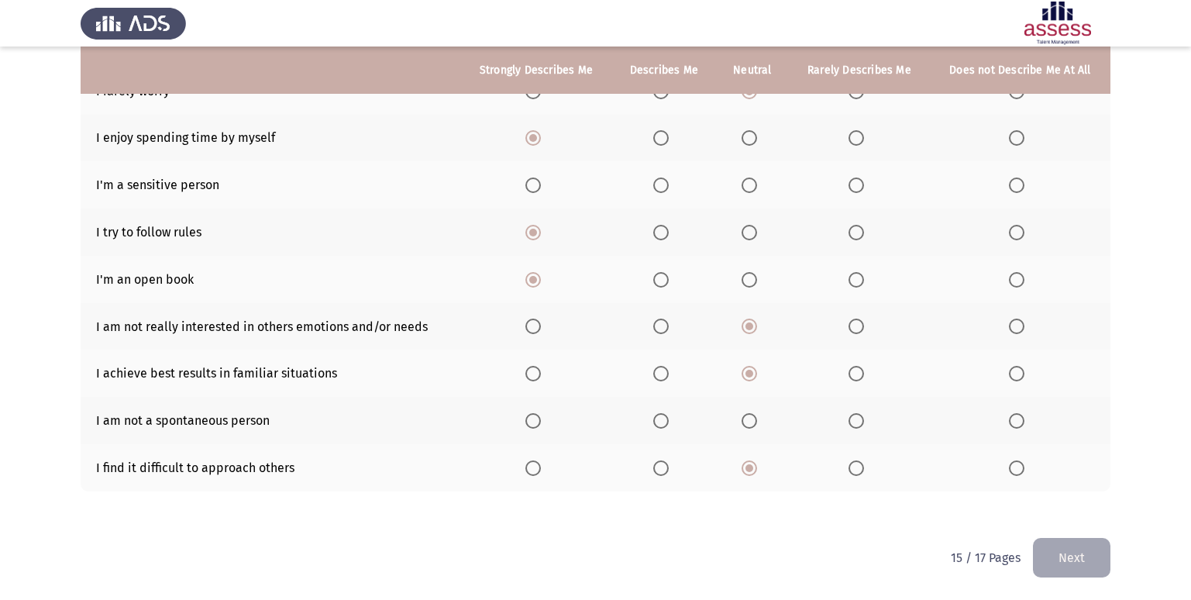
click at [742, 415] on th at bounding box center [752, 420] width 73 height 47
click at [747, 412] on th at bounding box center [752, 420] width 73 height 47
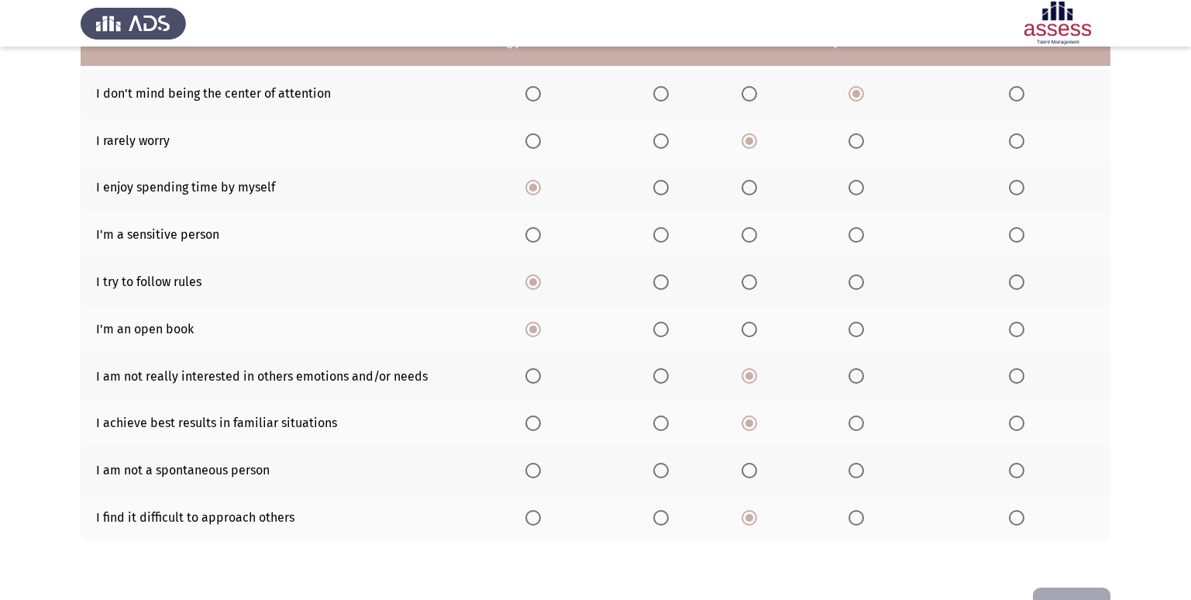
scroll to position [149, 0]
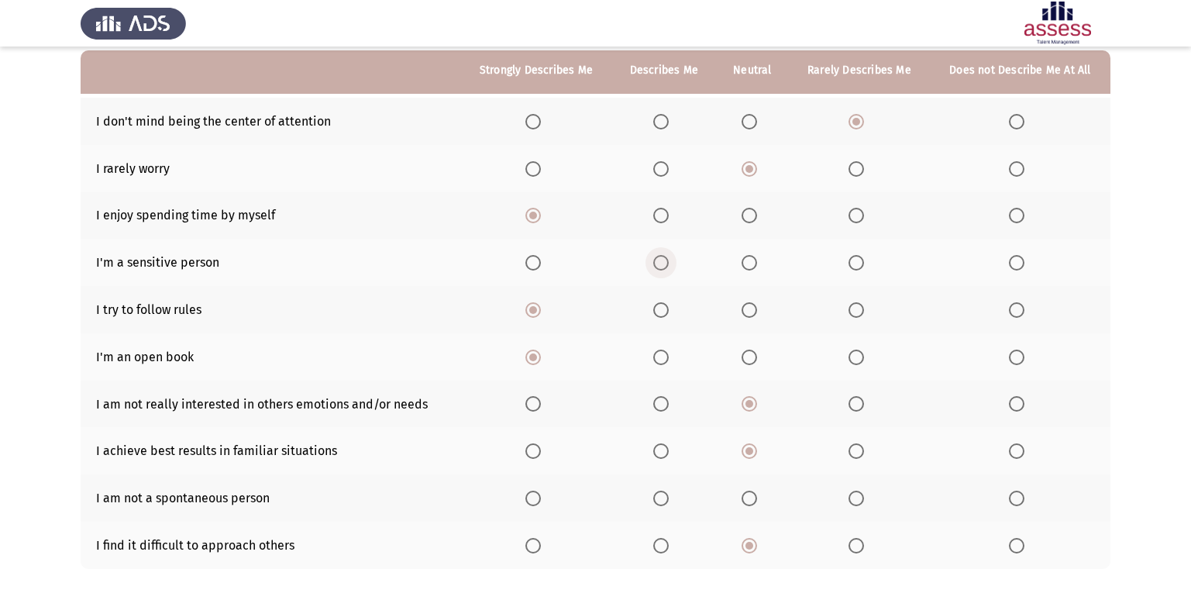
click at [662, 258] on span "Select an option" at bounding box center [661, 263] width 16 height 16
click at [662, 258] on input "Select an option" at bounding box center [661, 263] width 16 height 16
click at [756, 261] on span "Select an option" at bounding box center [750, 263] width 16 height 16
click at [756, 261] on input "Select an option" at bounding box center [750, 263] width 16 height 16
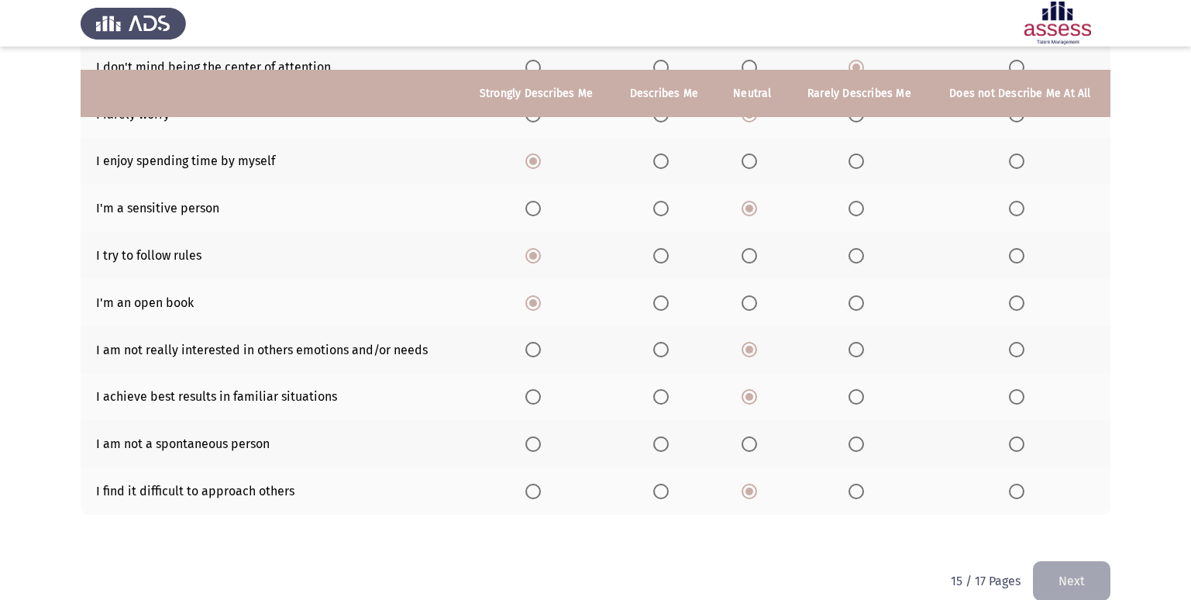
scroll to position [226, 0]
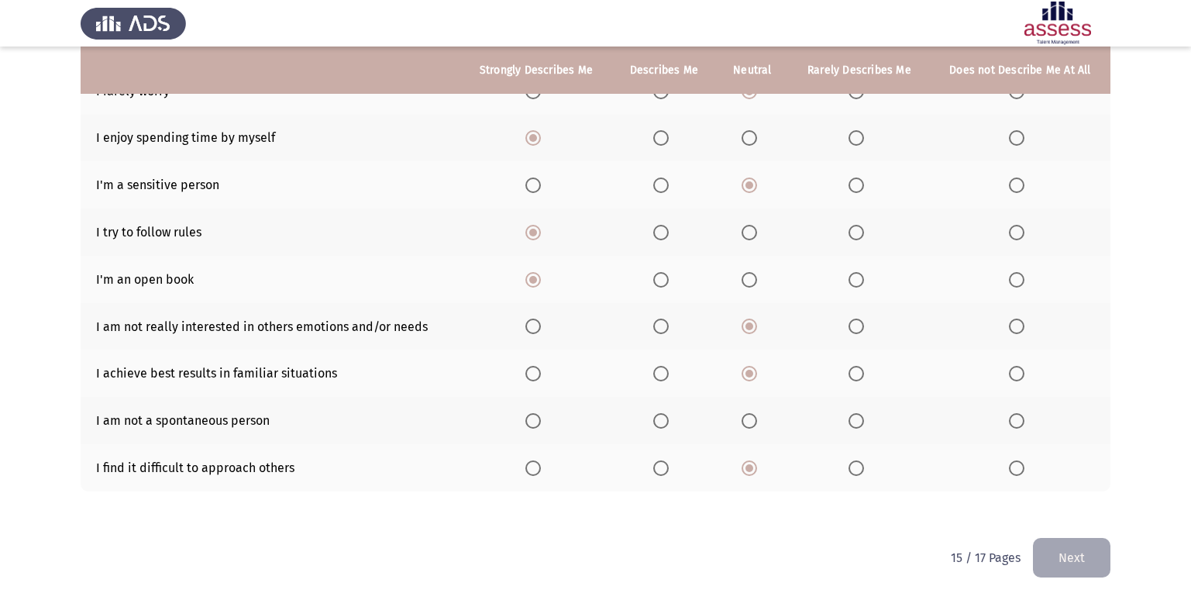
click at [1091, 570] on button "Next" at bounding box center [1072, 558] width 78 height 40
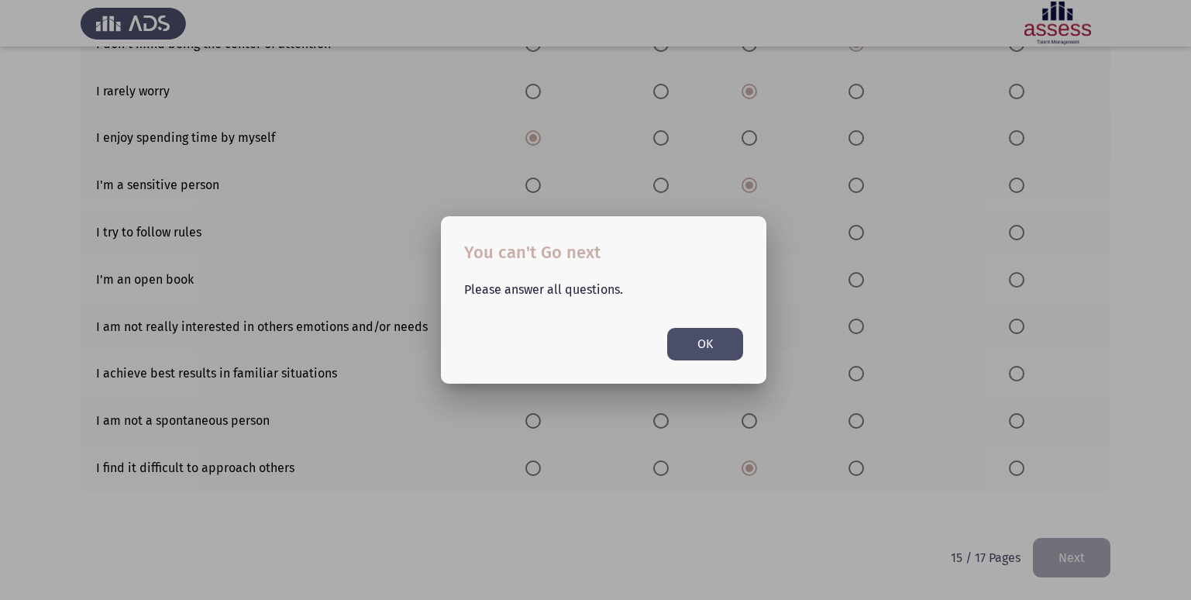
click at [703, 336] on button "OK" at bounding box center [705, 344] width 76 height 32
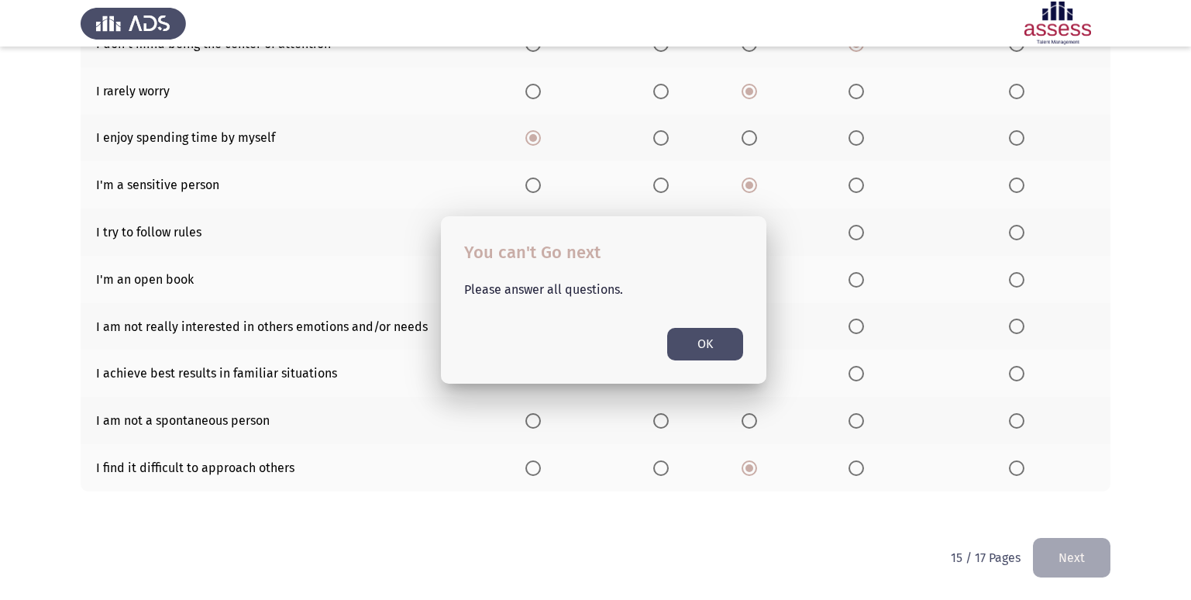
scroll to position [226, 0]
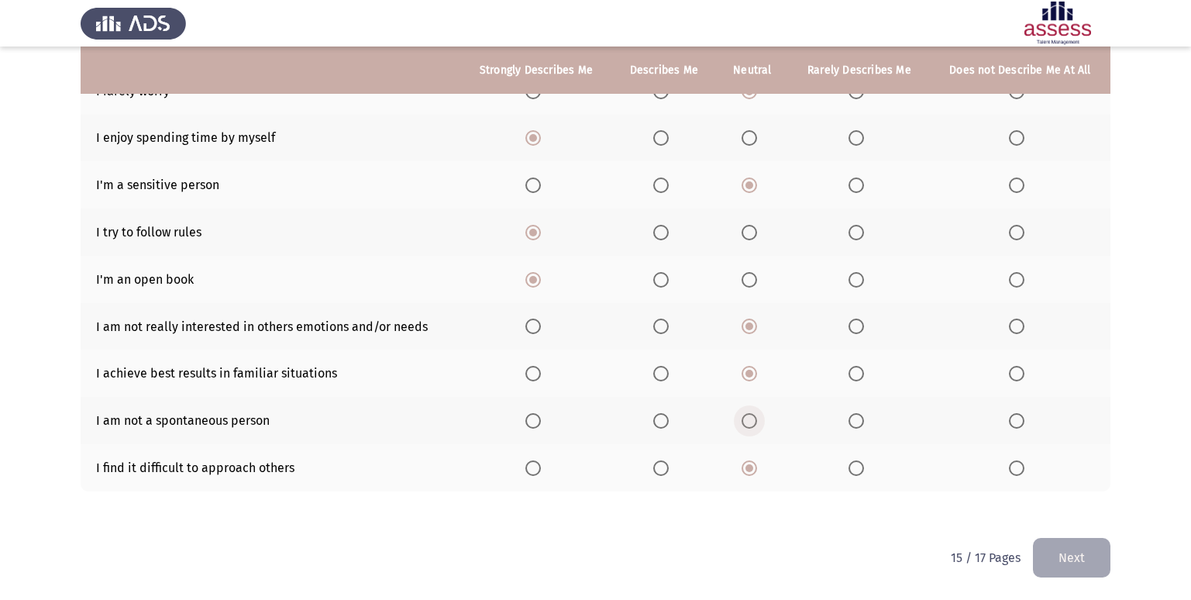
click at [755, 422] on span "Select an option" at bounding box center [750, 421] width 16 height 16
click at [755, 422] on input "Select an option" at bounding box center [750, 421] width 16 height 16
click at [1083, 554] on button "Next" at bounding box center [1072, 558] width 78 height 40
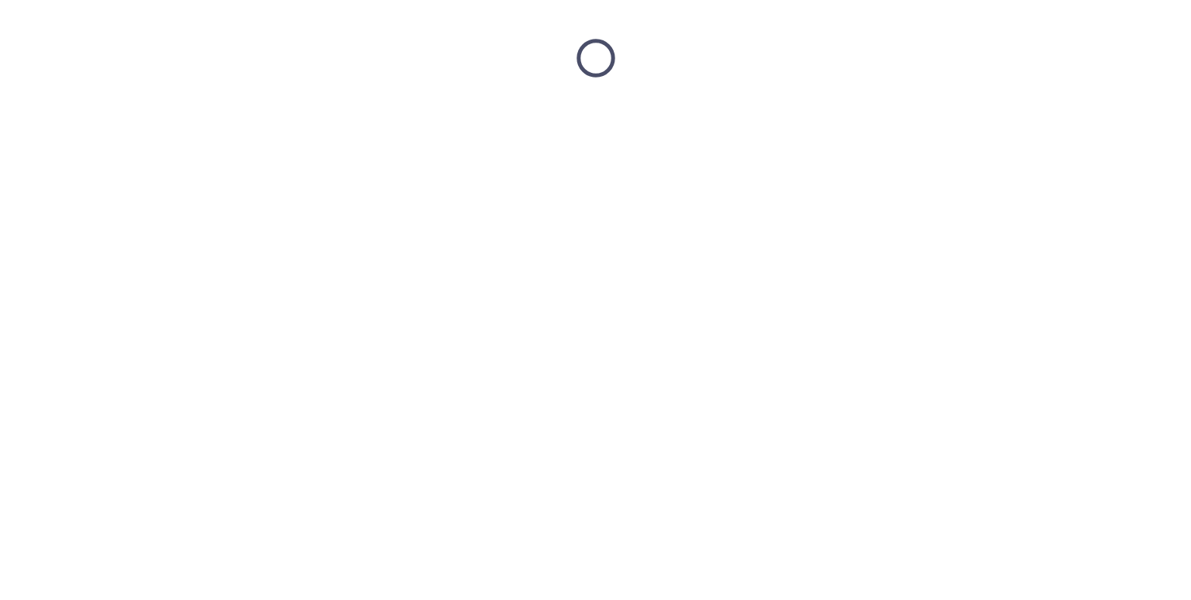
scroll to position [0, 0]
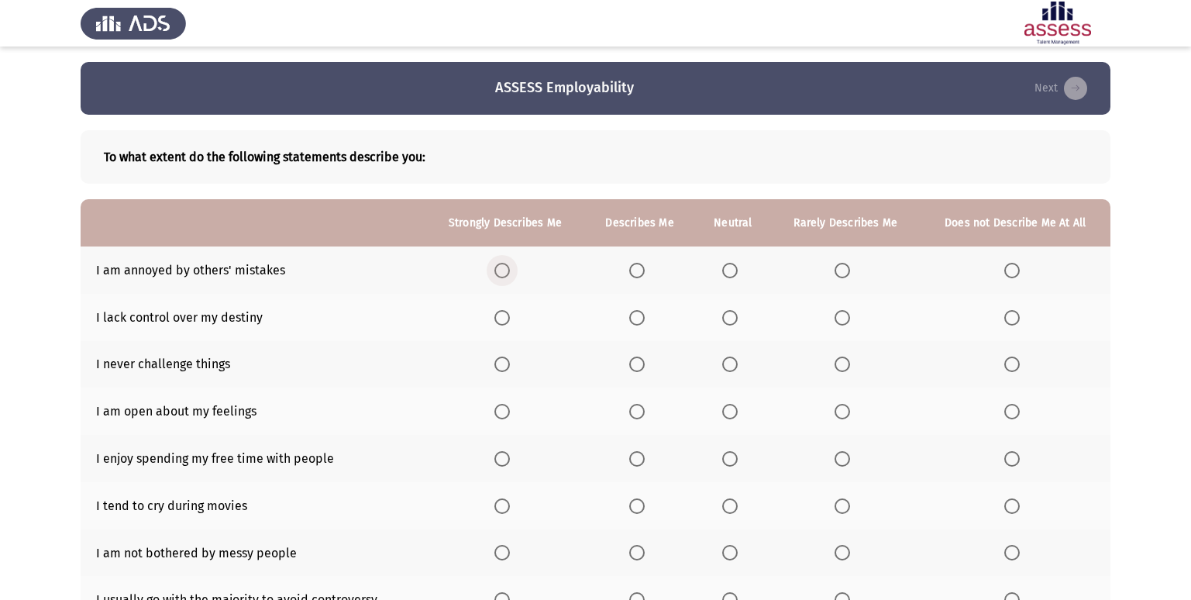
click at [502, 266] on span "Select an option" at bounding box center [502, 271] width 16 height 16
click at [502, 266] on input "Select an option" at bounding box center [502, 271] width 16 height 16
click at [504, 314] on span "Select an option" at bounding box center [502, 318] width 16 height 16
click at [504, 314] on input "Select an option" at bounding box center [502, 318] width 16 height 16
click at [1008, 363] on span "Select an option" at bounding box center [1012, 365] width 16 height 16
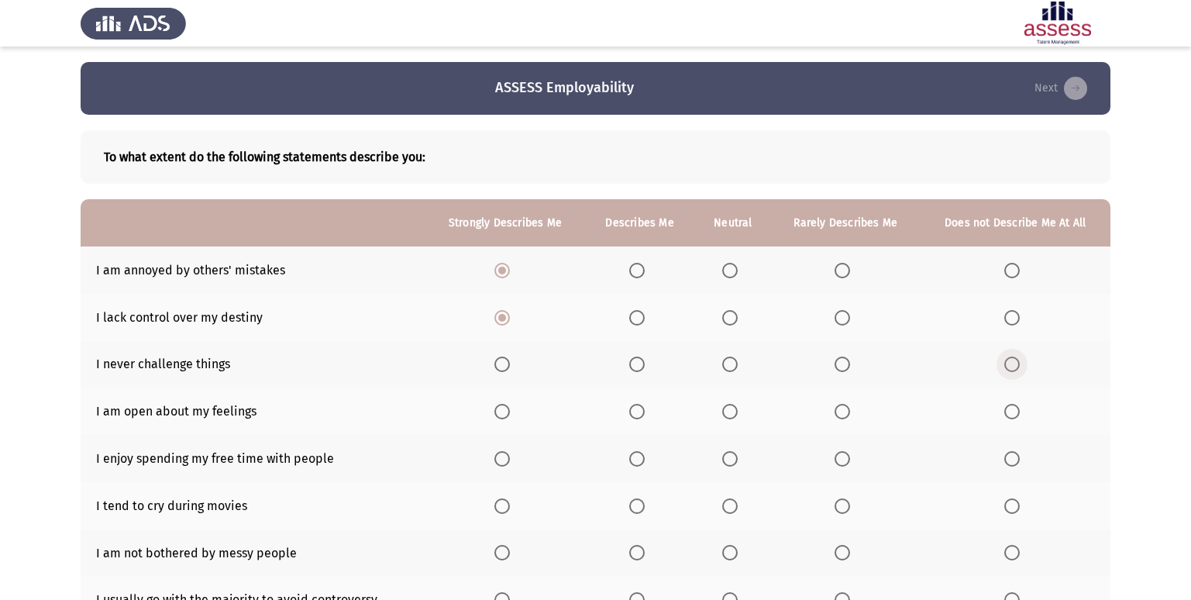
click at [1008, 363] on input "Select an option" at bounding box center [1012, 365] width 16 height 16
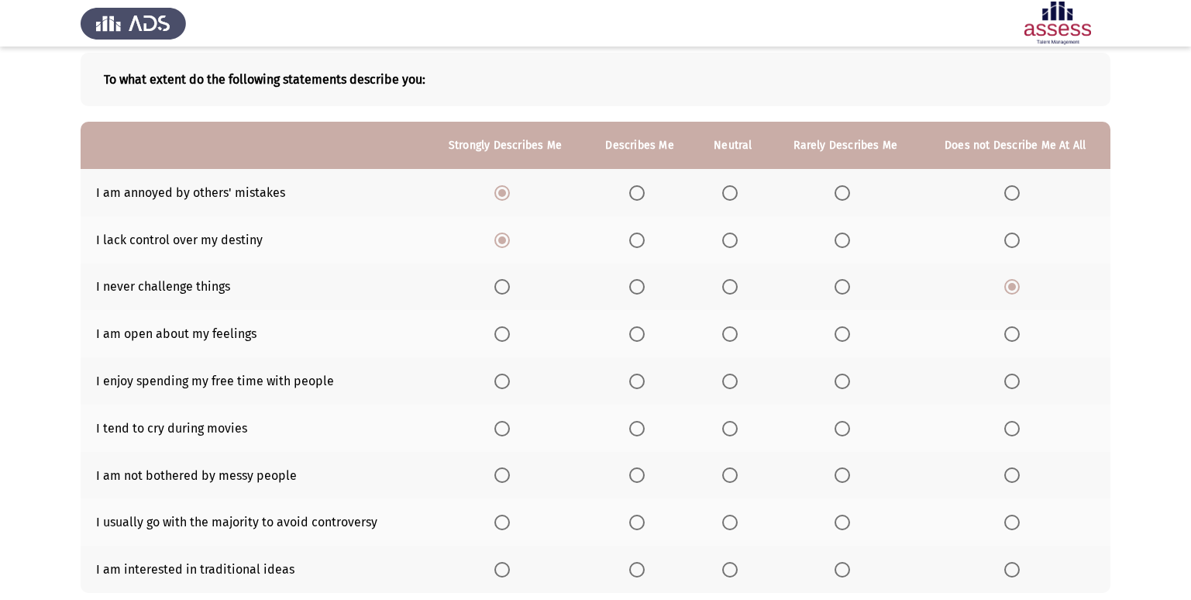
scroll to position [155, 0]
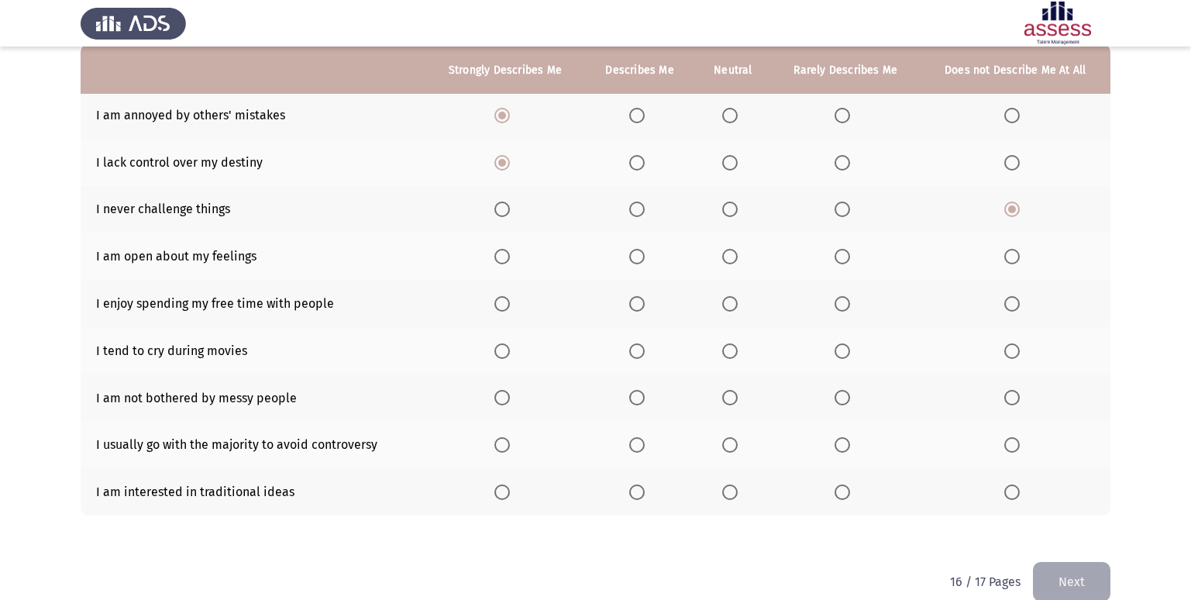
click at [1016, 260] on span "Select an option" at bounding box center [1012, 257] width 16 height 16
click at [1016, 260] on input "Select an option" at bounding box center [1012, 257] width 16 height 16
click at [729, 300] on span "Select an option" at bounding box center [730, 304] width 16 height 16
click at [729, 300] on input "Select an option" at bounding box center [730, 304] width 16 height 16
click at [729, 353] on span "Select an option" at bounding box center [730, 351] width 16 height 16
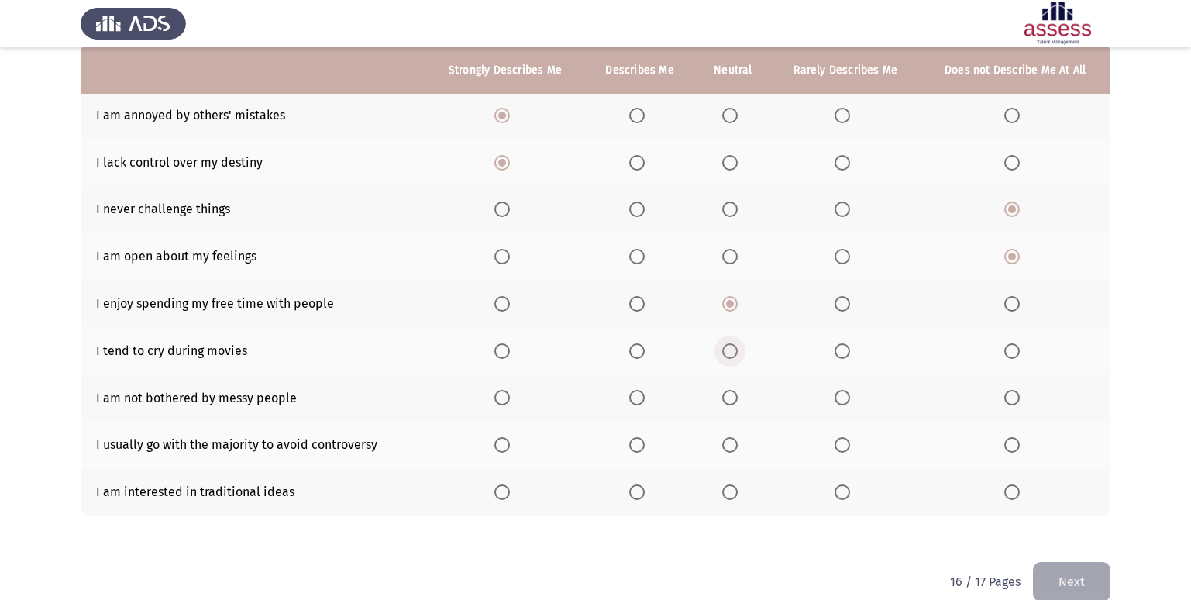
click at [729, 353] on input "Select an option" at bounding box center [730, 351] width 16 height 16
click at [728, 395] on span "Select an option" at bounding box center [730, 398] width 16 height 16
click at [728, 395] on input "Select an option" at bounding box center [730, 398] width 16 height 16
click at [728, 447] on span "Select an option" at bounding box center [730, 445] width 16 height 16
click at [728, 447] on input "Select an option" at bounding box center [730, 445] width 16 height 16
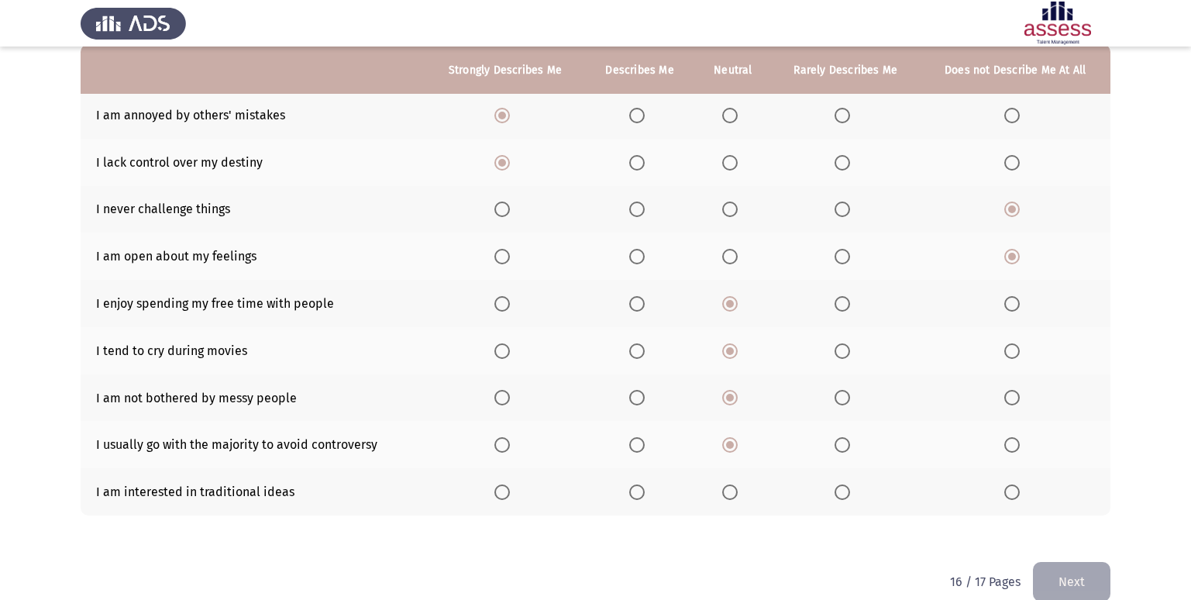
click at [502, 492] on span "Select an option" at bounding box center [502, 492] width 0 height 0
click at [504, 492] on input "Select an option" at bounding box center [502, 492] width 16 height 16
click at [1101, 581] on button "Next" at bounding box center [1072, 582] width 78 height 40
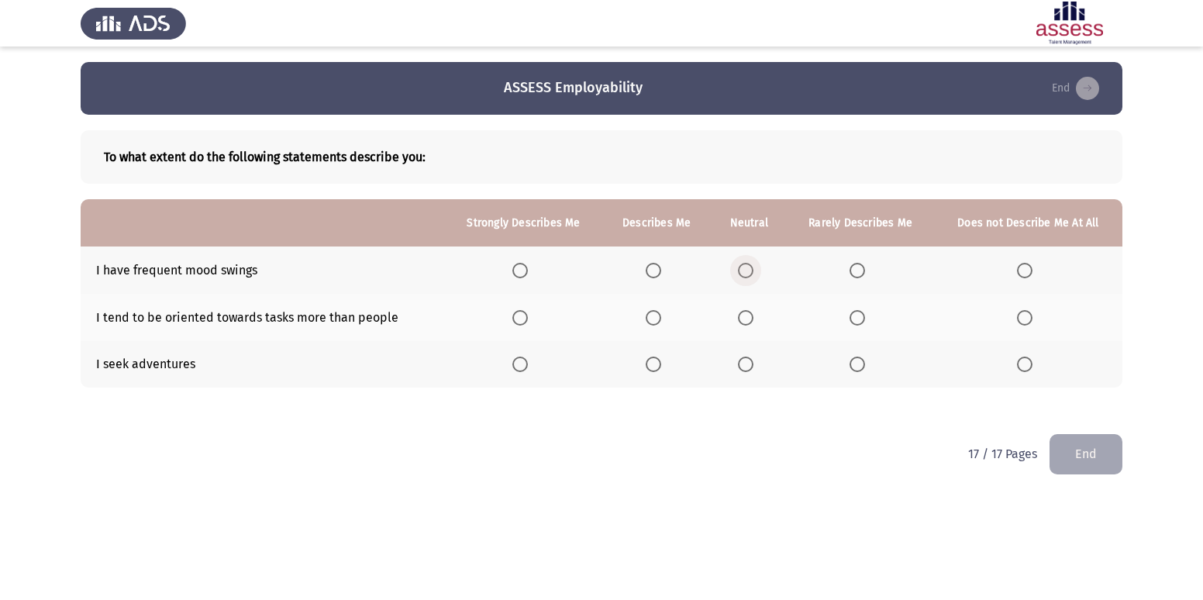
click at [748, 273] on span "Select an option" at bounding box center [746, 271] width 16 height 16
click at [748, 273] on input "Select an option" at bounding box center [746, 271] width 16 height 16
click at [747, 368] on span "Select an option" at bounding box center [746, 365] width 16 height 16
click at [747, 368] on input "Select an option" at bounding box center [746, 365] width 16 height 16
click at [750, 318] on span "Select an option" at bounding box center [746, 318] width 16 height 16
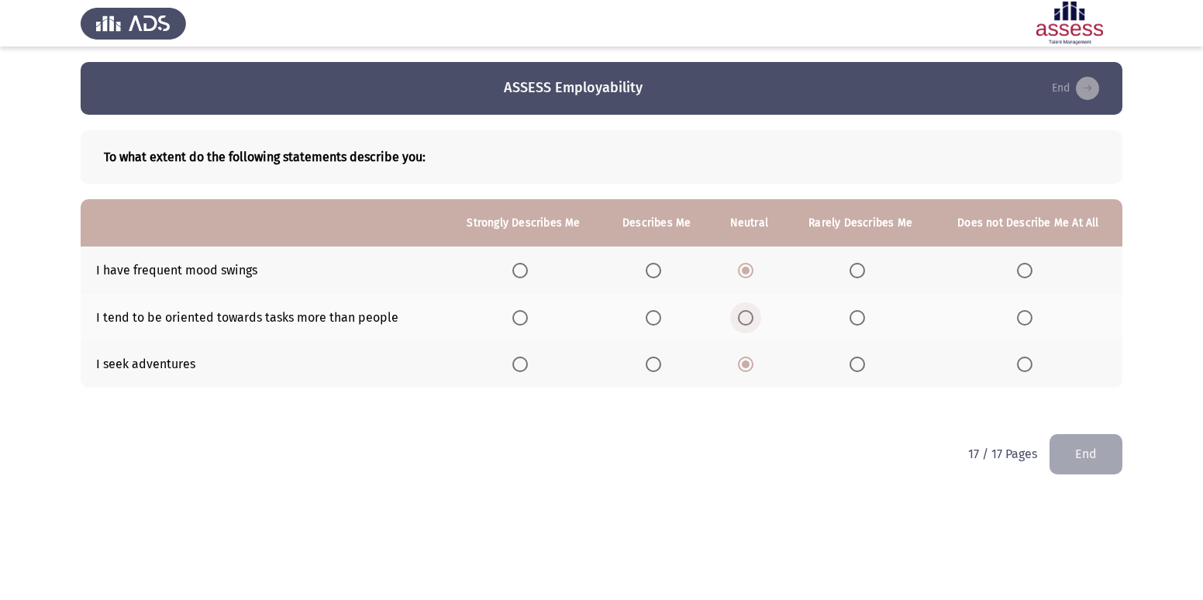
click at [750, 318] on input "Select an option" at bounding box center [746, 318] width 16 height 16
click at [1111, 460] on button "End" at bounding box center [1085, 454] width 73 height 40
